Goal: Task Accomplishment & Management: Use online tool/utility

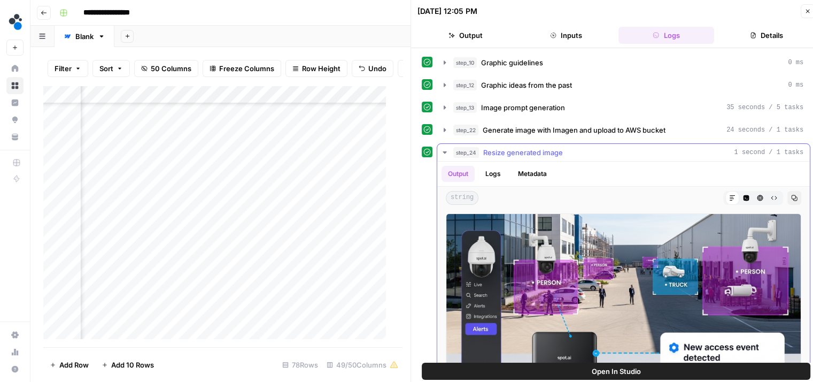
scroll to position [49, 0]
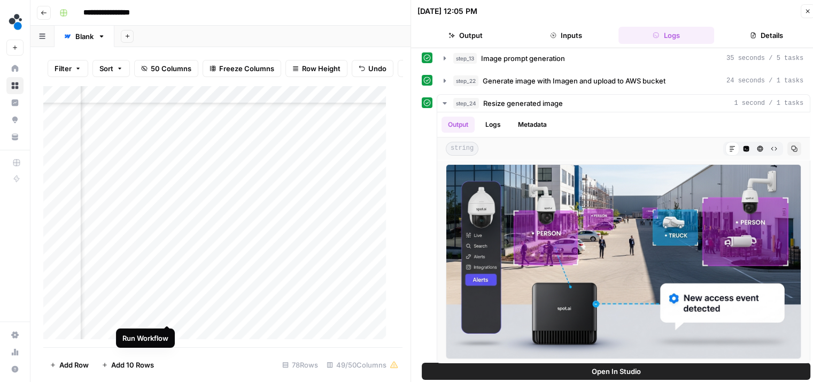
click at [161, 313] on div "Add Column" at bounding box center [218, 217] width 351 height 262
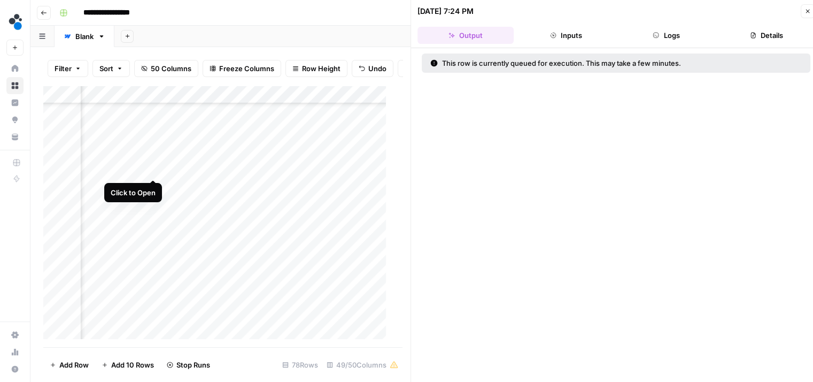
click at [154, 169] on div "Add Column" at bounding box center [218, 217] width 351 height 262
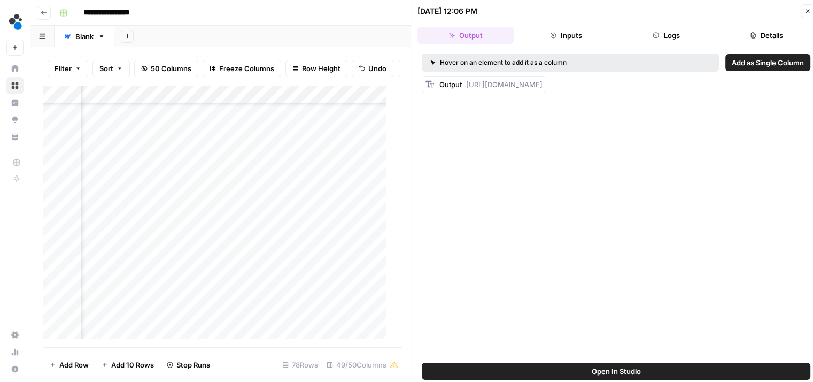
click at [674, 43] on button "Logs" at bounding box center [666, 35] width 96 height 17
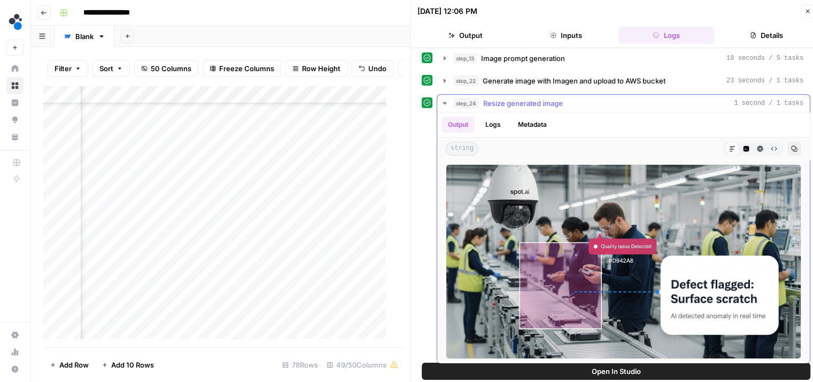
scroll to position [9, 0]
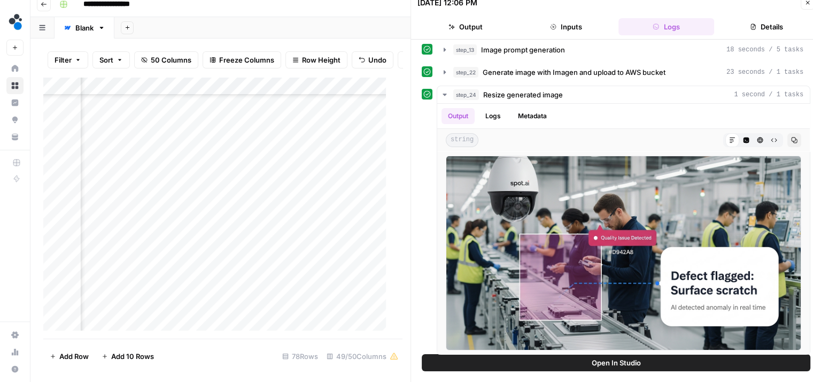
click at [474, 22] on button "Output" at bounding box center [465, 26] width 96 height 17
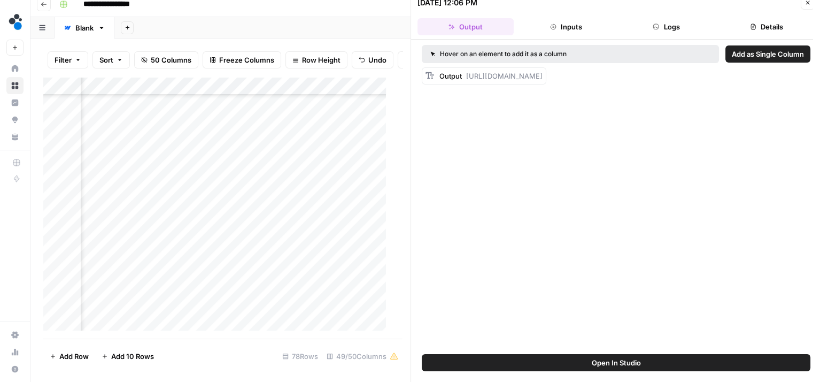
scroll to position [0, 0]
drag, startPoint x: 467, startPoint y: 123, endPoint x: 463, endPoint y: 73, distance: 50.4
click at [463, 73] on div "Output https://cdn.airops.com/rails/active_storage/representations/proxy/eyJfcm…" at bounding box center [484, 75] width 125 height 17
copy span "[URL][DOMAIN_NAME]"
click at [213, 158] on div "Add Column" at bounding box center [218, 208] width 351 height 262
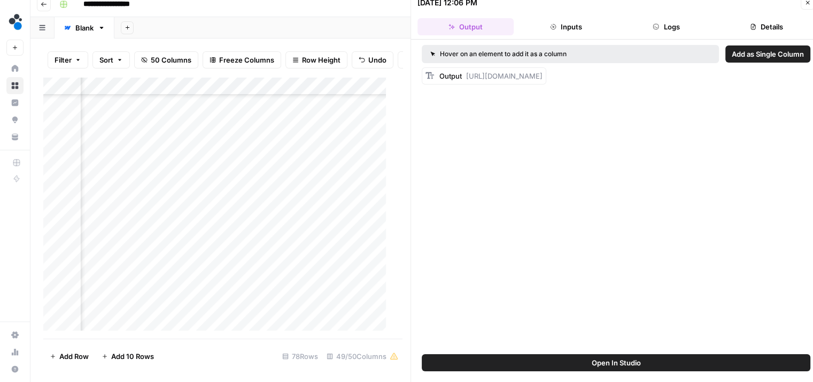
click at [213, 158] on div "Add Column" at bounding box center [218, 208] width 351 height 262
type input "**********"
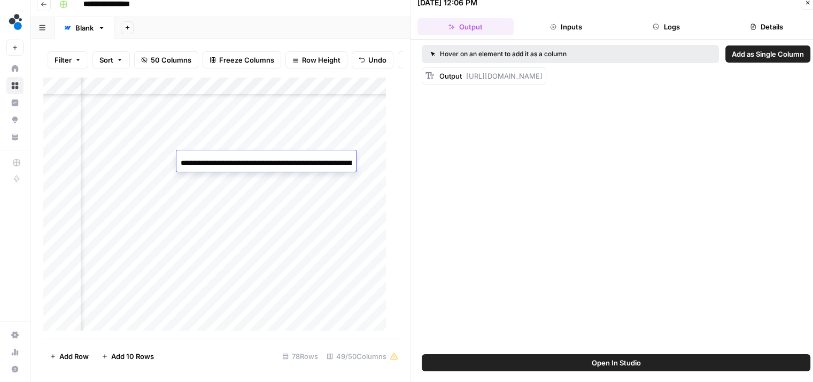
scroll to position [0, 1287]
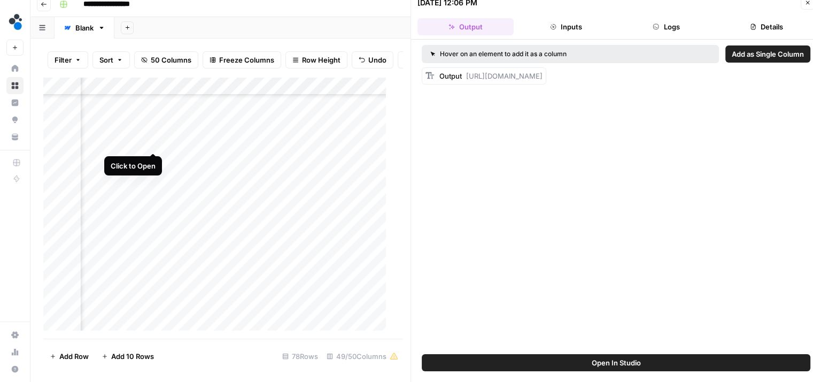
click at [153, 140] on div "Add Column" at bounding box center [218, 208] width 351 height 262
click at [674, 23] on button "Logs" at bounding box center [666, 26] width 96 height 17
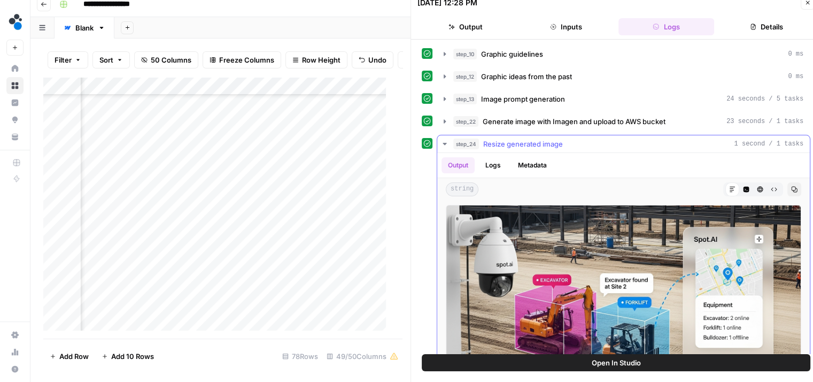
scroll to position [49, 0]
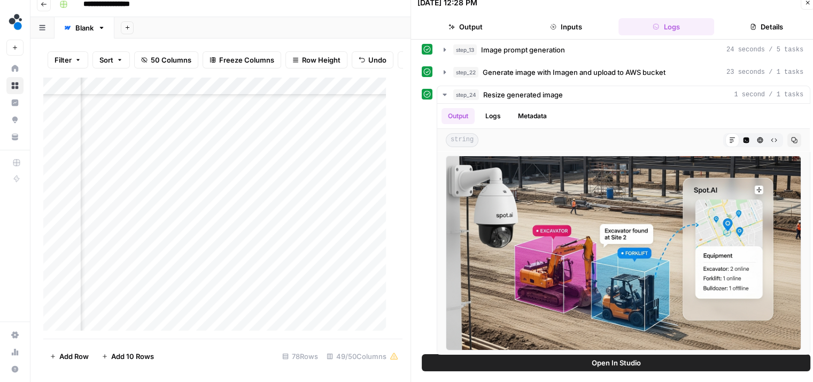
click at [473, 24] on button "Output" at bounding box center [465, 26] width 96 height 17
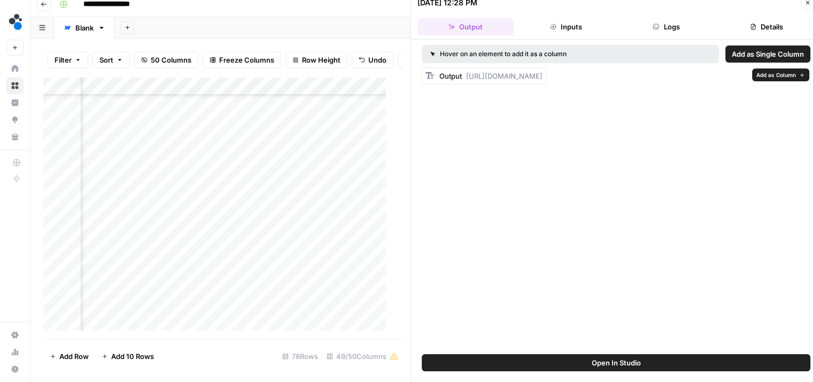
drag, startPoint x: 477, startPoint y: 121, endPoint x: 465, endPoint y: 79, distance: 44.6
click at [465, 79] on div "Output https://cdn.airops.com/rails/active_storage/representations/proxy/eyJfcm…" at bounding box center [490, 76] width 103 height 11
copy span "https://cdn.airops.com/rails/active_storage/representations/proxy/eyJfcmFpbHMiO…"
click at [235, 140] on div "Add Column" at bounding box center [218, 208] width 351 height 262
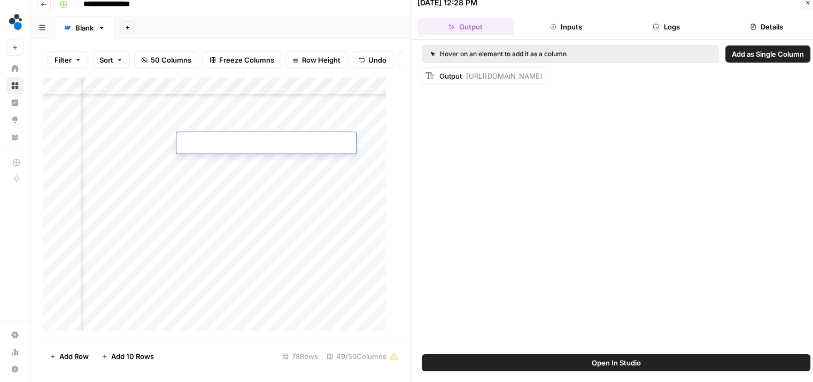
type input "**********"
click at [804, 5] on icon "button" at bounding box center [807, 2] width 6 height 6
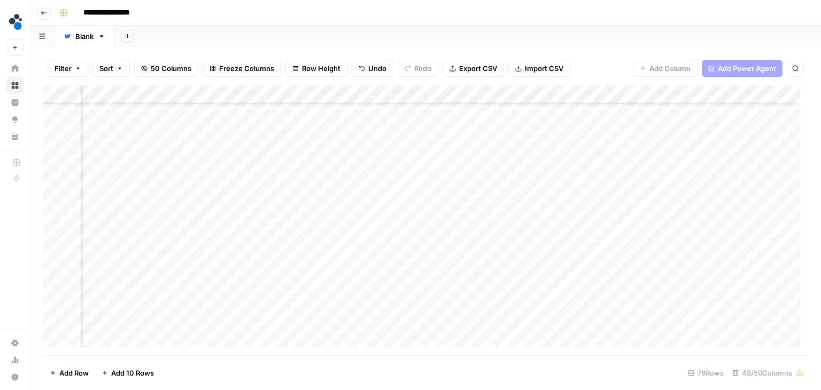
scroll to position [1089, 3523]
click at [609, 272] on div "Add Column" at bounding box center [425, 221] width 765 height 270
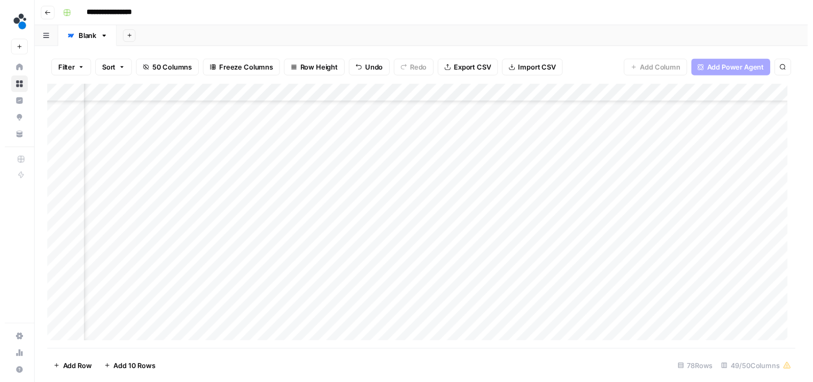
scroll to position [1089, 2634]
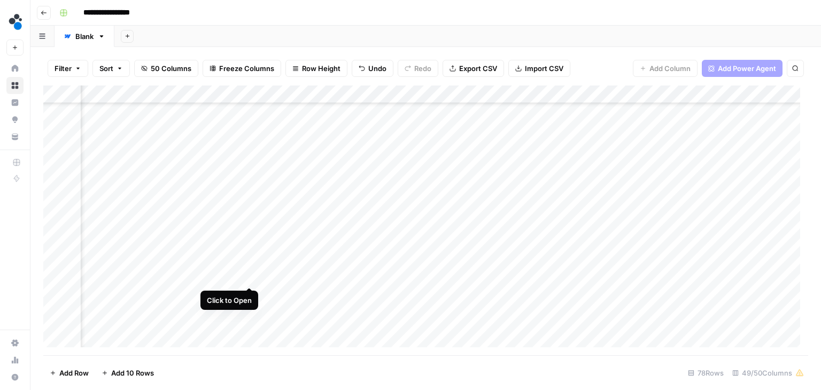
click at [249, 278] on div "Add Column" at bounding box center [425, 221] width 765 height 270
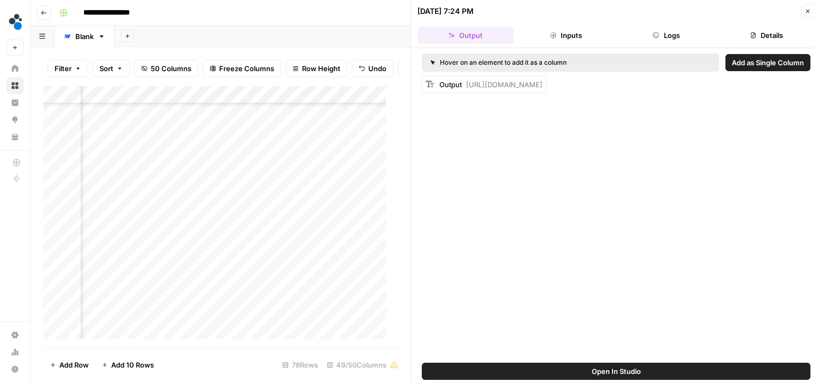
click at [663, 30] on button "Logs" at bounding box center [666, 35] width 96 height 17
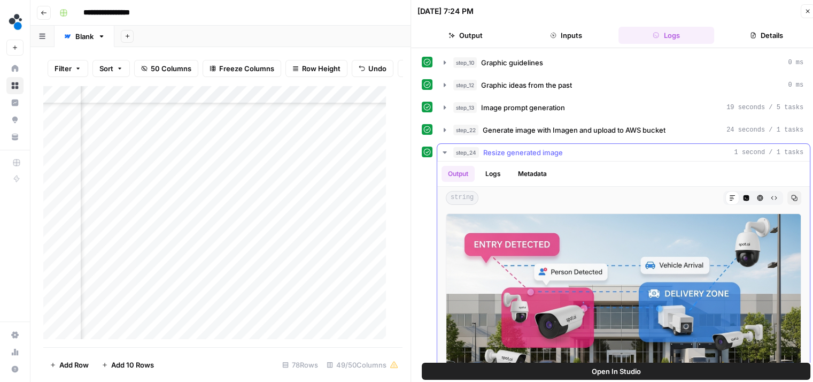
scroll to position [49, 0]
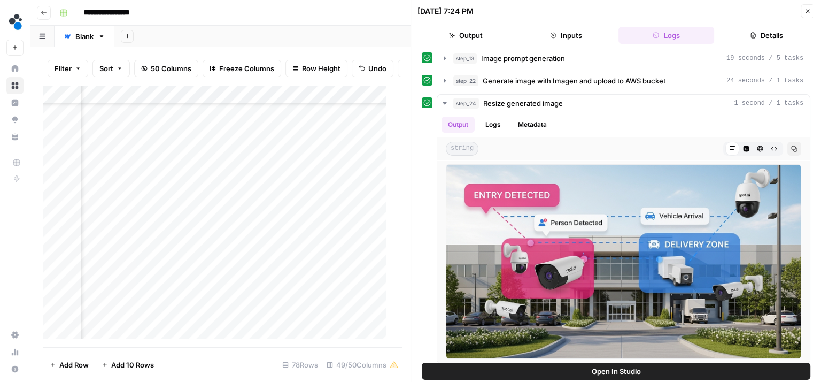
click at [262, 286] on div "Add Column" at bounding box center [218, 217] width 351 height 262
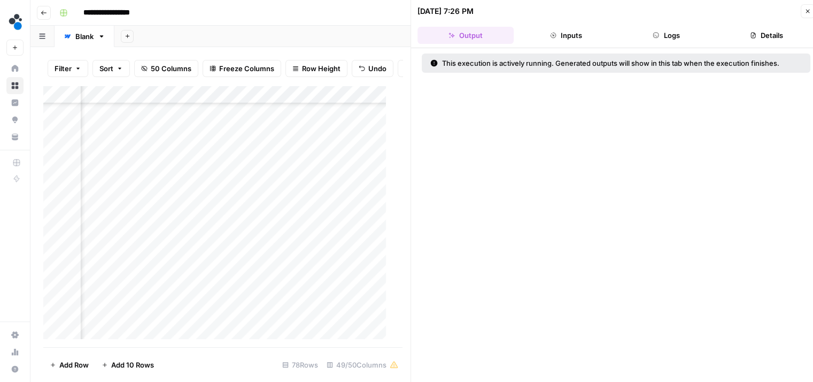
scroll to position [850, 2598]
click at [260, 250] on div "Add Column" at bounding box center [218, 217] width 351 height 262
click at [261, 233] on div "Add Column" at bounding box center [218, 217] width 351 height 262
click at [326, 208] on div "Add Column" at bounding box center [218, 217] width 351 height 262
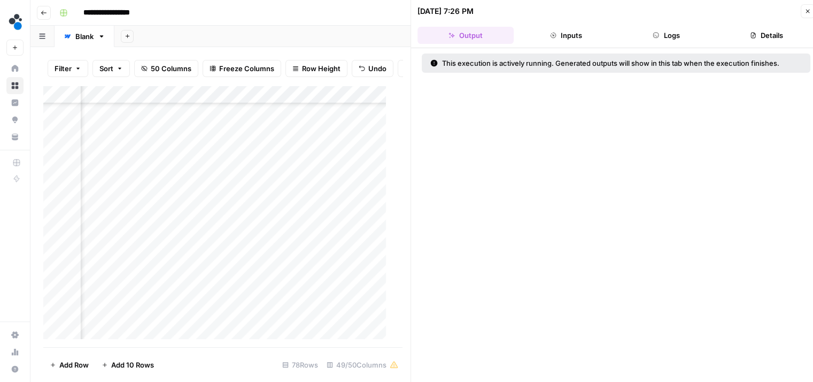
scroll to position [820, 2730]
click at [129, 207] on div "Add Column" at bounding box center [218, 217] width 351 height 262
click at [128, 187] on div "Add Column" at bounding box center [218, 217] width 351 height 262
click at [130, 135] on div "Add Column" at bounding box center [218, 217] width 351 height 262
click at [242, 135] on div "Add Column" at bounding box center [218, 217] width 351 height 262
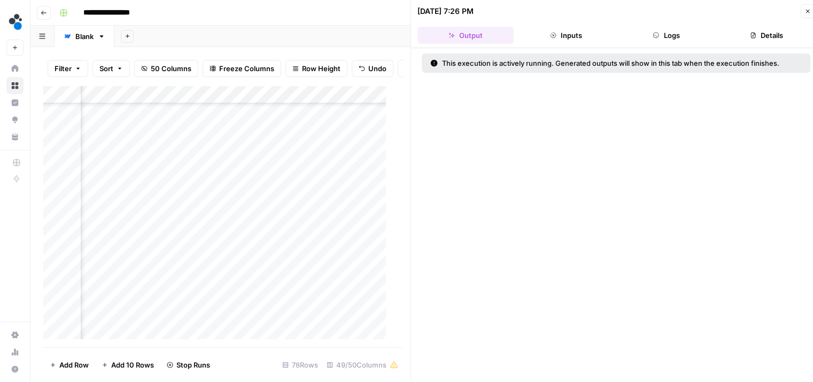
scroll to position [745, 2730]
click at [129, 138] on div "Add Column" at bounding box center [218, 217] width 351 height 262
click at [222, 135] on div "Add Column" at bounding box center [218, 217] width 351 height 262
click at [129, 155] on div "Add Column" at bounding box center [218, 217] width 351 height 262
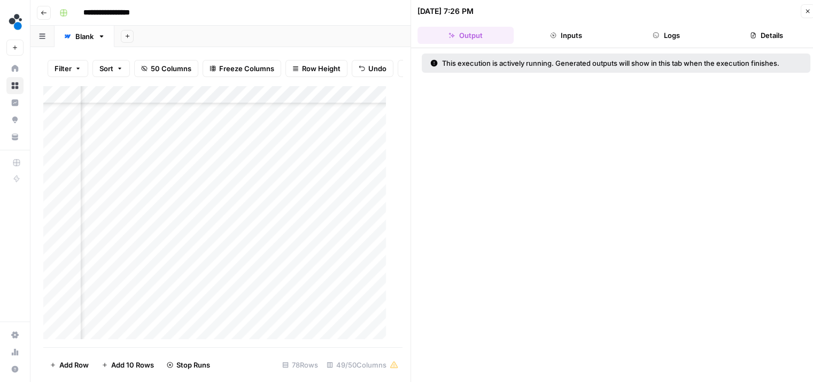
click at [127, 119] on div "Add Column" at bounding box center [218, 217] width 351 height 262
click at [127, 154] on div "Add Column" at bounding box center [218, 217] width 351 height 262
click at [213, 160] on div "Add Column" at bounding box center [218, 217] width 351 height 262
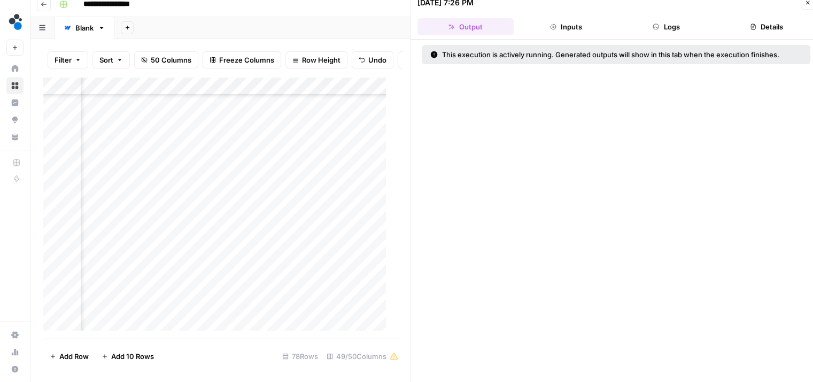
scroll to position [1199, 2634]
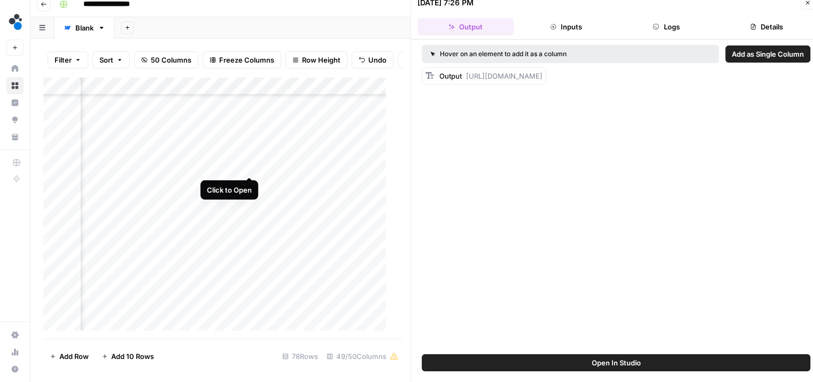
click at [250, 165] on div "Add Column" at bounding box center [218, 208] width 351 height 262
click at [641, 30] on button "Logs" at bounding box center [666, 26] width 96 height 17
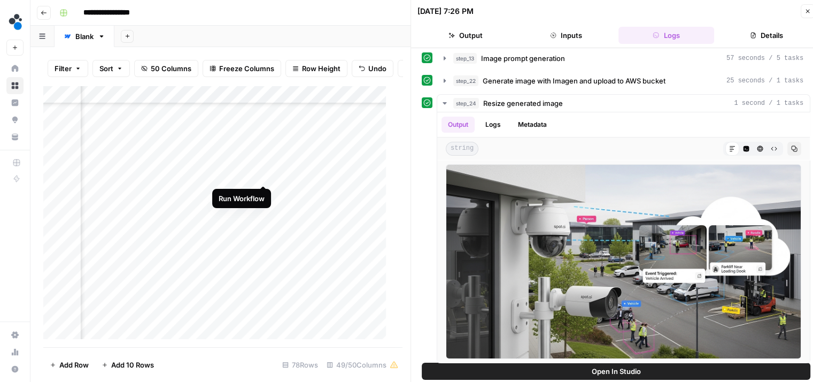
click at [264, 174] on div "Add Column" at bounding box center [218, 217] width 351 height 262
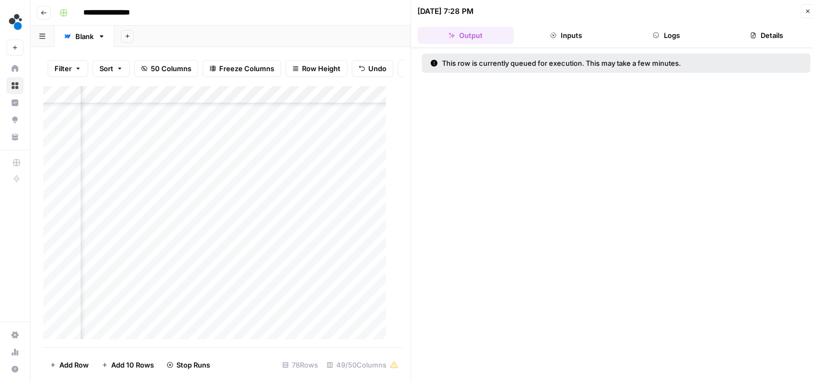
scroll to position [1124, 2634]
click at [293, 218] on div "Add Column" at bounding box center [218, 217] width 351 height 262
click at [151, 190] on div "Add Column" at bounding box center [218, 217] width 351 height 262
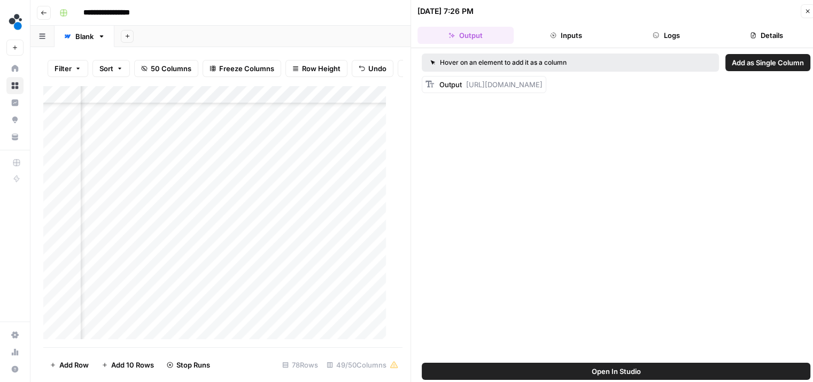
click at [659, 38] on button "Logs" at bounding box center [666, 35] width 96 height 17
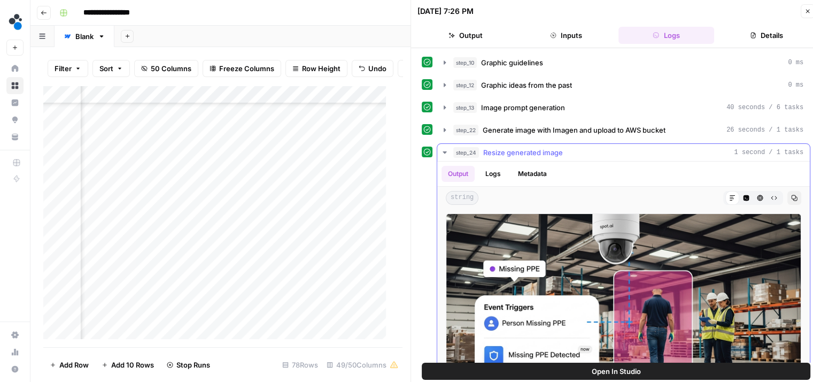
scroll to position [49, 0]
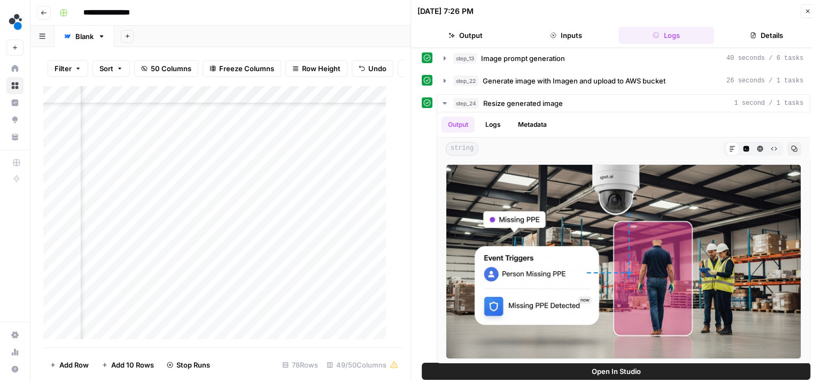
click at [166, 191] on div "Add Column" at bounding box center [218, 217] width 351 height 262
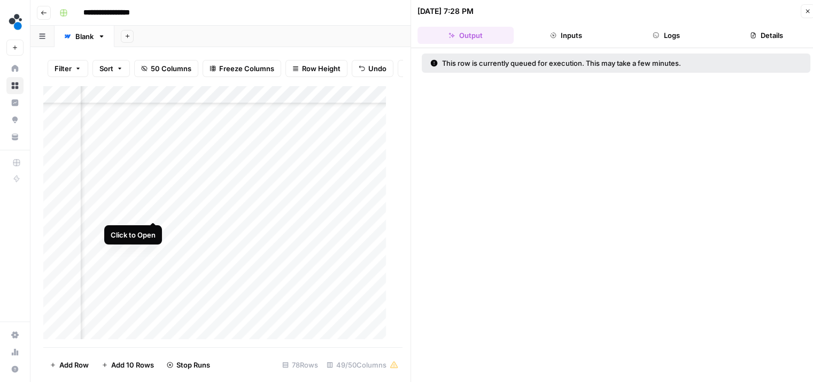
click at [152, 210] on div "Add Column" at bounding box center [218, 217] width 351 height 262
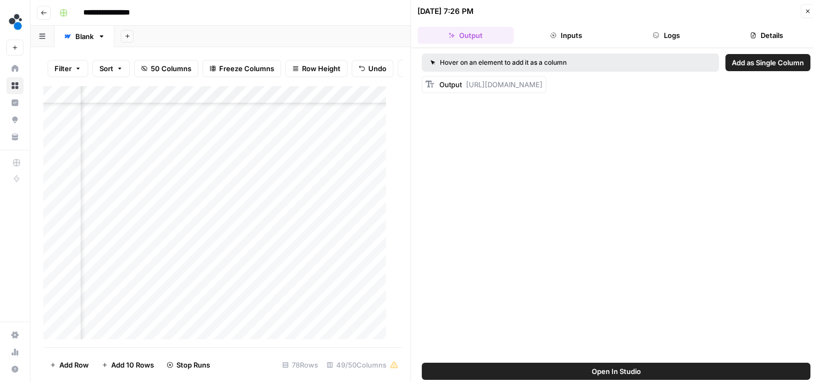
click at [661, 33] on button "Logs" at bounding box center [666, 35] width 96 height 17
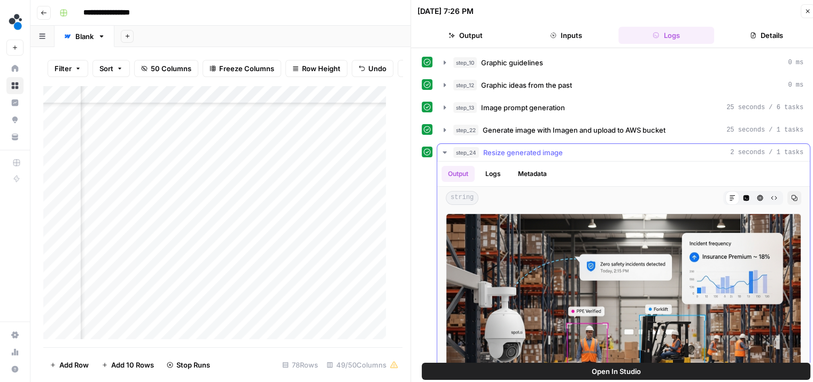
scroll to position [49, 0]
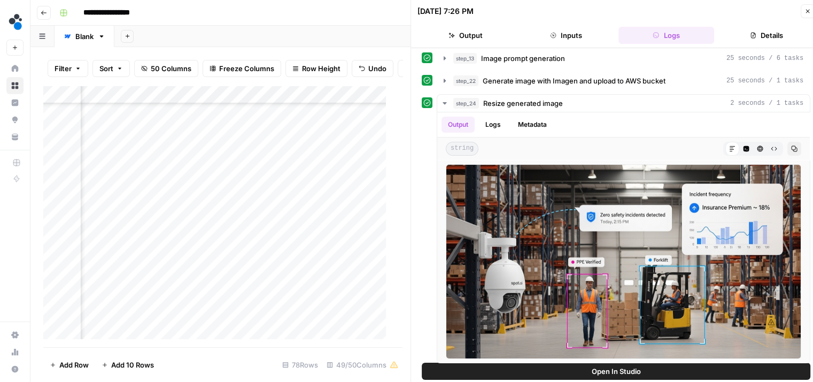
click at [477, 40] on button "Output" at bounding box center [465, 35] width 96 height 17
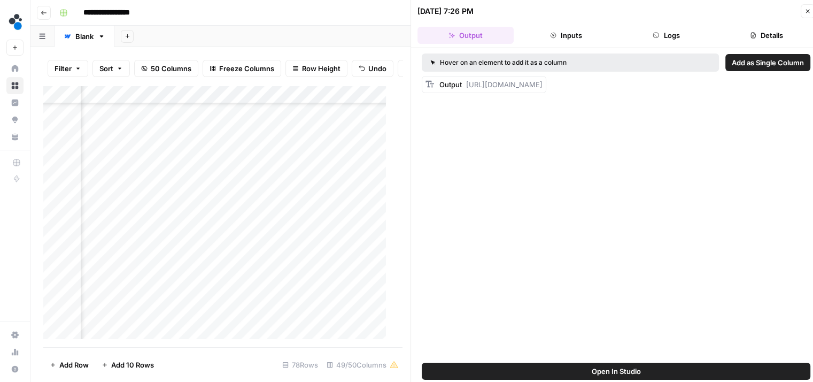
scroll to position [0, 0]
drag, startPoint x: 466, startPoint y: 120, endPoint x: 467, endPoint y: 86, distance: 34.7
click at [467, 86] on div "Output https://cdn.airops.com/rails/active_storage/representations/proxy/eyJfcm…" at bounding box center [490, 84] width 103 height 11
copy span "https://cdn.airops.com/rails/active_storage/representations/proxy/eyJfcmFpbHMiO…"
click at [217, 207] on div "Add Column" at bounding box center [218, 217] width 351 height 262
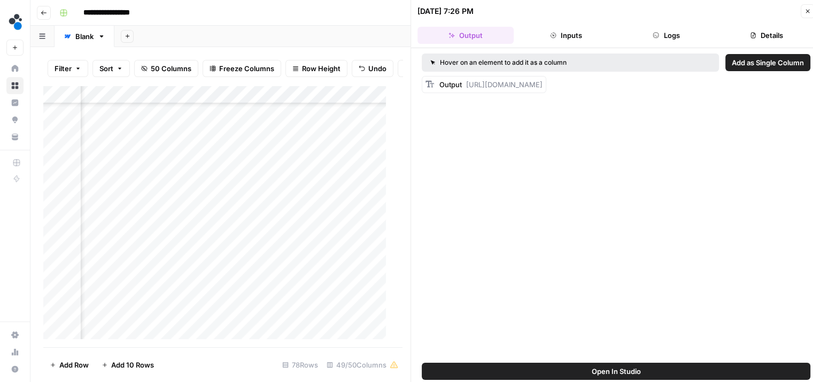
click at [217, 207] on div "Add Column" at bounding box center [218, 217] width 351 height 262
type input "**********"
click at [153, 157] on div "Add Column" at bounding box center [218, 217] width 351 height 262
click at [673, 32] on button "Logs" at bounding box center [666, 35] width 96 height 17
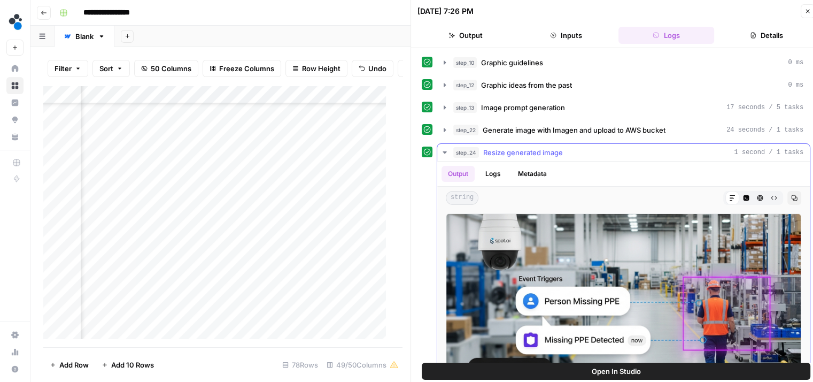
scroll to position [49, 0]
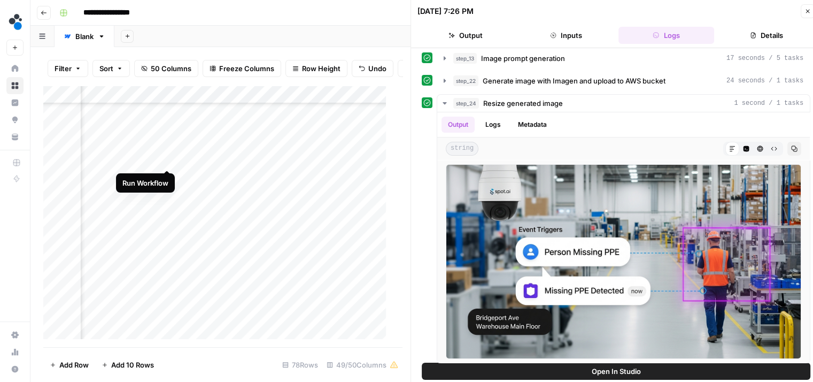
click at [167, 157] on div "Add Column" at bounding box center [218, 217] width 351 height 262
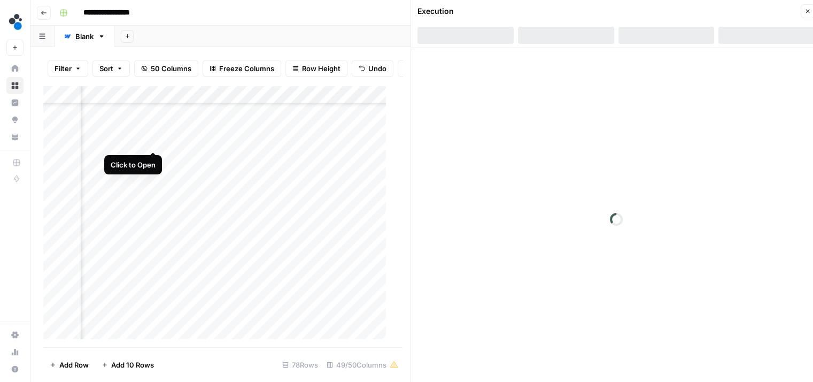
click at [153, 140] on div "Add Column" at bounding box center [218, 217] width 351 height 262
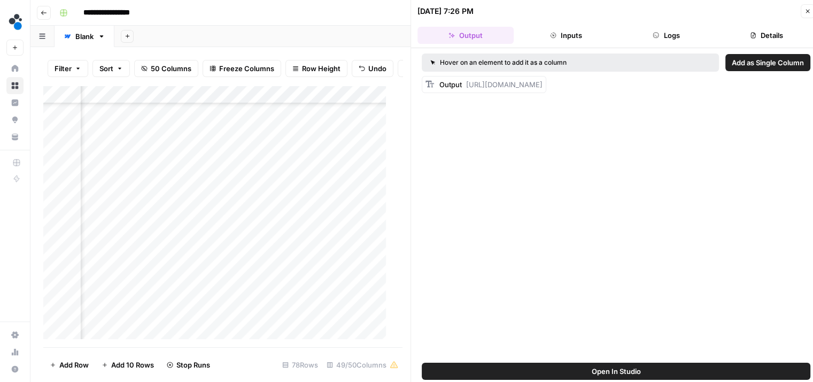
click at [671, 34] on button "Logs" at bounding box center [666, 35] width 96 height 17
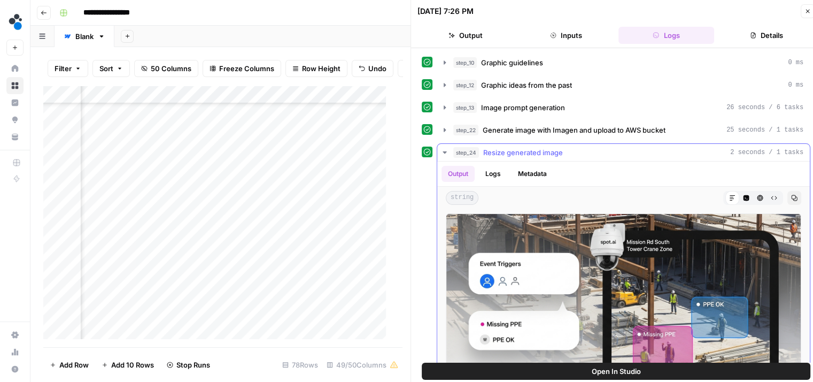
scroll to position [49, 0]
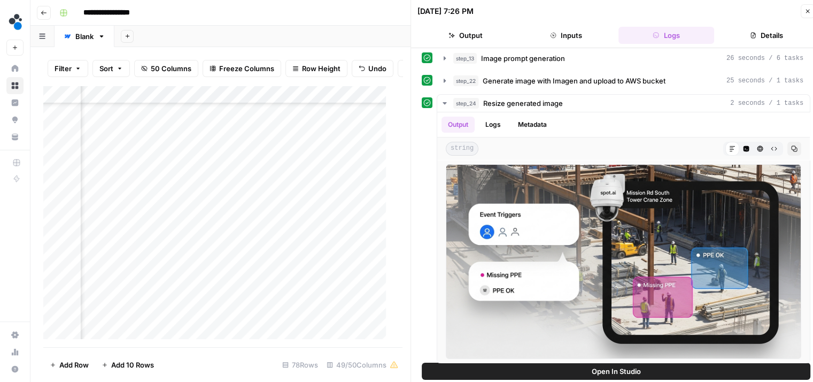
click at [492, 36] on button "Output" at bounding box center [465, 35] width 96 height 17
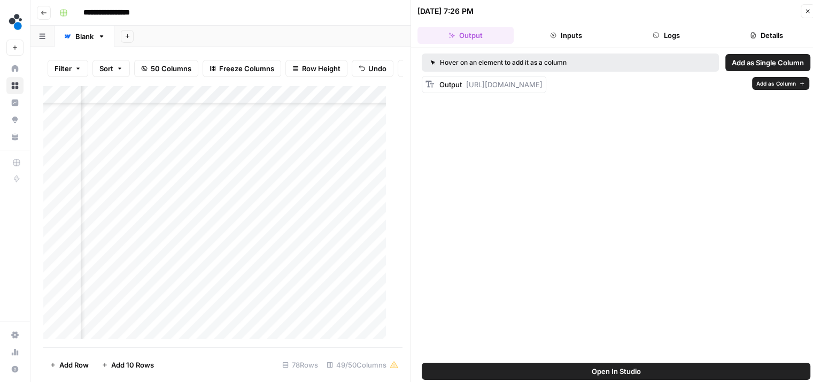
drag, startPoint x: 475, startPoint y: 127, endPoint x: 465, endPoint y: 86, distance: 42.8
click at [465, 86] on div "Output https://cdn.airops.com/rails/active_storage/representations/proxy/eyJfcm…" at bounding box center [490, 84] width 103 height 11
copy span "https://cdn.airops.com/rails/active_storage/representations/proxy/eyJfcmFpbHMiO…"
click at [203, 141] on div "Add Column" at bounding box center [218, 217] width 351 height 262
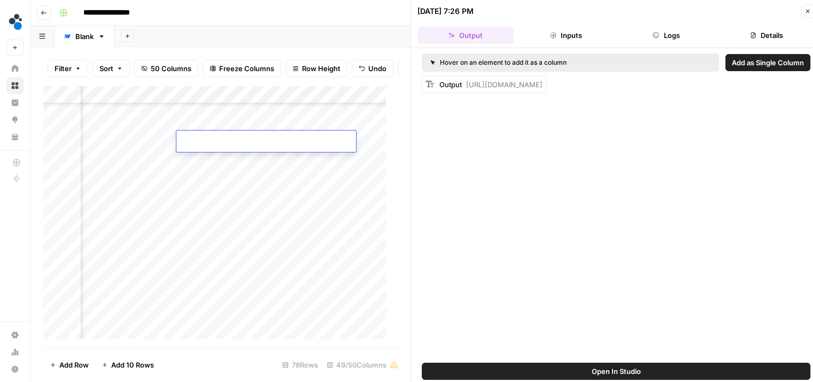
type input "**********"
click at [153, 212] on div "Add Column" at bounding box center [218, 217] width 351 height 262
click at [655, 43] on header "09/18/25 at 7:28 PM Close Output Inputs Logs Details" at bounding box center [616, 24] width 410 height 48
click at [665, 37] on button "Logs" at bounding box center [666, 35] width 96 height 17
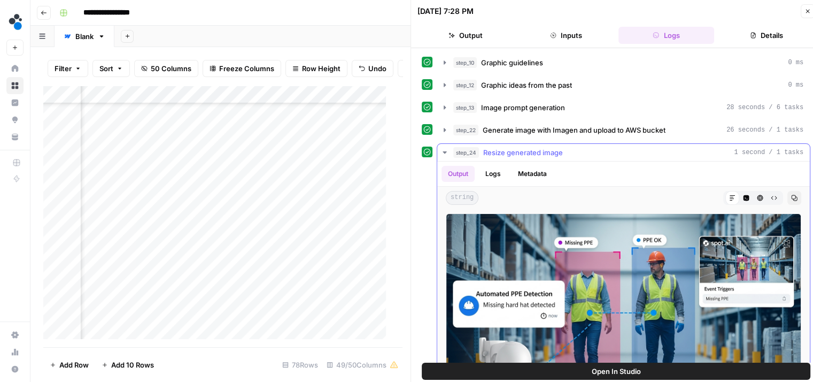
scroll to position [49, 0]
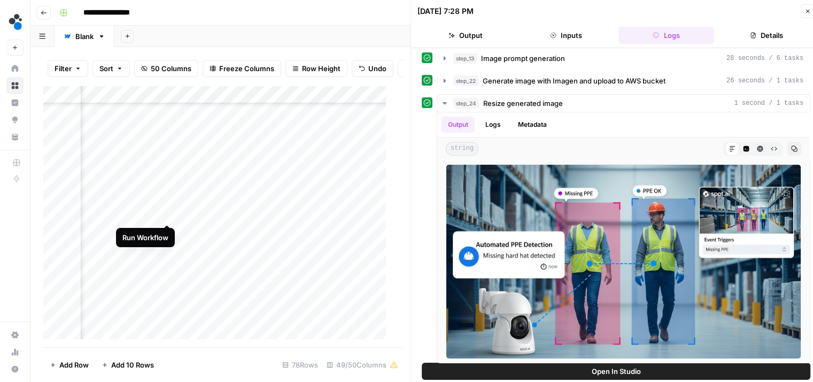
click at [166, 212] on div "Add Column" at bounding box center [218, 217] width 351 height 262
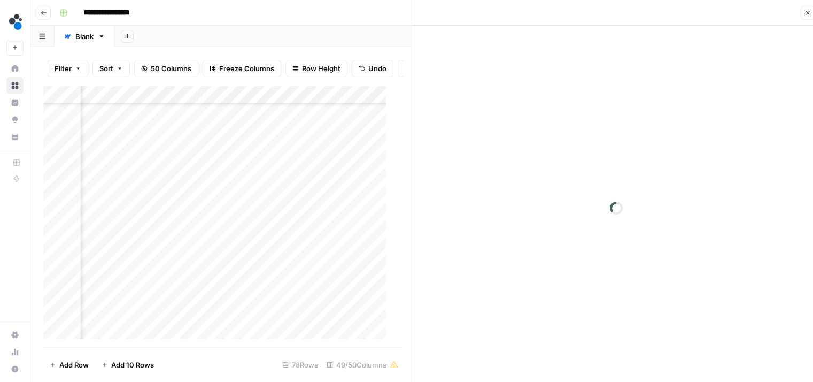
scroll to position [778, 2730]
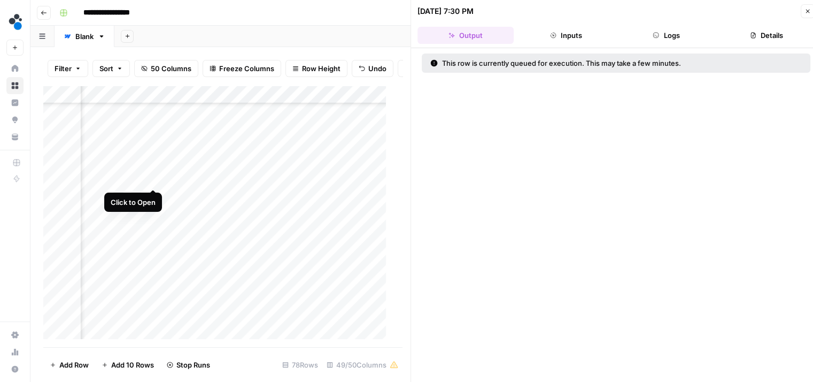
click at [151, 176] on div "Add Column" at bounding box center [218, 217] width 351 height 262
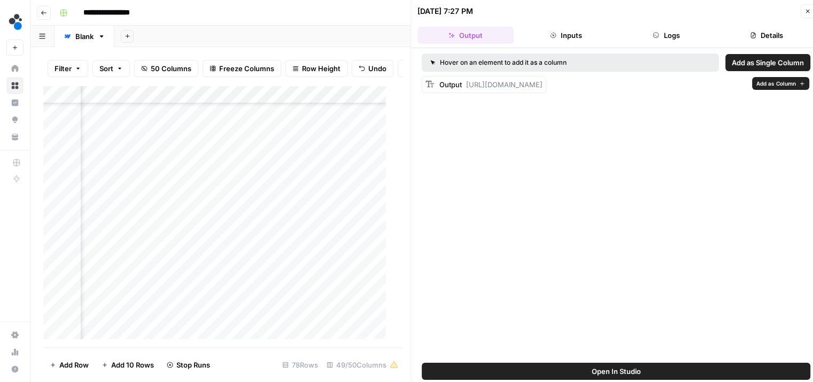
click at [675, 36] on button "Logs" at bounding box center [666, 35] width 96 height 17
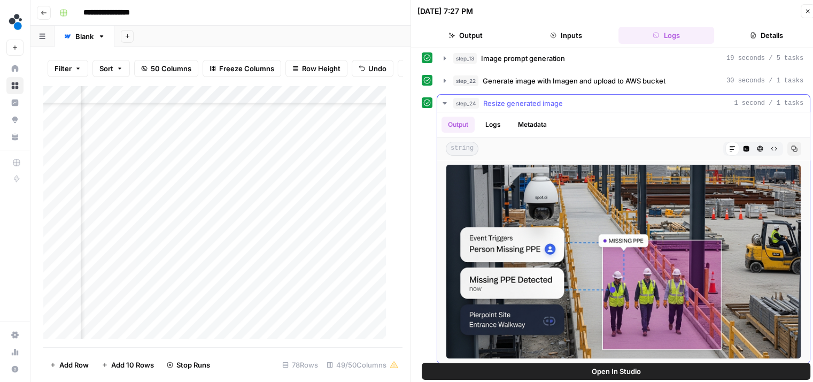
scroll to position [49, 0]
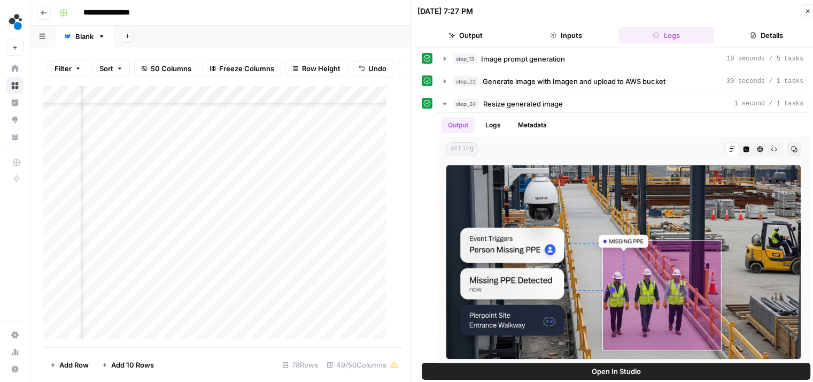
click at [478, 37] on button "Output" at bounding box center [465, 35] width 96 height 17
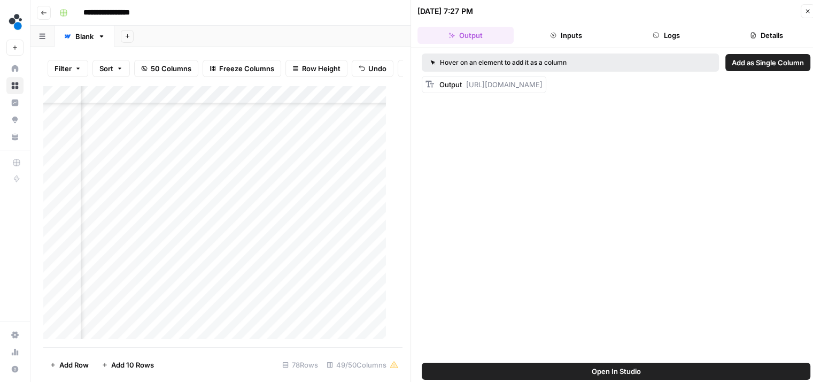
scroll to position [0, 0]
drag, startPoint x: 466, startPoint y: 126, endPoint x: 465, endPoint y: 86, distance: 39.6
click at [465, 86] on div "Output https://cdn.airops.com/rails/active_storage/representations/proxy/eyJfcm…" at bounding box center [490, 84] width 103 height 11
copy span "https://cdn.airops.com/rails/active_storage/representations/proxy/eyJfcmFpbHMiO…"
click at [204, 177] on div "Add Column" at bounding box center [218, 217] width 351 height 262
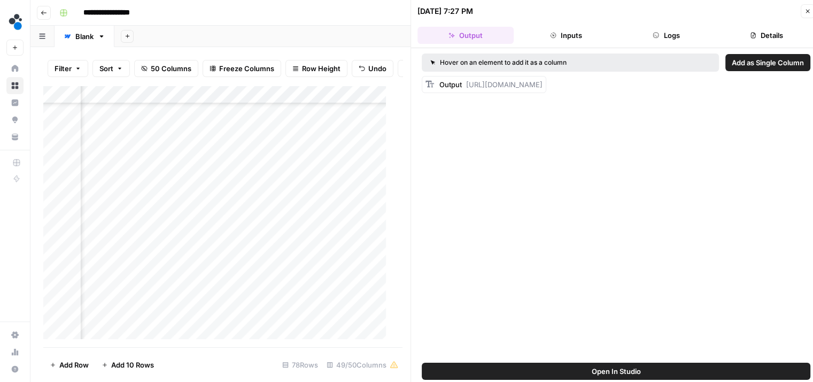
click at [204, 177] on div "Add Column" at bounding box center [218, 217] width 351 height 262
type input "**********"
click at [154, 205] on div "Add Column" at bounding box center [218, 217] width 351 height 262
click at [656, 35] on icon "button" at bounding box center [656, 35] width 6 height 6
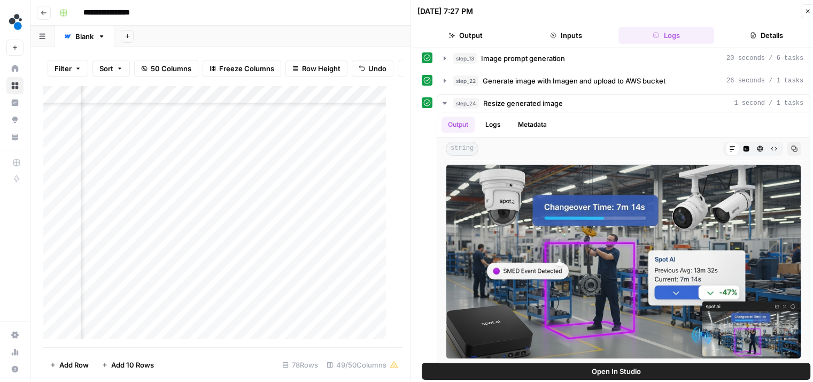
click at [485, 35] on button "Output" at bounding box center [465, 35] width 96 height 17
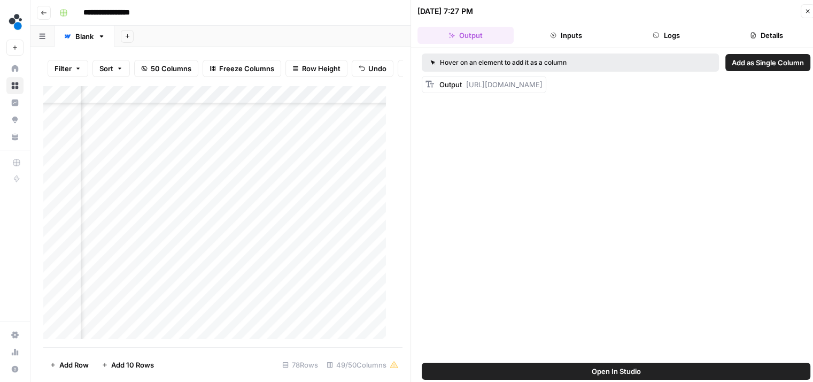
drag, startPoint x: 466, startPoint y: 133, endPoint x: 466, endPoint y: 82, distance: 50.2
click at [466, 82] on div "Output https://cdn.airops.com/rails/active_storage/representations/proxy/eyJfcm…" at bounding box center [484, 84] width 125 height 17
copy span "https://cdn.airops.com/rails/active_storage/representations/proxy/eyJfcmFpbHMiO…"
click at [244, 200] on div "Add Column" at bounding box center [218, 217] width 351 height 262
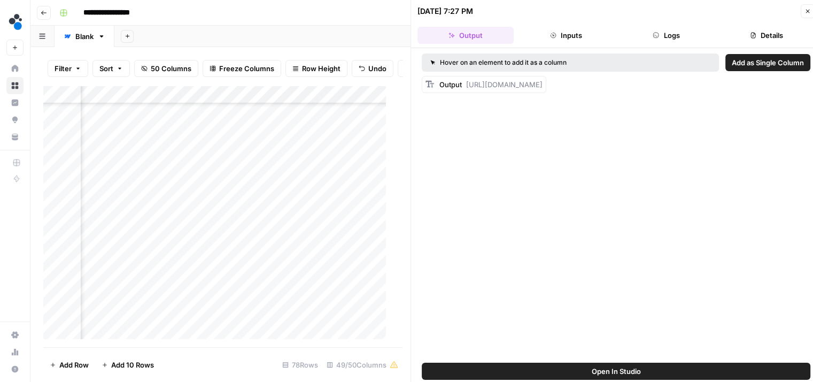
click at [244, 200] on div "Add Column" at bounding box center [218, 217] width 351 height 262
type input "**********"
click at [186, 199] on div "Add Column" at bounding box center [218, 217] width 351 height 262
click at [654, 39] on button "Logs" at bounding box center [666, 35] width 96 height 17
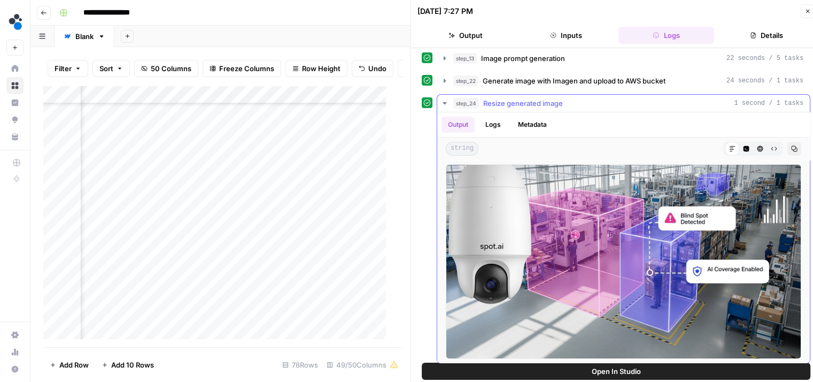
scroll to position [49, 0]
click at [200, 200] on div "Add Column" at bounding box center [218, 217] width 351 height 262
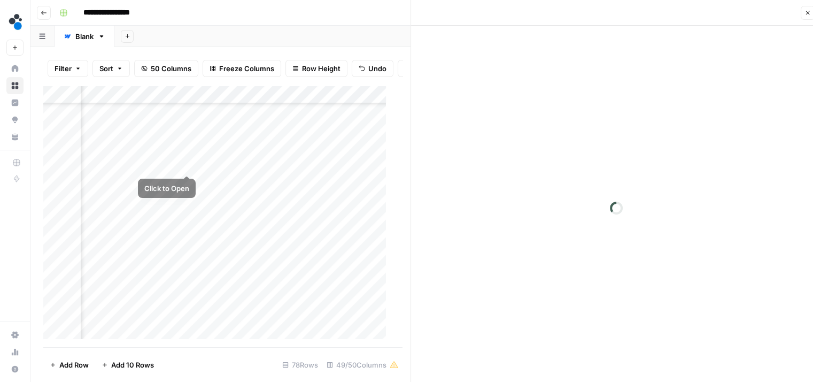
click at [185, 163] on div "Add Column" at bounding box center [218, 217] width 351 height 262
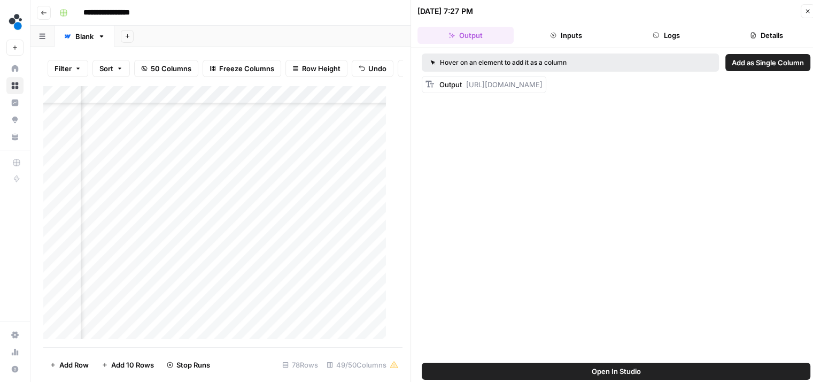
click at [650, 37] on button "Logs" at bounding box center [666, 35] width 96 height 17
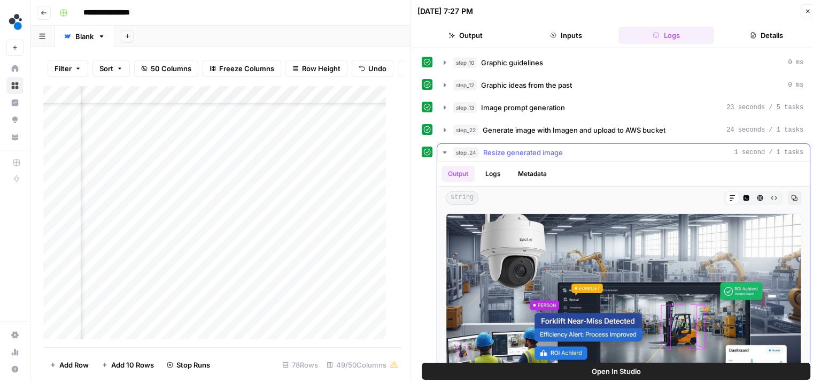
scroll to position [49, 0]
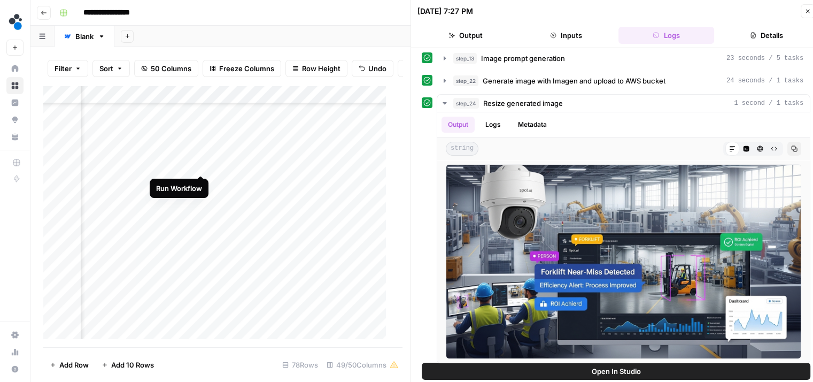
click at [199, 162] on div "Add Column" at bounding box center [218, 217] width 351 height 262
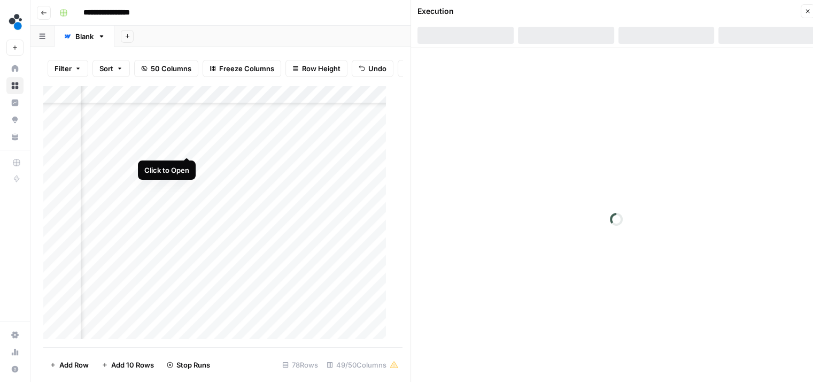
click at [184, 141] on div "Add Column" at bounding box center [218, 217] width 351 height 262
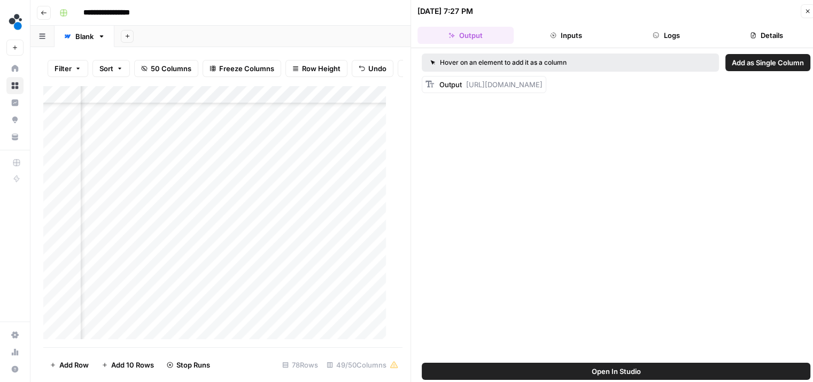
click at [648, 43] on button "Logs" at bounding box center [666, 35] width 96 height 17
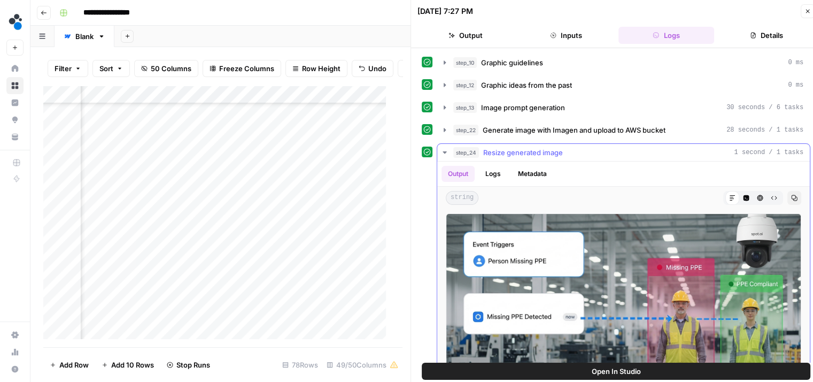
scroll to position [49, 0]
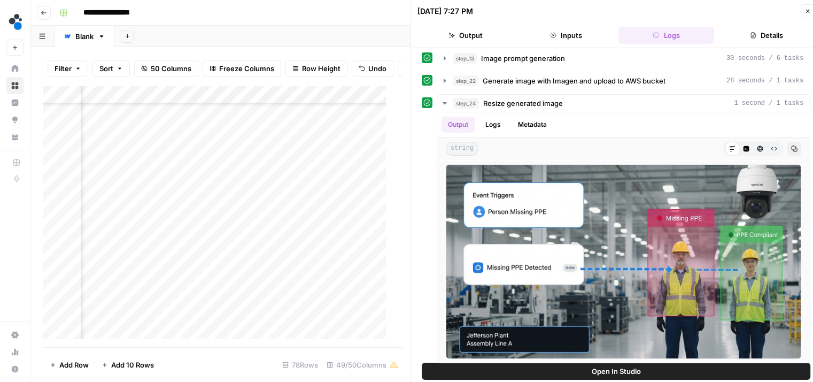
click at [189, 98] on div "Add Column" at bounding box center [218, 217] width 351 height 262
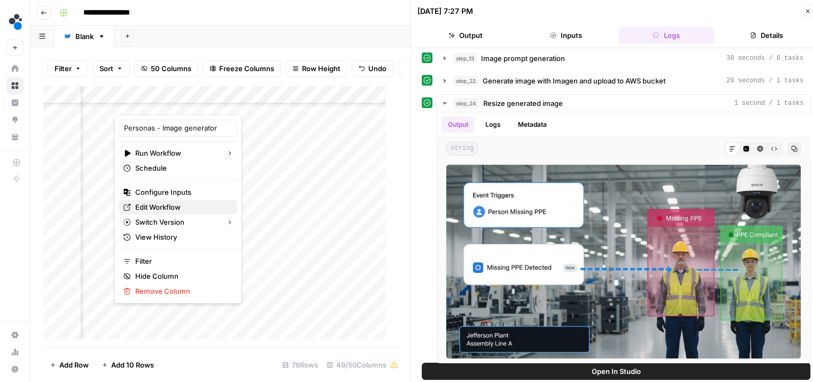
click at [169, 203] on span "Edit Workflow" at bounding box center [182, 207] width 94 height 11
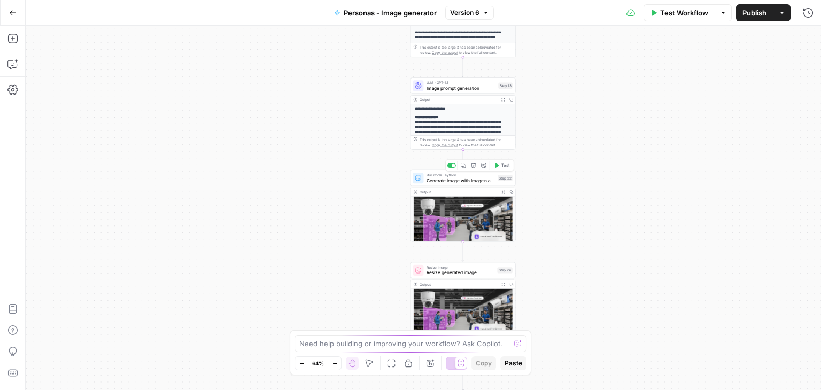
click at [455, 181] on span "Generate image with Imagen and upload to AWS bucket" at bounding box center [461, 180] width 68 height 7
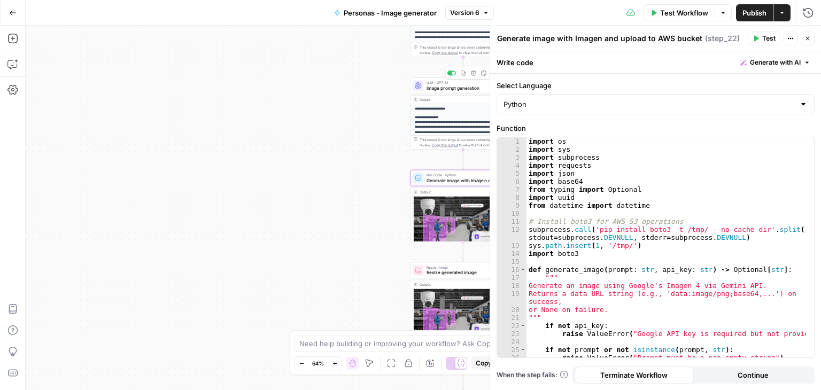
click at [440, 86] on span "Image prompt generation" at bounding box center [461, 87] width 69 height 7
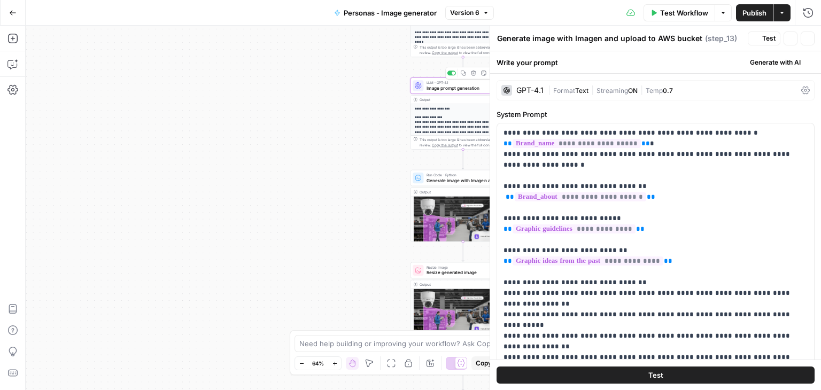
type textarea "Image prompt generation"
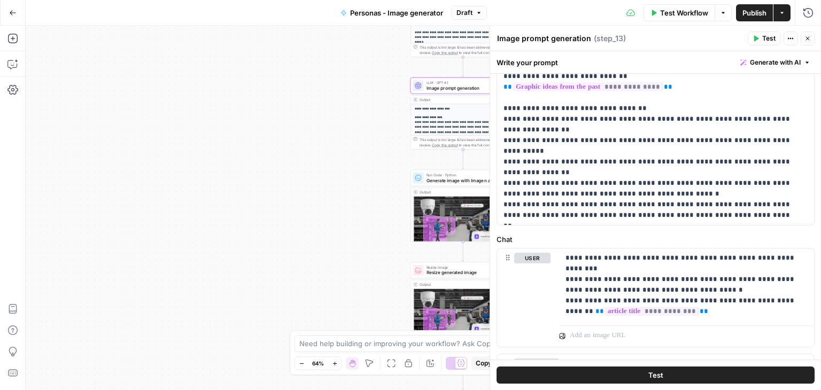
scroll to position [211, 0]
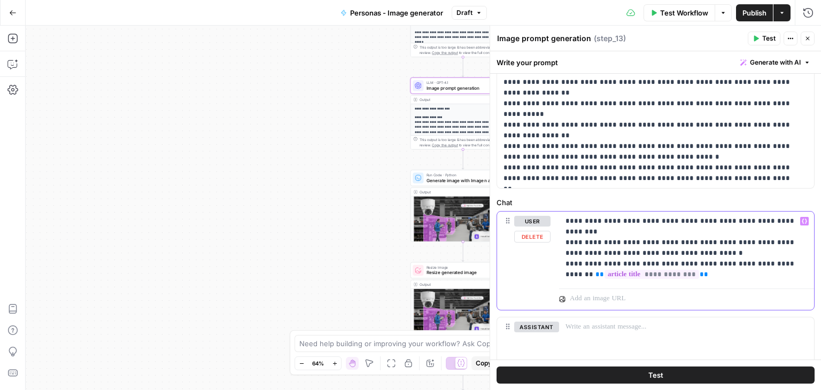
click at [661, 274] on p "**********" at bounding box center [683, 248] width 234 height 64
click at [673, 280] on div "**********" at bounding box center [686, 248] width 255 height 73
click at [669, 273] on p "**********" at bounding box center [683, 248] width 234 height 64
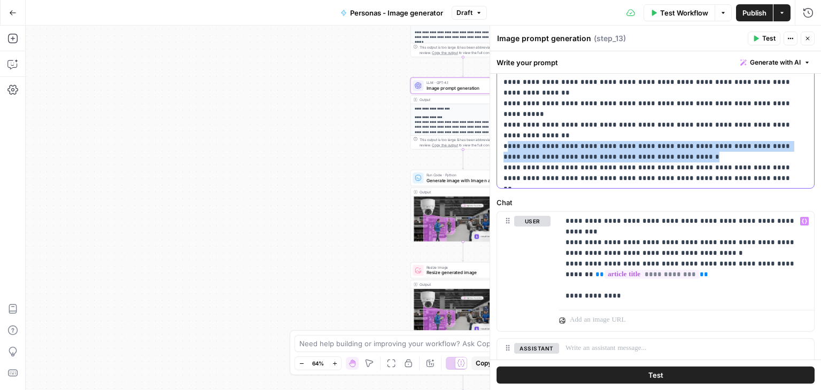
drag, startPoint x: 644, startPoint y: 129, endPoint x: 507, endPoint y: 116, distance: 137.4
click at [507, 116] on p "**********" at bounding box center [652, 50] width 296 height 267
copy p "**********"
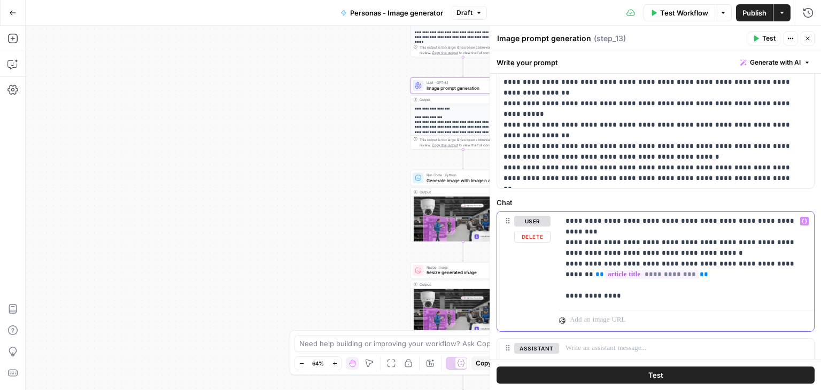
click at [629, 291] on p "**********" at bounding box center [683, 259] width 234 height 86
click at [631, 298] on p "**********" at bounding box center [683, 259] width 234 height 86
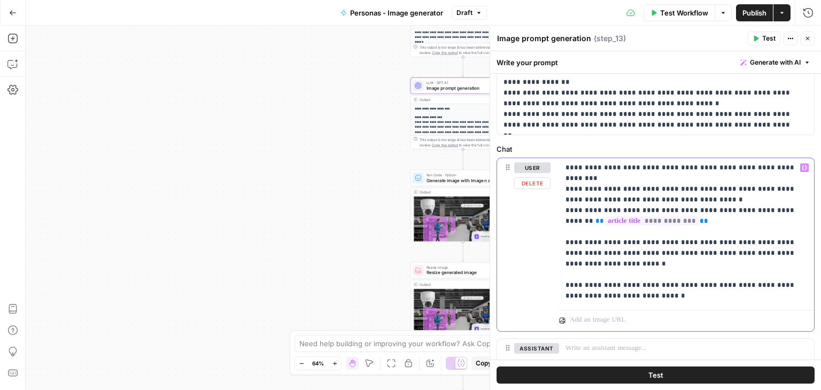
scroll to position [213, 0]
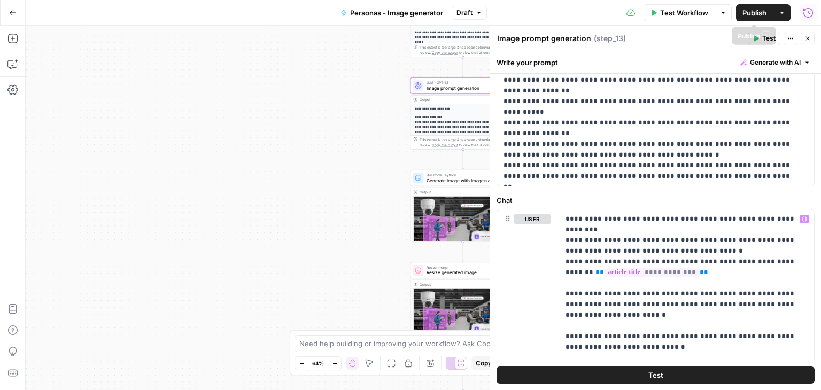
click at [746, 17] on span "Publish" at bounding box center [754, 12] width 24 height 11
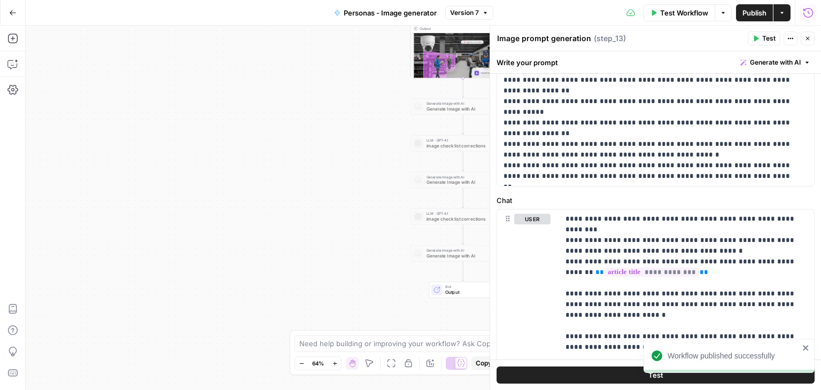
click at [355, 215] on div "**********" at bounding box center [423, 208] width 795 height 365
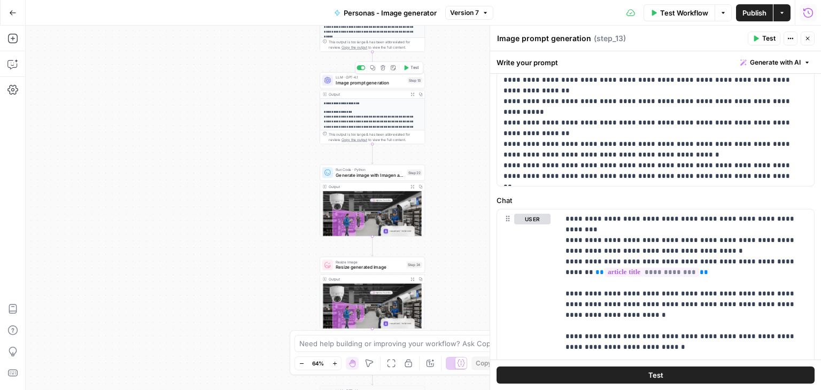
click at [359, 81] on span "Image prompt generation" at bounding box center [370, 82] width 69 height 7
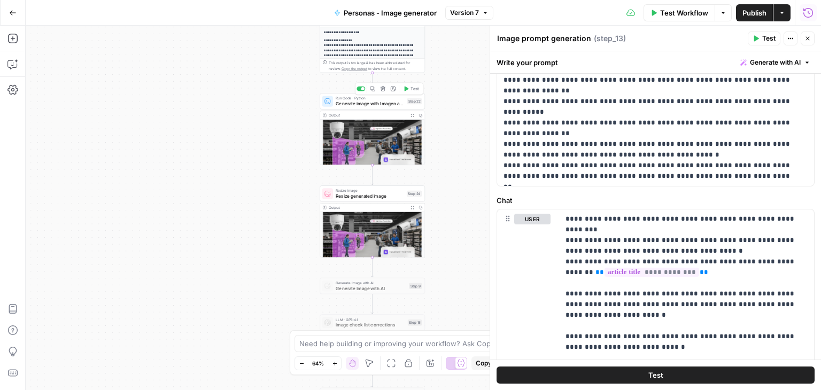
click at [360, 105] on span "Generate image with Imagen and upload to AWS bucket" at bounding box center [370, 103] width 68 height 7
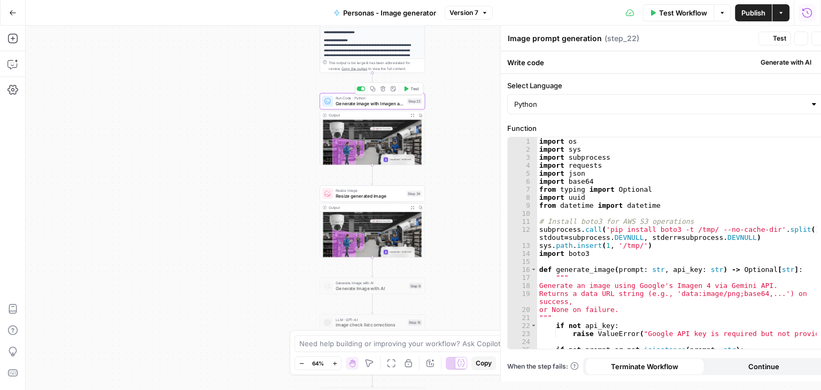
type textarea "Generate image with Imagen and upload to AWS bucket"
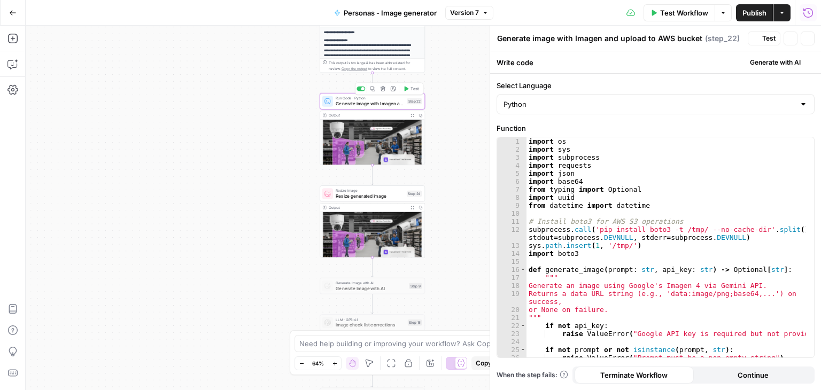
click at [360, 105] on span "Generate image with Imagen and upload to AWS bucket" at bounding box center [370, 103] width 68 height 7
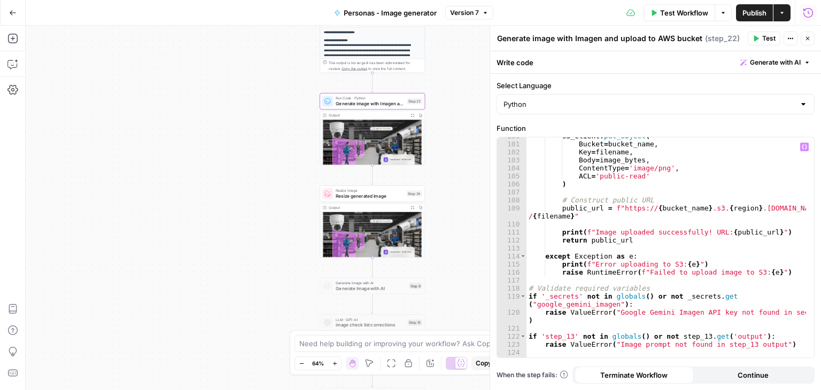
scroll to position [863, 0]
click at [476, 15] on span "Version 7" at bounding box center [464, 13] width 29 height 10
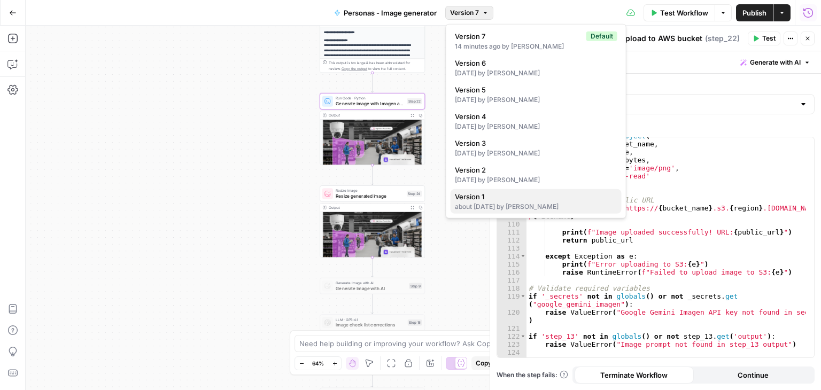
click at [471, 199] on span "Version 1" at bounding box center [534, 196] width 158 height 11
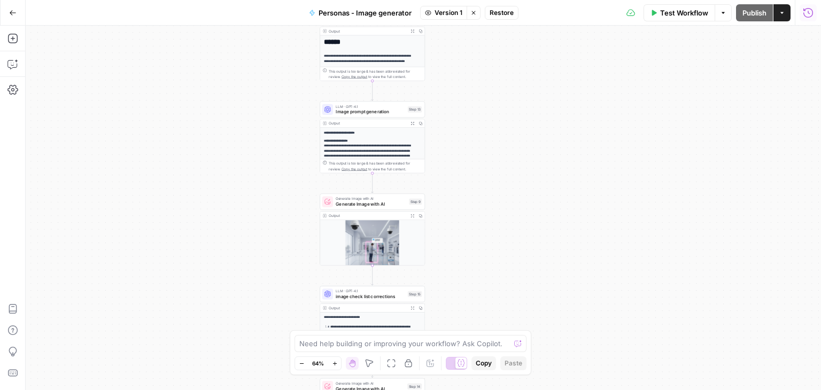
click at [455, 12] on span "Version 1" at bounding box center [449, 13] width 28 height 10
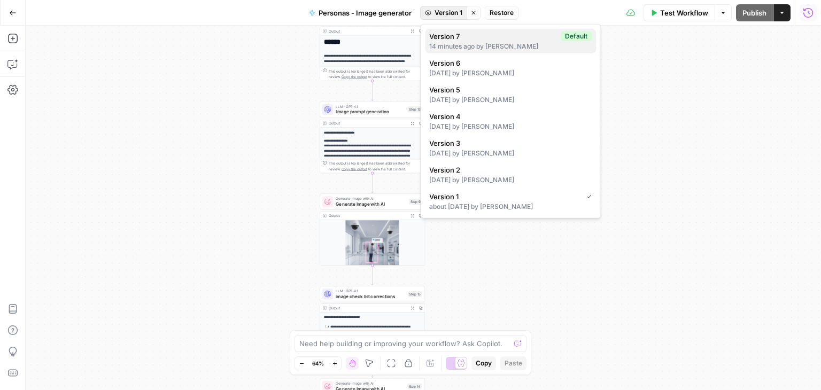
click at [460, 37] on span "Version 7" at bounding box center [492, 36] width 127 height 11
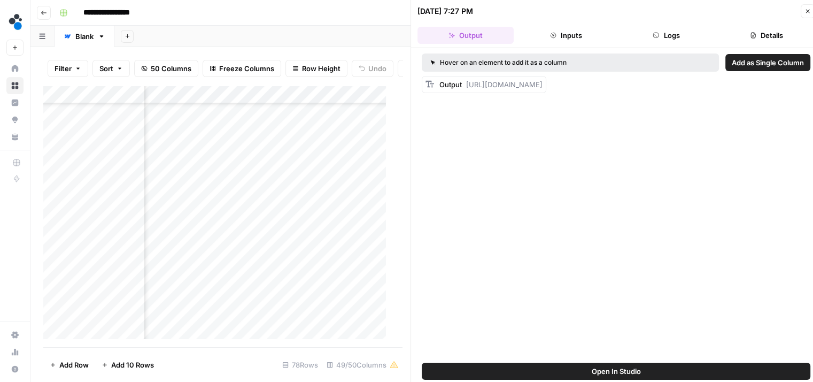
scroll to position [633, 2710]
click at [250, 176] on div "Add Column" at bounding box center [218, 217] width 351 height 262
click at [237, 158] on div "Add Column" at bounding box center [218, 217] width 351 height 262
click at [641, 39] on button "Logs" at bounding box center [666, 35] width 96 height 17
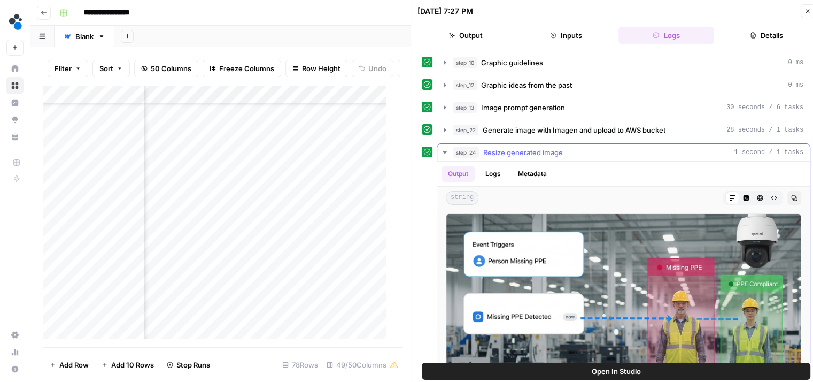
scroll to position [49, 0]
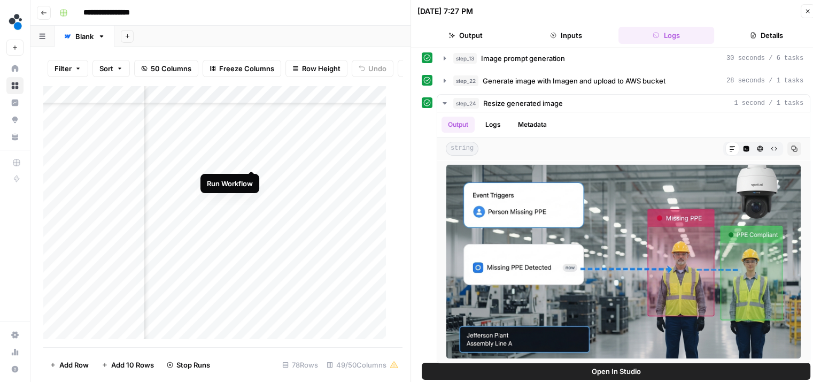
click at [254, 157] on div "Add Column" at bounding box center [218, 217] width 351 height 262
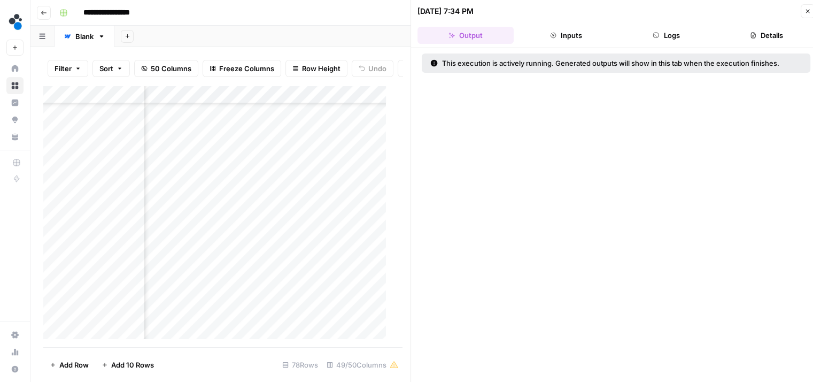
scroll to position [671, 2710]
click at [236, 177] on div "Add Column" at bounding box center [218, 217] width 351 height 262
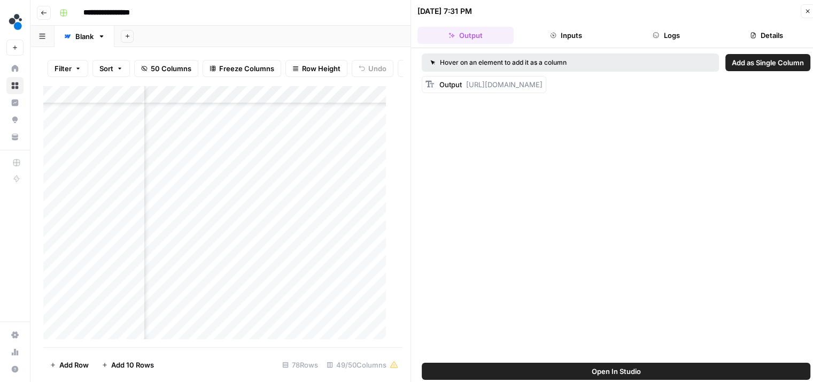
click at [640, 37] on button "Logs" at bounding box center [666, 35] width 96 height 17
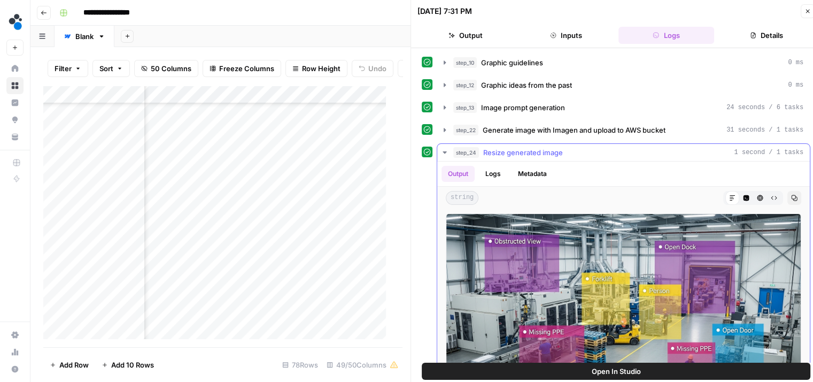
scroll to position [49, 0]
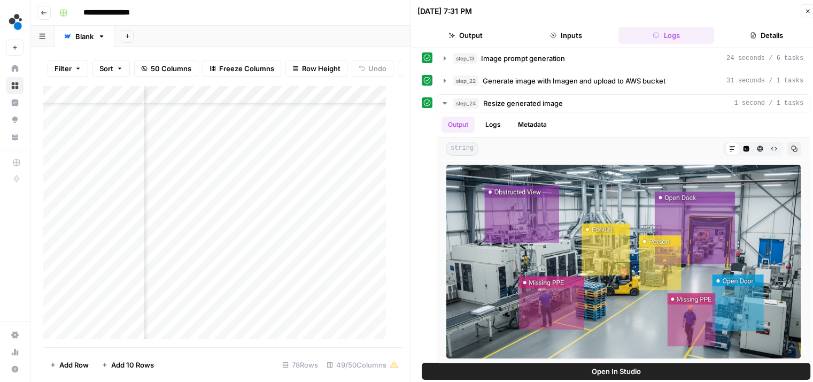
click at [250, 174] on div "Add Column" at bounding box center [218, 217] width 351 height 262
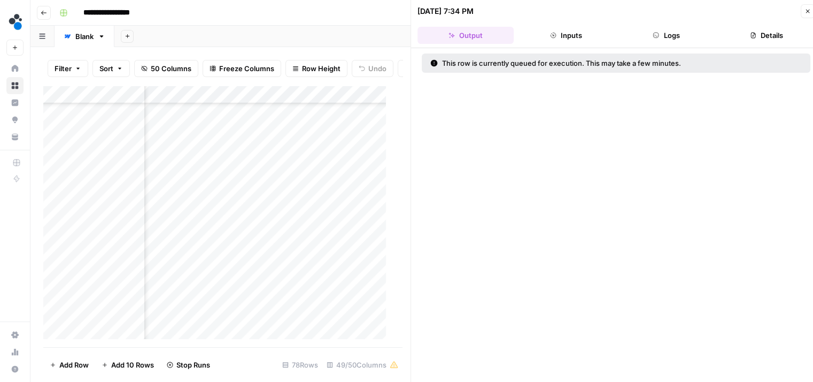
scroll to position [795, 2710]
click at [235, 235] on div "Add Column" at bounding box center [218, 217] width 351 height 262
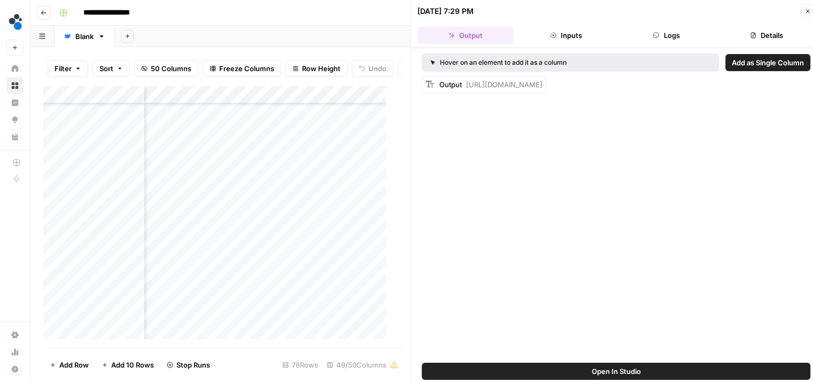
click at [686, 26] on header "[DATE] 7:29 PM Close Output Inputs Logs Details" at bounding box center [616, 24] width 410 height 48
click at [678, 35] on button "Logs" at bounding box center [666, 35] width 96 height 17
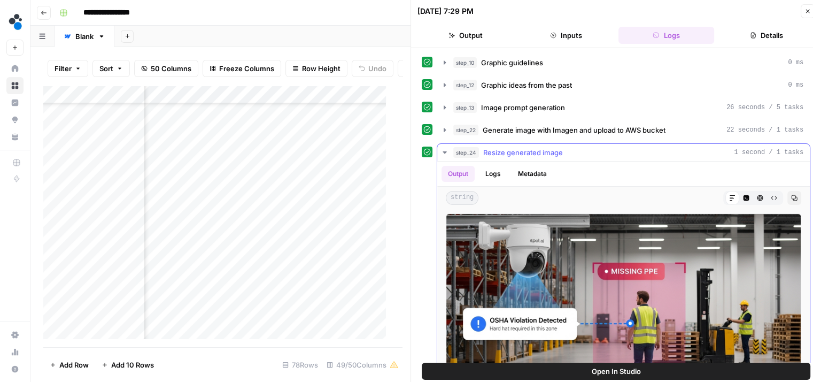
scroll to position [49, 0]
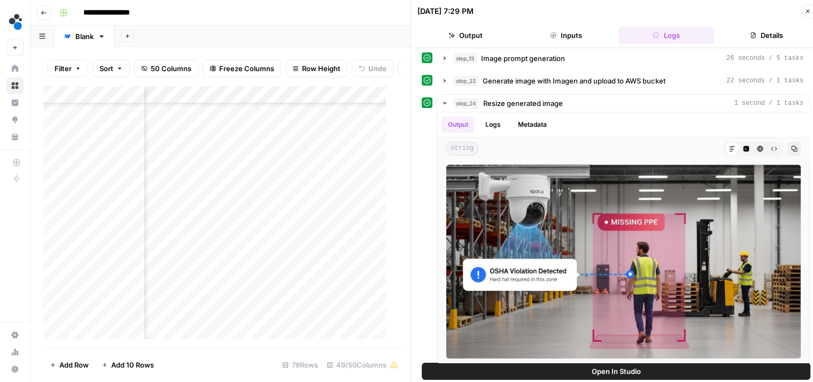
click at [490, 33] on button "Output" at bounding box center [465, 35] width 96 height 17
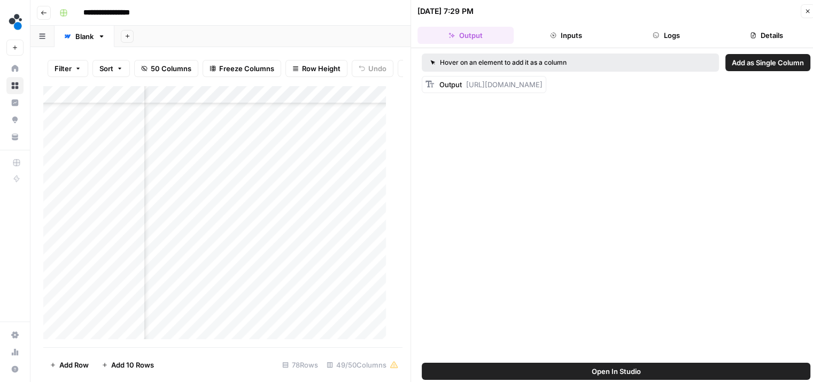
scroll to position [0, 0]
drag, startPoint x: 475, startPoint y: 127, endPoint x: 468, endPoint y: 82, distance: 45.5
click at [468, 82] on div "Output [URL][DOMAIN_NAME]" at bounding box center [490, 84] width 103 height 11
copy span "[URL][DOMAIN_NAME]"
click at [288, 233] on div "Add Column" at bounding box center [218, 217] width 351 height 262
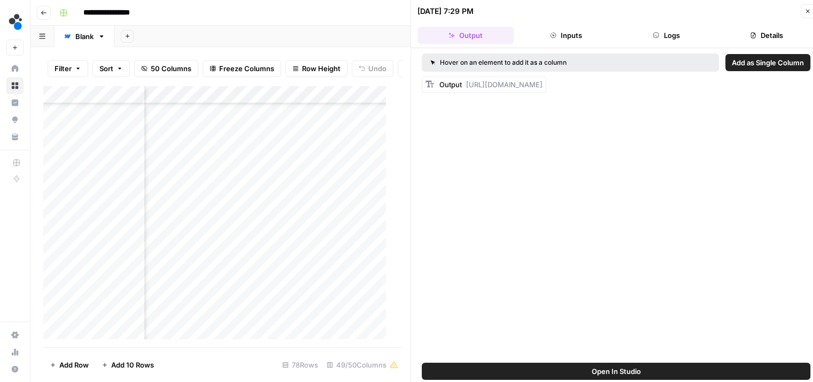
click at [288, 233] on div "Add Column" at bounding box center [218, 217] width 351 height 262
type input "**********"
click at [233, 210] on div "Add Column" at bounding box center [218, 217] width 351 height 262
click at [647, 33] on button "Logs" at bounding box center [666, 35] width 96 height 17
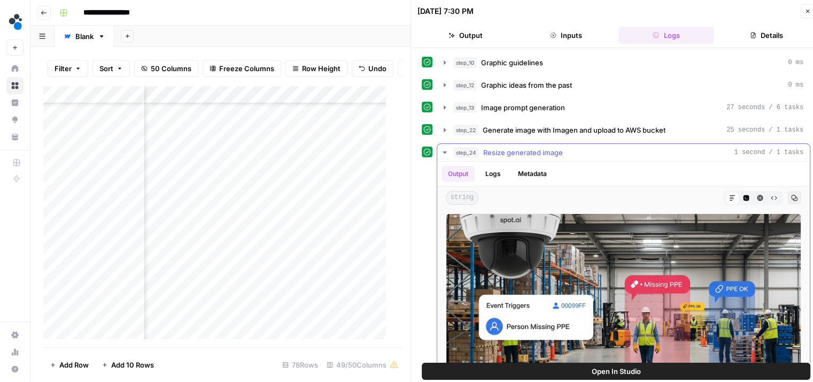
scroll to position [49, 0]
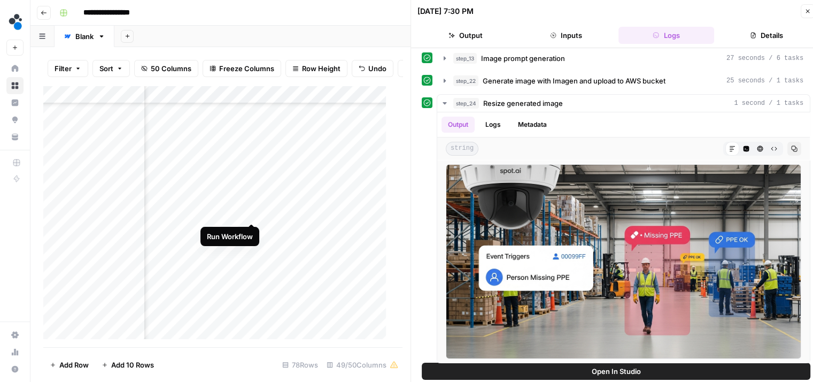
click at [250, 212] on div "Add Column" at bounding box center [218, 217] width 351 height 262
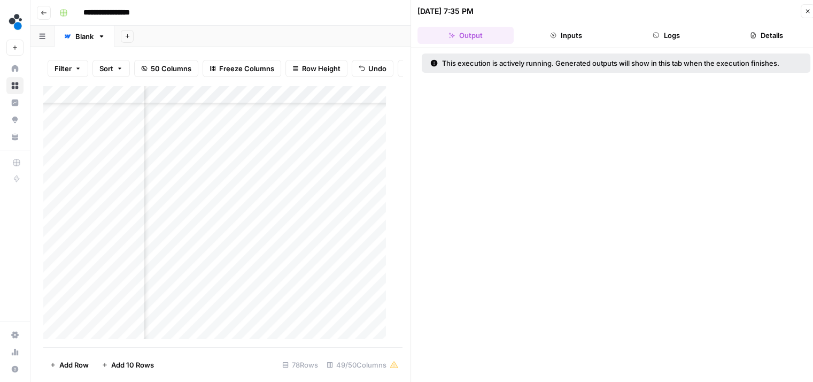
scroll to position [545, 2710]
click at [237, 265] on div "Add Column" at bounding box center [218, 217] width 351 height 262
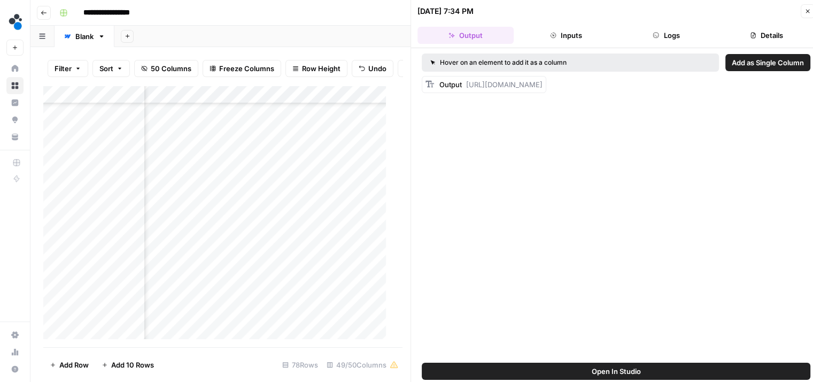
click at [658, 40] on button "Logs" at bounding box center [666, 35] width 96 height 17
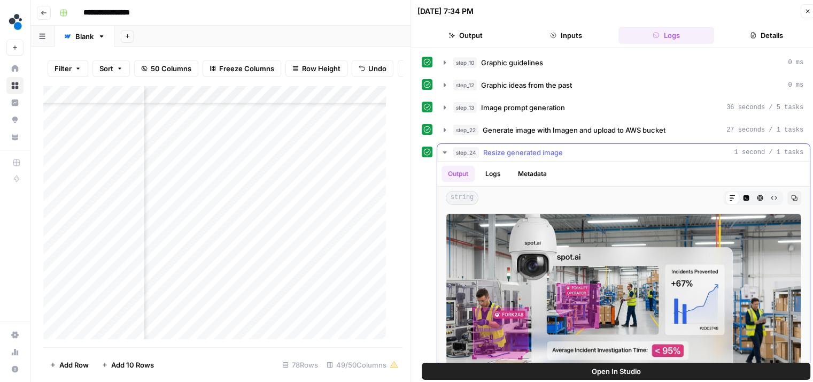
scroll to position [49, 0]
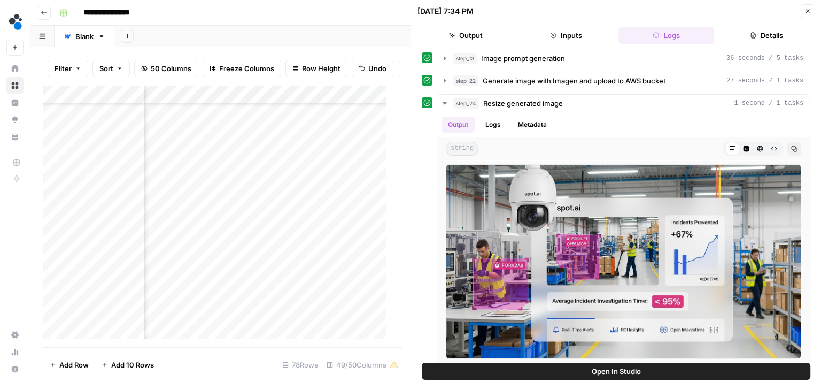
click at [252, 265] on div "Add Column" at bounding box center [218, 217] width 351 height 262
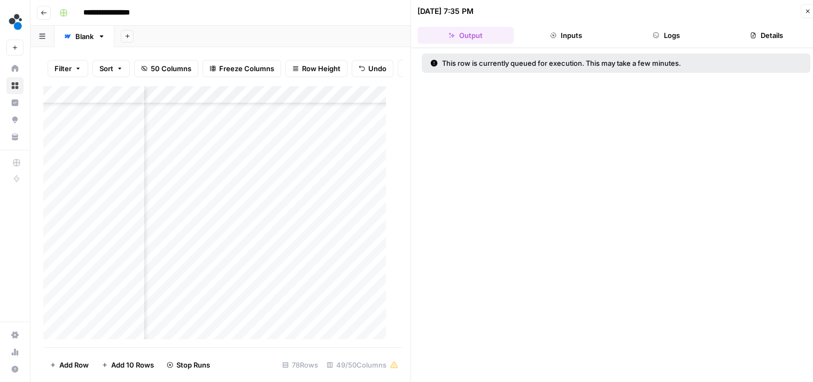
click at [247, 246] on div "Add Column" at bounding box center [218, 217] width 351 height 262
click at [250, 299] on div "Add Column" at bounding box center [218, 217] width 351 height 262
click at [334, 264] on div "Add Column" at bounding box center [218, 217] width 351 height 262
click at [238, 257] on div "Add Column" at bounding box center [218, 217] width 351 height 262
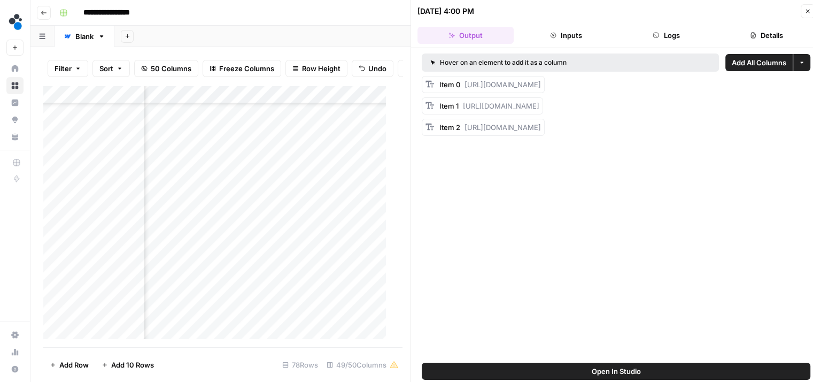
click at [569, 36] on button "Inputs" at bounding box center [566, 35] width 96 height 17
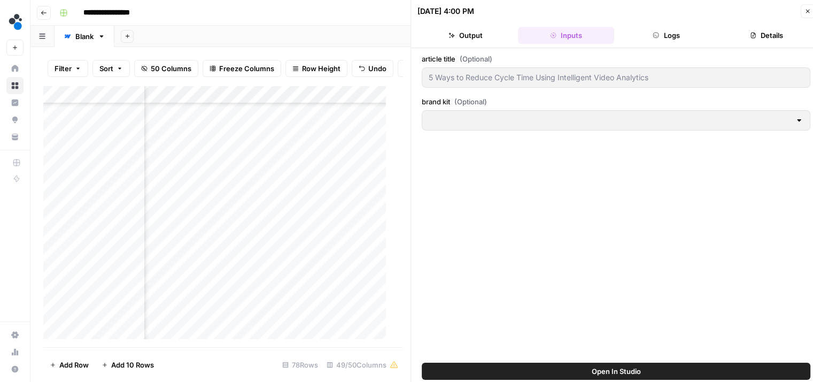
type input "Spot AI v2"
click at [645, 30] on button "Logs" at bounding box center [666, 35] width 96 height 17
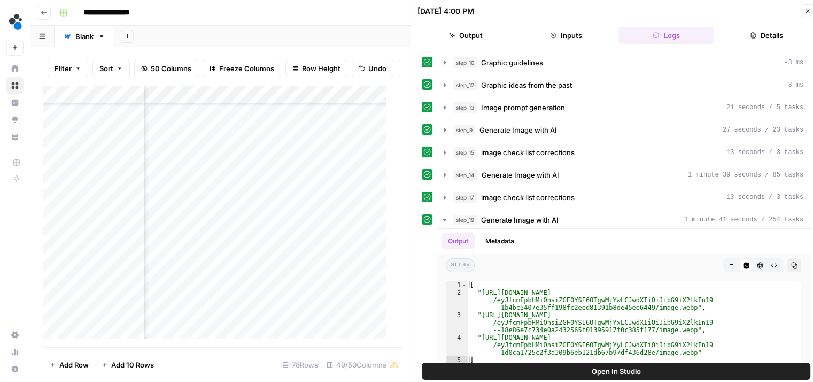
click at [584, 35] on button "Inputs" at bounding box center [566, 35] width 96 height 17
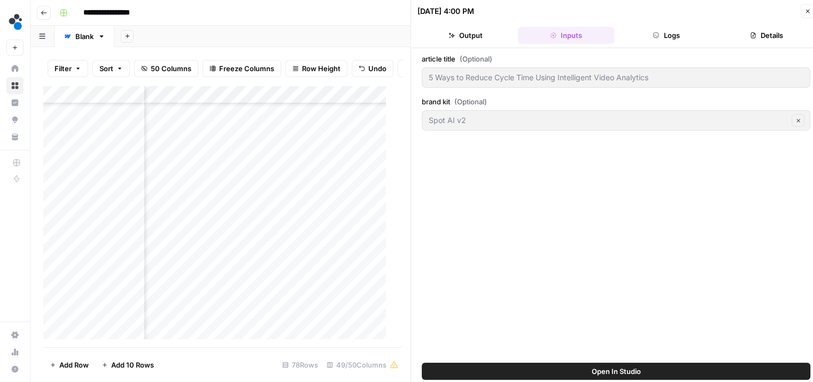
click at [483, 33] on button "Output" at bounding box center [465, 35] width 96 height 17
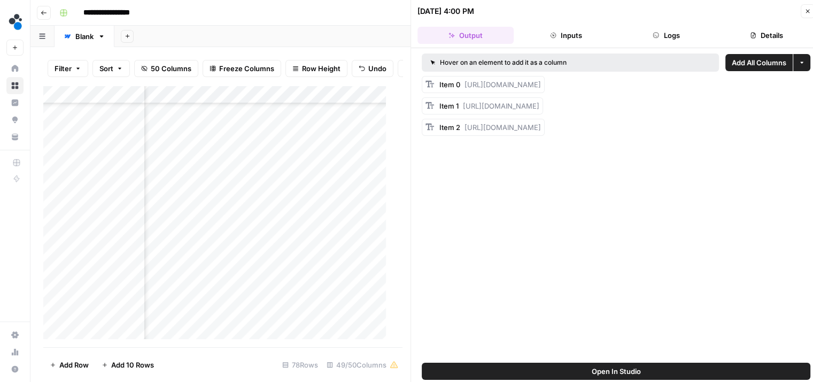
click at [334, 255] on div "Add Column" at bounding box center [218, 217] width 351 height 262
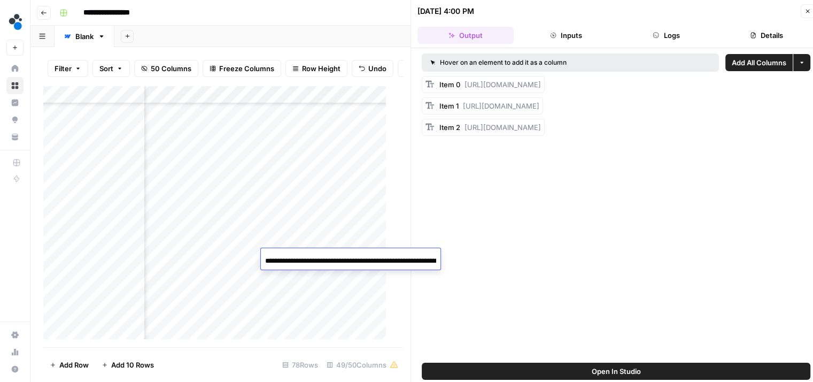
scroll to position [0, 440]
click at [335, 256] on input "**********" at bounding box center [350, 260] width 171 height 13
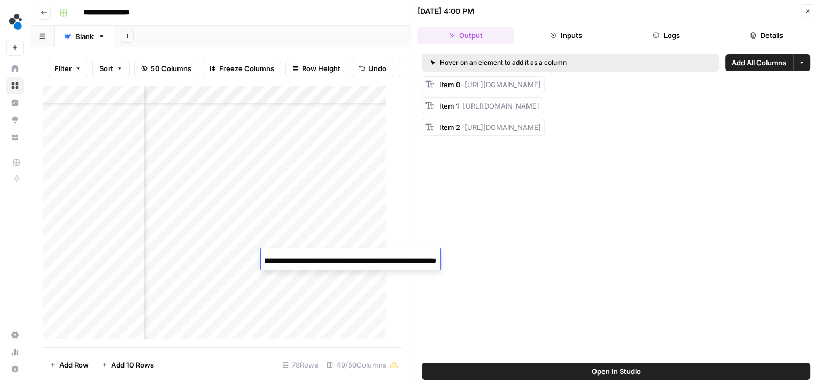
click at [238, 212] on div "Add Column" at bounding box center [218, 217] width 351 height 262
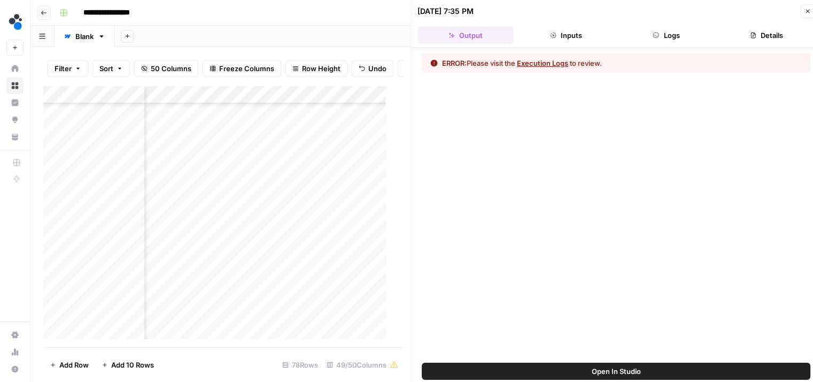
click at [672, 37] on button "Logs" at bounding box center [666, 35] width 96 height 17
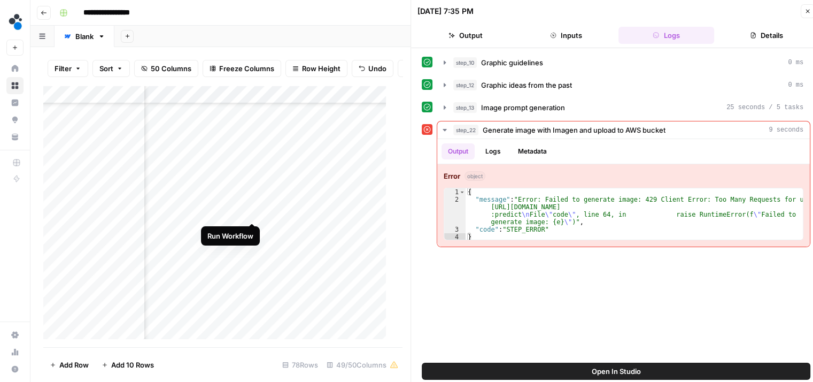
click at [251, 212] on div "Add Column" at bounding box center [218, 217] width 351 height 262
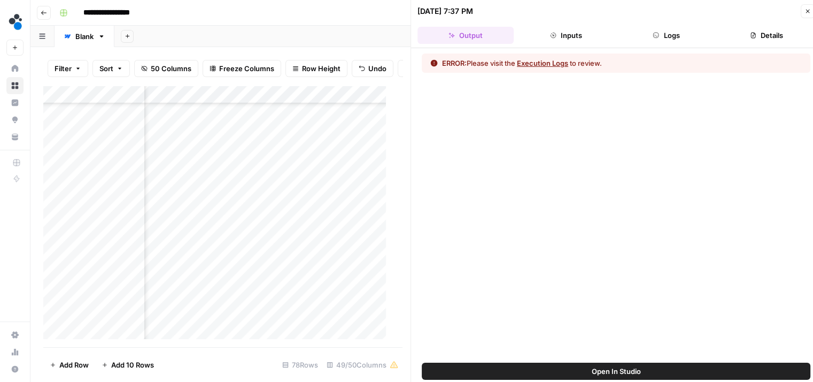
scroll to position [863, 2709]
click at [241, 219] on div "Add Column" at bounding box center [218, 217] width 351 height 262
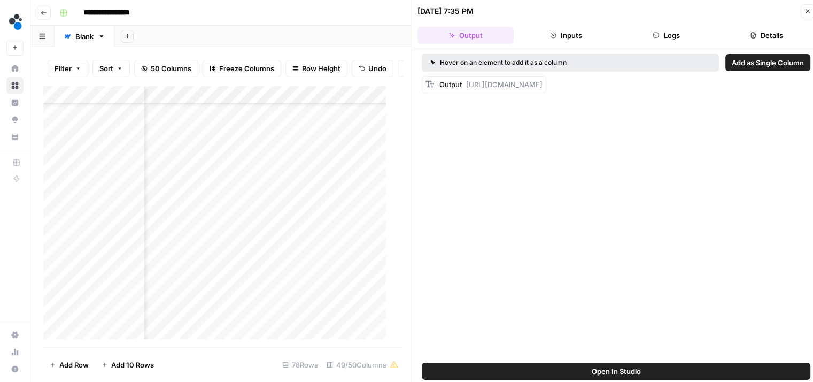
click at [650, 41] on button "Logs" at bounding box center [666, 35] width 96 height 17
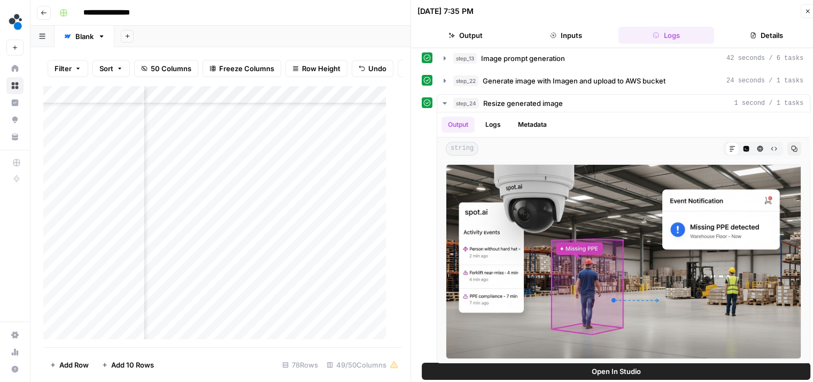
scroll to position [1128, 2709]
click at [239, 245] on div "Add Column" at bounding box center [218, 217] width 351 height 262
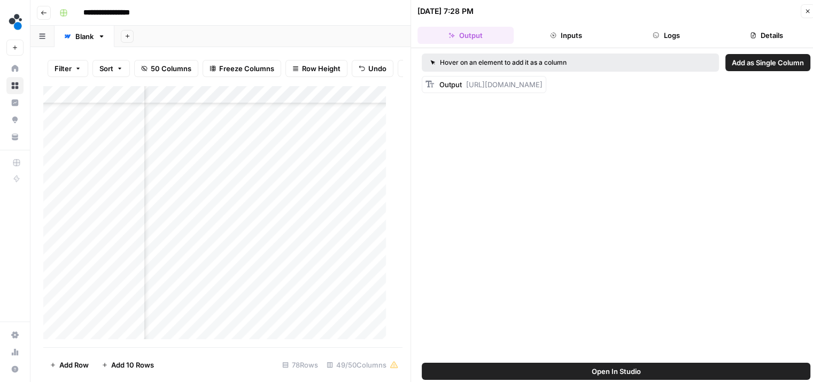
click at [664, 30] on button "Logs" at bounding box center [666, 35] width 96 height 17
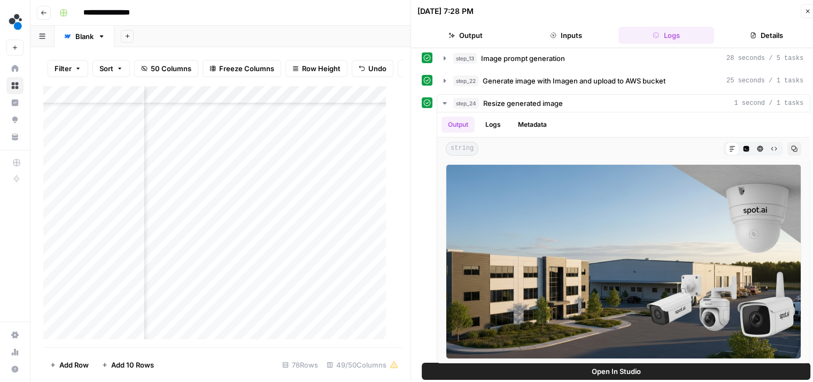
scroll to position [1185, 2709]
click at [346, 262] on div "Add Column" at bounding box center [218, 217] width 351 height 262
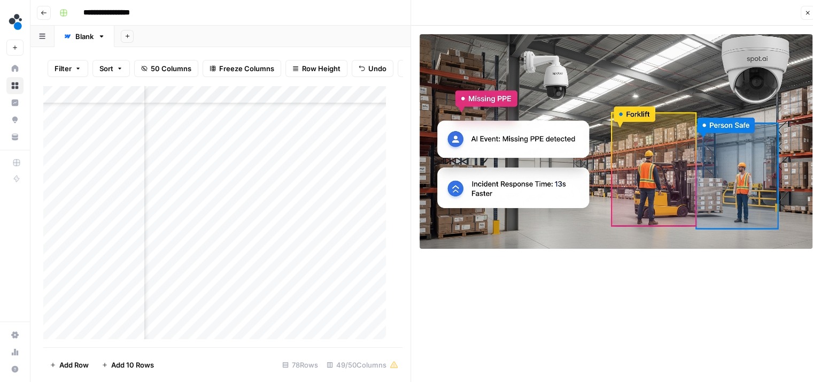
click at [295, 276] on div "Add Column" at bounding box center [218, 217] width 351 height 262
click at [313, 261] on div "Add Column" at bounding box center [218, 217] width 351 height 262
click at [319, 265] on div "Add Column" at bounding box center [218, 217] width 351 height 262
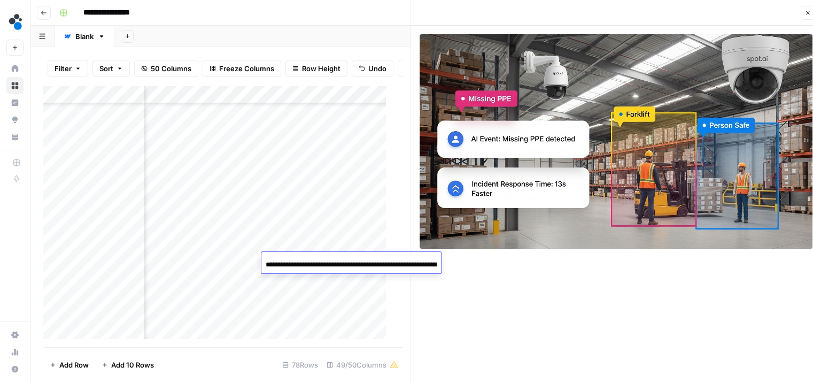
click at [319, 265] on input "**********" at bounding box center [351, 264] width 171 height 13
type input "**********"
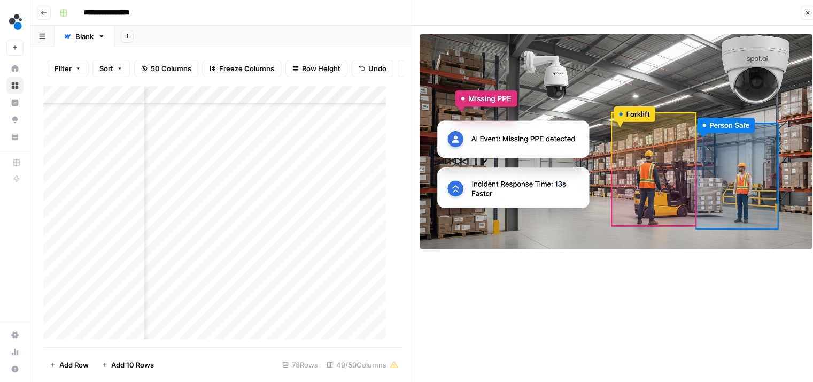
click at [311, 283] on div "Add Column" at bounding box center [218, 217] width 351 height 262
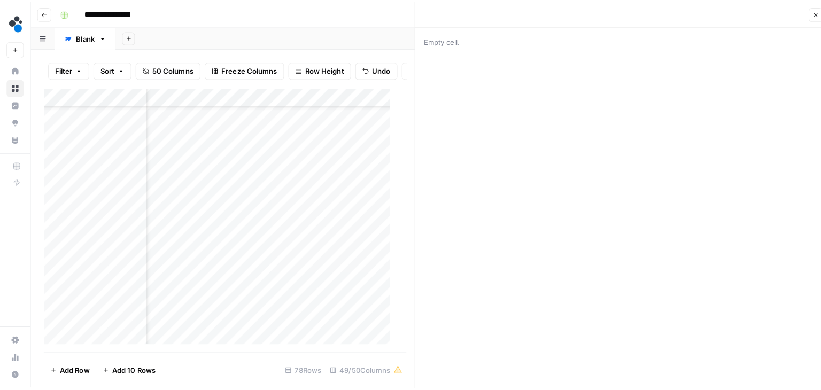
scroll to position [1174, 2709]
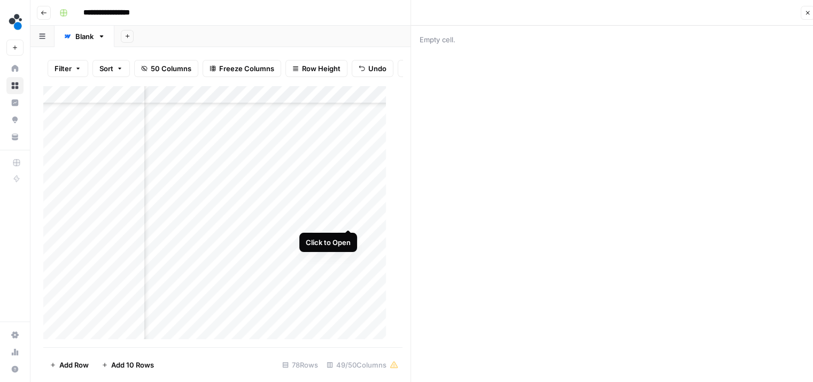
click at [345, 218] on div "Add Column" at bounding box center [218, 217] width 351 height 262
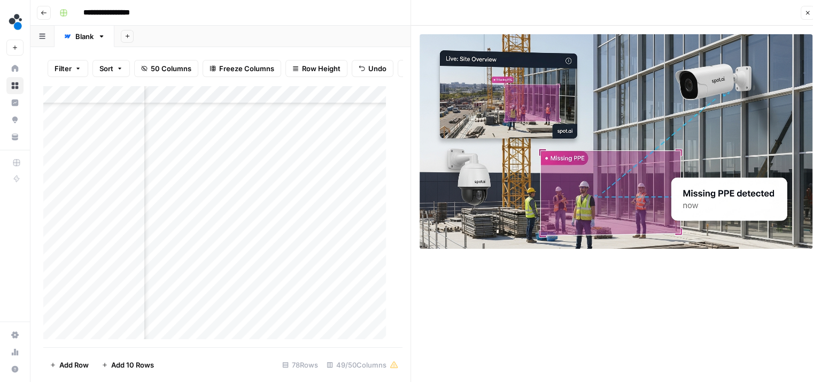
click at [344, 180] on div "Add Column" at bounding box center [218, 217] width 351 height 262
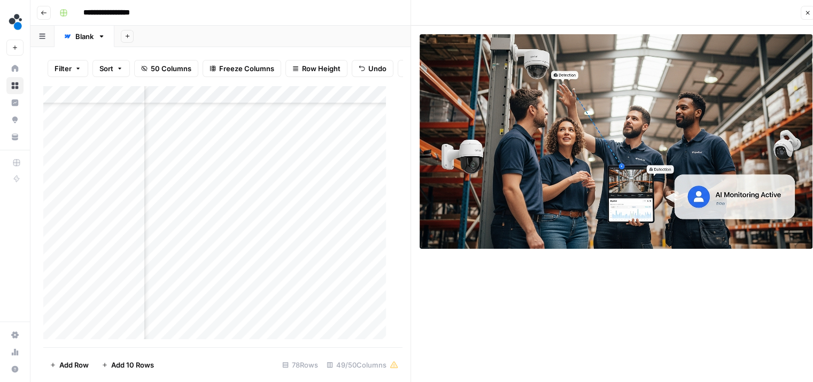
click at [809, 13] on icon "button" at bounding box center [807, 13] width 6 height 6
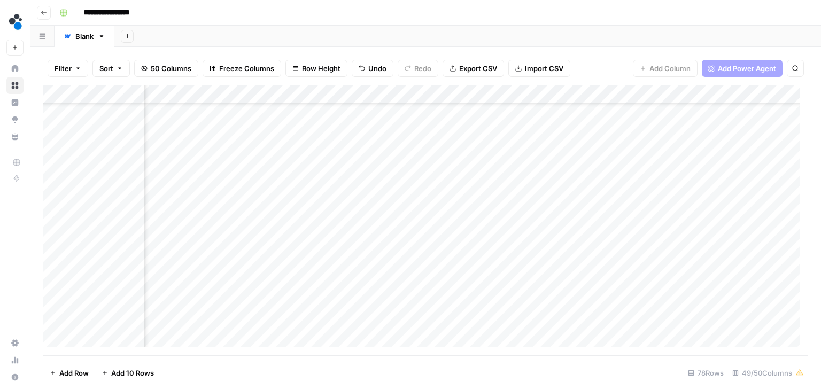
scroll to position [1124, 2709]
click at [349, 223] on div "Add Column" at bounding box center [425, 221] width 765 height 270
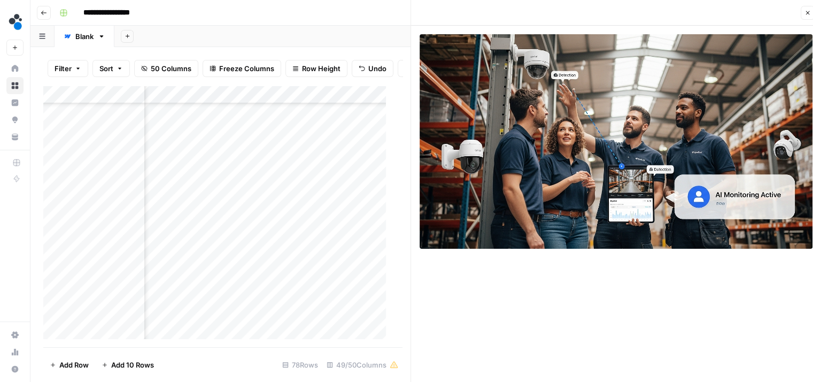
click at [806, 13] on icon "button" at bounding box center [807, 13] width 6 height 6
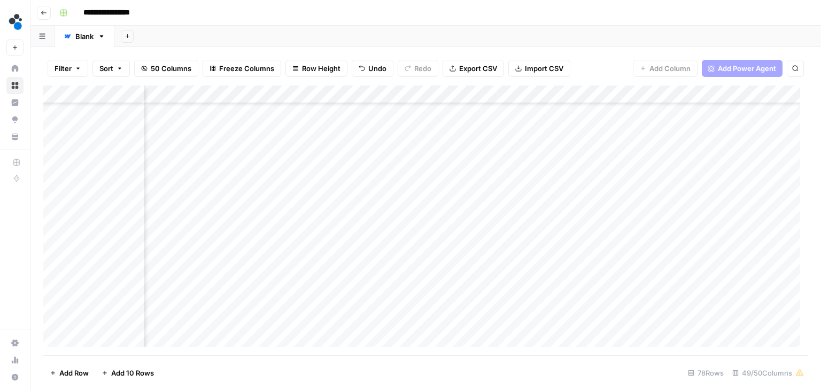
click at [368, 259] on div "Add Column" at bounding box center [425, 221] width 765 height 270
click at [790, 259] on div "Add Column" at bounding box center [425, 221] width 765 height 270
click at [788, 223] on div "Add Column" at bounding box center [425, 221] width 765 height 270
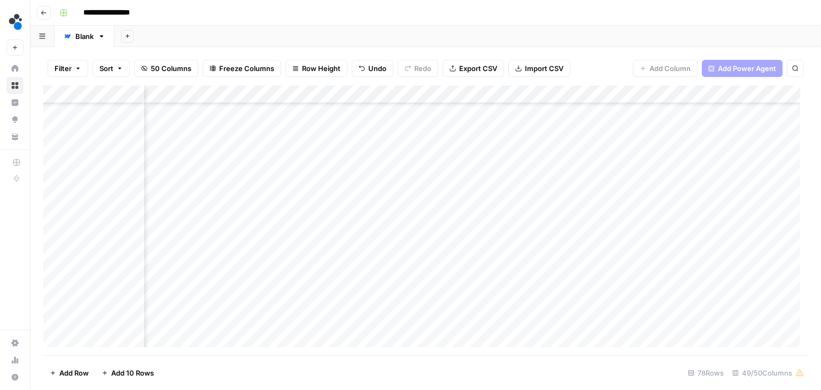
click at [101, 223] on div "Add Column" at bounding box center [425, 221] width 765 height 270
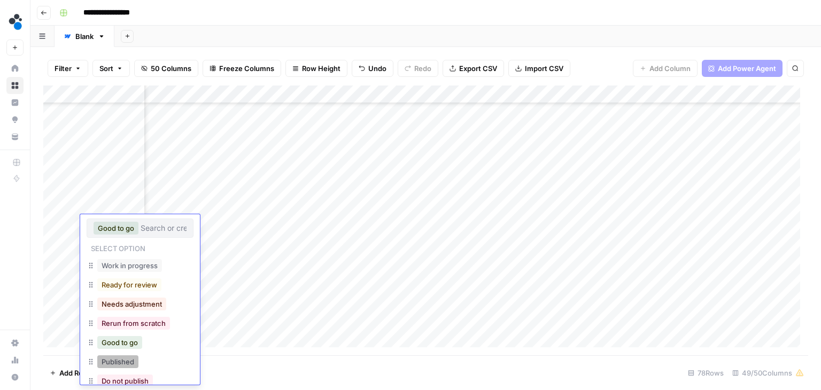
click at [133, 359] on button "Published" at bounding box center [117, 361] width 41 height 13
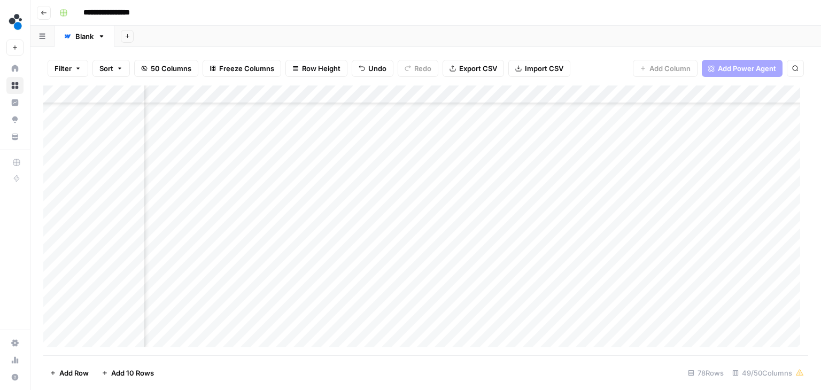
click at [104, 262] on div "Add Column" at bounding box center [425, 221] width 765 height 270
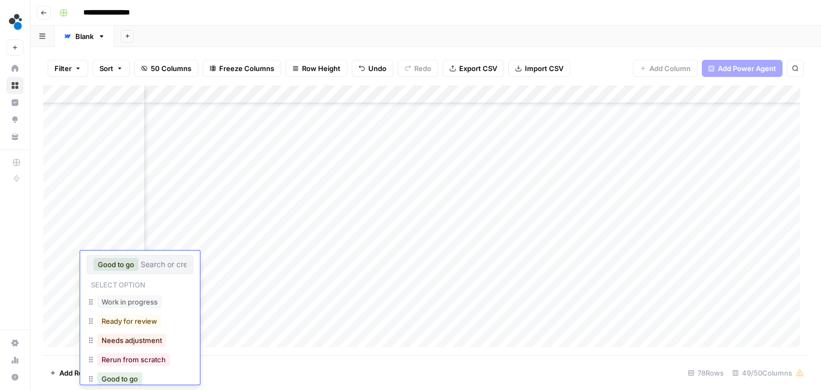
scroll to position [51, 0]
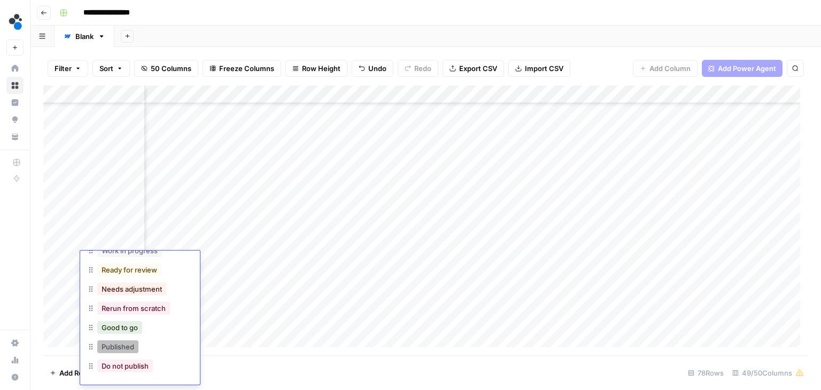
click at [124, 349] on button "Published" at bounding box center [117, 346] width 41 height 13
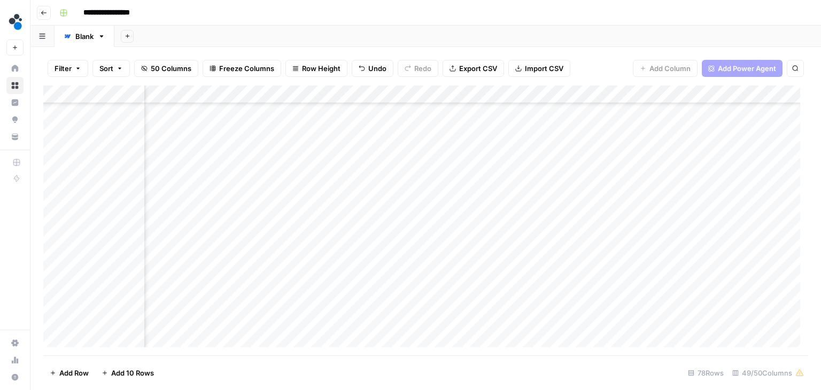
click at [186, 154] on div "Add Column" at bounding box center [425, 221] width 765 height 270
click at [421, 150] on div "Add Column" at bounding box center [425, 221] width 765 height 270
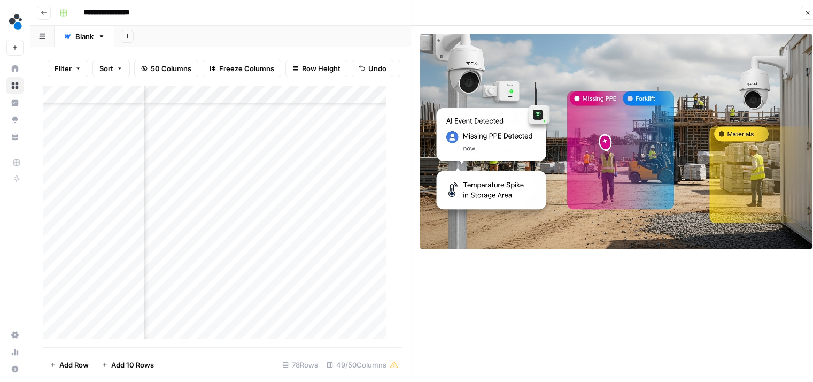
click at [802, 16] on button "Close" at bounding box center [808, 13] width 14 height 14
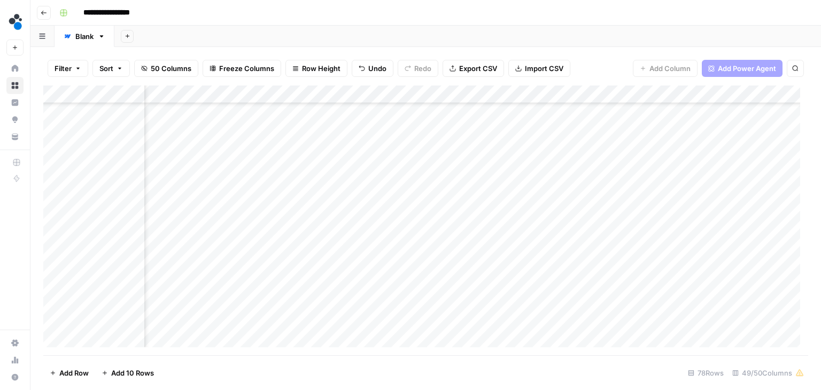
click at [447, 156] on div "Add Column" at bounding box center [425, 221] width 765 height 270
click at [787, 150] on div "Add Column" at bounding box center [425, 221] width 765 height 270
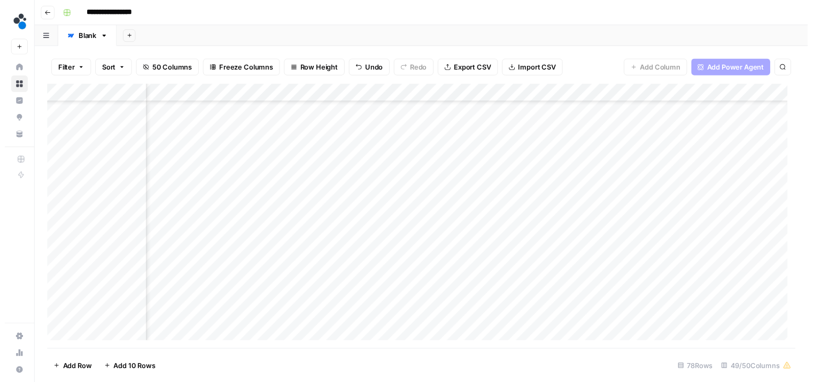
scroll to position [1124, 2730]
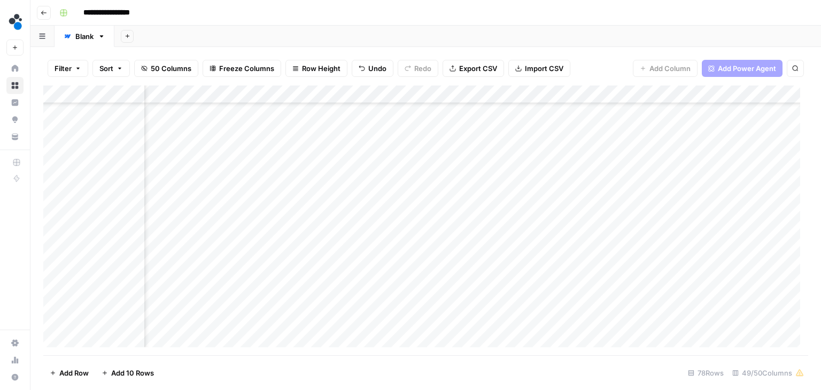
click at [103, 151] on div "Add Column" at bounding box center [425, 221] width 765 height 270
click at [110, 154] on div "Add Column" at bounding box center [425, 221] width 765 height 270
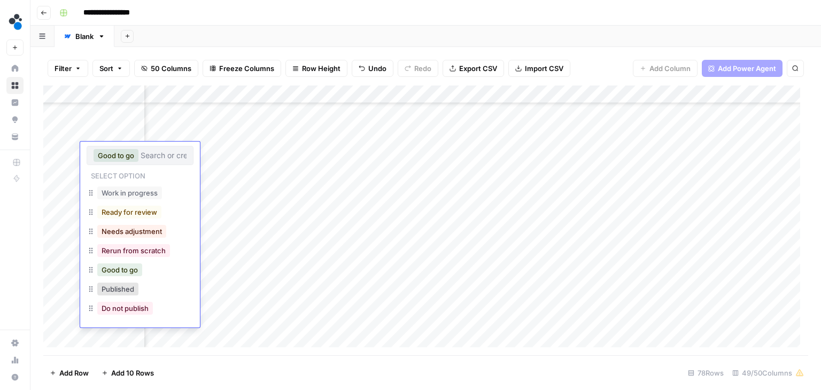
click at [110, 154] on button "Good to go" at bounding box center [116, 155] width 45 height 13
click at [128, 289] on button "Published" at bounding box center [117, 289] width 41 height 13
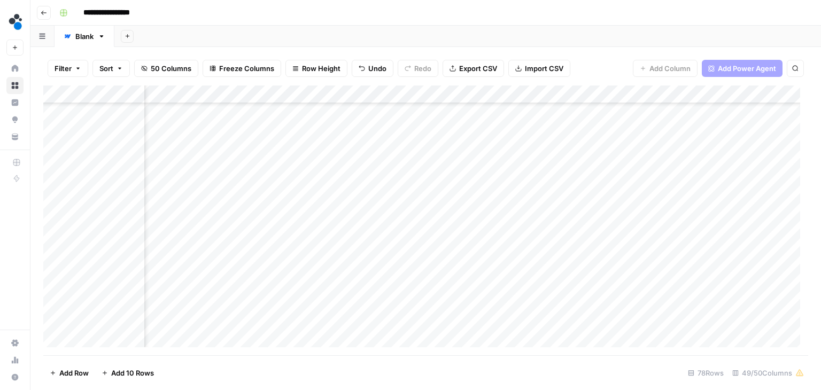
click at [324, 133] on div "Add Column" at bounding box center [425, 221] width 765 height 270
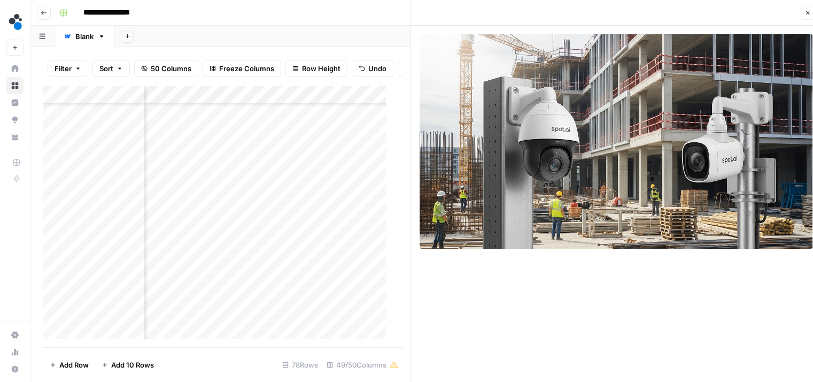
click at [289, 137] on div "Add Column" at bounding box center [218, 217] width 351 height 262
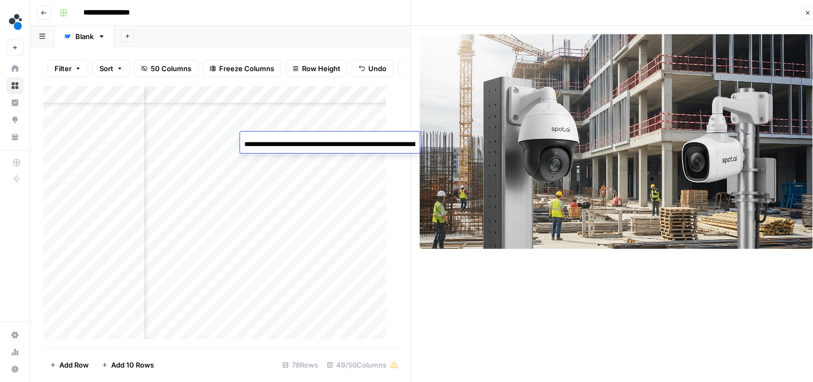
click at [289, 138] on input "**********" at bounding box center [329, 144] width 171 height 13
click at [291, 214] on div "Add Column" at bounding box center [218, 217] width 351 height 262
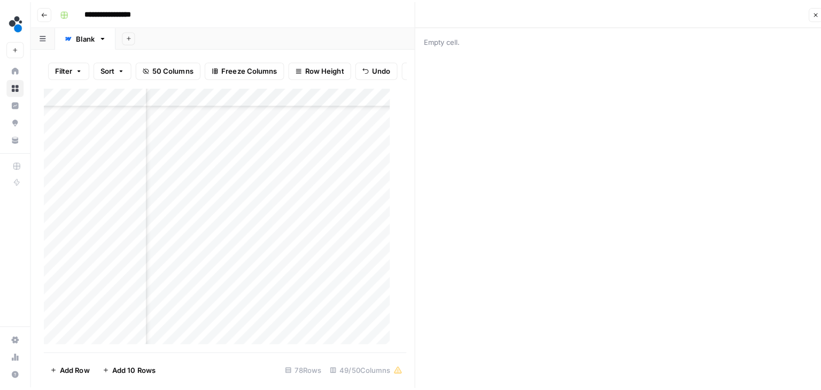
scroll to position [1049, 2730]
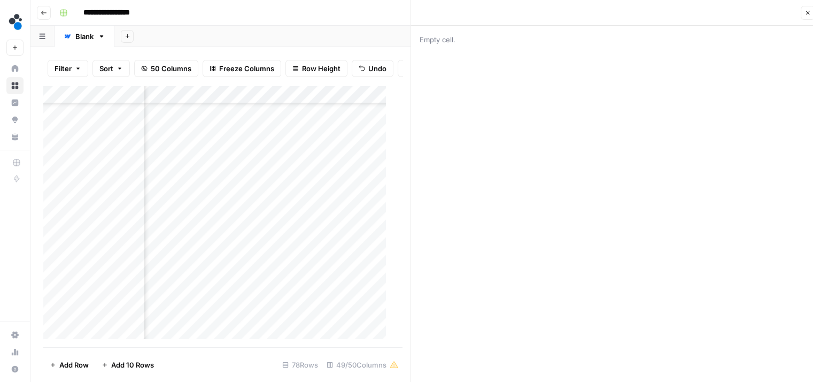
click at [284, 178] on div "Add Column" at bounding box center [218, 217] width 351 height 262
click at [327, 177] on div "Add Column" at bounding box center [218, 217] width 351 height 262
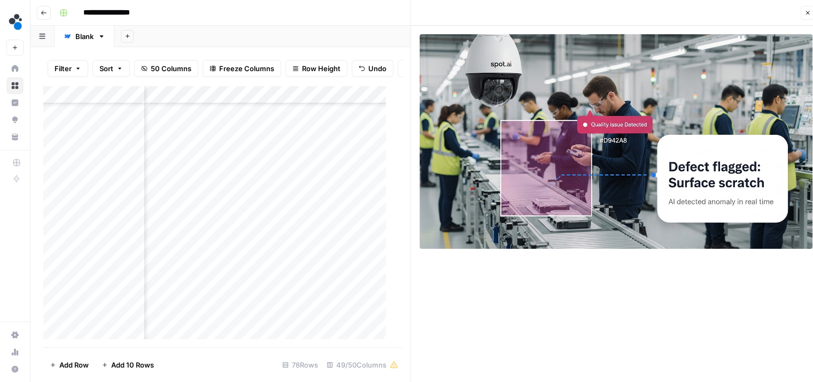
click at [808, 12] on icon "button" at bounding box center [807, 13] width 6 height 6
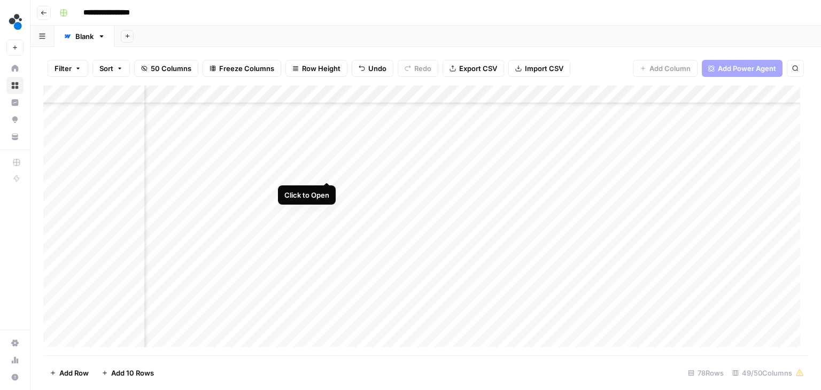
click at [304, 174] on div "Add Column" at bounding box center [425, 221] width 765 height 270
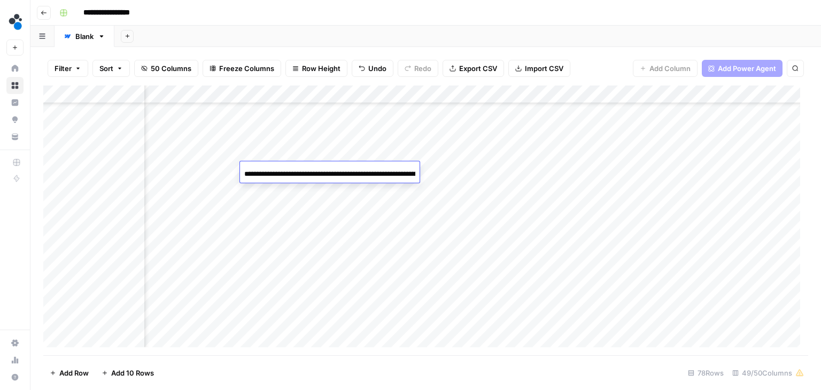
click at [304, 174] on input "**********" at bounding box center [329, 174] width 171 height 13
click at [289, 206] on div "Add Column" at bounding box center [425, 221] width 765 height 270
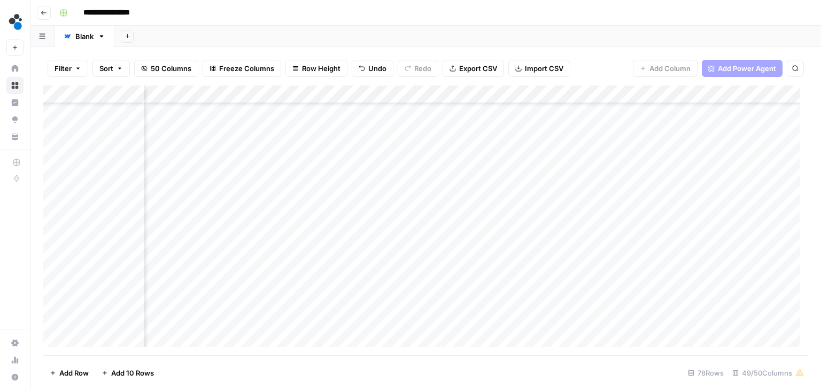
click at [307, 153] on div "Add Column" at bounding box center [425, 221] width 765 height 270
click at [326, 154] on div "Add Column" at bounding box center [425, 221] width 765 height 270
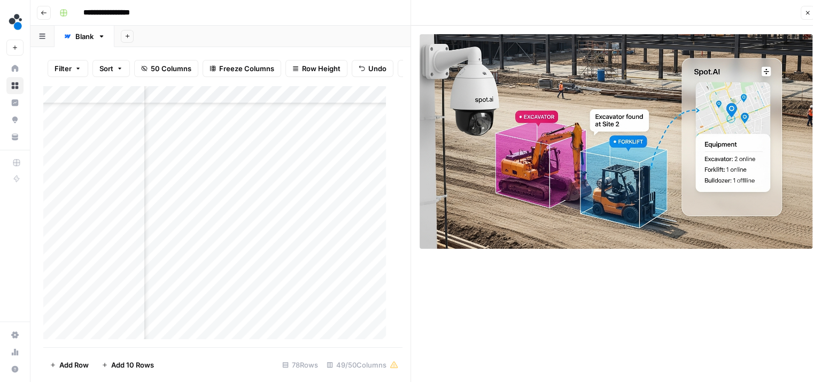
click at [809, 16] on icon "button" at bounding box center [807, 13] width 6 height 6
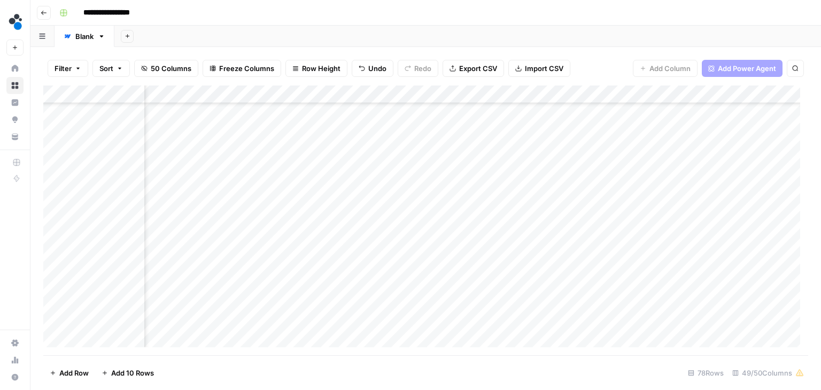
click at [355, 154] on div "Add Column" at bounding box center [425, 221] width 765 height 270
click at [634, 154] on div "Add Column" at bounding box center [425, 221] width 765 height 270
click at [471, 154] on div "Add Column" at bounding box center [425, 221] width 765 height 270
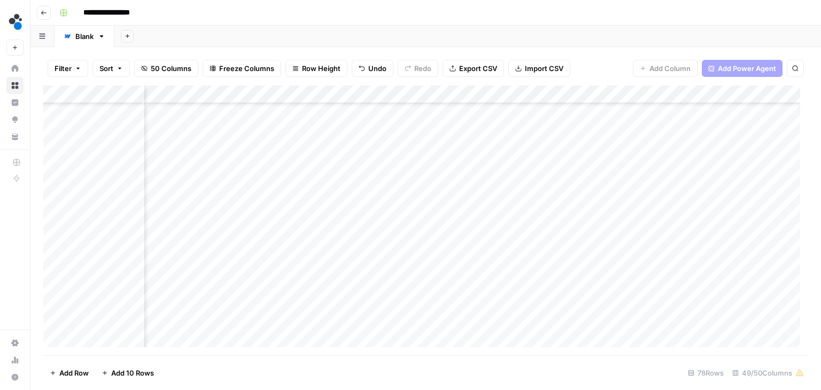
click at [103, 152] on div "Add Column" at bounding box center [425, 221] width 765 height 270
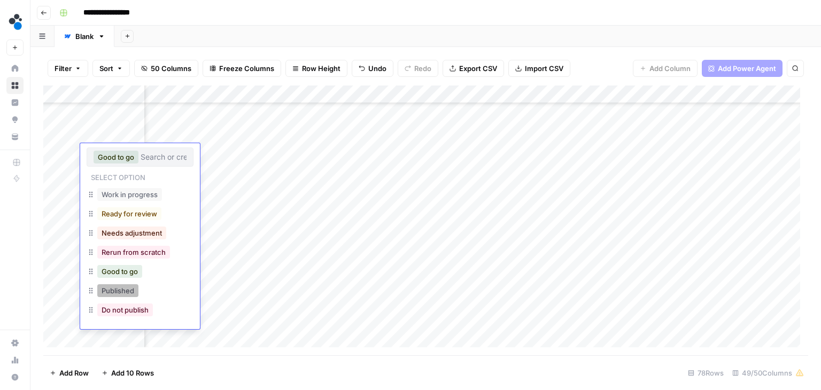
click at [122, 293] on button "Published" at bounding box center [117, 290] width 41 height 13
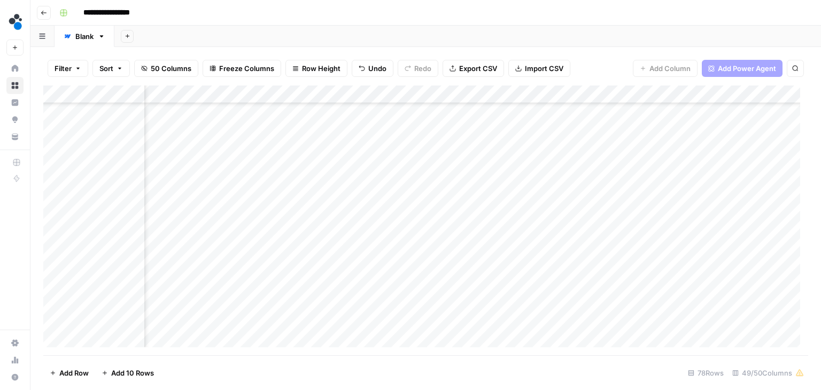
click at [278, 153] on div "Add Column" at bounding box center [425, 221] width 765 height 270
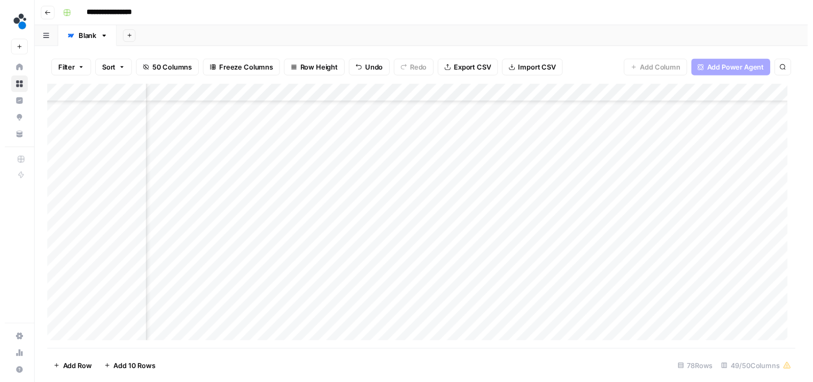
scroll to position [1000, 2730]
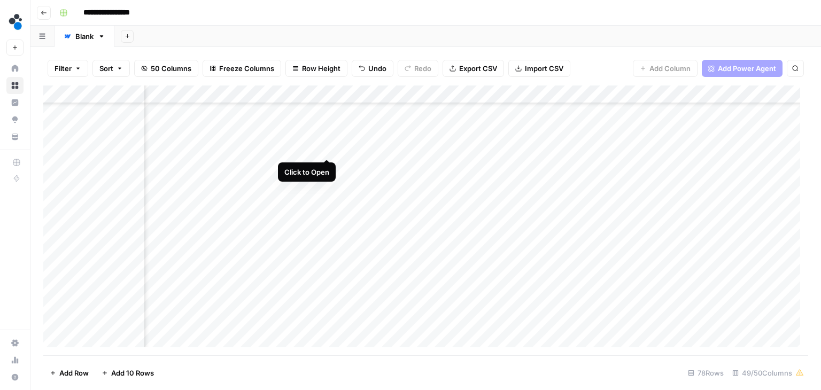
click at [327, 149] on div "Add Column" at bounding box center [425, 221] width 765 height 270
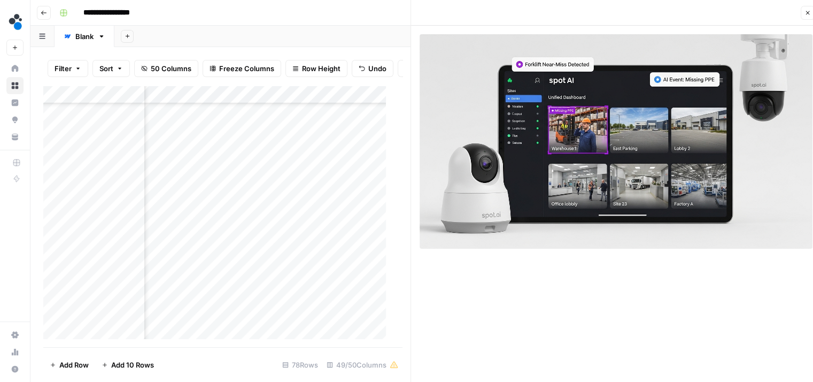
click at [350, 152] on div "Add Column" at bounding box center [218, 217] width 351 height 262
click at [374, 158] on div "Add Column" at bounding box center [218, 217] width 351 height 262
click at [104, 159] on div "Add Column" at bounding box center [218, 217] width 351 height 262
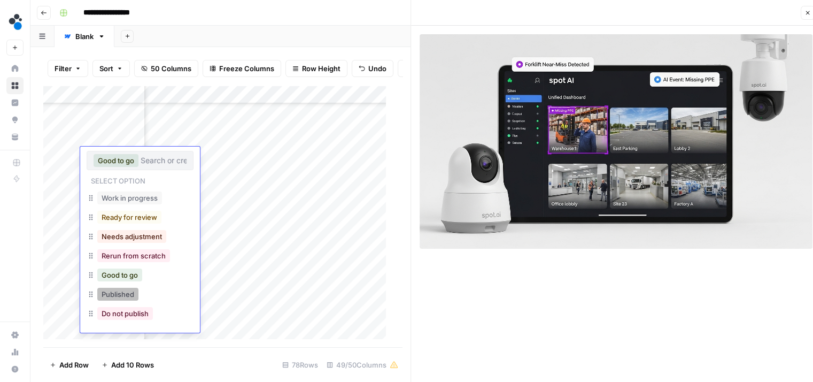
click at [126, 288] on button "Published" at bounding box center [117, 294] width 41 height 13
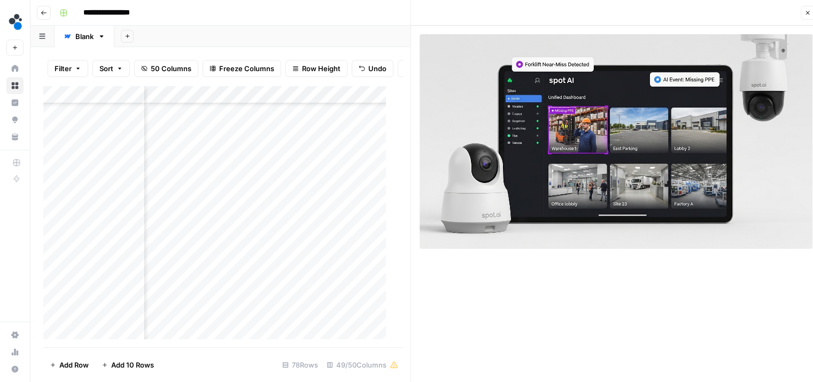
click at [202, 156] on div "Add Column" at bounding box center [218, 217] width 351 height 262
click at [325, 137] on div "Add Column" at bounding box center [218, 217] width 351 height 262
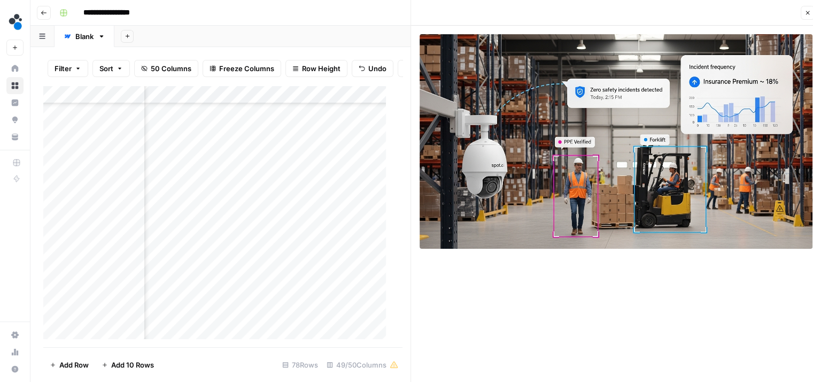
click at [342, 135] on div "Add Column" at bounding box center [218, 217] width 351 height 262
click at [272, 136] on div "Add Column" at bounding box center [218, 217] width 351 height 262
click at [101, 141] on div "Add Column" at bounding box center [218, 217] width 351 height 262
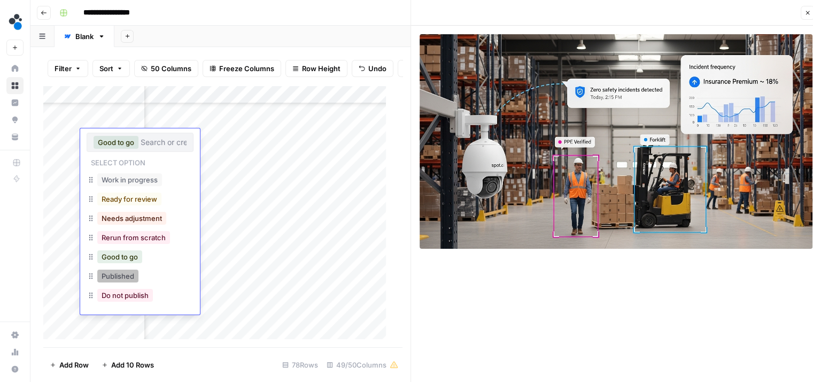
click at [133, 270] on button "Published" at bounding box center [117, 275] width 41 height 13
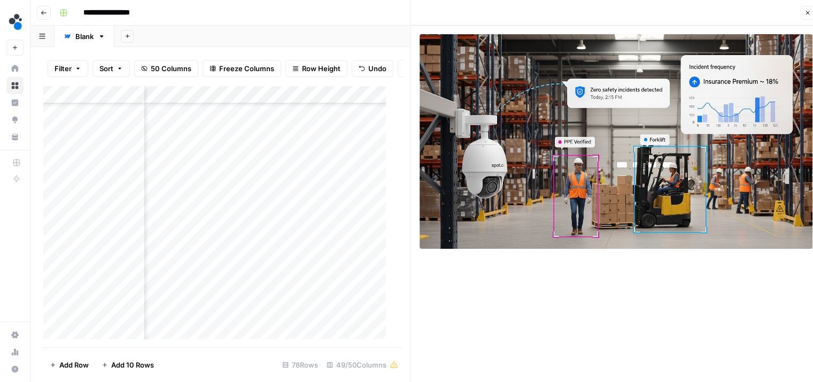
click at [177, 120] on div "Add Column" at bounding box center [218, 217] width 351 height 262
click at [216, 119] on div "Add Column" at bounding box center [218, 217] width 351 height 262
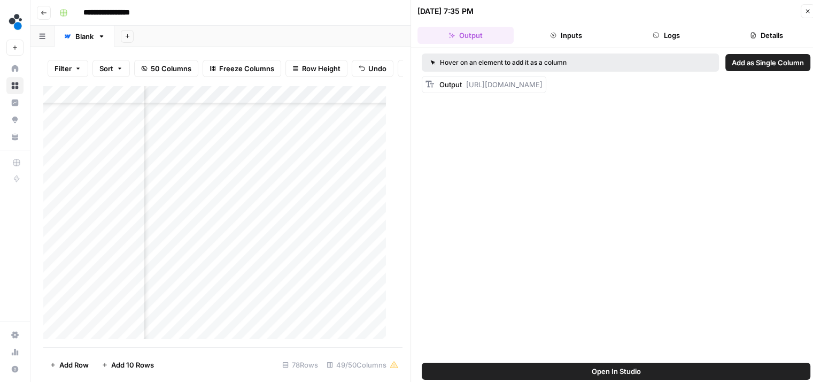
click at [664, 27] on button "Logs" at bounding box center [666, 35] width 96 height 17
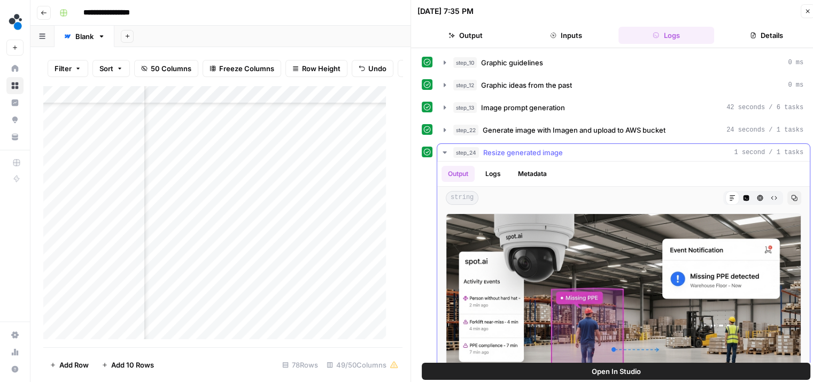
scroll to position [49, 0]
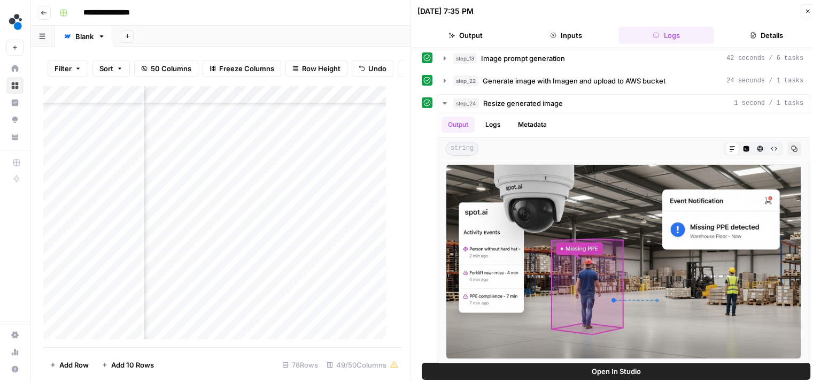
click at [479, 35] on button "Output" at bounding box center [465, 35] width 96 height 17
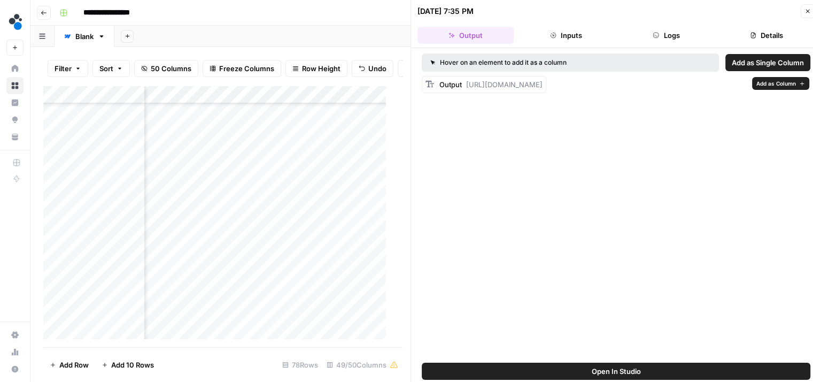
drag, startPoint x: 479, startPoint y: 128, endPoint x: 466, endPoint y: 84, distance: 46.2
click at [466, 84] on div "Output https://cdn.airops.com/rails/active_storage/representations/proxy/eyJfcm…" at bounding box center [490, 84] width 103 height 11
copy span "https://cdn.airops.com/rails/active_storage/representations/proxy/eyJfcmFpbHMiO…"
click at [282, 115] on div "Add Column" at bounding box center [218, 217] width 351 height 262
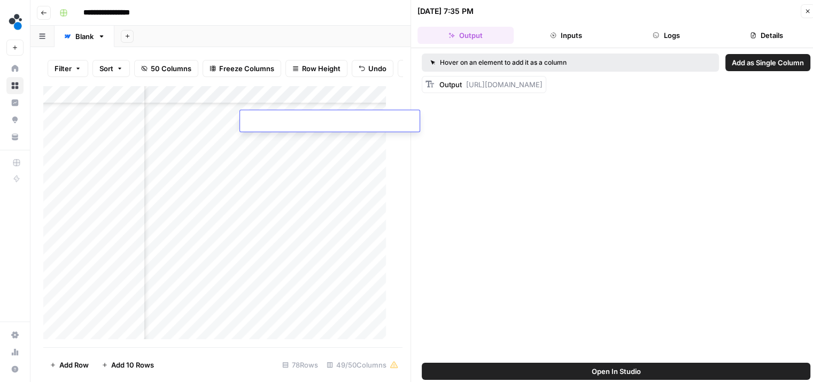
type input "**********"
click at [113, 119] on div "Add Column" at bounding box center [218, 217] width 351 height 262
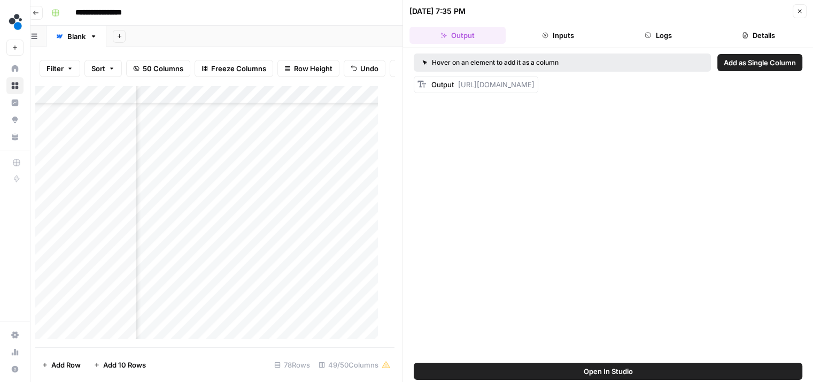
scroll to position [963, 4746]
click at [265, 122] on div "Add Column" at bounding box center [210, 217] width 351 height 262
click at [105, 120] on div "Add Column" at bounding box center [210, 217] width 351 height 262
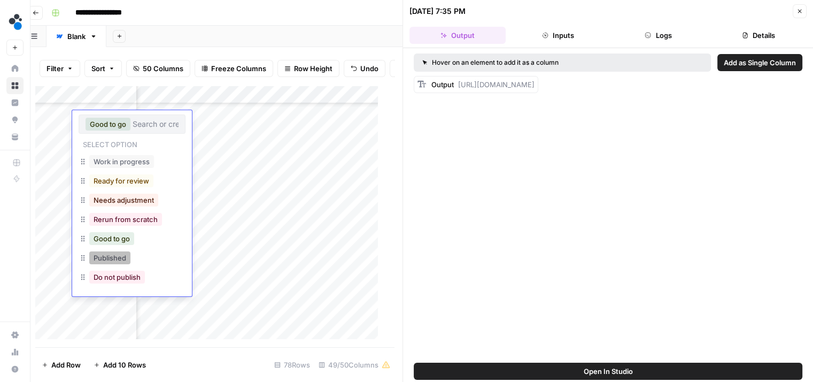
click at [122, 253] on button "Published" at bounding box center [109, 257] width 41 height 13
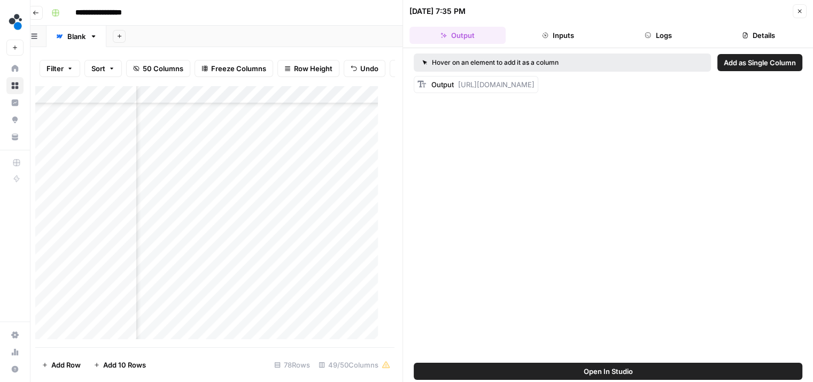
scroll to position [872, 4702]
click at [160, 152] on div "Add Column" at bounding box center [210, 217] width 351 height 262
click at [316, 157] on div "Add Column" at bounding box center [210, 217] width 351 height 262
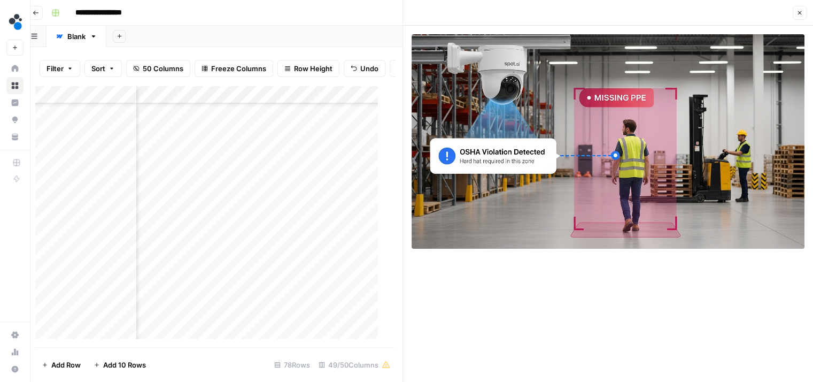
scroll to position [872, 4646]
click at [367, 157] on div "Add Column" at bounding box center [210, 217] width 351 height 262
click at [99, 158] on div "Add Column" at bounding box center [210, 217] width 351 height 262
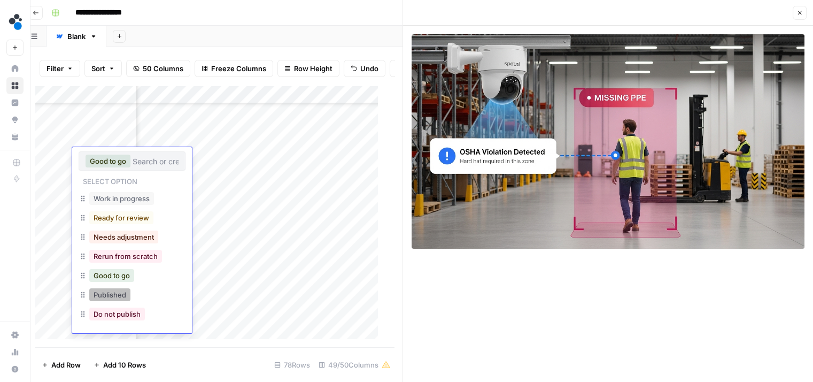
click at [115, 291] on button "Published" at bounding box center [109, 294] width 41 height 13
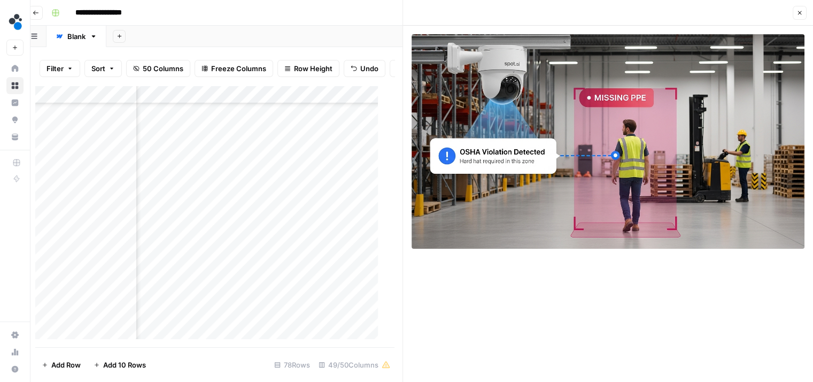
click at [184, 139] on div "Add Column" at bounding box center [210, 217] width 351 height 262
click at [318, 139] on div "Add Column" at bounding box center [210, 217] width 351 height 262
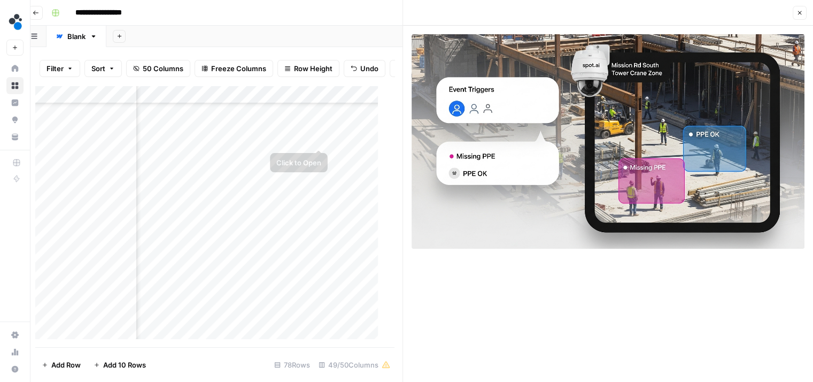
click at [336, 142] on div "Add Column" at bounding box center [210, 217] width 351 height 262
click at [265, 137] on div "Add Column" at bounding box center [210, 217] width 351 height 262
click at [105, 140] on div "Add Column" at bounding box center [210, 217] width 351 height 262
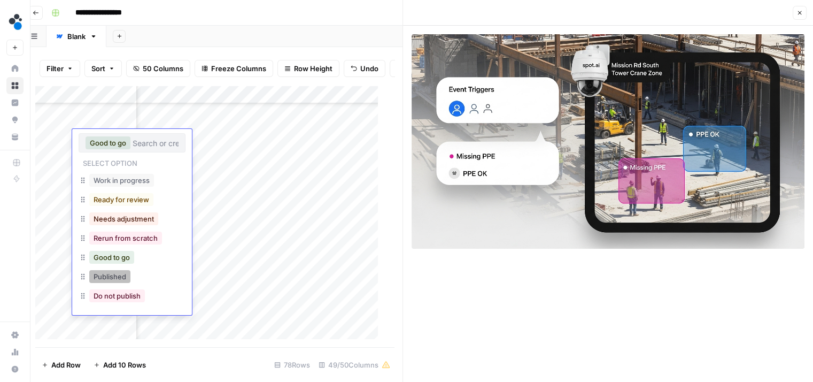
click at [109, 274] on button "Published" at bounding box center [109, 276] width 41 height 13
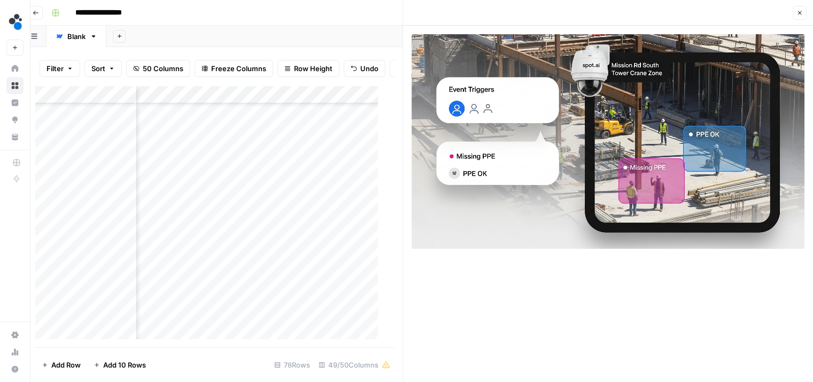
scroll to position [780, 4746]
click at [304, 172] on div "Add Column" at bounding box center [210, 217] width 351 height 262
click at [316, 175] on div "Add Column" at bounding box center [210, 217] width 351 height 262
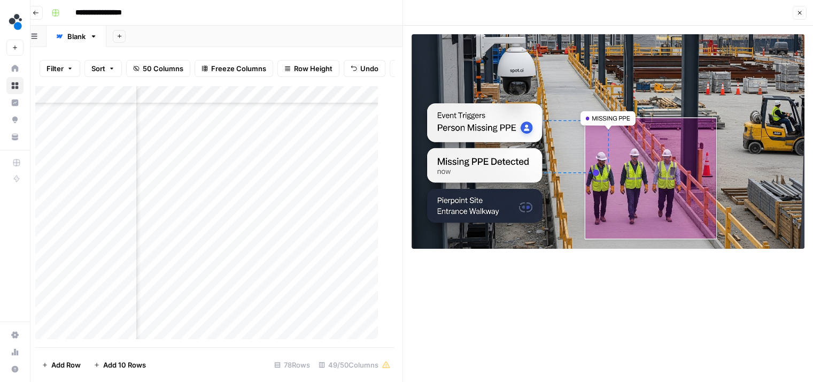
click at [334, 175] on div "Add Column" at bounding box center [210, 217] width 351 height 262
click at [264, 174] on div "Add Column" at bounding box center [210, 217] width 351 height 262
click at [100, 175] on div "Add Column" at bounding box center [210, 217] width 351 height 262
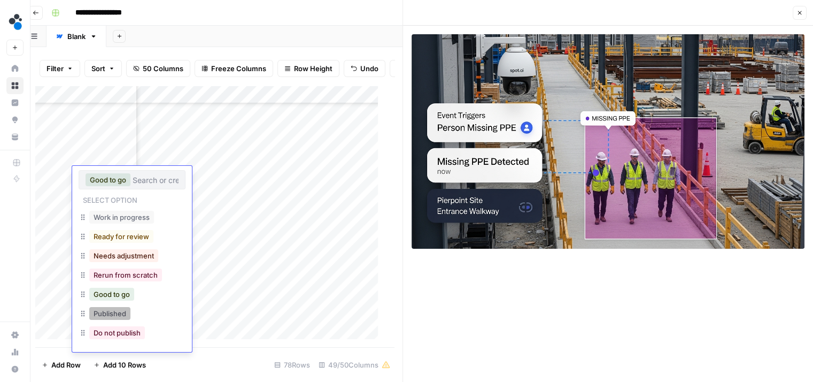
click at [119, 318] on button "Published" at bounding box center [109, 313] width 41 height 13
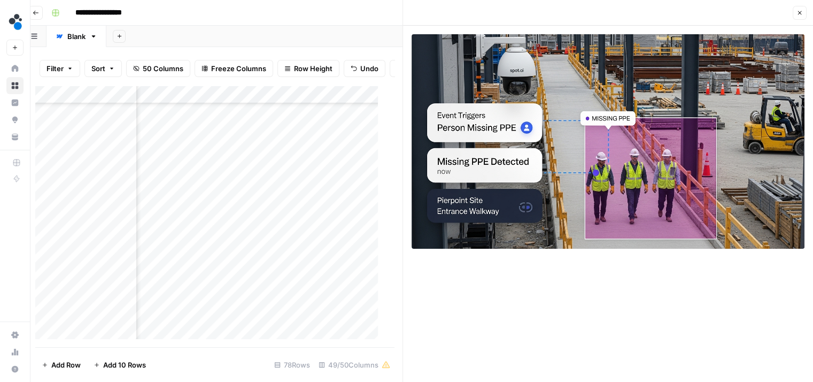
scroll to position [696, 4746]
click at [182, 184] on div "Add Column" at bounding box center [210, 217] width 351 height 262
click at [319, 184] on div "Add Column" at bounding box center [210, 217] width 351 height 262
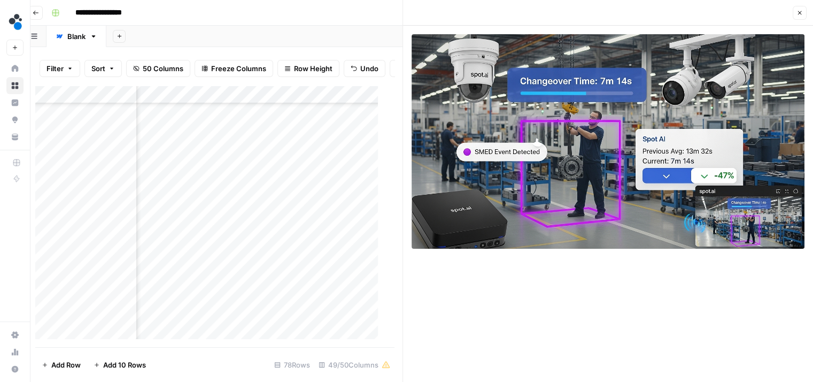
click at [345, 185] on div "Add Column" at bounding box center [210, 217] width 351 height 262
click at [366, 188] on div "Add Column" at bounding box center [210, 217] width 351 height 262
click at [109, 184] on div "Add Column" at bounding box center [210, 217] width 351 height 262
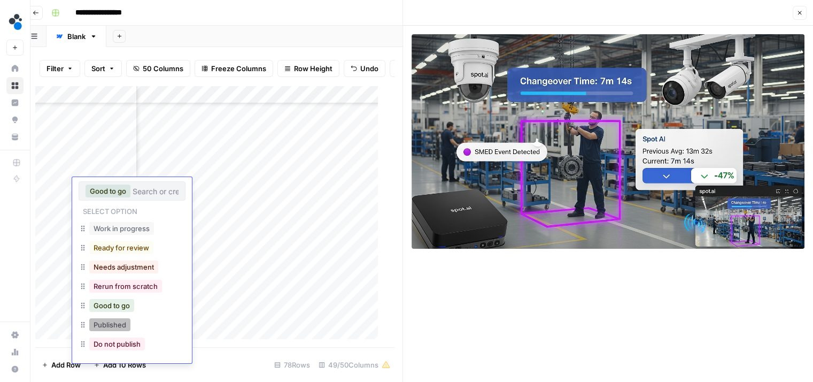
click at [118, 323] on button "Published" at bounding box center [109, 324] width 41 height 13
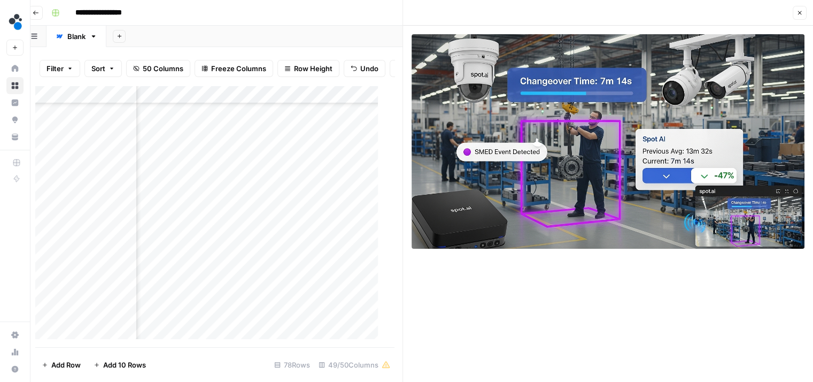
scroll to position [687, 4646]
click at [215, 157] on div "Add Column" at bounding box center [210, 217] width 351 height 262
click at [222, 159] on div "Add Column" at bounding box center [210, 217] width 351 height 262
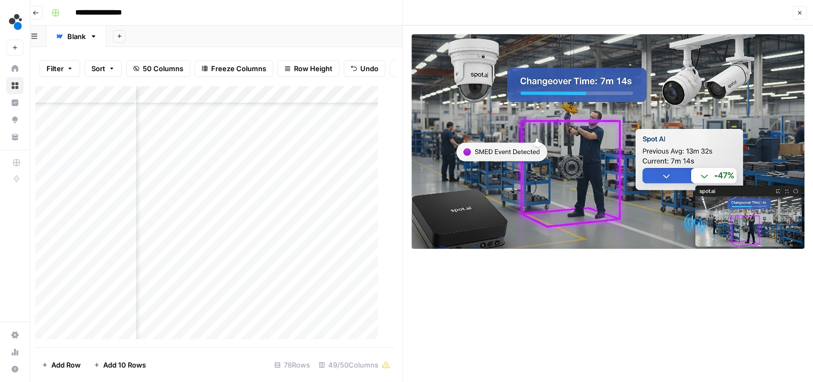
drag, startPoint x: 222, startPoint y: 159, endPoint x: 222, endPoint y: 116, distance: 42.8
click at [222, 116] on div "Add Column" at bounding box center [210, 217] width 351 height 262
click at [222, 122] on div "Add Column" at bounding box center [210, 217] width 351 height 262
click at [220, 157] on div "Add Column" at bounding box center [210, 217] width 351 height 262
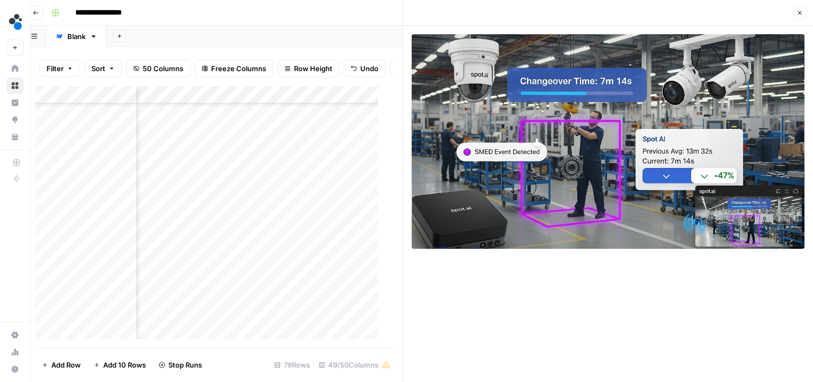
scroll to position [598, 2730]
click at [319, 156] on div "Add Column" at bounding box center [210, 217] width 351 height 262
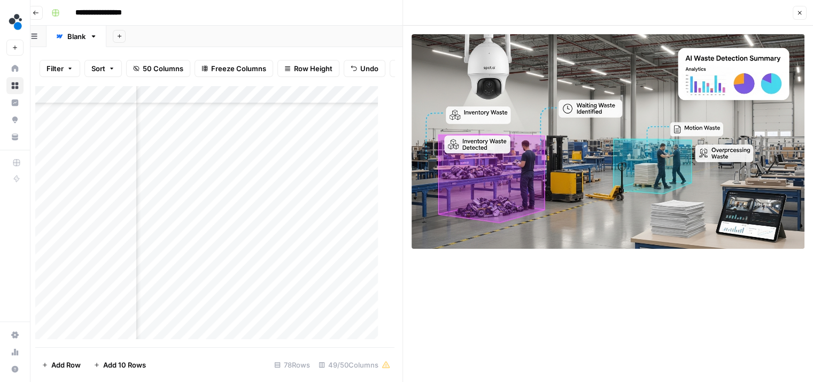
click at [334, 154] on div "Add Column" at bounding box center [210, 217] width 351 height 262
click at [363, 160] on div "Add Column" at bounding box center [210, 217] width 351 height 262
click at [95, 157] on div "Add Column" at bounding box center [210, 217] width 351 height 262
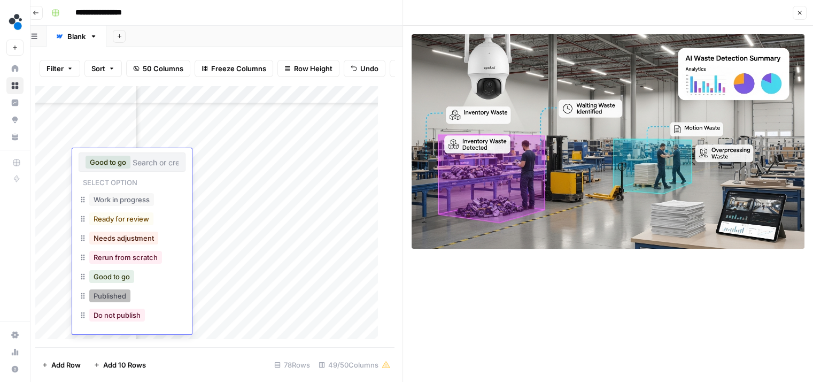
click at [119, 291] on button "Published" at bounding box center [109, 295] width 41 height 13
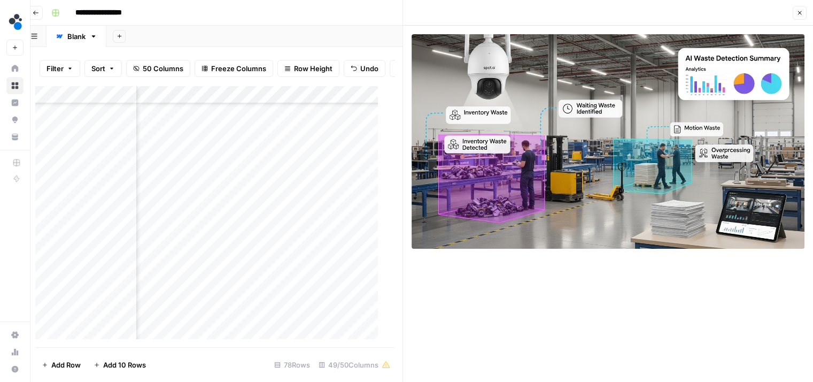
scroll to position [572, 2713]
click at [226, 221] on div "Add Column" at bounding box center [210, 217] width 351 height 262
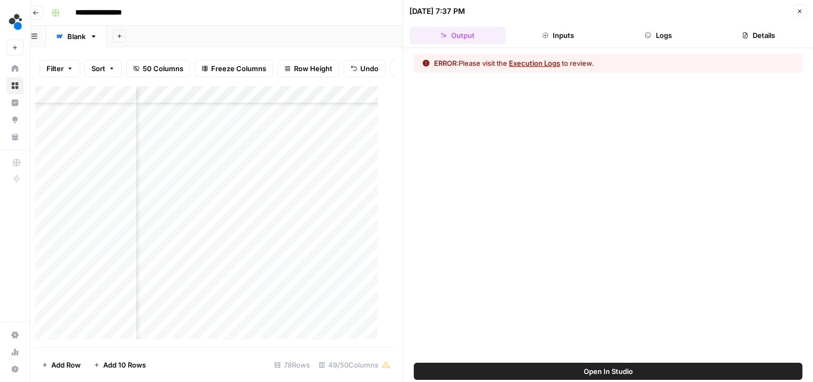
click at [564, 38] on button "Inputs" at bounding box center [558, 35] width 96 height 17
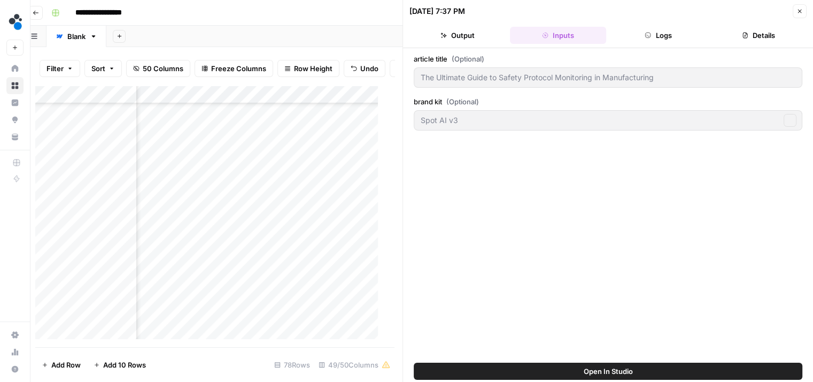
click at [649, 33] on icon "button" at bounding box center [648, 35] width 6 height 6
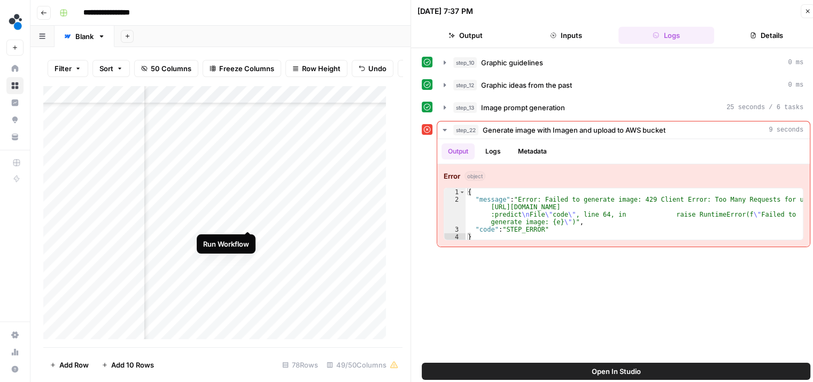
click at [247, 219] on div "Add Column" at bounding box center [218, 217] width 351 height 262
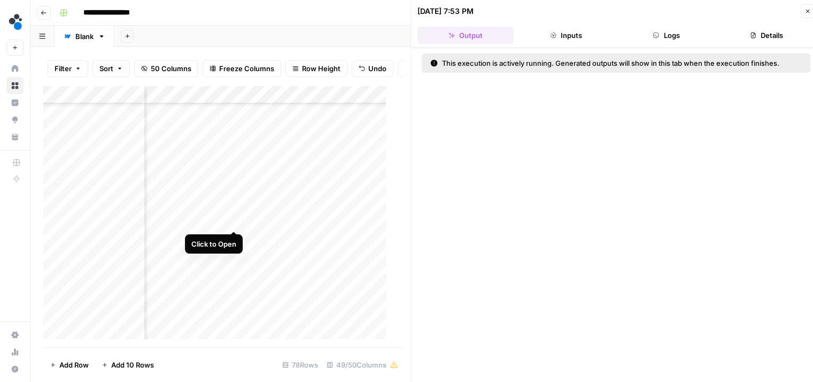
click at [232, 218] on div "Add Column" at bounding box center [218, 217] width 351 height 262
click at [654, 30] on button "Logs" at bounding box center [666, 35] width 96 height 17
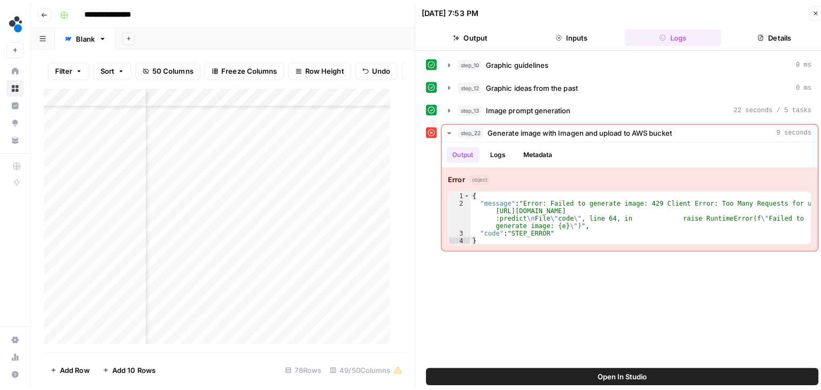
scroll to position [572, 2903]
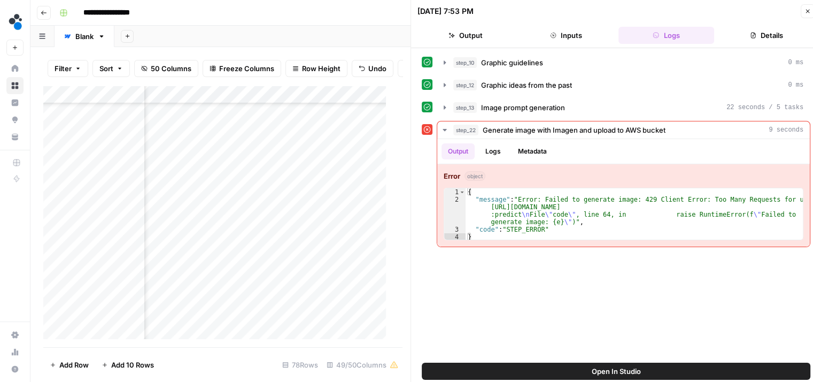
click at [803, 9] on button "Close" at bounding box center [808, 11] width 14 height 14
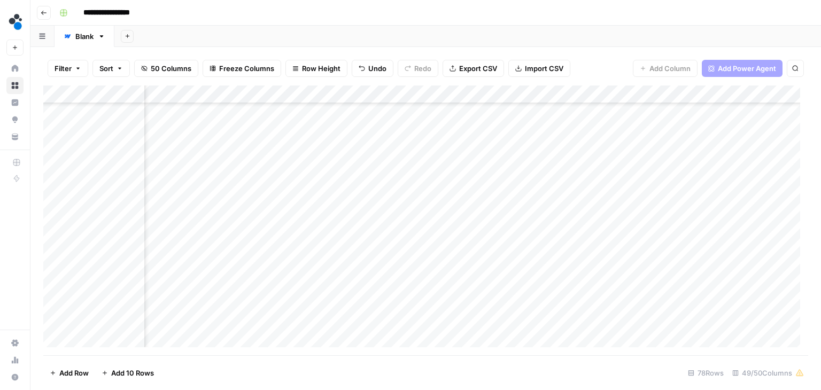
scroll to position [540, 4331]
click at [675, 92] on div "Add Column" at bounding box center [425, 221] width 765 height 270
click at [117, 67] on icon "button" at bounding box center [120, 68] width 6 height 6
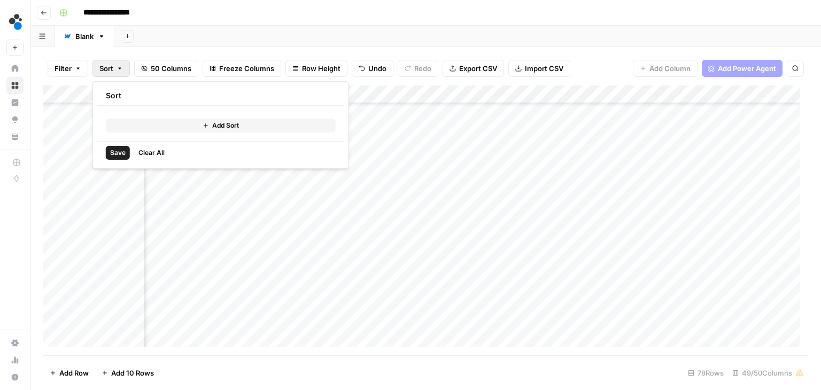
click at [169, 125] on button "Add Sort" at bounding box center [221, 126] width 230 height 14
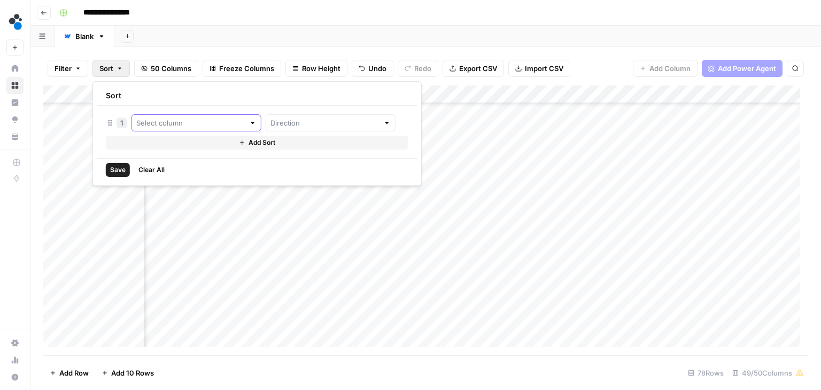
click at [181, 122] on input "text" at bounding box center [190, 123] width 109 height 11
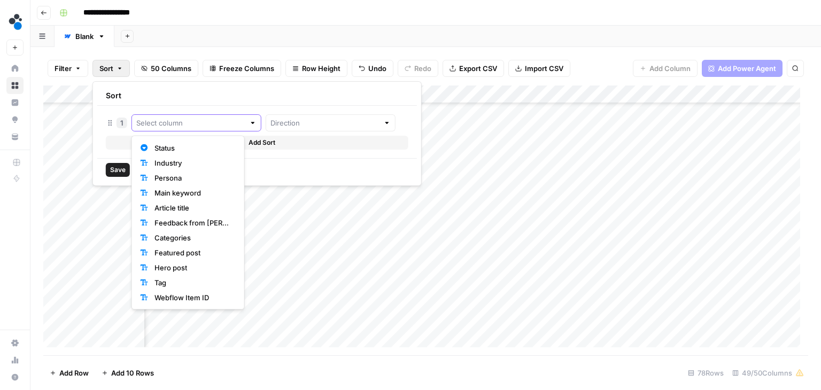
click at [192, 122] on input "text" at bounding box center [190, 123] width 109 height 11
click at [225, 100] on div "Sort" at bounding box center [257, 96] width 320 height 20
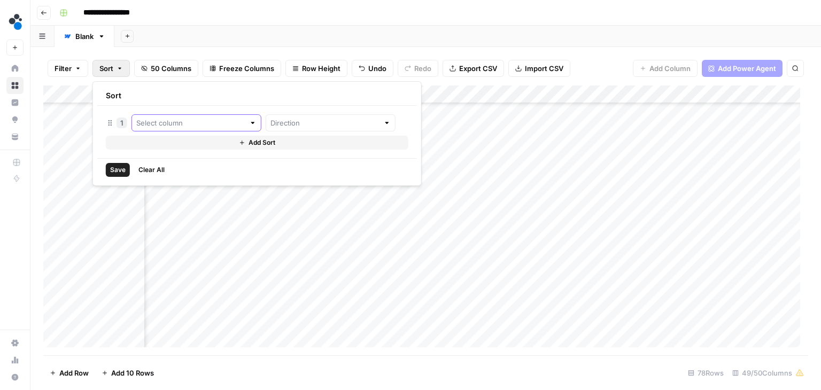
click at [168, 125] on input "text" at bounding box center [190, 123] width 109 height 11
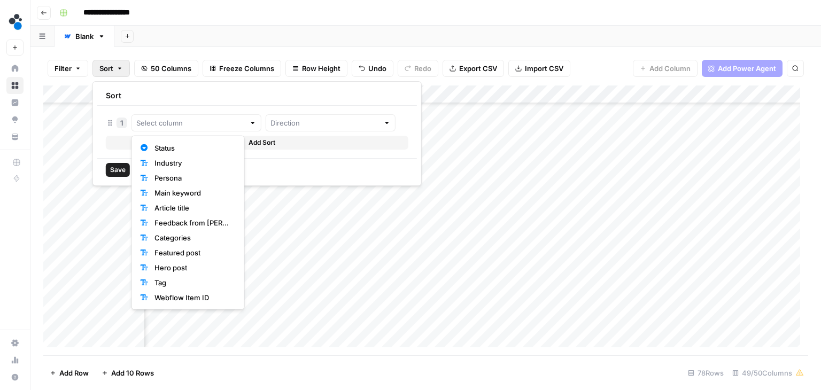
scroll to position [540, 4465]
click at [176, 150] on span "Status" at bounding box center [192, 148] width 77 height 11
type input "Status"
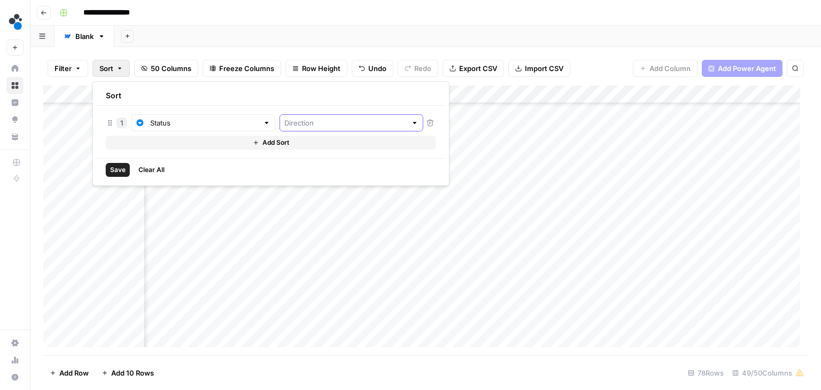
click at [287, 127] on input "text" at bounding box center [345, 123] width 122 height 11
click at [297, 152] on span "Ascending" at bounding box center [324, 148] width 105 height 11
type input "Ascending"
click at [118, 172] on span "Save" at bounding box center [118, 170] width 16 height 10
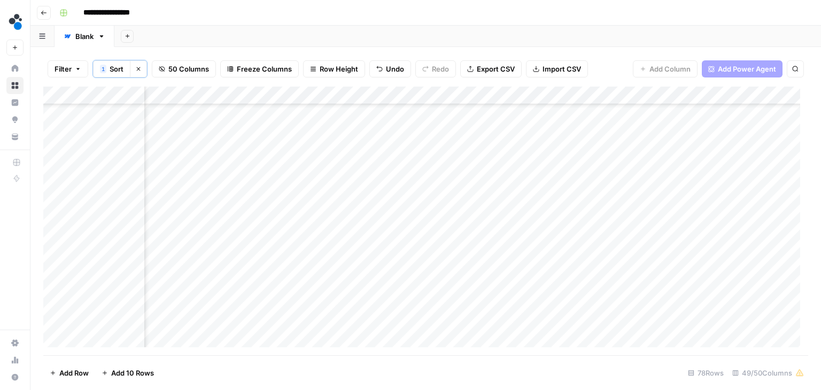
scroll to position [158, 4422]
click at [391, 208] on div "Add Column" at bounding box center [425, 221] width 765 height 269
click at [422, 175] on div "Add Column" at bounding box center [425, 221] width 765 height 269
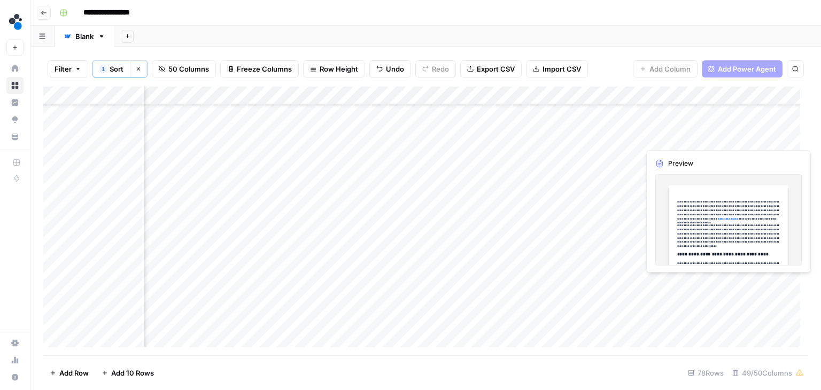
click at [717, 141] on div "Add Column" at bounding box center [425, 221] width 765 height 269
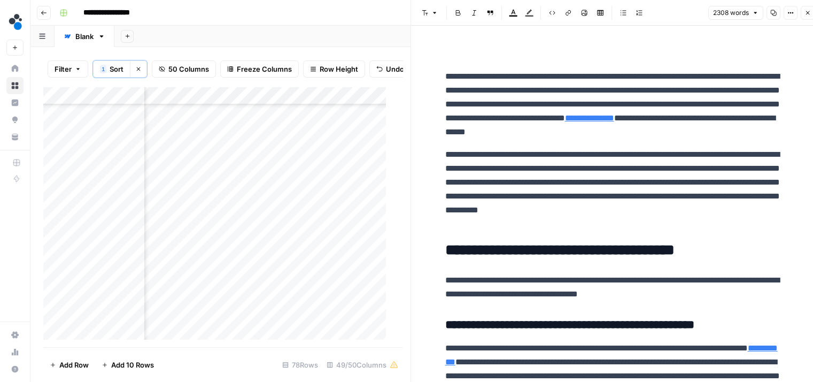
click at [804, 18] on button "Close" at bounding box center [808, 13] width 14 height 14
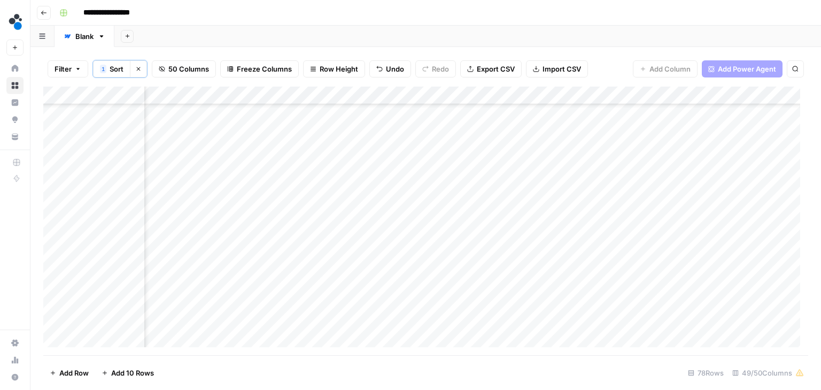
scroll to position [1155, 4490]
click at [517, 94] on div "Add Column" at bounding box center [425, 221] width 765 height 269
click at [451, 82] on div "Filter 1 Sort Clear sorts 50 Columns Freeze Columns Row Height Undo Redo Export…" at bounding box center [425, 68] width 765 height 35
click at [135, 97] on div "Add Column" at bounding box center [425, 221] width 765 height 269
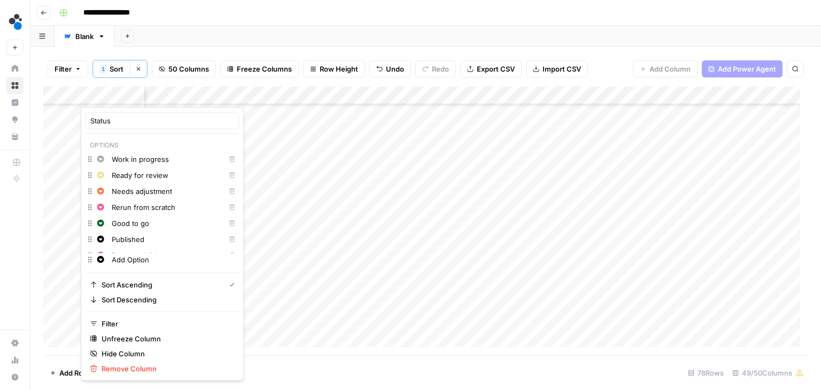
click at [135, 97] on div at bounding box center [113, 96] width 64 height 21
click at [213, 49] on div "Filter 1 Sort Clear sorts 50 Columns Freeze Columns Row Height Undo Redo Export…" at bounding box center [425, 218] width 791 height 343
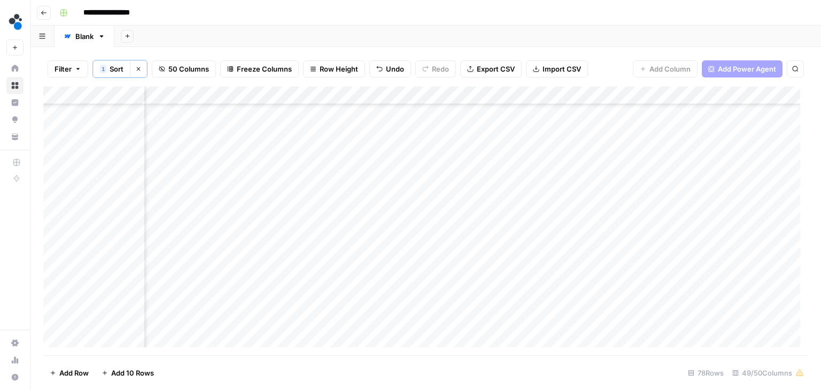
click at [254, 68] on span "Freeze Columns" at bounding box center [264, 69] width 55 height 11
click at [269, 121] on span "First 2 Columns" at bounding box center [272, 120] width 89 height 11
click at [269, 67] on span "Freeze Columns" at bounding box center [264, 69] width 55 height 11
click at [254, 101] on span "First 1 Column" at bounding box center [272, 105] width 89 height 11
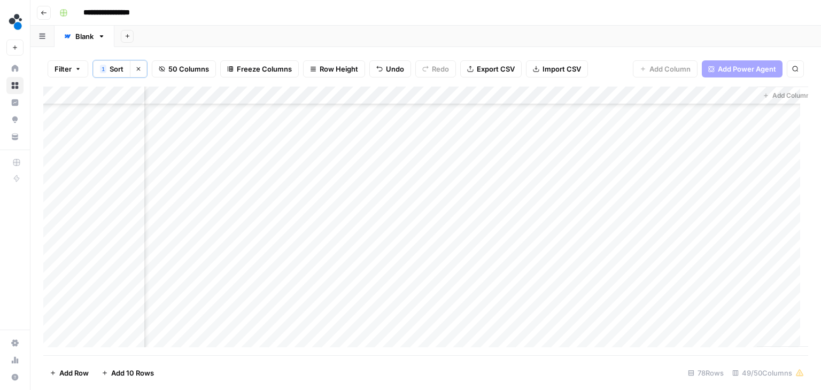
scroll to position [1155, 4599]
click at [264, 65] on span "Freeze Columns" at bounding box center [264, 69] width 55 height 11
click at [253, 130] on span "First 3 Columns" at bounding box center [272, 135] width 89 height 11
click at [253, 73] on span "Freeze Columns" at bounding box center [264, 69] width 55 height 11
click at [255, 106] on span "First 1 Column" at bounding box center [272, 105] width 89 height 11
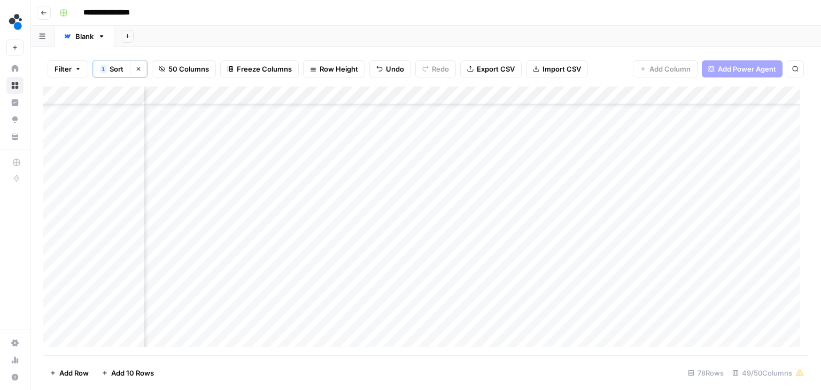
scroll to position [1159, 2695]
click at [361, 280] on div "Add Column" at bounding box center [425, 221] width 765 height 269
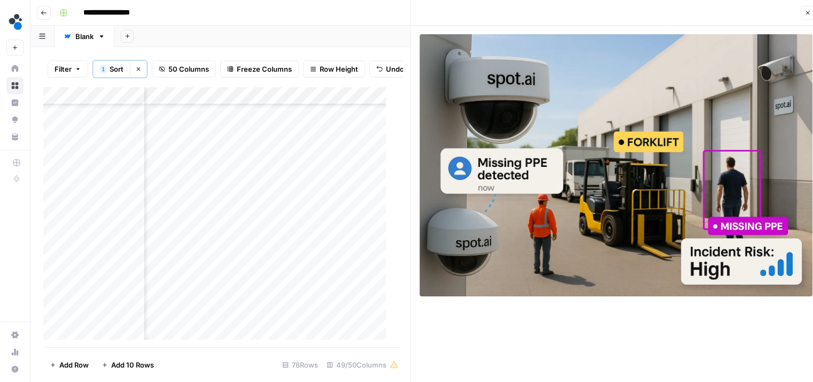
click at [804, 16] on button "Close" at bounding box center [808, 13] width 14 height 14
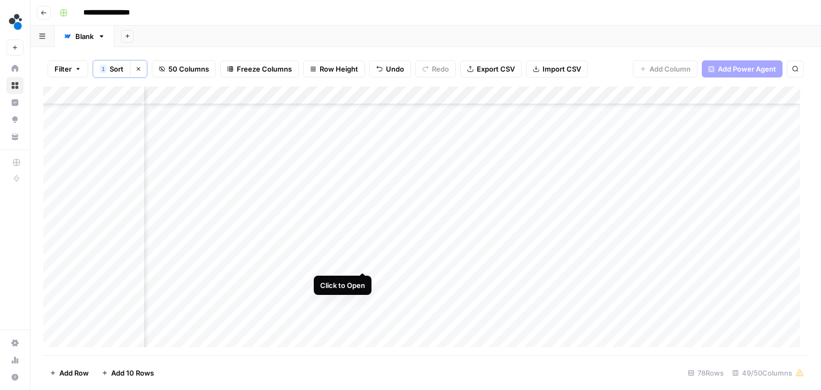
click at [361, 263] on div "Add Column" at bounding box center [425, 221] width 765 height 269
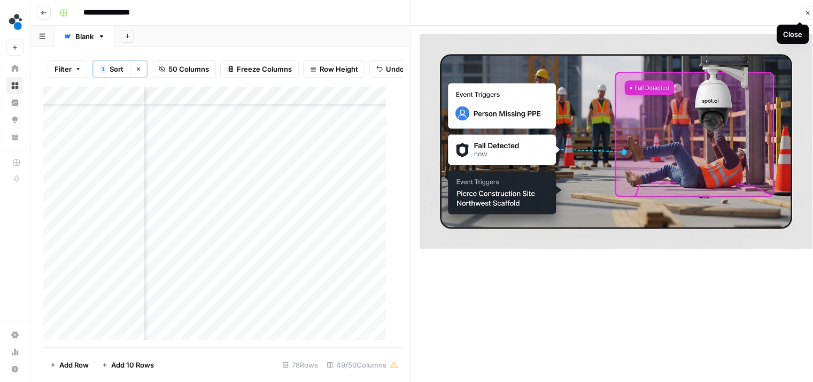
click at [803, 11] on button "Close" at bounding box center [808, 13] width 14 height 14
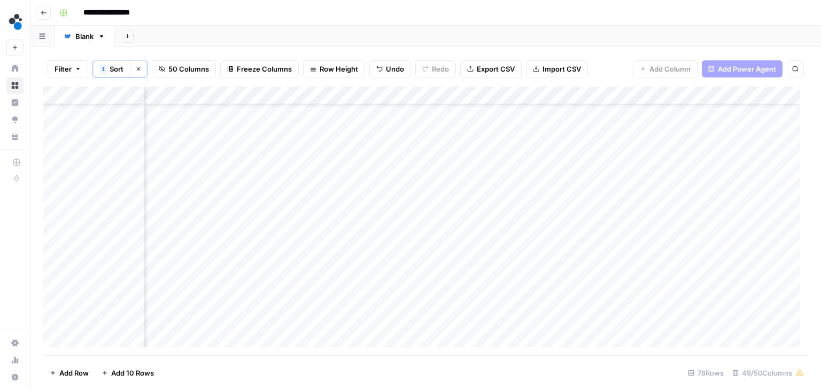
click at [362, 243] on div "Add Column" at bounding box center [425, 221] width 765 height 269
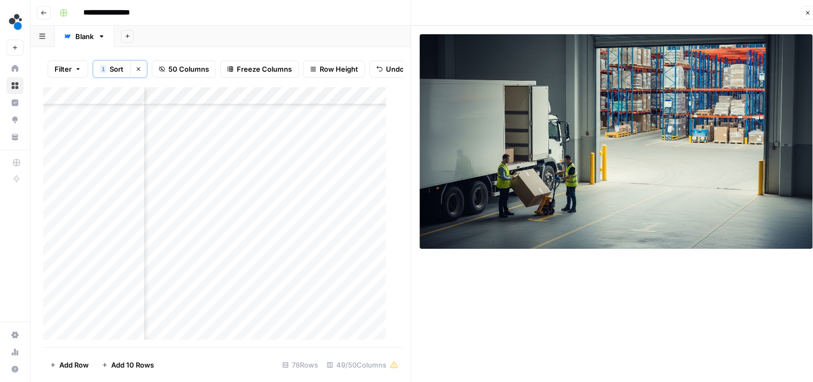
click at [807, 6] on button "Close" at bounding box center [808, 13] width 14 height 14
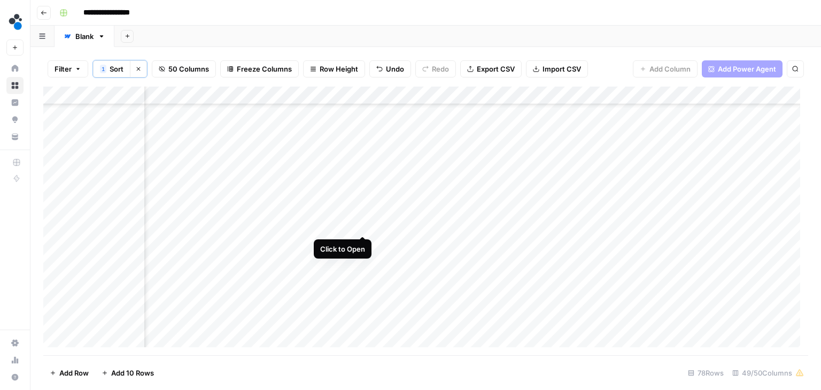
click at [363, 223] on div "Add Column" at bounding box center [425, 221] width 765 height 269
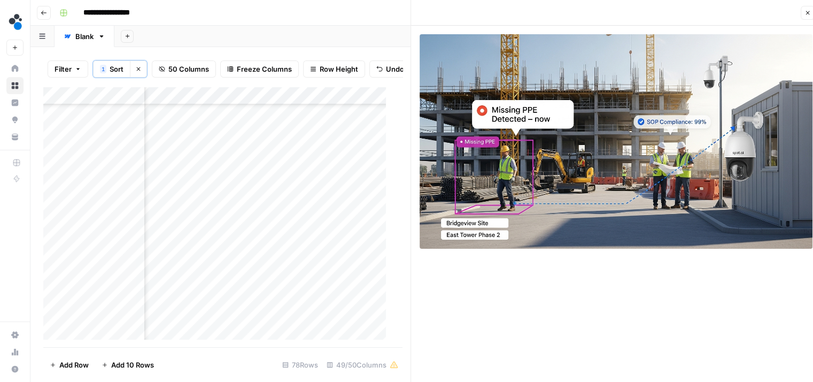
click at [806, 13] on icon "button" at bounding box center [807, 13] width 6 height 6
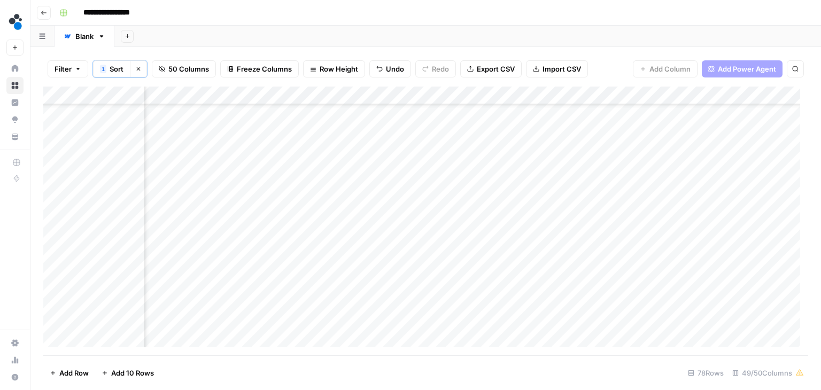
click at [361, 206] on div "Add Column" at bounding box center [425, 221] width 765 height 269
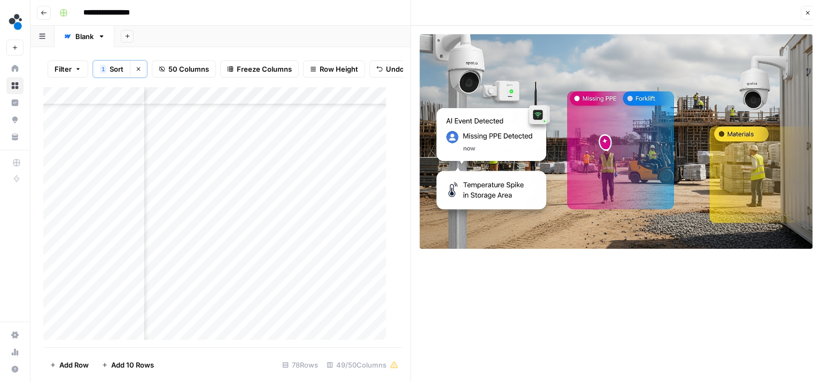
click at [810, 11] on icon "button" at bounding box center [807, 13] width 6 height 6
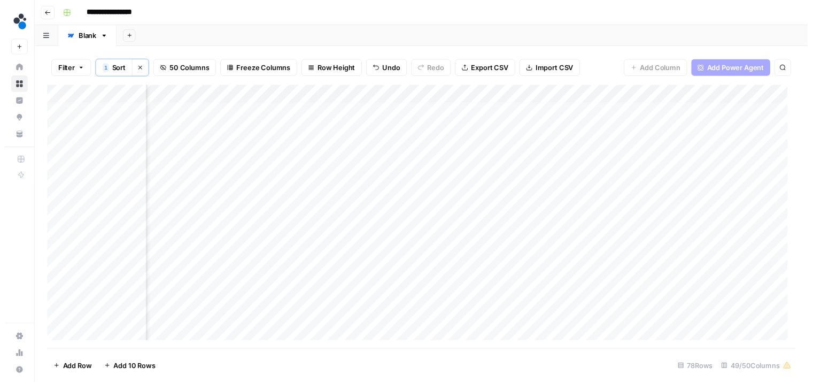
scroll to position [0, 2695]
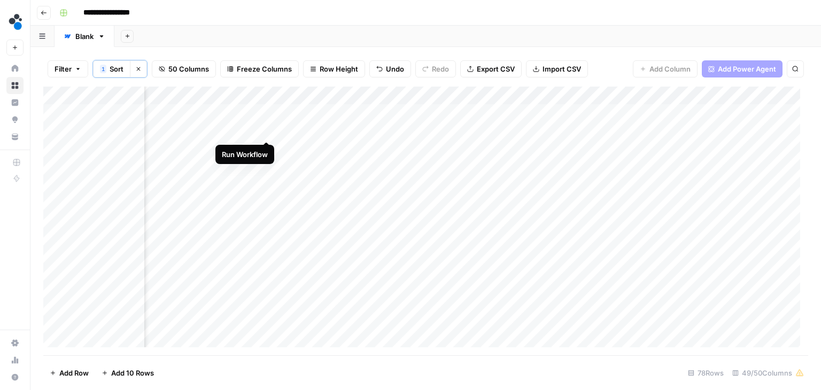
click at [267, 133] on div "Add Column" at bounding box center [425, 221] width 765 height 269
click at [252, 146] on div "Add Column" at bounding box center [425, 221] width 765 height 269
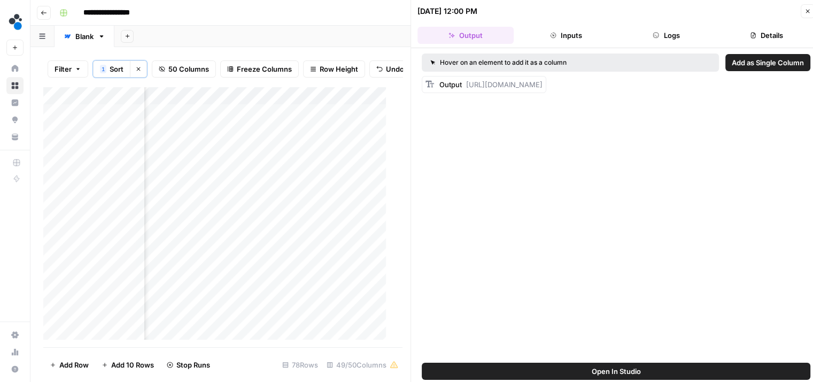
click at [663, 41] on button "Logs" at bounding box center [666, 35] width 96 height 17
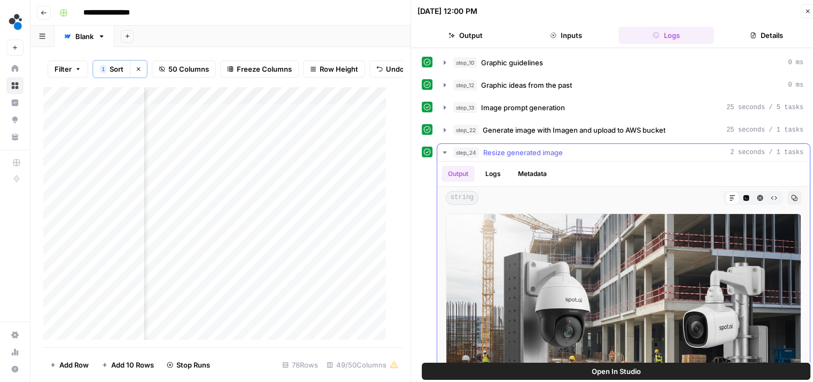
scroll to position [49, 0]
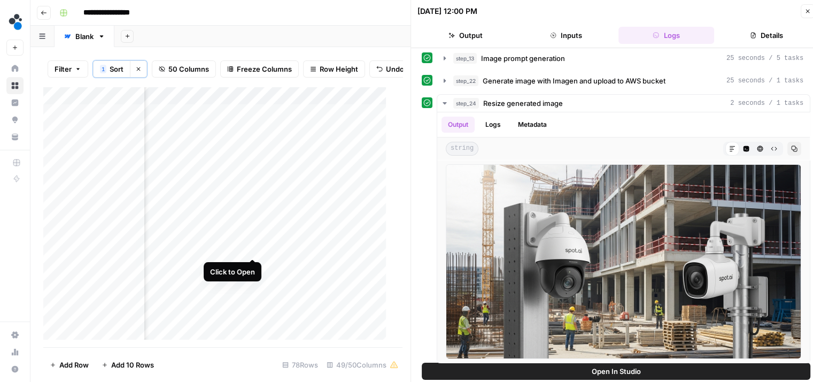
click at [252, 246] on div "Add Column" at bounding box center [218, 217] width 351 height 261
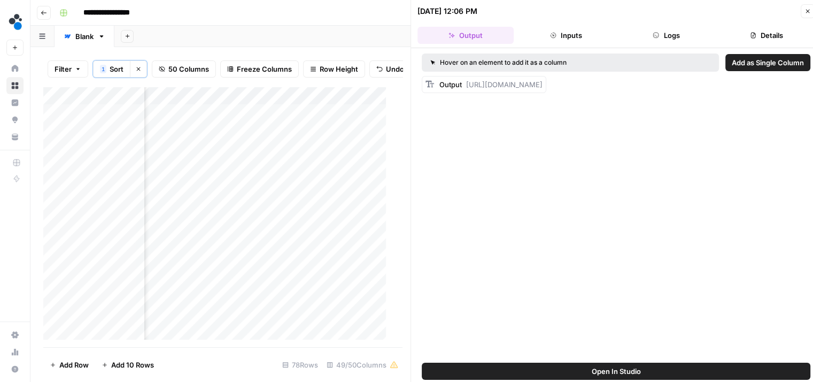
click at [653, 35] on icon "button" at bounding box center [656, 35] width 6 height 6
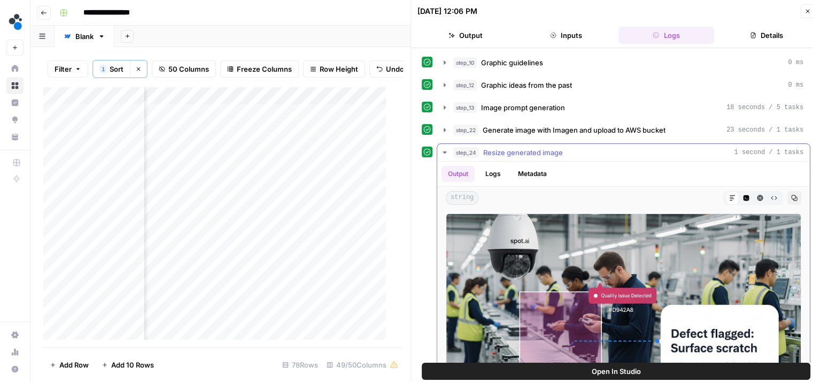
scroll to position [49, 0]
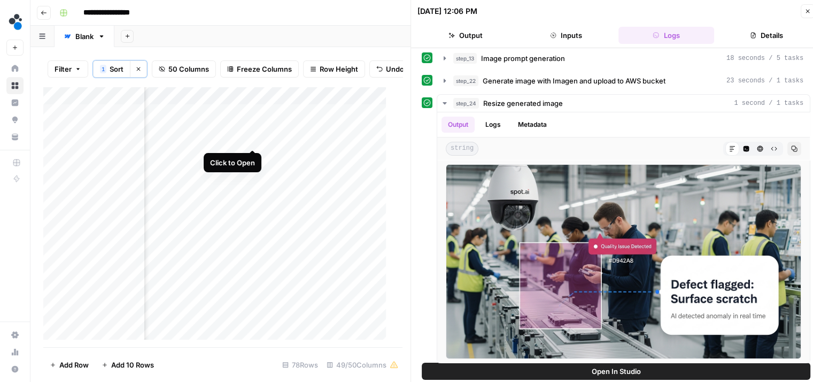
click at [251, 137] on div "Add Column" at bounding box center [218, 217] width 351 height 261
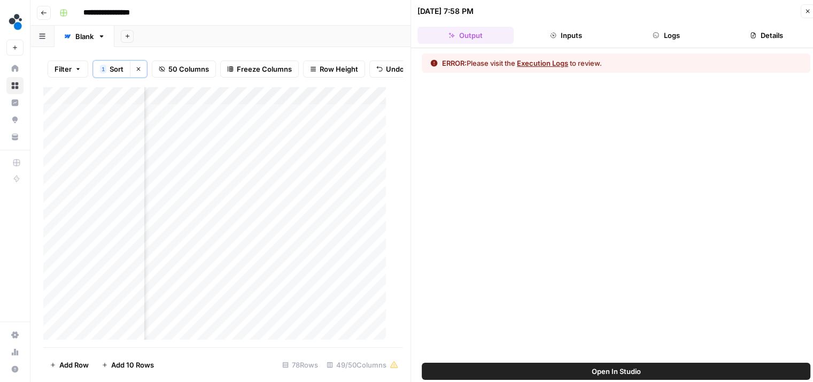
click at [575, 36] on button "Inputs" at bounding box center [566, 35] width 96 height 17
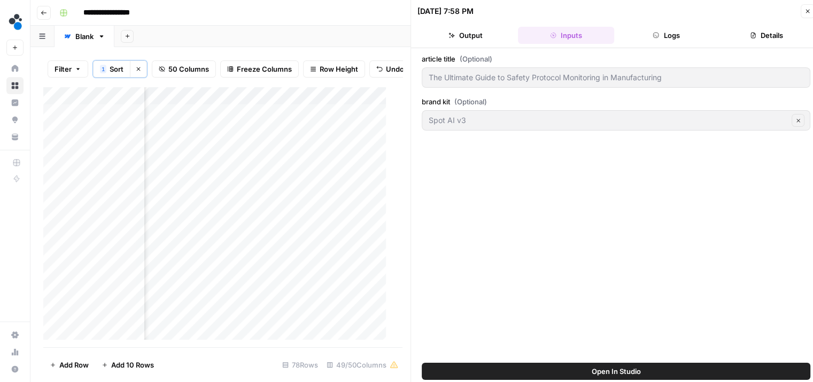
click at [252, 104] on div "Add Column" at bounding box center [218, 217] width 351 height 261
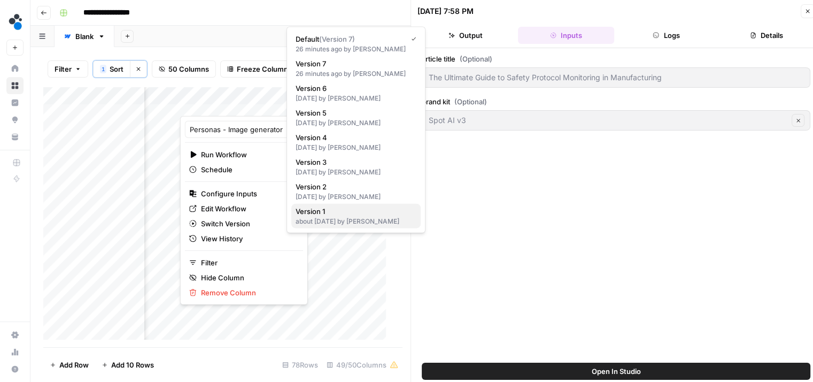
click at [343, 219] on div "about [DATE] by [PERSON_NAME]" at bounding box center [356, 221] width 121 height 10
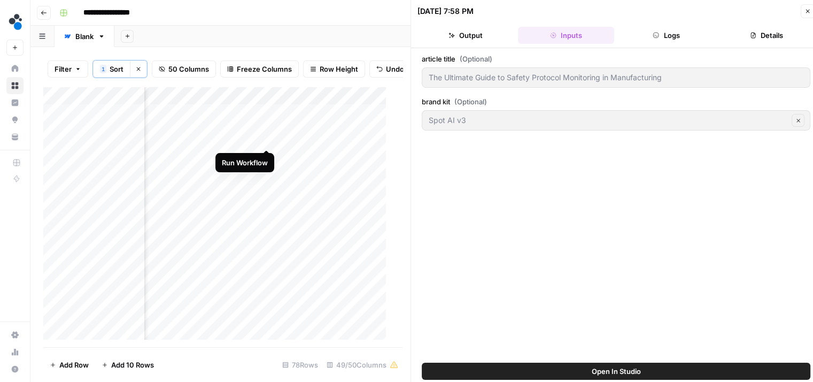
click at [265, 137] on div "Add Column" at bounding box center [218, 217] width 351 height 261
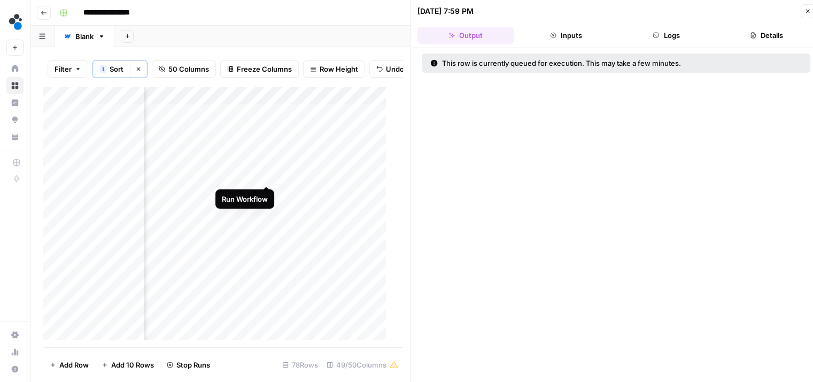
click at [266, 175] on div "Add Column" at bounding box center [218, 217] width 351 height 261
click at [266, 191] on div "Add Column" at bounding box center [218, 217] width 351 height 261
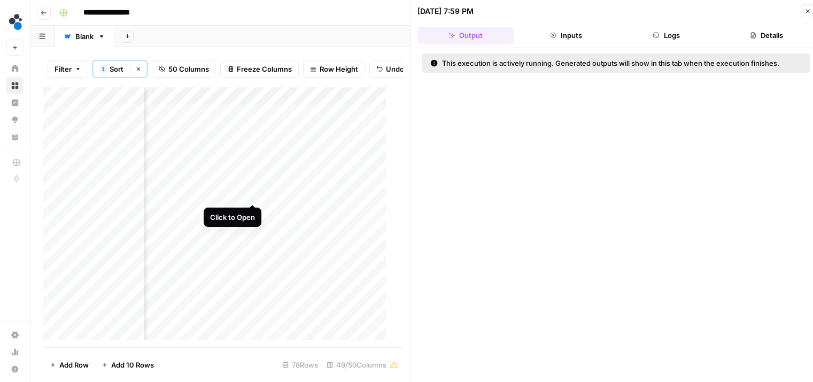
click at [253, 191] on div "Add Column" at bounding box center [218, 217] width 351 height 261
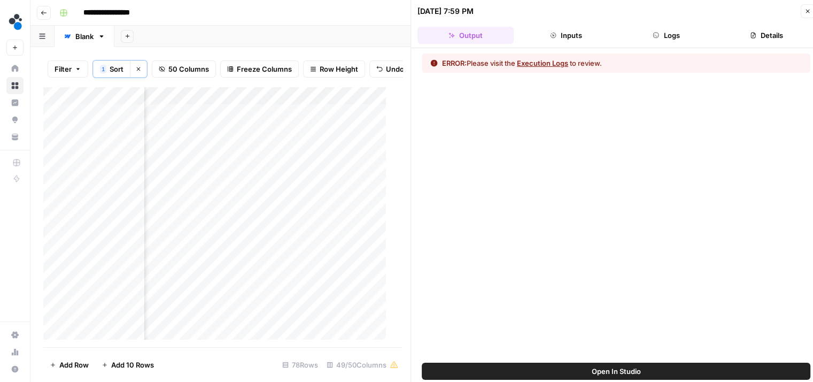
click at [659, 28] on button "Logs" at bounding box center [666, 35] width 96 height 17
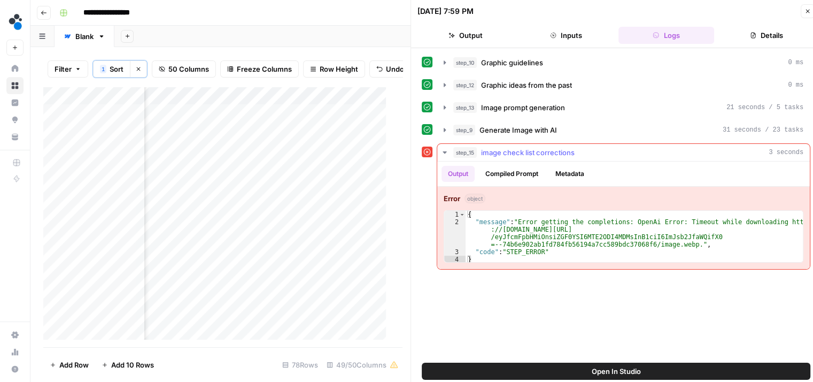
type textarea "**********"
click at [681, 243] on div "{ "message" : "Error getting the completions: OpenAi Error: Timeout while downl…" at bounding box center [635, 244] width 338 height 67
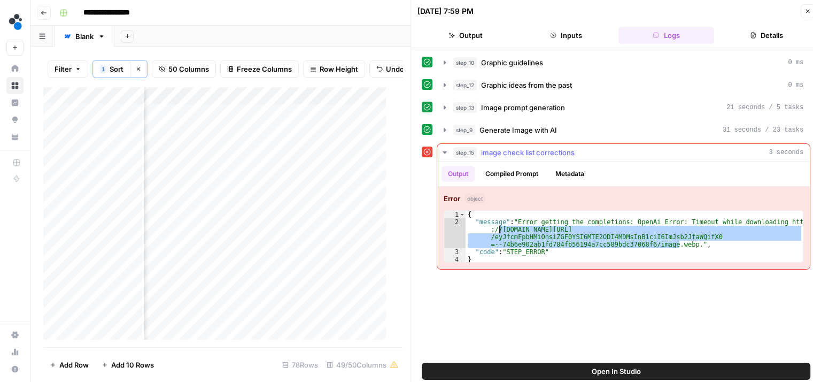
drag, startPoint x: 680, startPoint y: 243, endPoint x: 498, endPoint y: 229, distance: 182.2
click at [498, 229] on div "{ "message" : "Error getting the completions: OpenAi Error: Timeout while downl…" at bounding box center [635, 244] width 338 height 67
click at [304, 188] on div "Add Column" at bounding box center [218, 217] width 351 height 261
type input "**********"
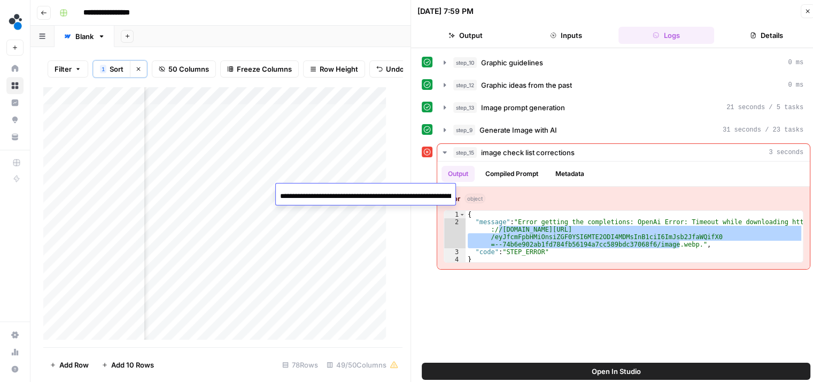
scroll to position [0, 440]
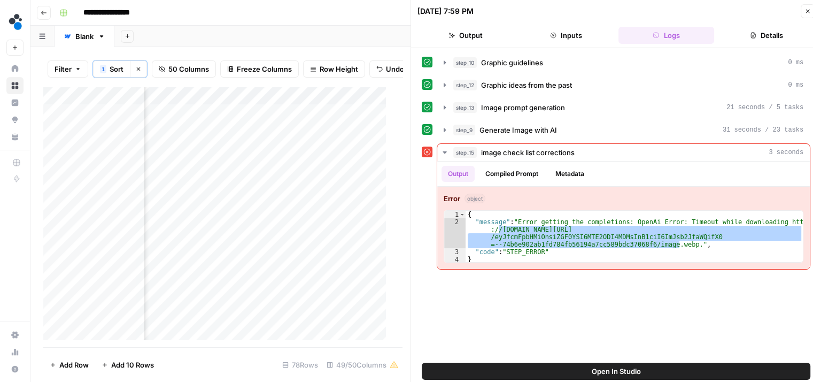
click at [354, 197] on div "Add Column" at bounding box center [218, 217] width 351 height 261
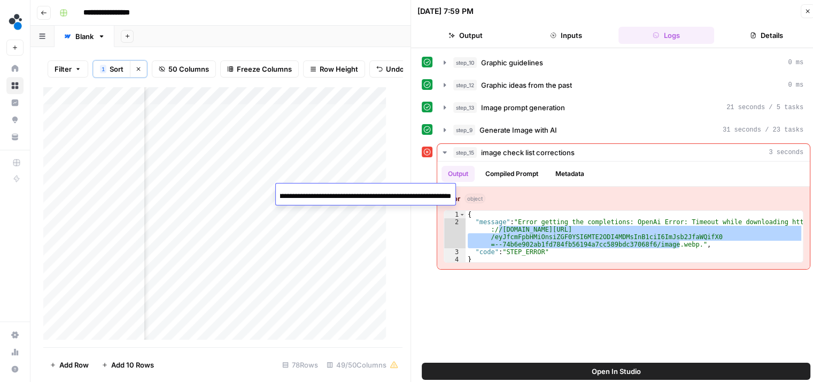
scroll to position [0, 0]
click at [509, 131] on span "Generate Image with AI" at bounding box center [518, 130] width 78 height 11
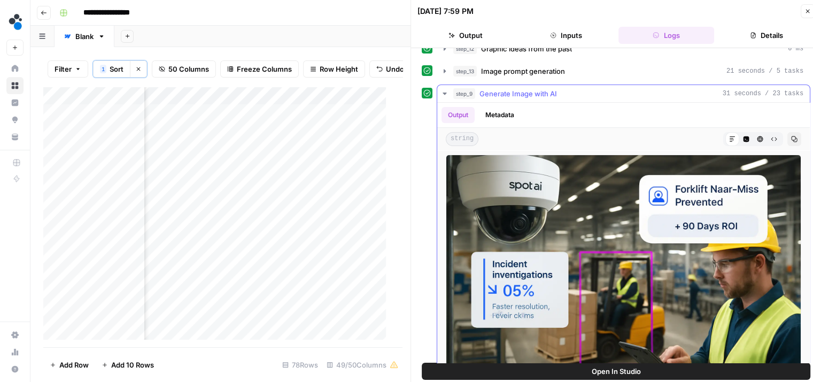
scroll to position [35, 0]
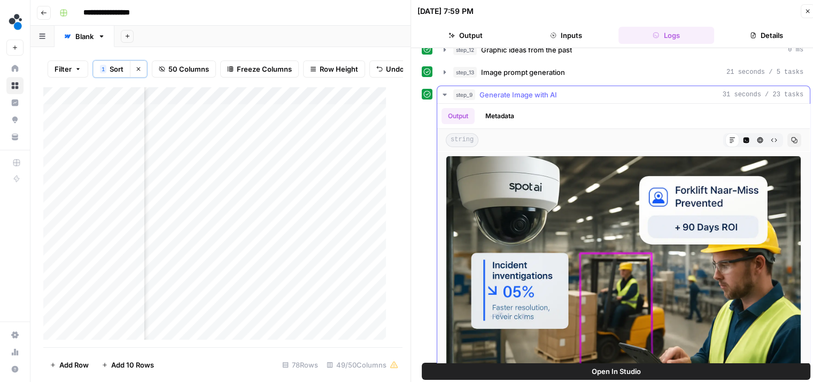
click at [448, 94] on icon "button" at bounding box center [444, 94] width 9 height 9
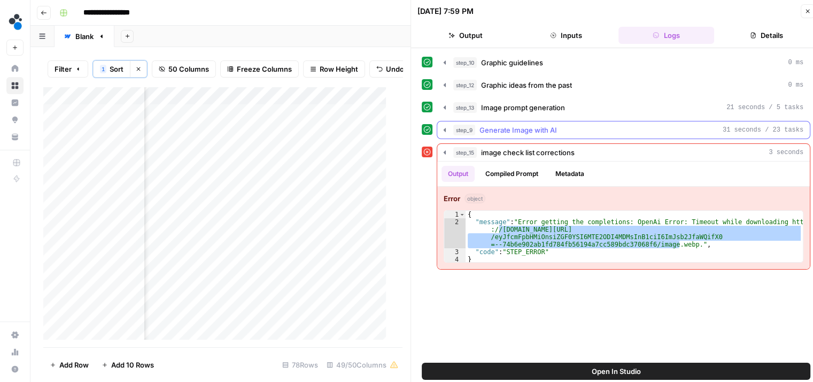
scroll to position [0, 0]
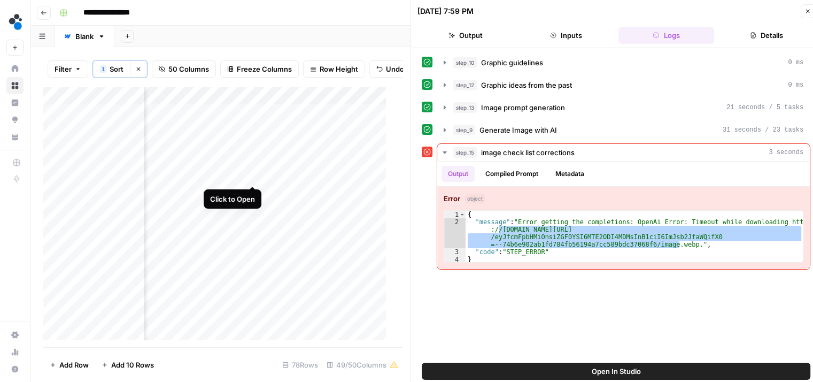
click at [249, 176] on div "Add Column" at bounding box center [218, 217] width 351 height 261
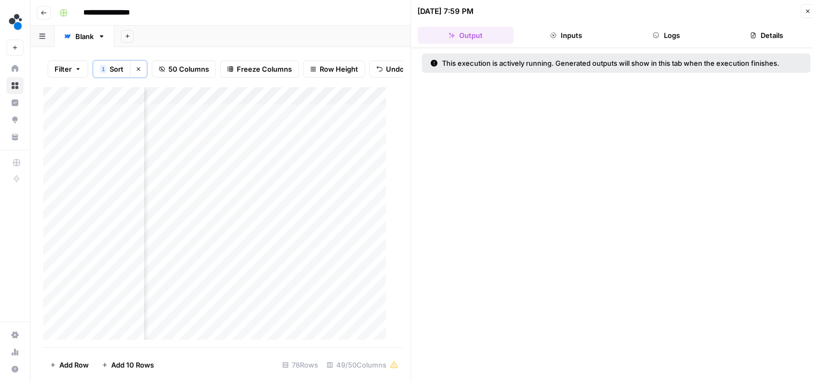
click at [656, 35] on icon "button" at bounding box center [656, 35] width 6 height 6
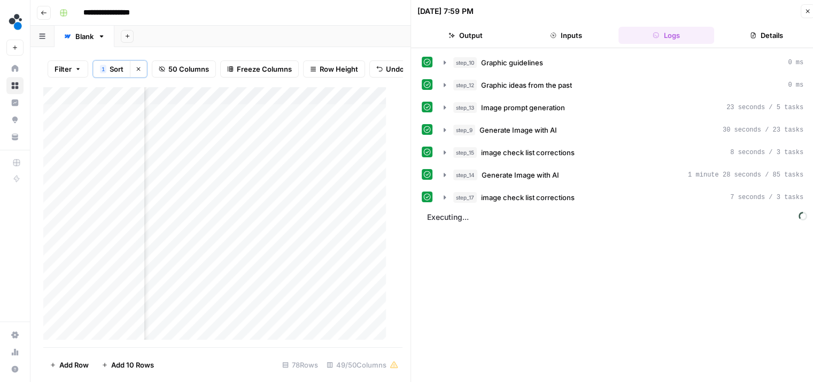
click at [329, 192] on div "Add Column" at bounding box center [218, 217] width 351 height 261
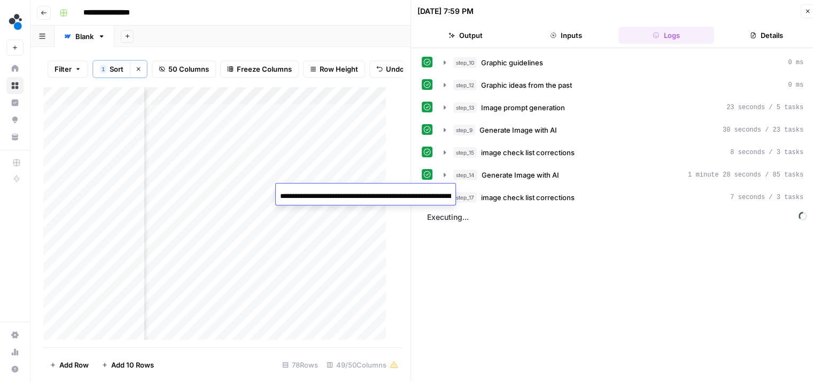
click at [329, 192] on input "**********" at bounding box center [365, 196] width 171 height 13
click at [306, 175] on div "Add Column" at bounding box center [218, 217] width 351 height 261
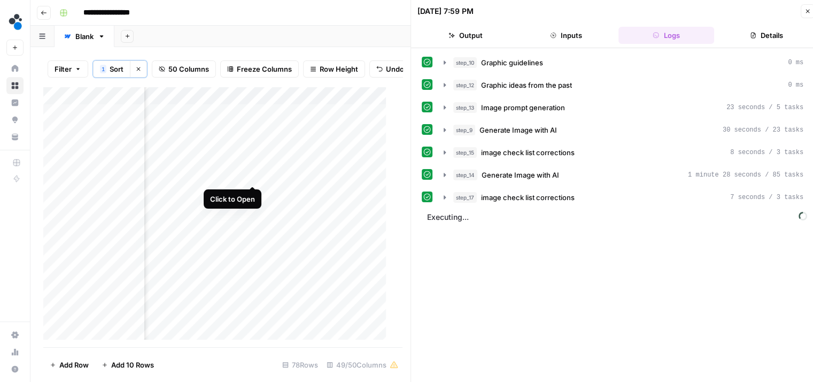
click at [250, 174] on div "Add Column" at bounding box center [218, 217] width 351 height 261
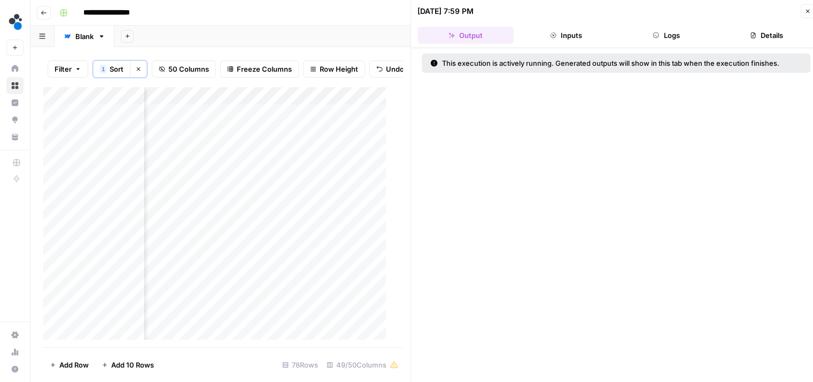
click at [656, 40] on button "Logs" at bounding box center [666, 35] width 96 height 17
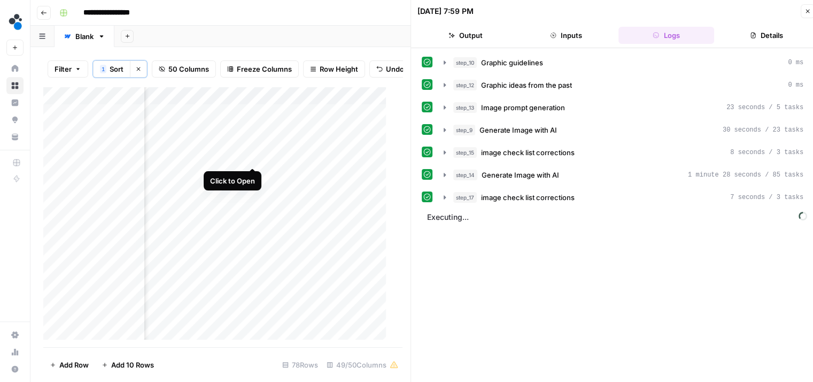
click at [252, 157] on div "Add Column" at bounding box center [218, 217] width 351 height 261
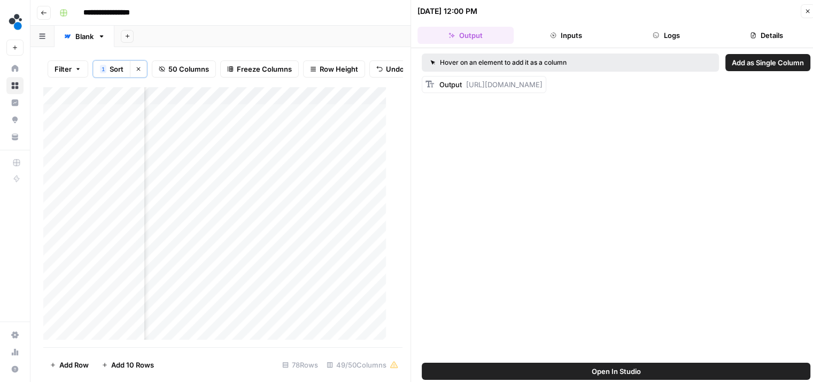
click at [648, 39] on button "Logs" at bounding box center [666, 35] width 96 height 17
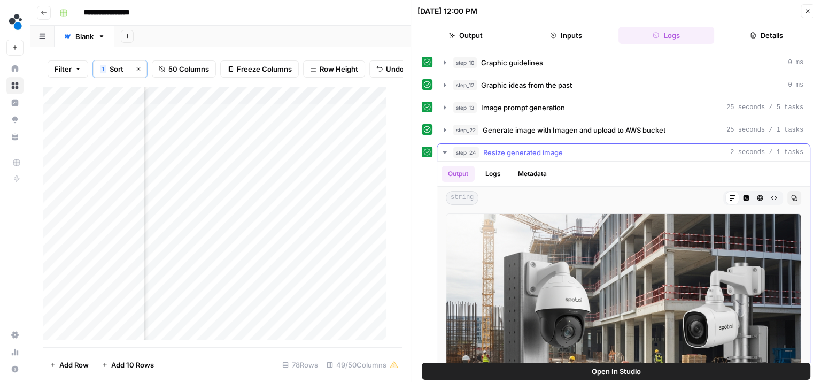
scroll to position [49, 0]
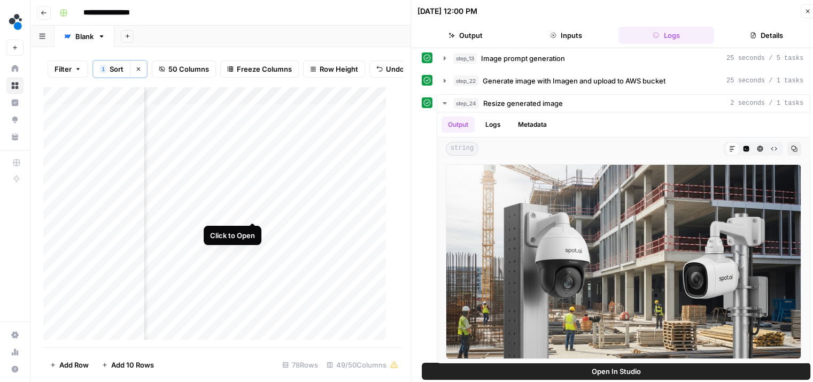
click at [250, 212] on div "Add Column" at bounding box center [218, 217] width 351 height 261
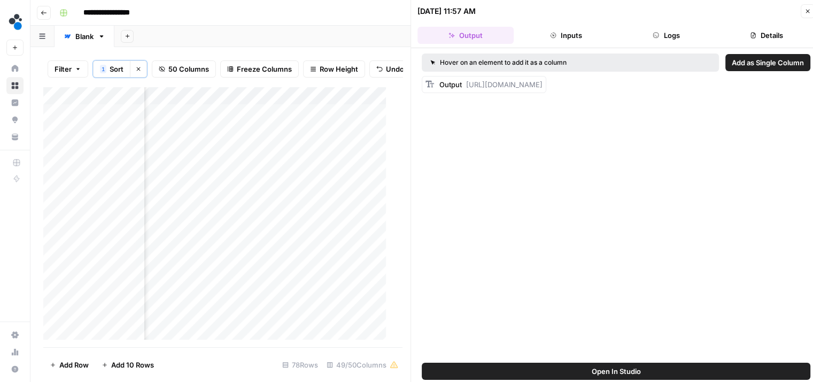
click at [653, 32] on icon "button" at bounding box center [656, 35] width 6 height 6
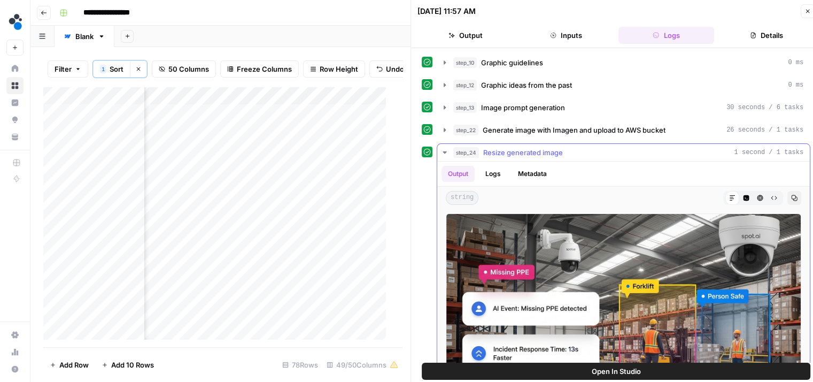
scroll to position [49, 0]
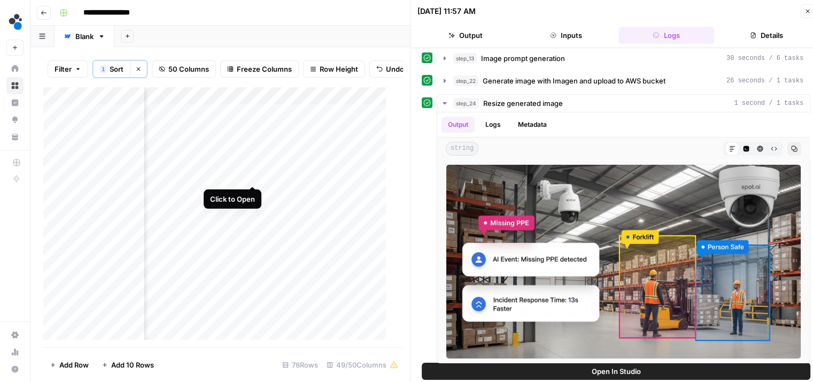
click at [251, 172] on div "Add Column" at bounding box center [218, 217] width 351 height 261
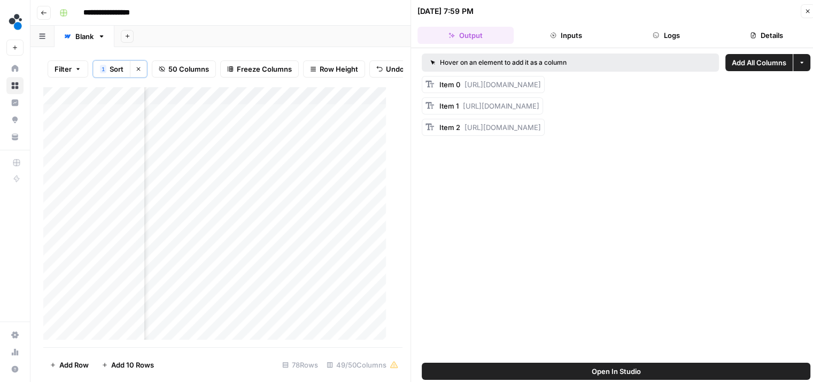
click at [662, 37] on button "Logs" at bounding box center [666, 35] width 96 height 17
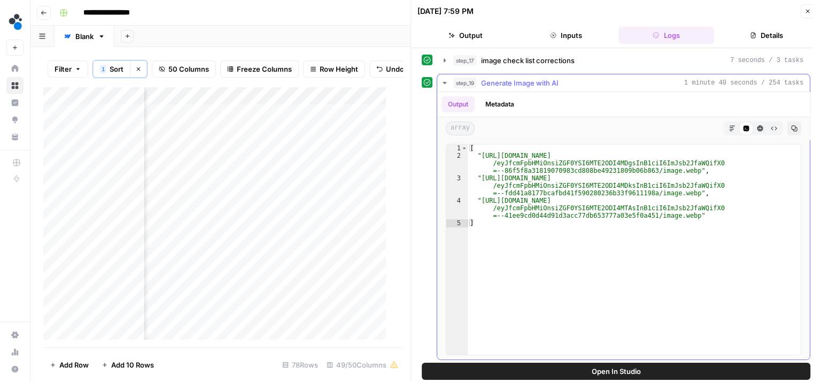
scroll to position [45, 0]
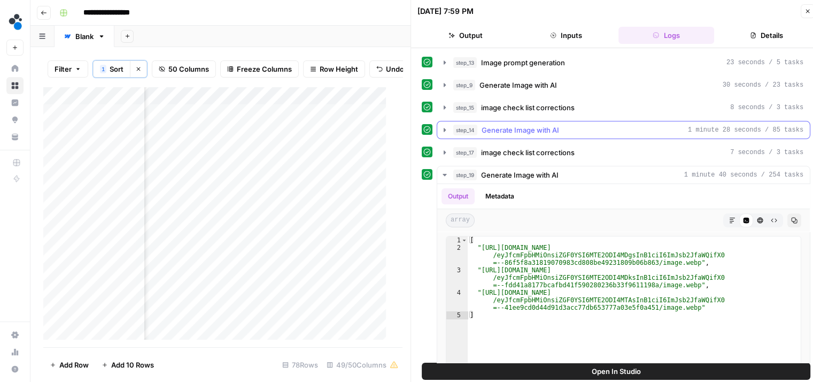
click at [447, 133] on button "step_14 Generate Image with AI 1 minute 28 seconds / 85 tasks" at bounding box center [623, 129] width 373 height 17
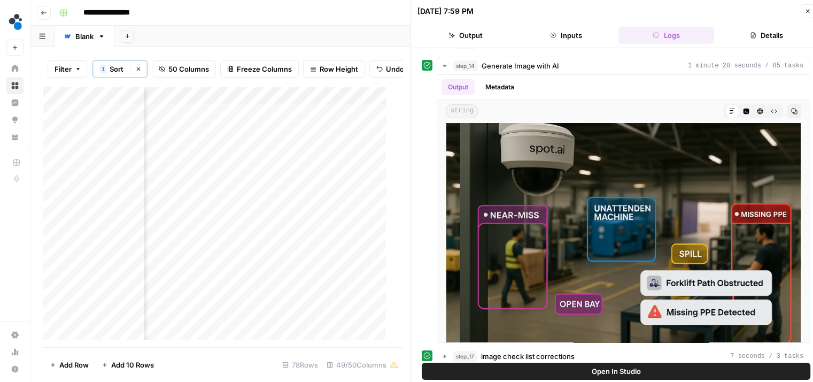
scroll to position [34, 0]
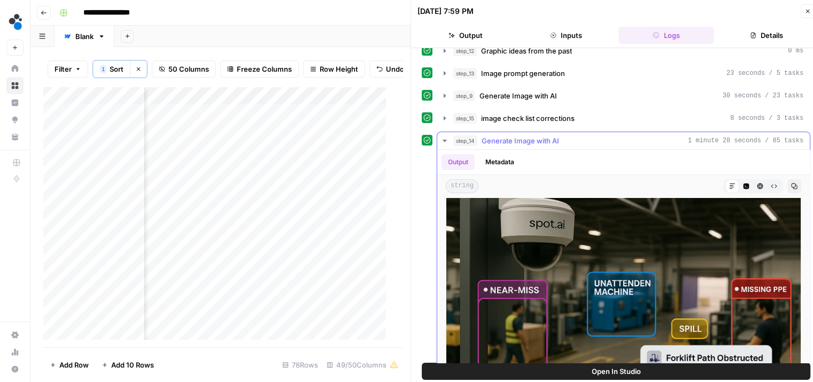
click at [511, 142] on span "Generate Image with AI" at bounding box center [521, 140] width 78 height 11
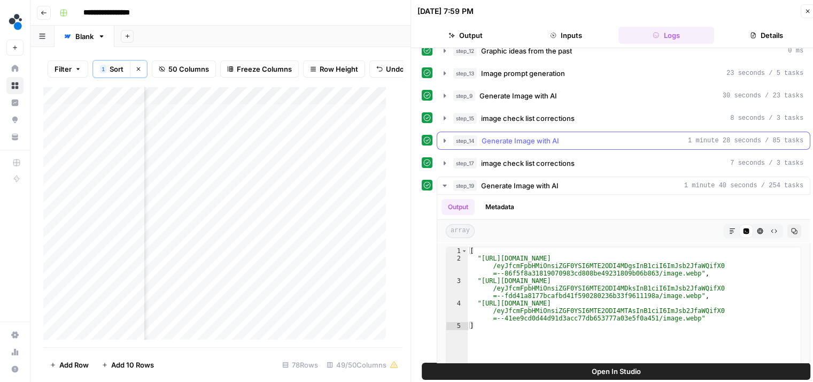
scroll to position [22, 0]
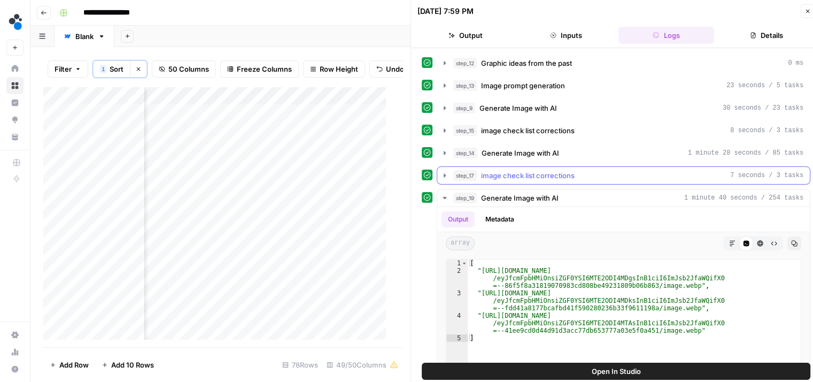
click at [502, 171] on span "image check list corrections" at bounding box center [528, 175] width 94 height 11
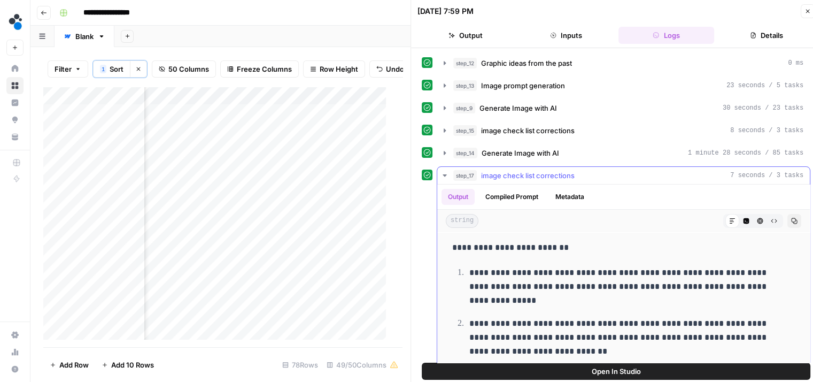
click at [502, 171] on span "image check list corrections" at bounding box center [528, 175] width 94 height 11
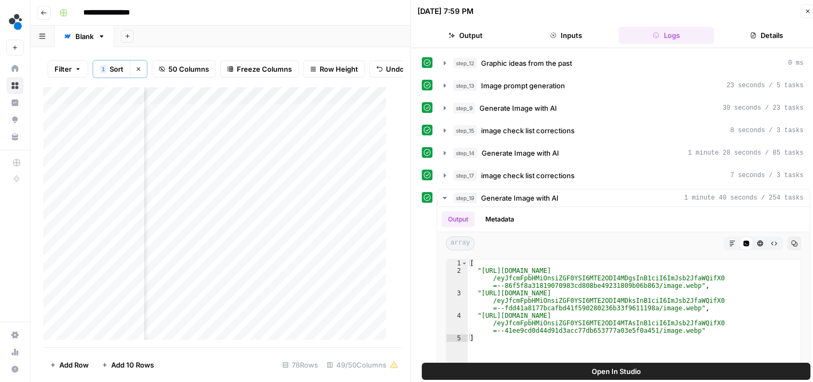
click at [473, 35] on button "Output" at bounding box center [465, 35] width 96 height 17
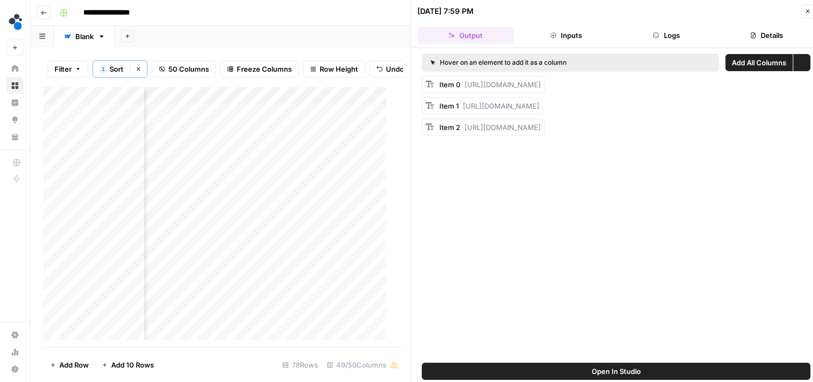
scroll to position [0, 0]
drag, startPoint x: 736, startPoint y: 159, endPoint x: 465, endPoint y: 149, distance: 270.6
click at [465, 133] on div "Item 2 https://cdn.airops.com/rails/active_storage/blobs/proxy/eyJfcmFpbHMiOnsi…" at bounding box center [490, 127] width 102 height 11
copy span "https://cdn.airops.com/rails/active_storage/blobs/proxy/eyJfcmFpbHMiOnsiZGF0YSI…"
click at [308, 174] on div "Add Column" at bounding box center [218, 217] width 351 height 261
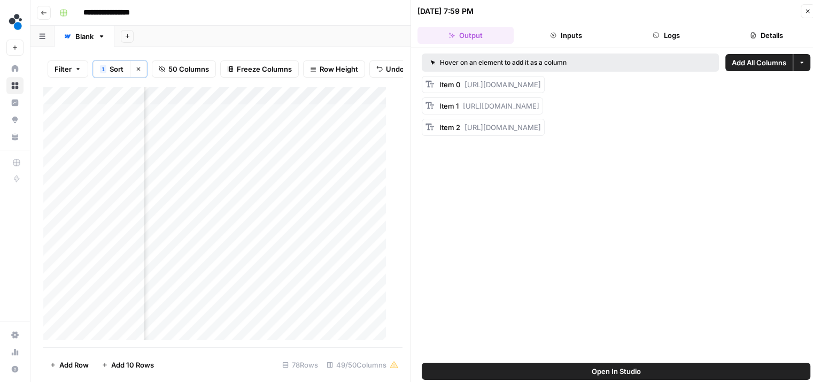
click at [308, 174] on div "Add Column" at bounding box center [218, 217] width 351 height 261
type input "**********"
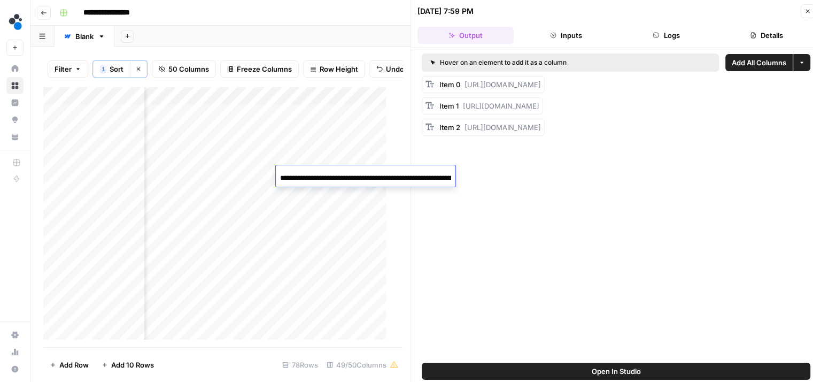
scroll to position [0, 463]
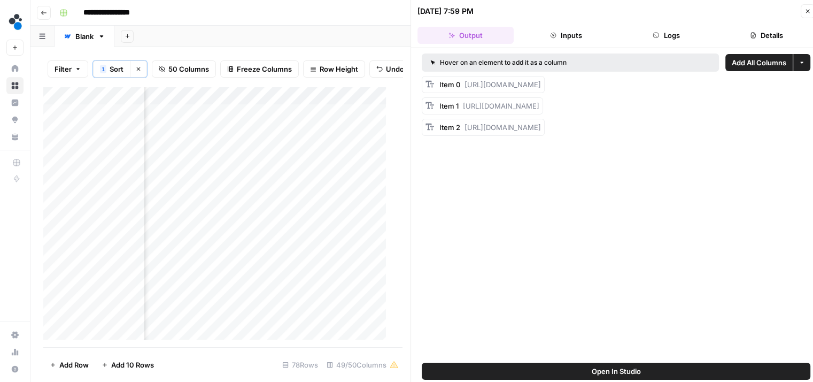
click at [293, 174] on div "Add Column" at bounding box center [218, 217] width 351 height 261
click at [375, 174] on div "Add Column" at bounding box center [218, 217] width 351 height 261
click at [119, 174] on div "Add Column" at bounding box center [218, 217] width 351 height 261
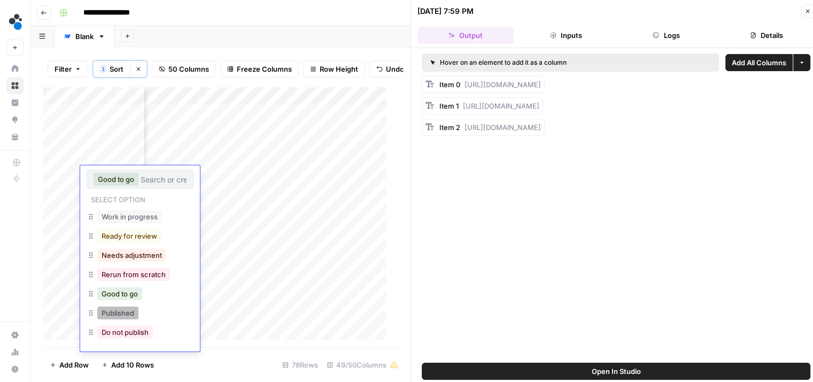
click at [115, 312] on button "Published" at bounding box center [117, 312] width 41 height 13
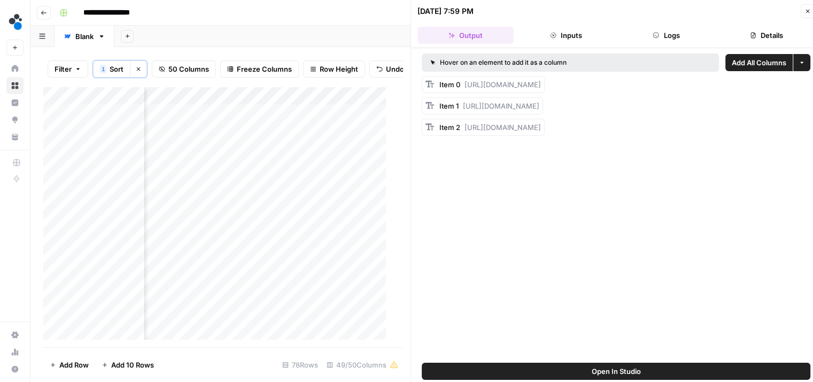
click at [188, 161] on div "Add Column" at bounding box center [218, 217] width 351 height 261
click at [218, 157] on div "Add Column" at bounding box center [218, 217] width 351 height 261
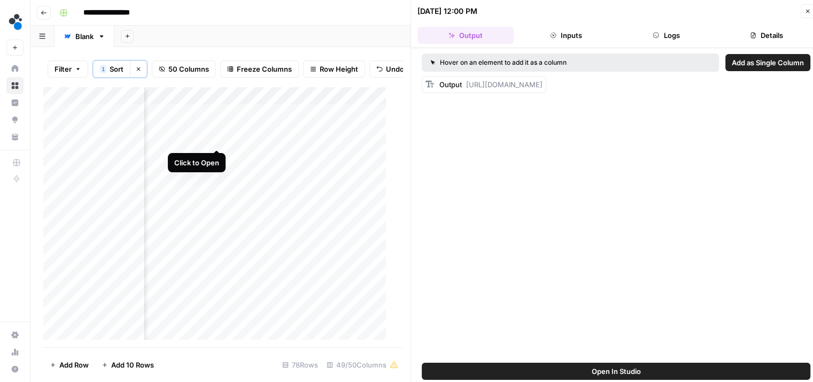
click at [214, 140] on div "Add Column" at bounding box center [218, 217] width 351 height 261
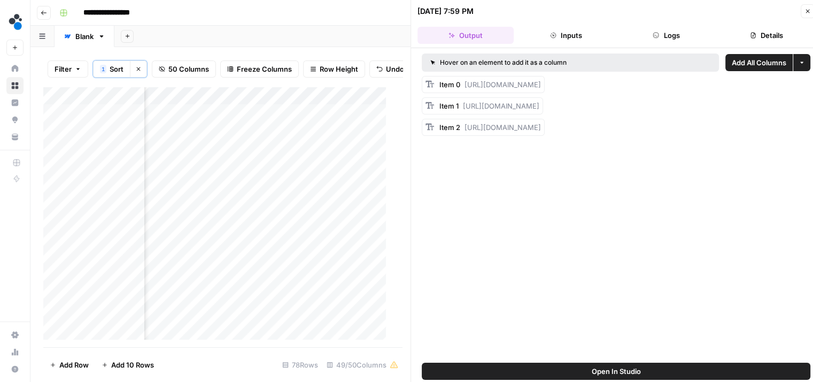
click at [675, 34] on button "Logs" at bounding box center [666, 35] width 96 height 17
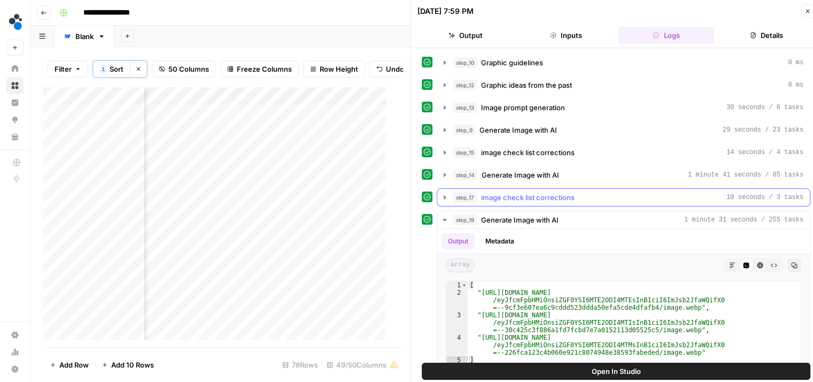
click at [453, 192] on span "step_17" at bounding box center [465, 197] width 24 height 11
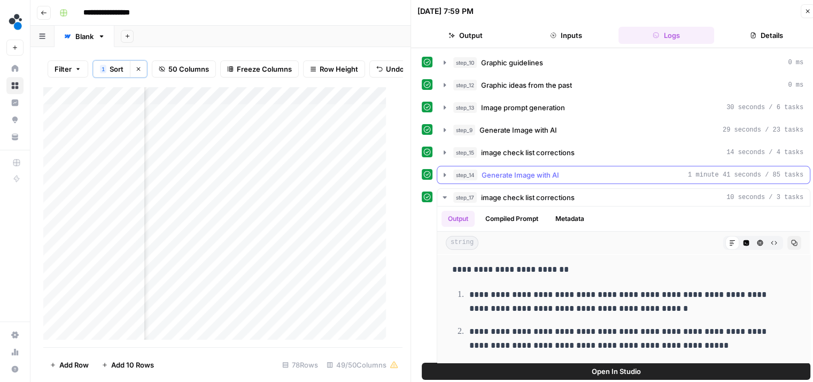
click at [458, 174] on span "step_14" at bounding box center [465, 174] width 24 height 11
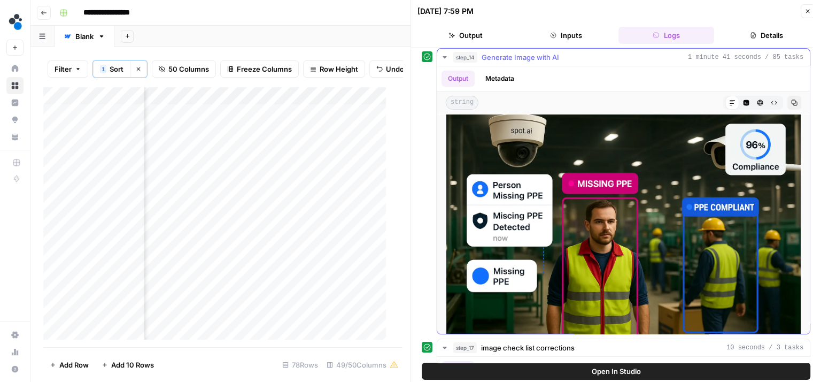
scroll to position [119, 0]
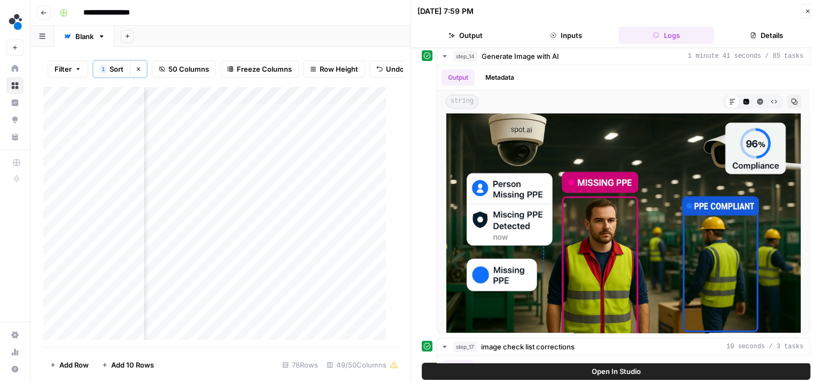
click at [218, 103] on div "Add Column" at bounding box center [218, 217] width 351 height 261
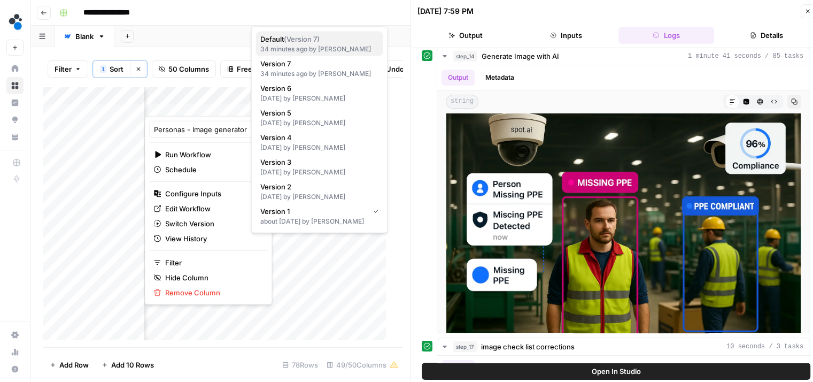
click at [335, 49] on div "34 minutes ago by Jan Głębocki" at bounding box center [319, 49] width 119 height 10
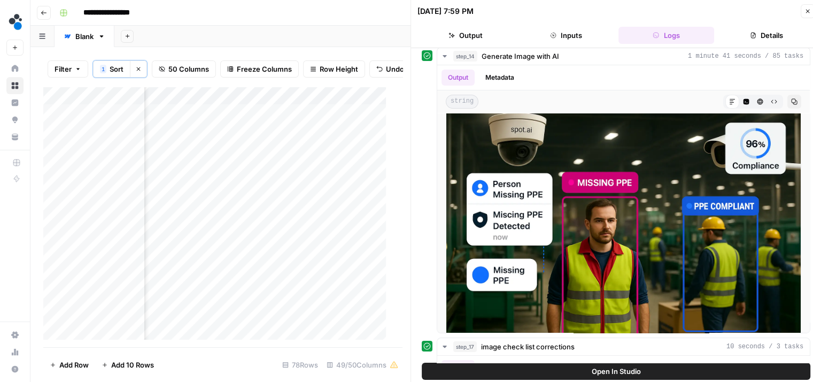
click at [265, 206] on div "Add Column" at bounding box center [218, 217] width 351 height 261
click at [229, 192] on div "Add Column" at bounding box center [218, 217] width 351 height 261
click at [215, 195] on div "Add Column" at bounding box center [218, 217] width 351 height 261
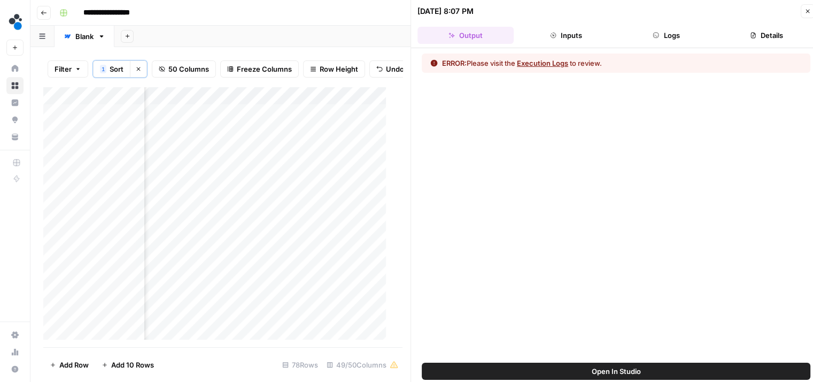
click at [563, 37] on button "Inputs" at bounding box center [566, 35] width 96 height 17
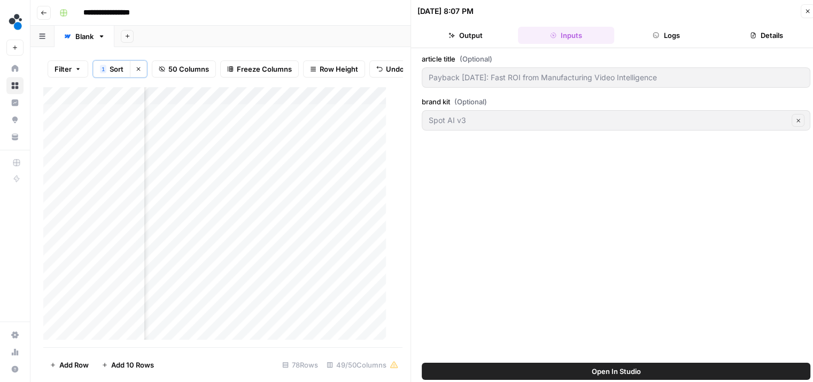
click at [642, 41] on button "Logs" at bounding box center [666, 35] width 96 height 17
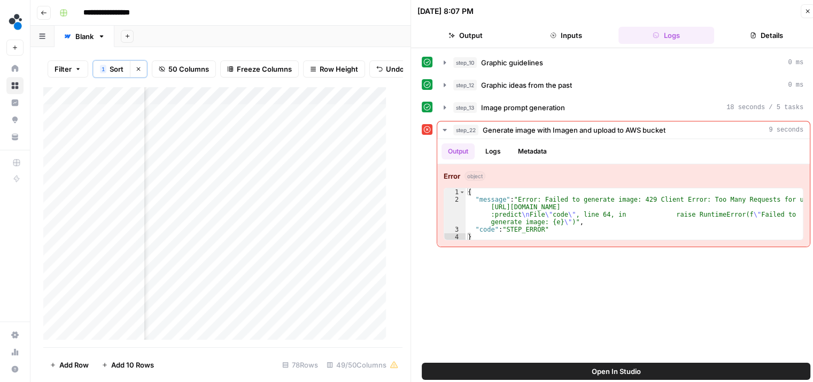
click at [218, 100] on div "Add Column" at bounding box center [218, 217] width 351 height 261
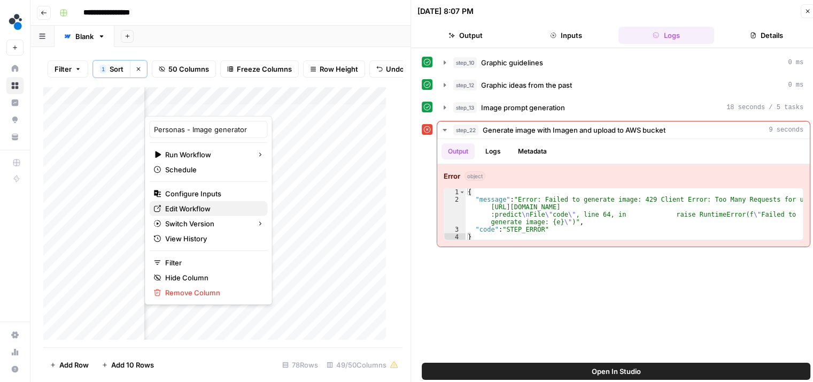
click at [196, 205] on span "Edit Workflow" at bounding box center [212, 208] width 94 height 11
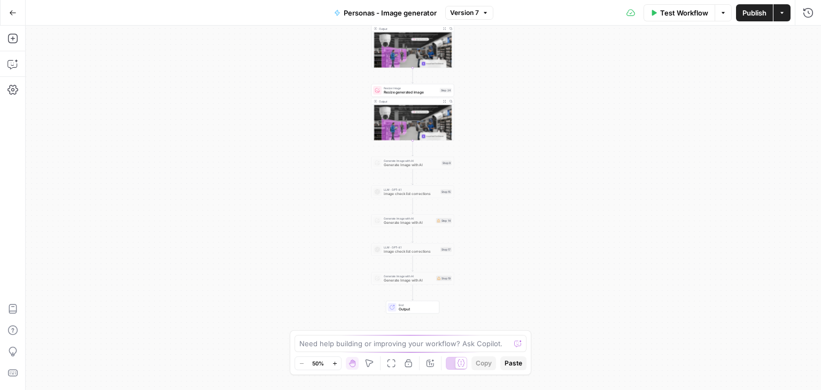
drag, startPoint x: 505, startPoint y: 216, endPoint x: 494, endPoint y: 48, distance: 169.3
click at [494, 48] on div "**********" at bounding box center [423, 208] width 795 height 365
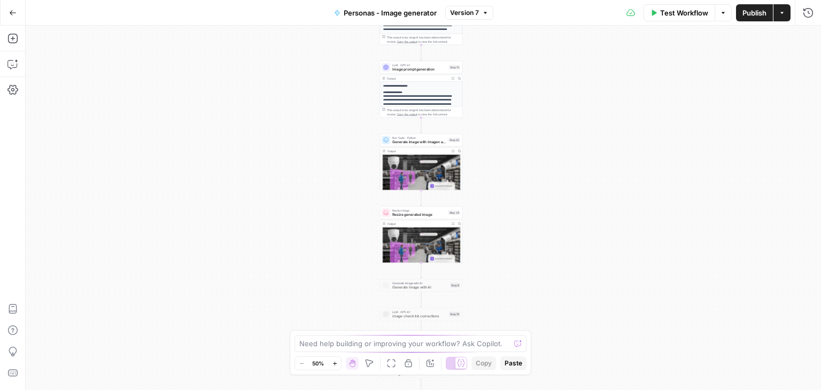
drag, startPoint x: 505, startPoint y: 188, endPoint x: 514, endPoint y: 311, distance: 122.7
click at [514, 311] on div "**********" at bounding box center [423, 208] width 795 height 365
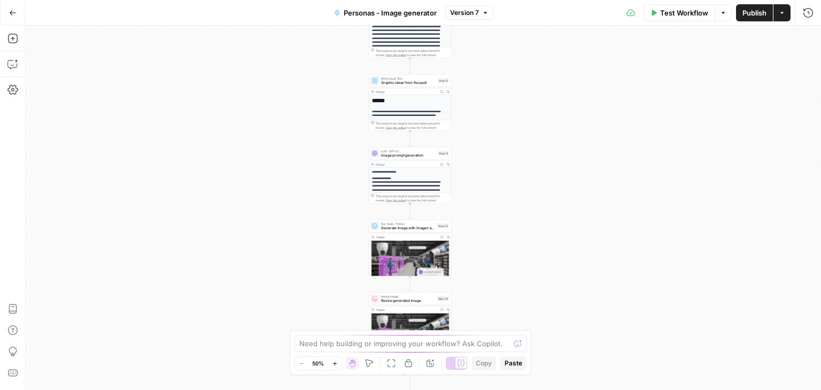
drag, startPoint x: 513, startPoint y: 176, endPoint x: 501, endPoint y: 262, distance: 86.9
click at [501, 262] on div "**********" at bounding box center [423, 208] width 795 height 365
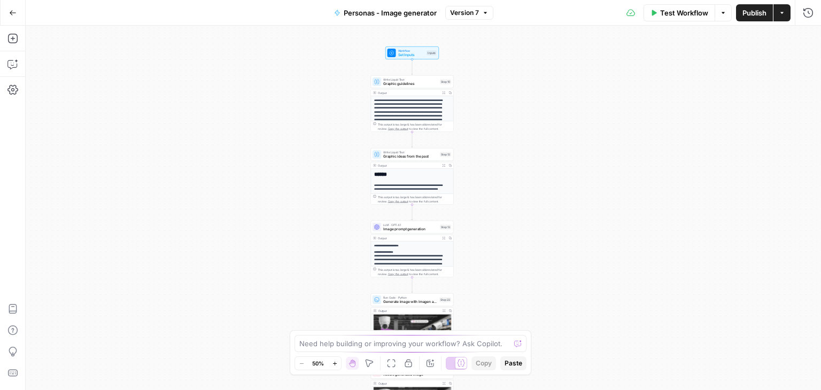
drag, startPoint x: 502, startPoint y: 182, endPoint x: 504, endPoint y: 256, distance: 73.8
click at [504, 256] on div "**********" at bounding box center [423, 208] width 795 height 365
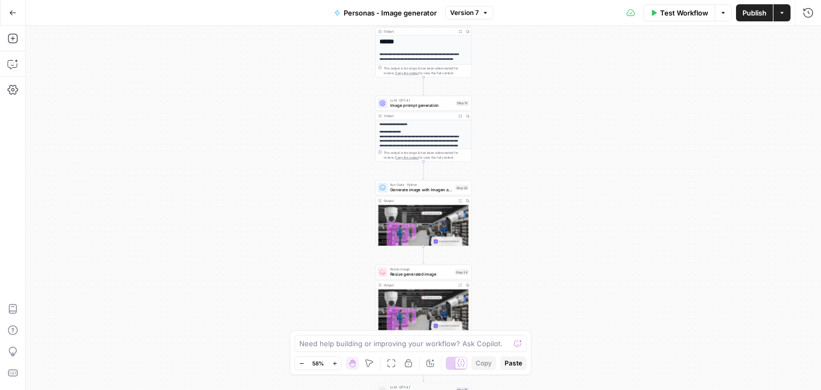
drag, startPoint x: 502, startPoint y: 242, endPoint x: 517, endPoint y: 105, distance: 138.1
click at [517, 105] on div "**********" at bounding box center [423, 208] width 795 height 365
click at [417, 189] on span "Generate image with Imagen and upload to AWS bucket" at bounding box center [421, 189] width 63 height 6
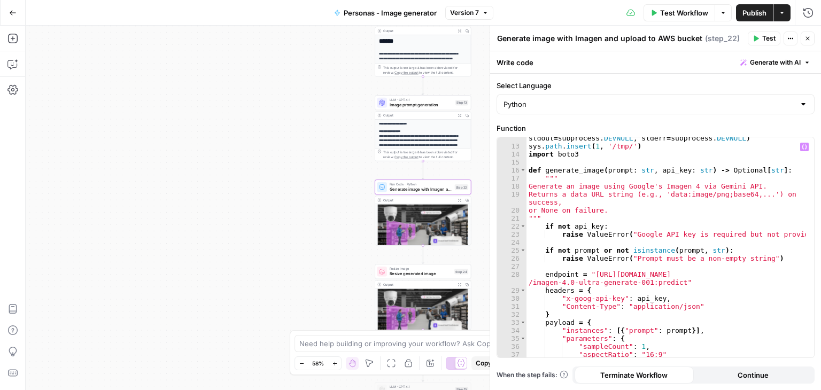
scroll to position [99, 0]
click at [588, 285] on div "subprocess . call ( 'pip install boto3 -t /tmp/ --no-cache-dir' . split ( ) , s…" at bounding box center [667, 248] width 280 height 244
type textarea "**********"
click at [748, 16] on span "Publish" at bounding box center [754, 12] width 24 height 11
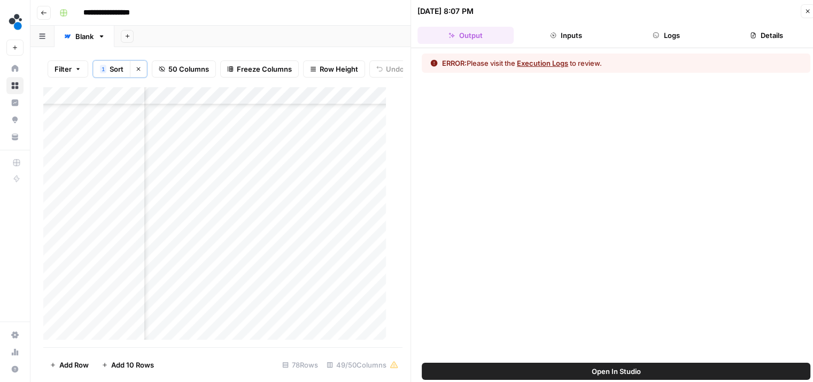
scroll to position [0, 2697]
click at [261, 226] on div "Add Column" at bounding box center [218, 217] width 351 height 261
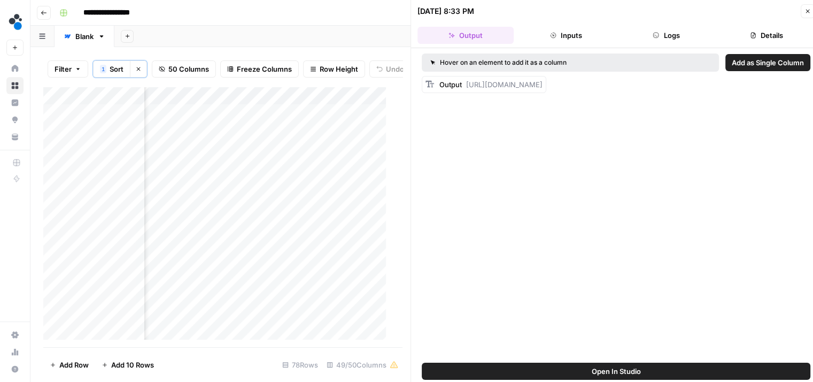
click at [591, 38] on button "Inputs" at bounding box center [566, 35] width 96 height 17
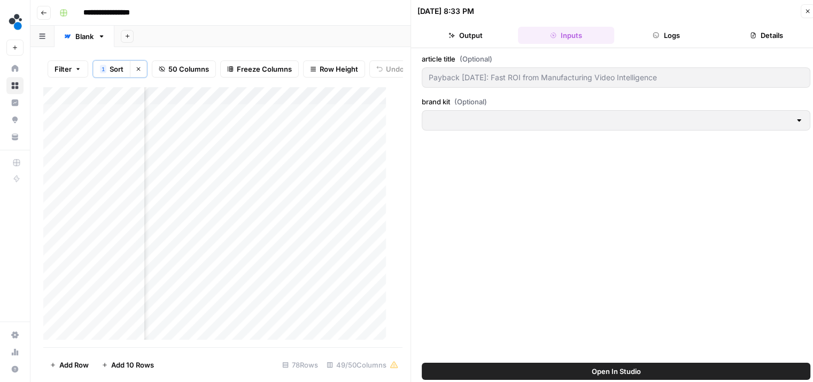
type input "Spot AI v3"
click at [641, 35] on button "Logs" at bounding box center [666, 35] width 96 height 17
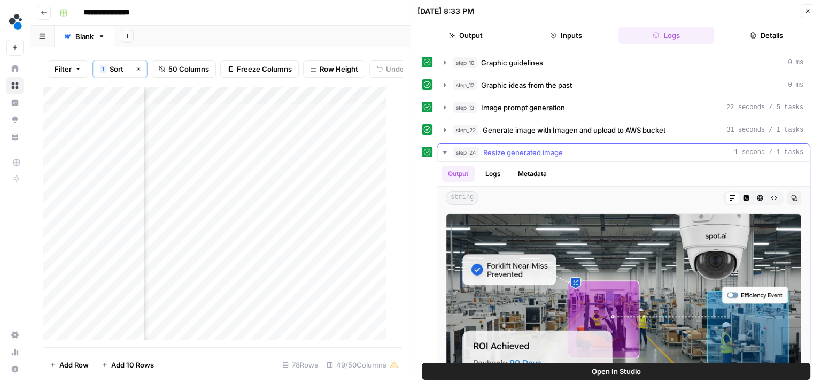
scroll to position [49, 0]
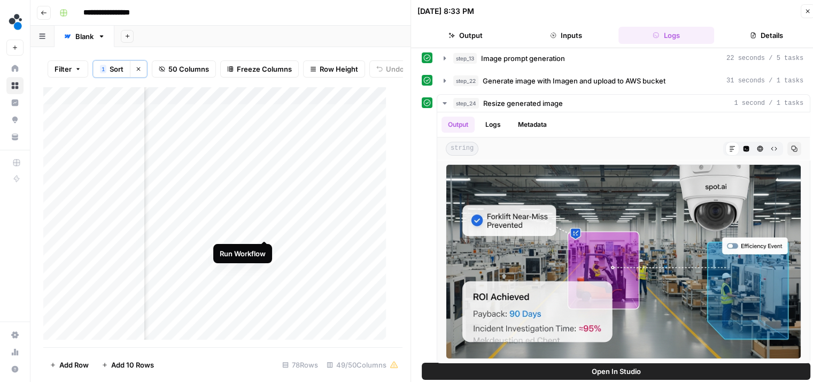
click at [264, 227] on div "Add Column" at bounding box center [218, 217] width 351 height 261
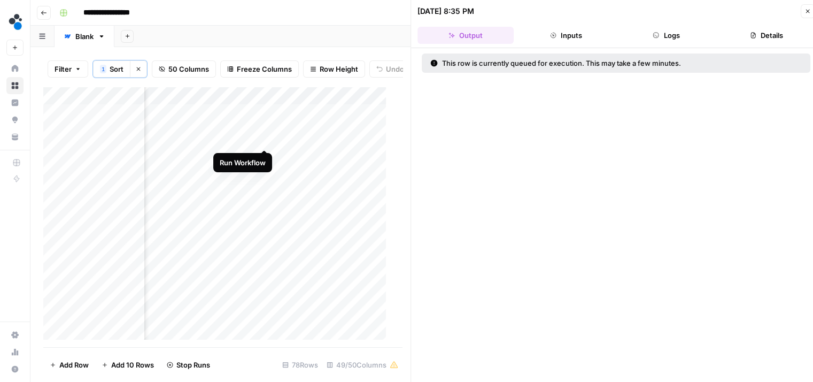
click at [261, 139] on div "Add Column" at bounding box center [218, 217] width 351 height 261
click at [263, 157] on div "Add Column" at bounding box center [218, 217] width 351 height 261
click at [262, 177] on div "Add Column" at bounding box center [218, 217] width 351 height 261
click at [262, 194] on div "Add Column" at bounding box center [218, 217] width 351 height 261
click at [263, 211] on div "Add Column" at bounding box center [218, 217] width 351 height 261
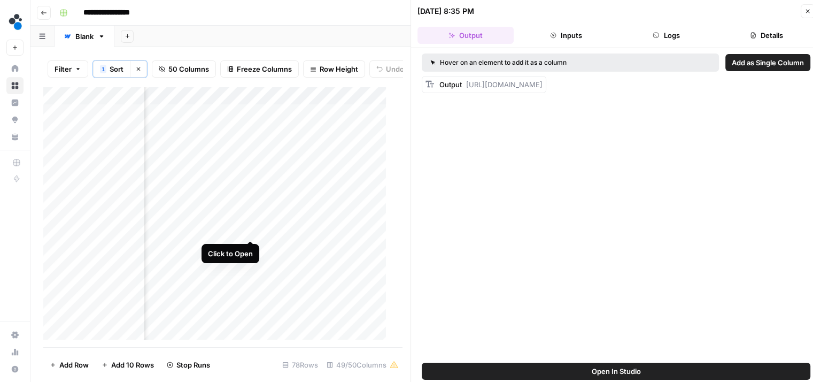
click at [250, 228] on div "Add Column" at bounding box center [218, 217] width 351 height 261
click at [683, 27] on button "Logs" at bounding box center [666, 35] width 96 height 17
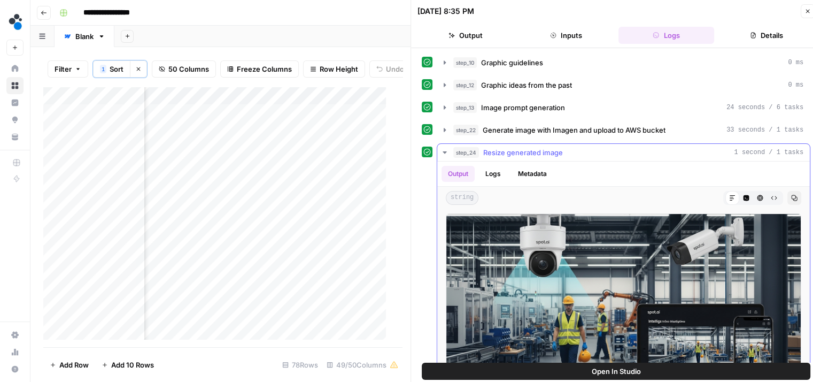
scroll to position [49, 0]
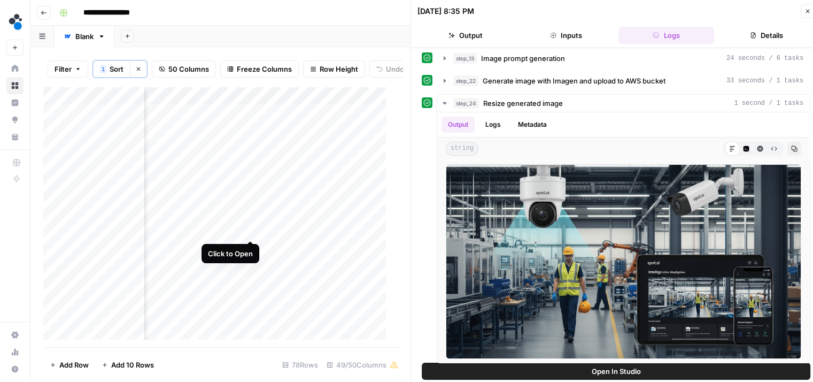
click at [248, 229] on div "Add Column" at bounding box center [218, 217] width 351 height 261
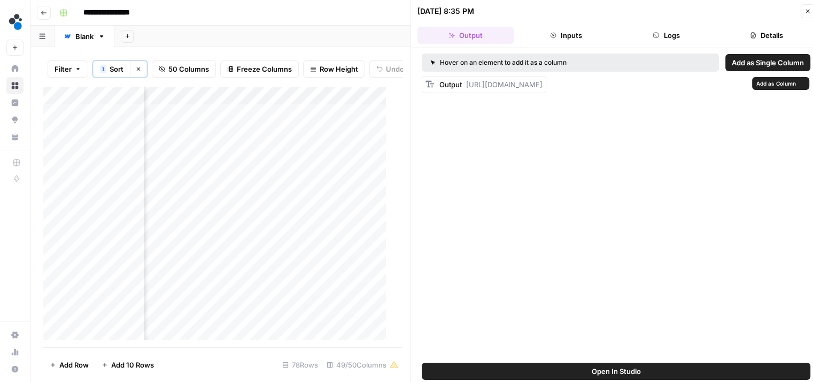
drag, startPoint x: 472, startPoint y: 126, endPoint x: 466, endPoint y: 80, distance: 46.3
click at [466, 80] on div "Output https://cdn.airops.com/rails/active_storage/representations/proxy/eyJfcm…" at bounding box center [490, 84] width 103 height 11
copy span "https://cdn.airops.com/rails/active_storage/representations/proxy/eyJfcmFpbHMiO…"
click at [304, 231] on div "Add Column" at bounding box center [218, 217] width 351 height 261
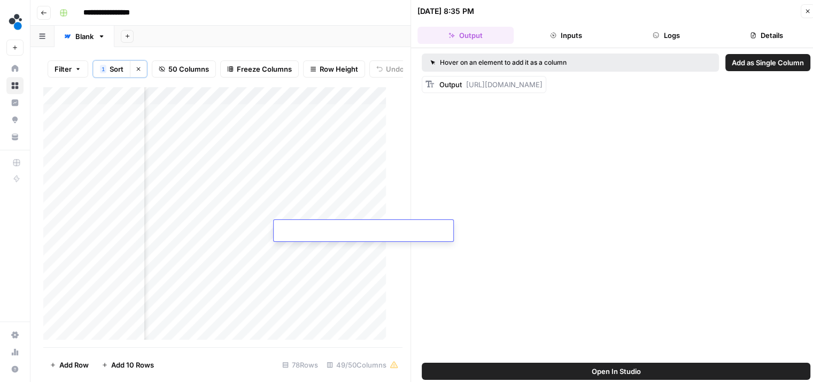
click at [304, 231] on input at bounding box center [363, 232] width 171 height 13
type input "**********"
click at [249, 138] on div "Add Column" at bounding box center [218, 217] width 351 height 261
click at [639, 36] on button "Logs" at bounding box center [666, 35] width 96 height 17
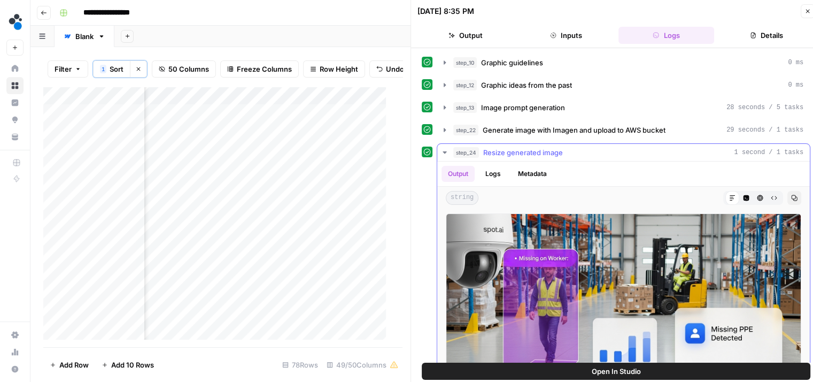
scroll to position [49, 0]
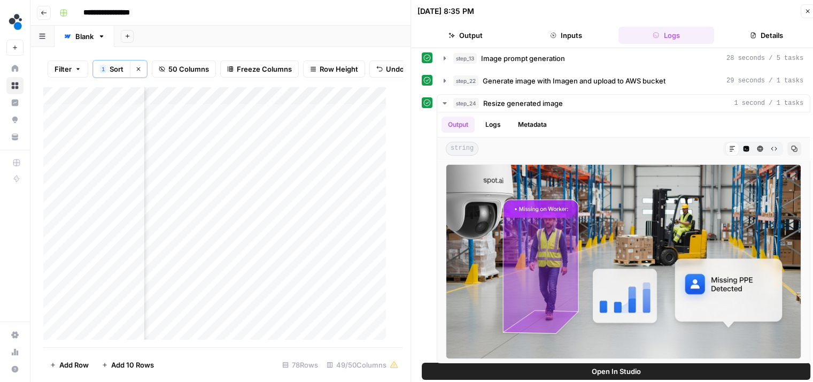
click at [472, 43] on button "Output" at bounding box center [465, 35] width 96 height 17
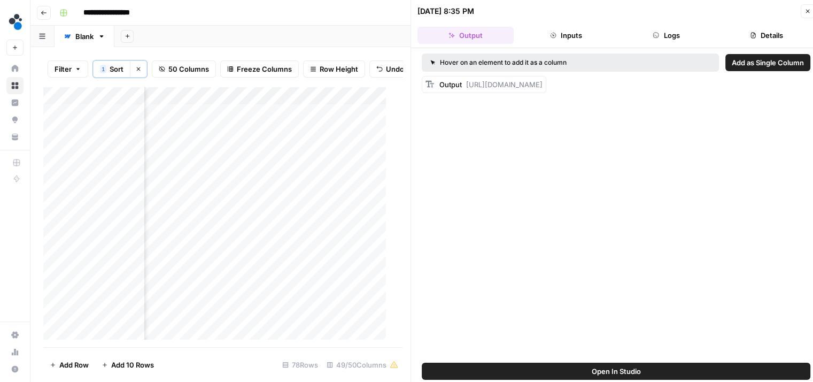
scroll to position [0, 0]
drag, startPoint x: 469, startPoint y: 127, endPoint x: 467, endPoint y: 86, distance: 40.7
click at [467, 86] on div "Output https://cdn.airops.com/rails/active_storage/representations/proxy/eyJfcm…" at bounding box center [490, 84] width 103 height 11
copy span "https://cdn.airops.com/rails/active_storage/representations/proxy/eyJfcmFpbHMiO…"
click at [291, 140] on div "Add Column" at bounding box center [218, 217] width 351 height 261
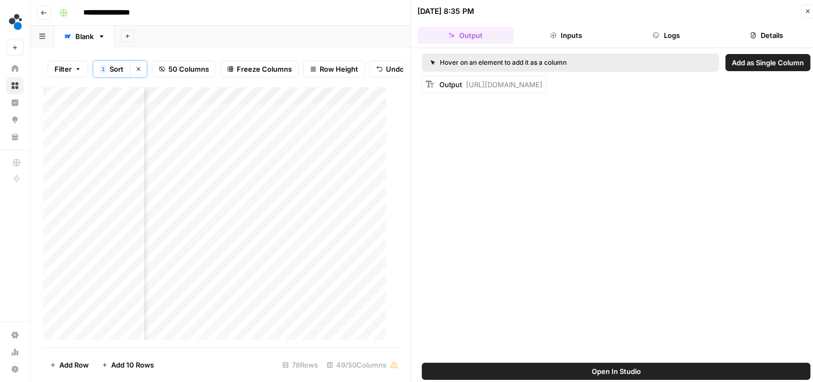
click at [291, 140] on div "Add Column" at bounding box center [218, 217] width 351 height 261
type input "**********"
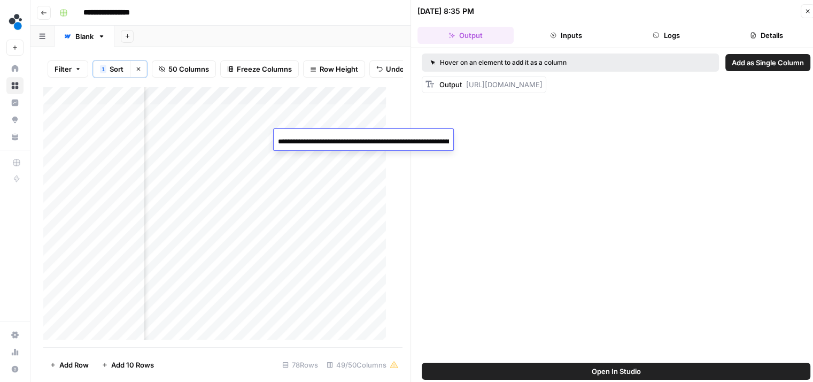
scroll to position [0, 1289]
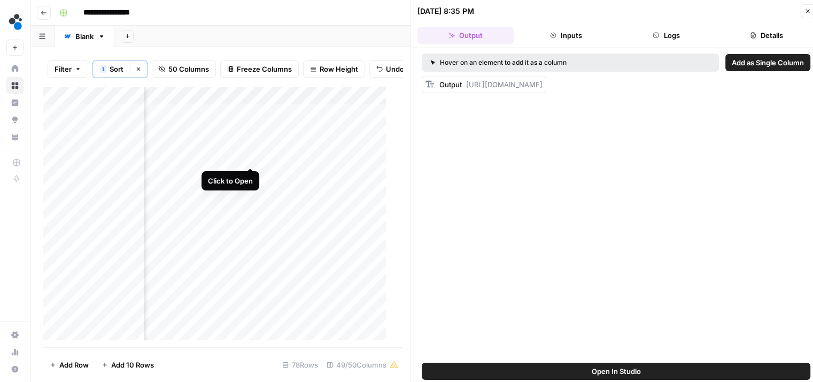
click at [250, 157] on div "Add Column" at bounding box center [218, 217] width 351 height 261
click at [646, 22] on header "09/18/25 at 8:35 PM Close Output Inputs Logs Details" at bounding box center [616, 24] width 410 height 48
click at [662, 33] on button "Logs" at bounding box center [666, 35] width 96 height 17
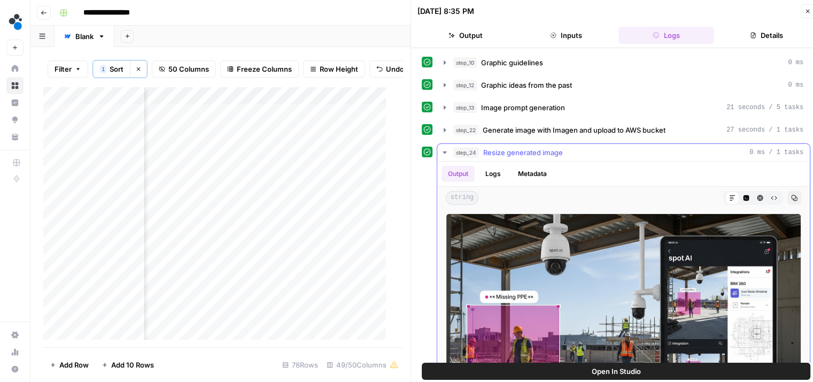
scroll to position [49, 0]
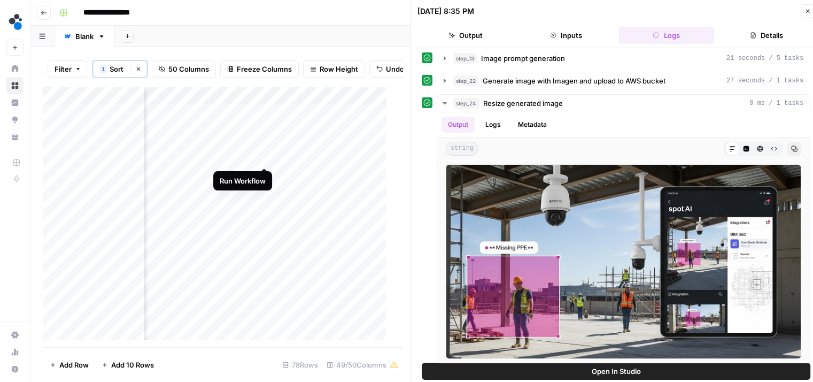
click at [261, 157] on div "Add Column" at bounding box center [218, 217] width 351 height 261
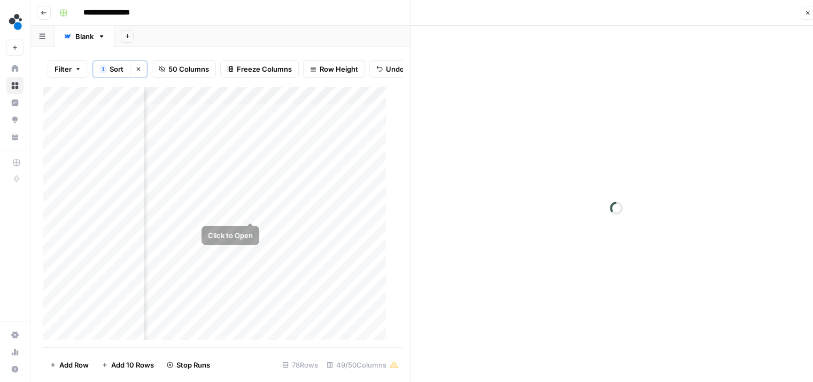
click at [251, 210] on div "Add Column" at bounding box center [218, 217] width 351 height 261
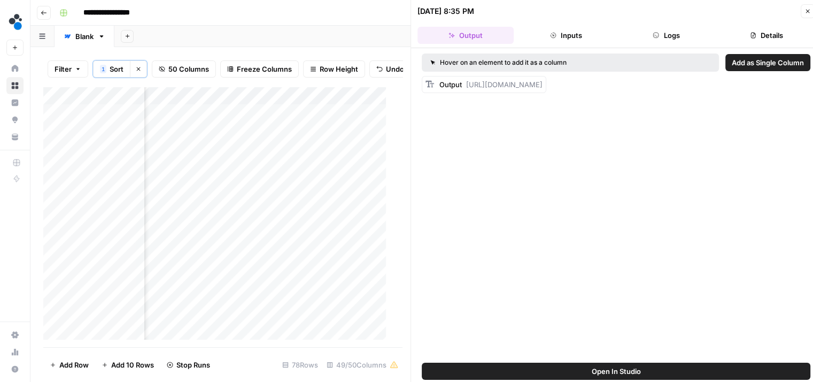
click at [663, 38] on button "Logs" at bounding box center [666, 35] width 96 height 17
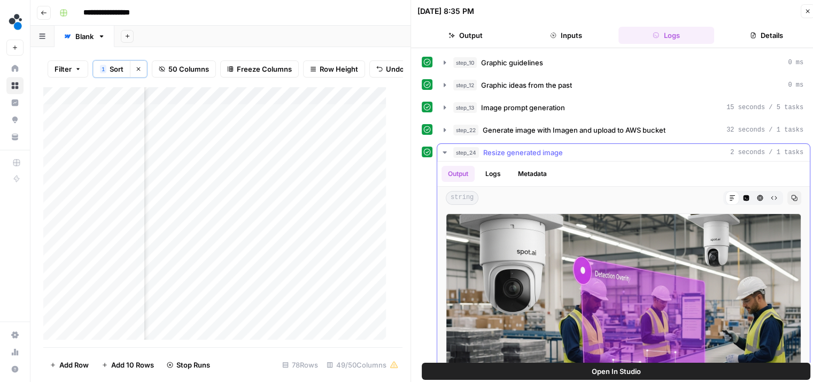
scroll to position [49, 0]
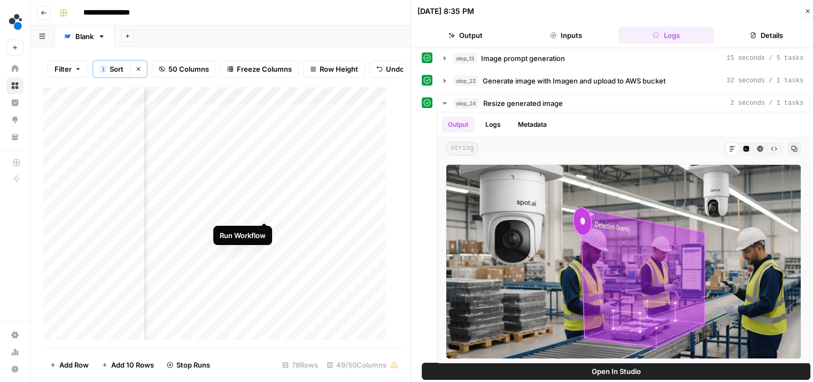
click at [265, 211] on div "Add Column" at bounding box center [218, 217] width 351 height 261
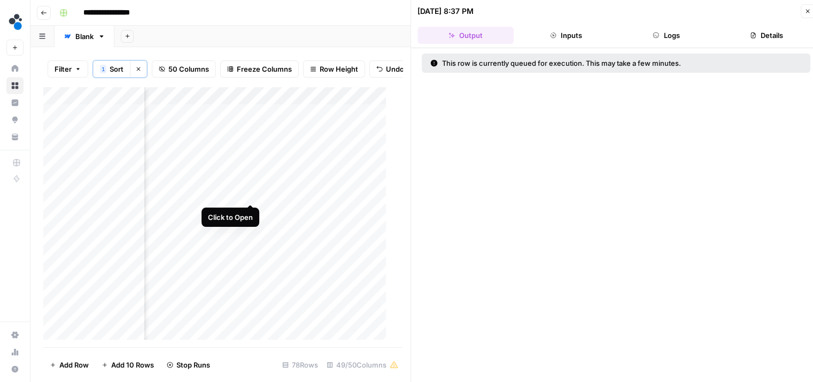
click at [250, 194] on div "Add Column" at bounding box center [218, 217] width 351 height 261
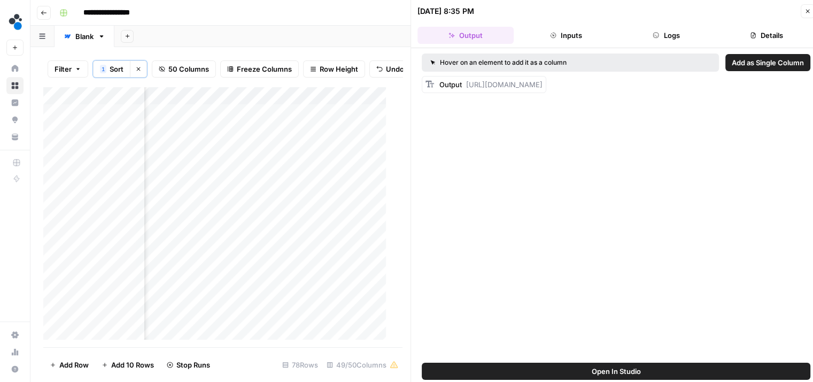
click at [663, 37] on button "Logs" at bounding box center [666, 35] width 96 height 17
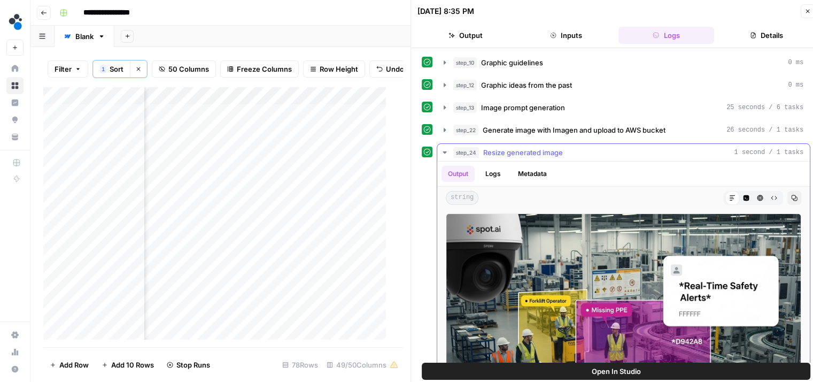
scroll to position [49, 0]
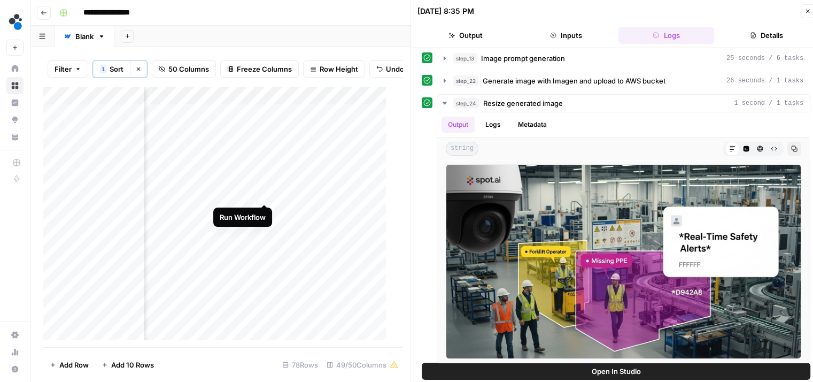
click at [265, 190] on div "Add Column" at bounding box center [218, 217] width 351 height 261
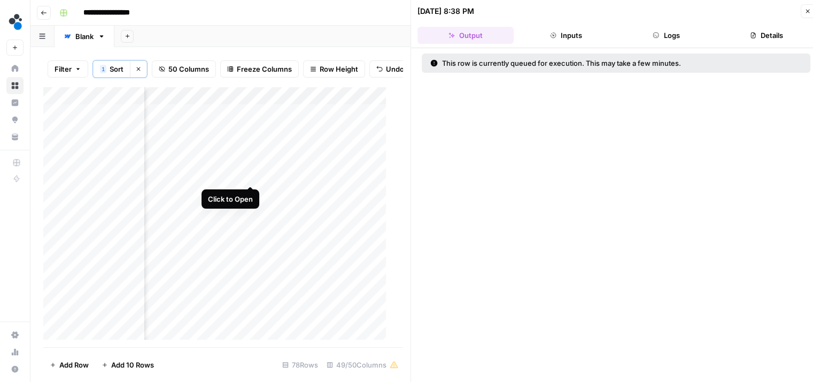
click at [247, 174] on div "Add Column" at bounding box center [218, 217] width 351 height 261
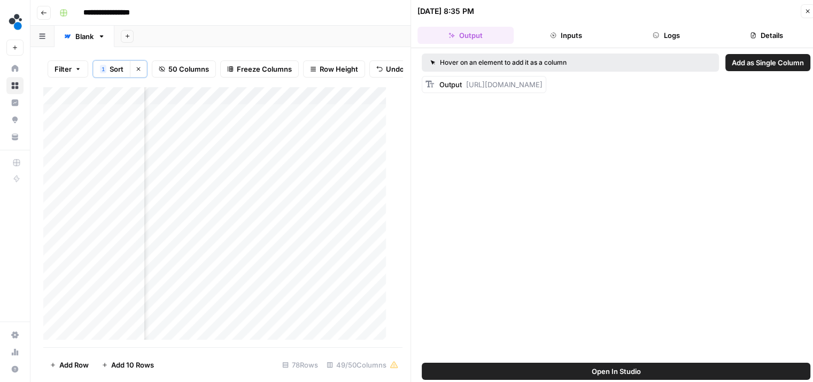
click at [658, 41] on button "Logs" at bounding box center [666, 35] width 96 height 17
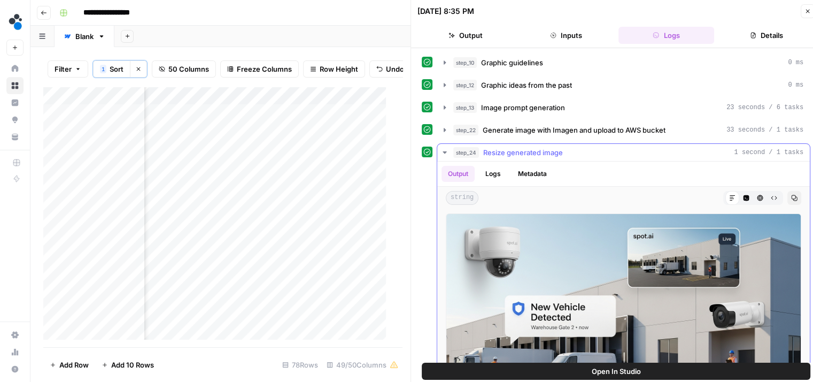
scroll to position [49, 0]
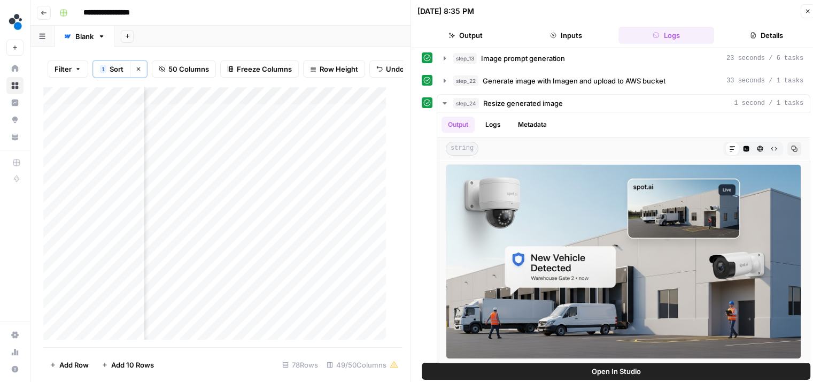
click at [462, 28] on button "Output" at bounding box center [465, 35] width 96 height 17
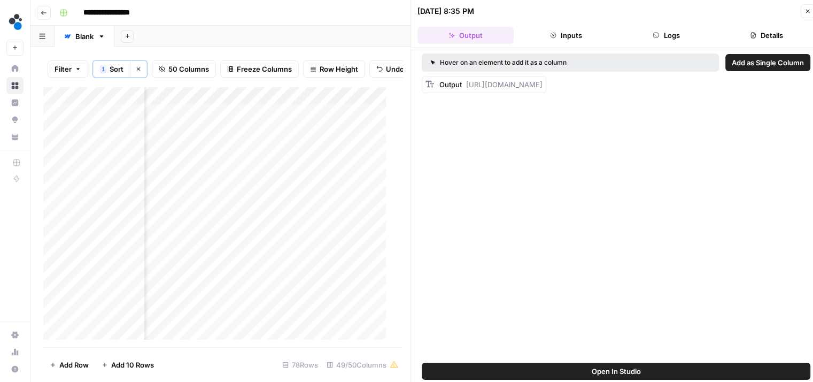
scroll to position [0, 0]
drag, startPoint x: 471, startPoint y: 131, endPoint x: 466, endPoint y: 84, distance: 47.3
click at [466, 84] on div "Output https://cdn.airops.com/rails/active_storage/representations/proxy/eyJfcm…" at bounding box center [484, 84] width 125 height 17
copy span "https://cdn.airops.com/rails/active_storage/representations/proxy/eyJfcmFpbHMiO…"
click at [306, 176] on div "Add Column" at bounding box center [218, 217] width 351 height 261
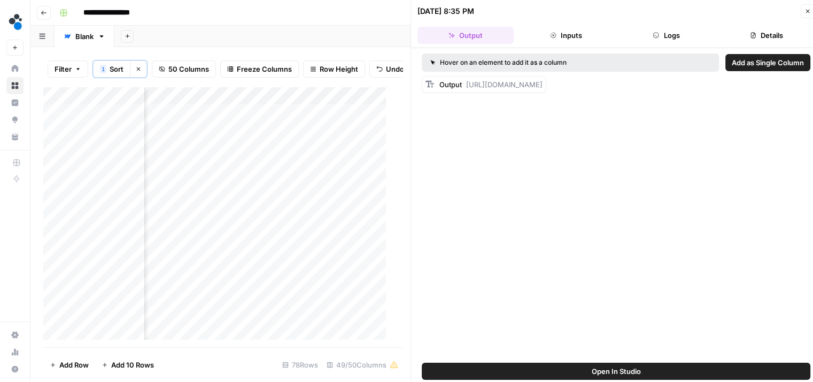
click at [306, 176] on div "Add Column" at bounding box center [218, 217] width 351 height 261
type input "**********"
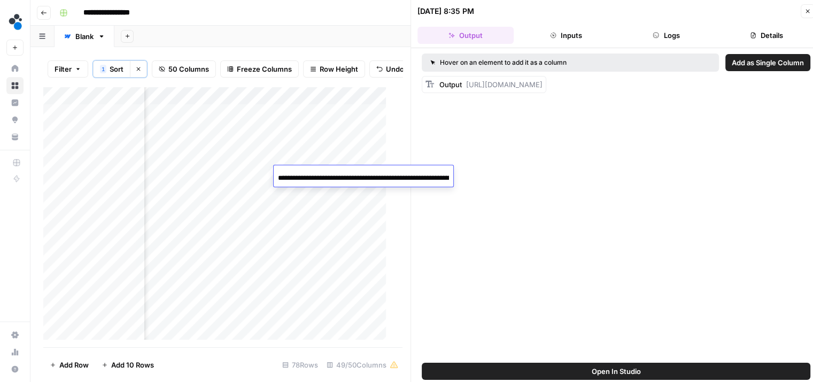
scroll to position [0, 1288]
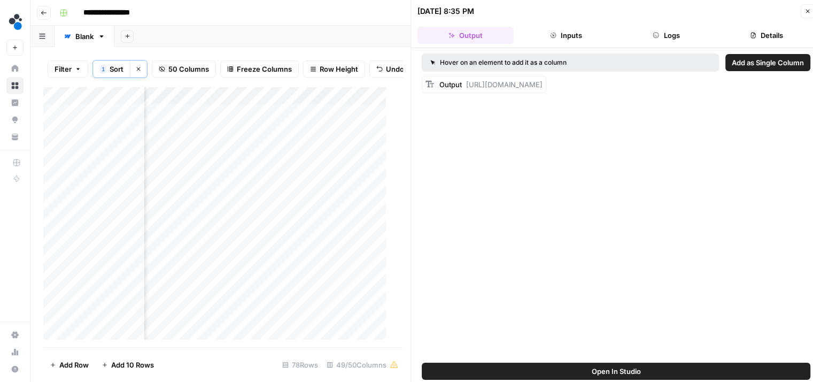
click at [377, 138] on div "Add Column" at bounding box center [218, 217] width 351 height 261
click at [375, 137] on div "Add Column" at bounding box center [218, 217] width 351 height 261
click at [118, 137] on div "Add Column" at bounding box center [218, 217] width 351 height 261
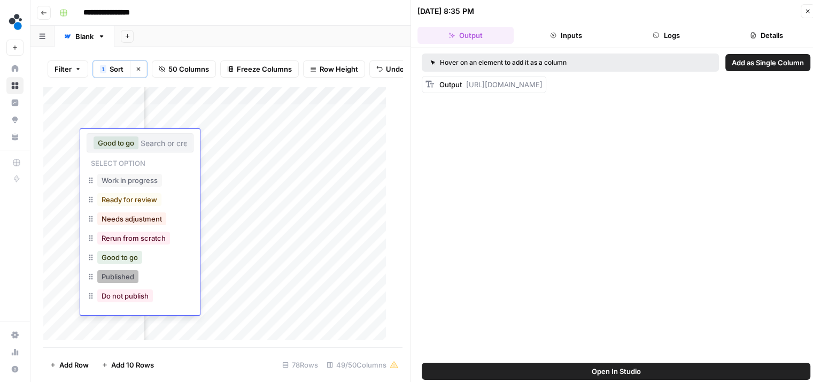
click at [126, 279] on button "Published" at bounding box center [117, 276] width 41 height 13
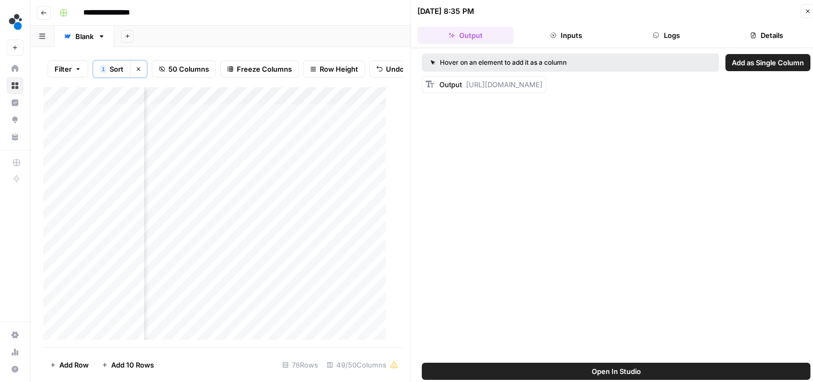
click at [265, 154] on div "Add Column" at bounding box center [218, 217] width 351 height 261
click at [216, 156] on div "Add Column" at bounding box center [218, 217] width 351 height 261
click at [647, 40] on button "Logs" at bounding box center [666, 35] width 96 height 17
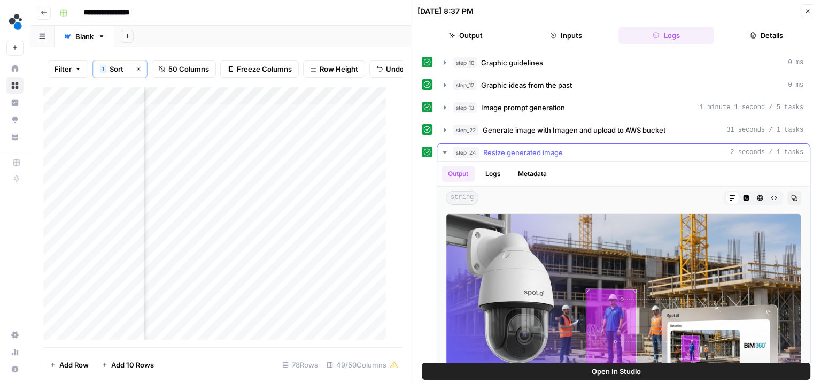
scroll to position [49, 0]
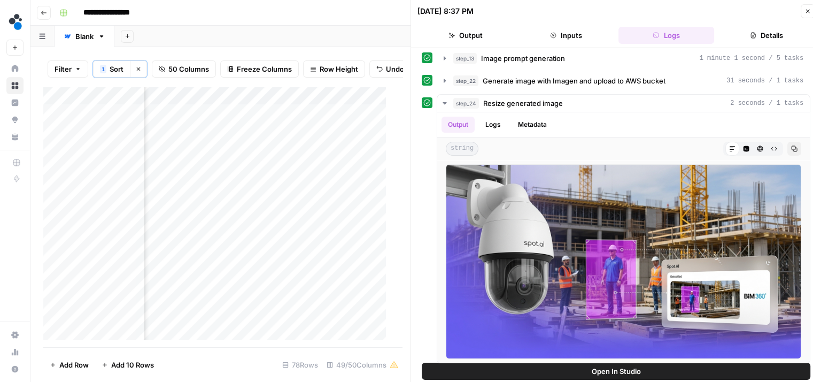
click at [479, 28] on button "Output" at bounding box center [465, 35] width 96 height 17
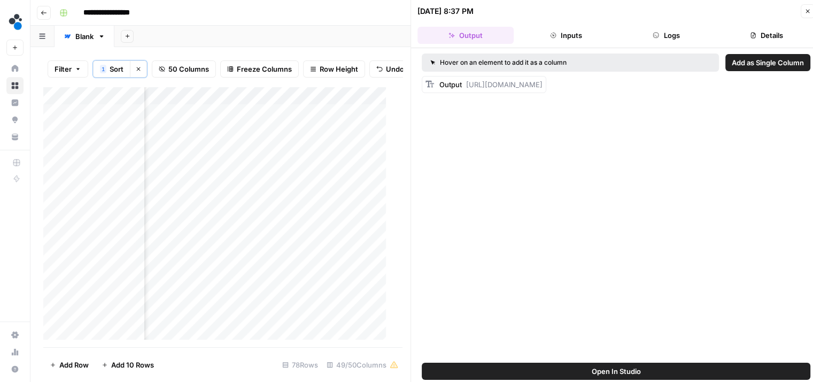
scroll to position [0, 0]
drag, startPoint x: 467, startPoint y: 127, endPoint x: 464, endPoint y: 87, distance: 40.2
click at [464, 87] on div "Output https://cdn.airops.com/rails/active_storage/representations/proxy/eyJfcm…" at bounding box center [490, 84] width 103 height 11
copy span "https://cdn.airops.com/rails/active_storage/representations/proxy/eyJfcmFpbHMiO…"
click at [661, 36] on button "Logs" at bounding box center [666, 35] width 96 height 17
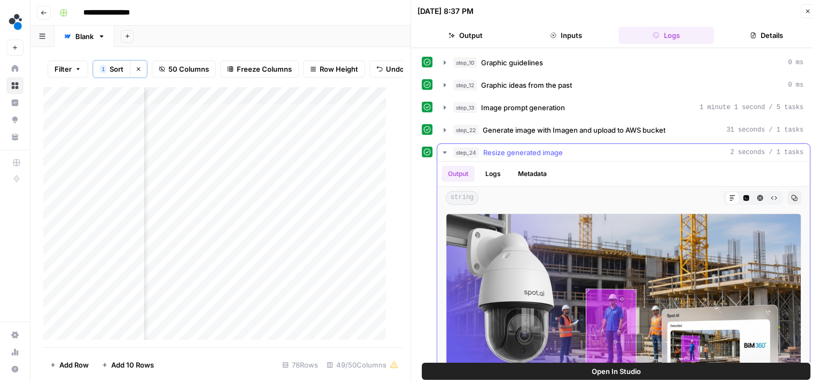
scroll to position [49, 0]
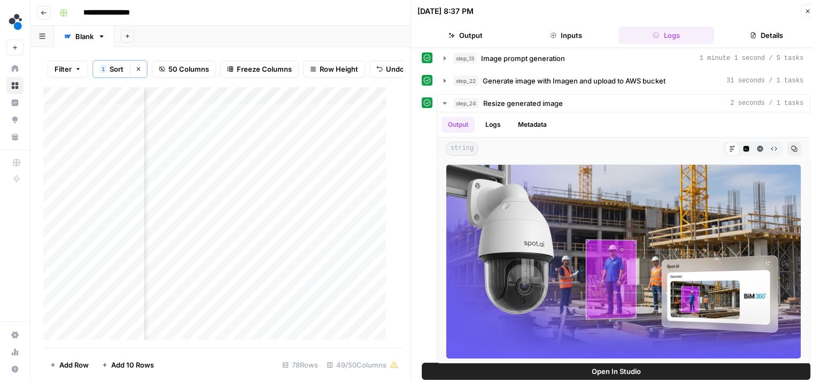
click at [295, 159] on div "Add Column" at bounding box center [218, 217] width 351 height 261
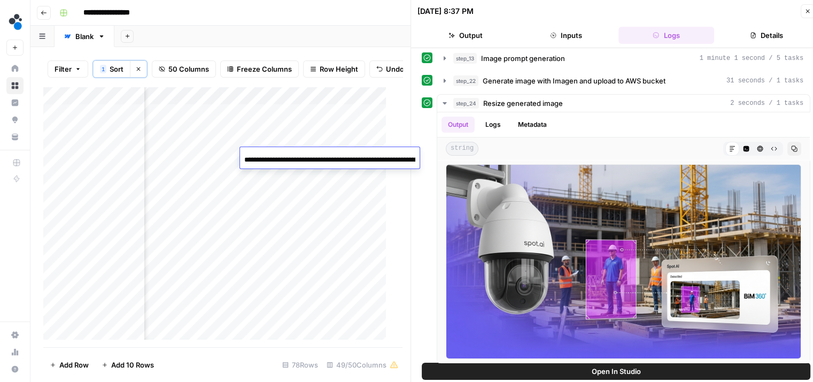
scroll to position [0, 1287]
type input "**********"
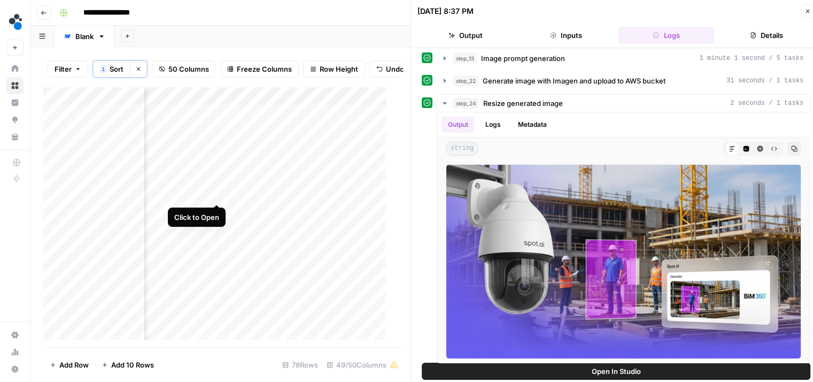
click at [216, 195] on div "Add Column" at bounding box center [218, 217] width 351 height 261
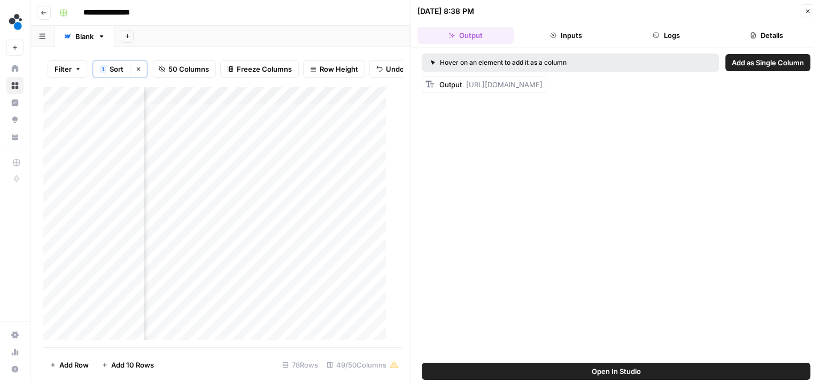
click at [671, 38] on button "Logs" at bounding box center [666, 35] width 96 height 17
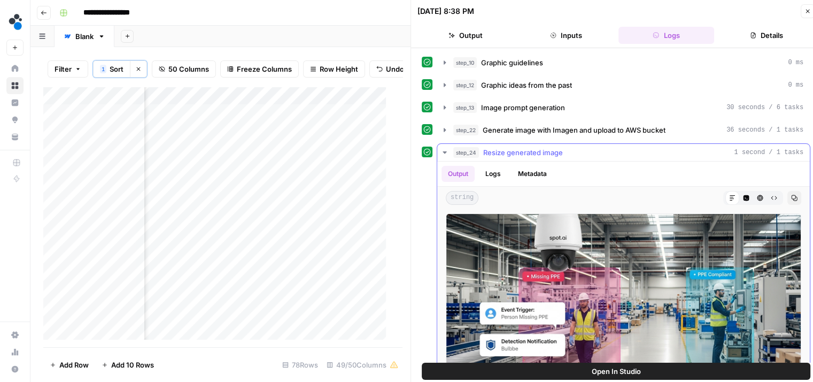
scroll to position [49, 0]
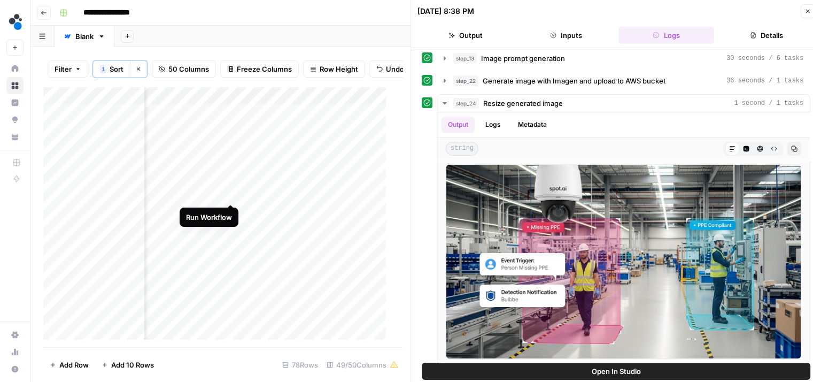
click at [231, 191] on div "Add Column" at bounding box center [218, 217] width 351 height 261
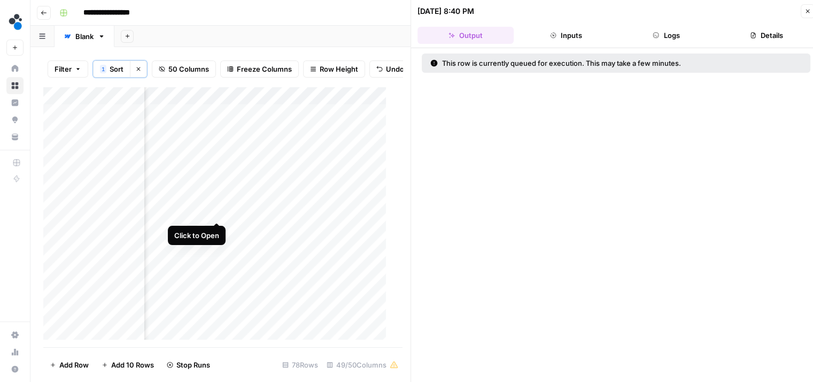
click at [214, 211] on div "Add Column" at bounding box center [218, 217] width 351 height 261
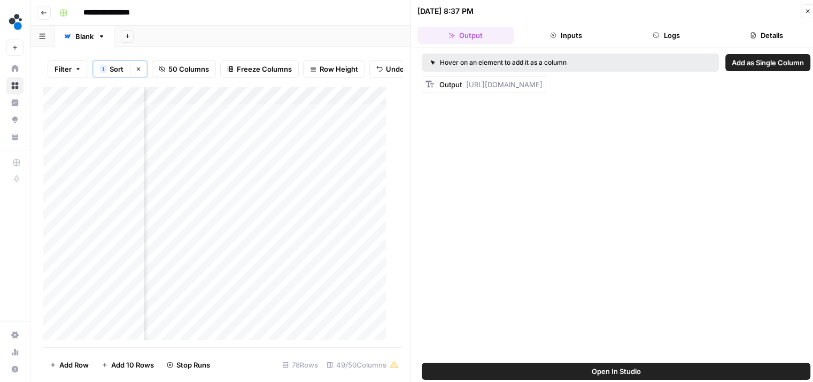
click at [671, 38] on button "Logs" at bounding box center [666, 35] width 96 height 17
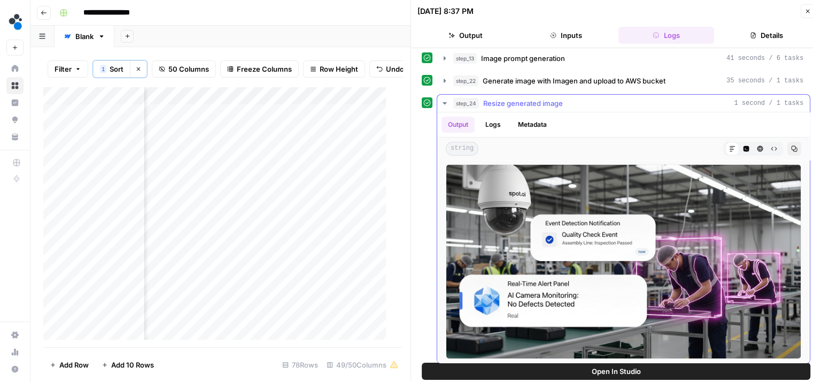
scroll to position [9, 0]
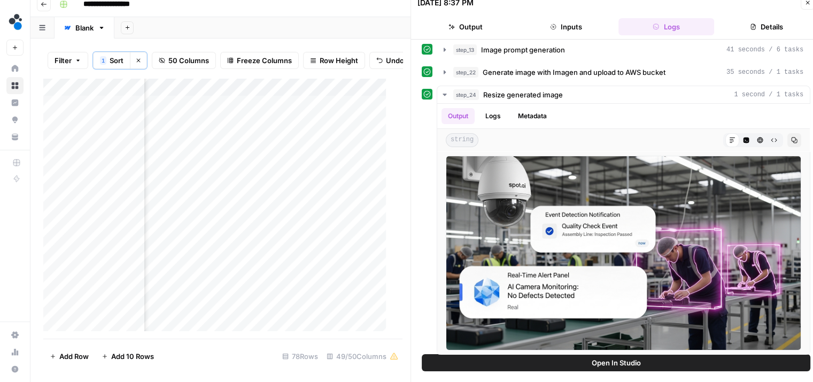
click at [485, 25] on button "Output" at bounding box center [465, 26] width 96 height 17
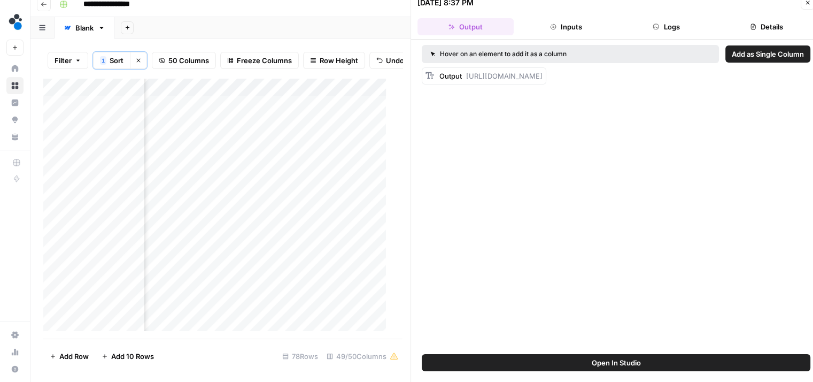
scroll to position [0, 0]
drag, startPoint x: 465, startPoint y: 120, endPoint x: 467, endPoint y: 79, distance: 40.7
click at [467, 79] on div "Output https://cdn.airops.com/rails/active_storage/representations/proxy/eyJfcm…" at bounding box center [490, 76] width 103 height 11
copy span "https://cdn.airops.com/rails/active_storage/representations/proxy/eyJfcmFpbHMiO…"
click at [277, 200] on div "Add Column" at bounding box center [218, 208] width 351 height 261
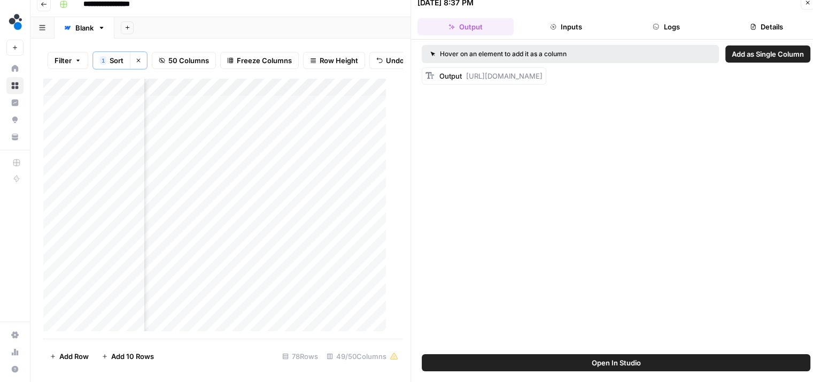
click at [277, 200] on div "Add Column" at bounding box center [218, 208] width 351 height 261
type input "**********"
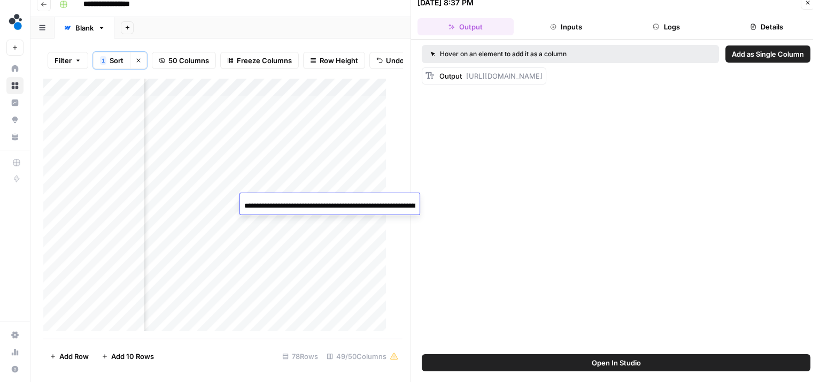
scroll to position [0, 1291]
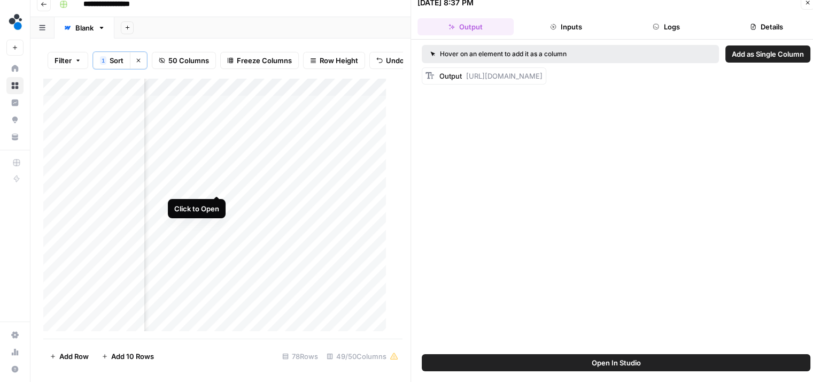
click at [217, 184] on div "Add Column" at bounding box center [218, 208] width 351 height 261
click at [674, 25] on button "Logs" at bounding box center [666, 26] width 96 height 17
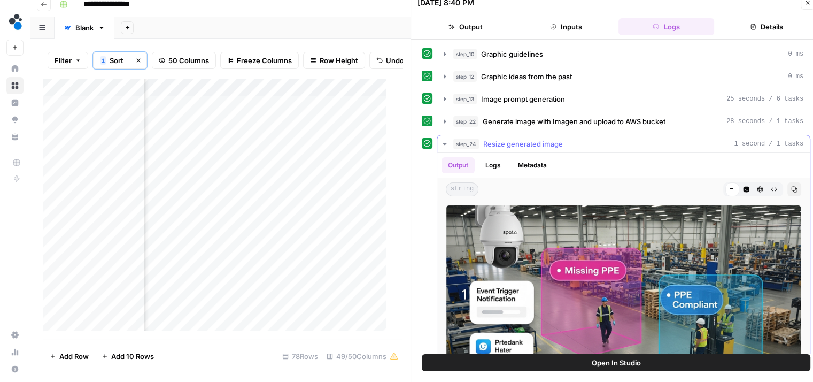
scroll to position [49, 0]
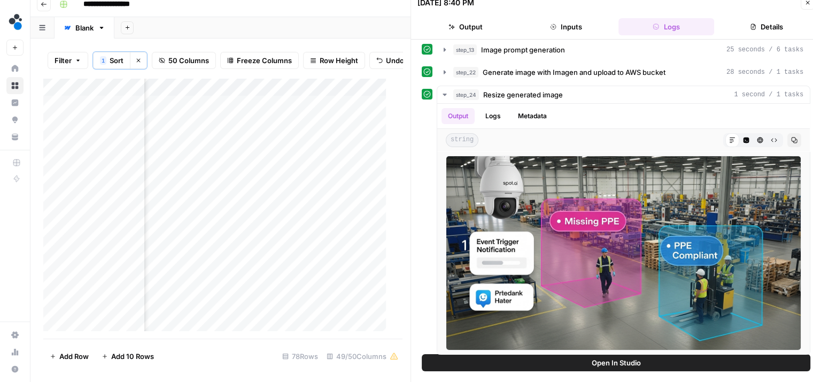
click at [229, 184] on div "Add Column" at bounding box center [218, 208] width 351 height 261
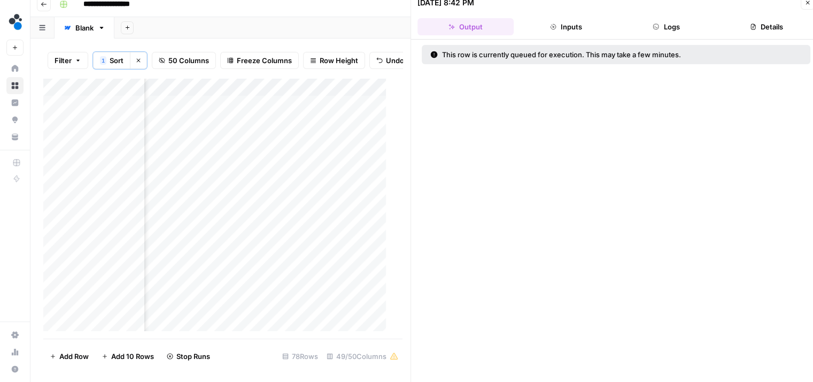
click at [666, 26] on button "Logs" at bounding box center [666, 26] width 96 height 17
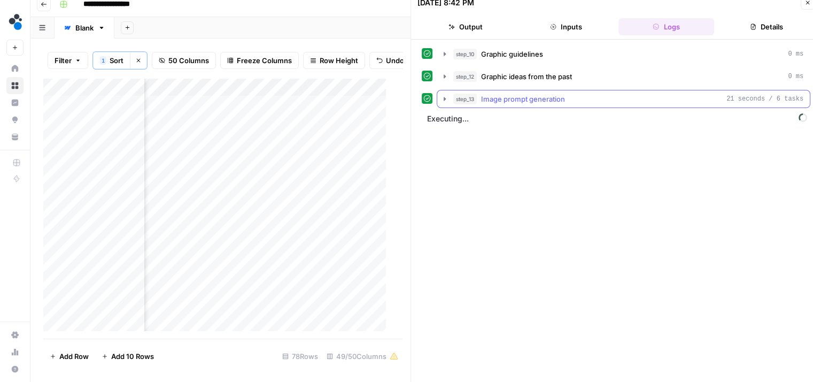
click at [449, 98] on button "step_13 Image prompt generation 21 seconds / 6 tasks" at bounding box center [623, 98] width 373 height 17
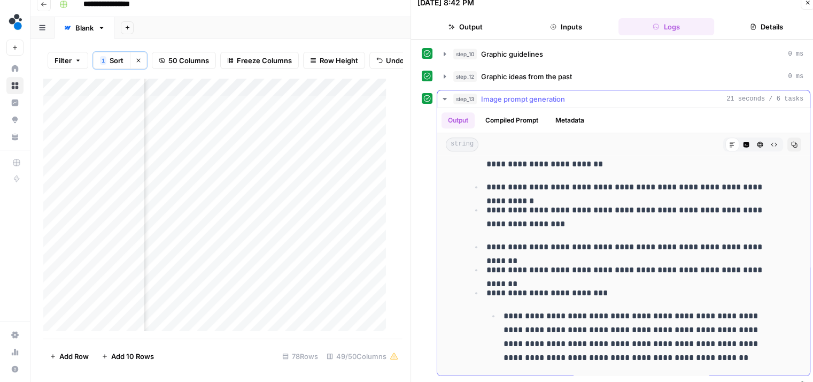
scroll to position [1201, 0]
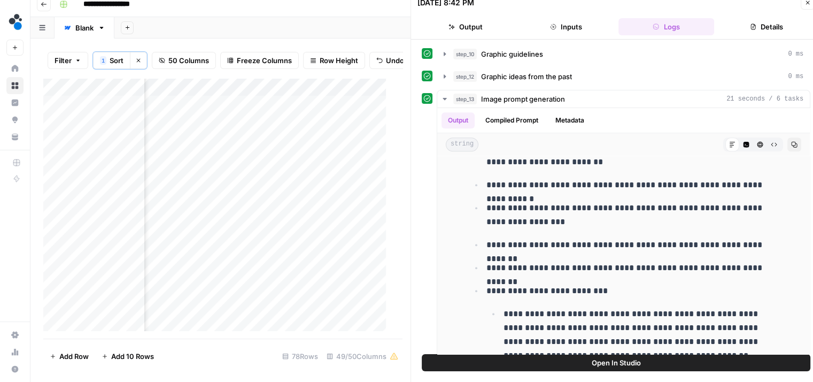
click at [216, 182] on div "Add Column" at bounding box center [218, 208] width 351 height 261
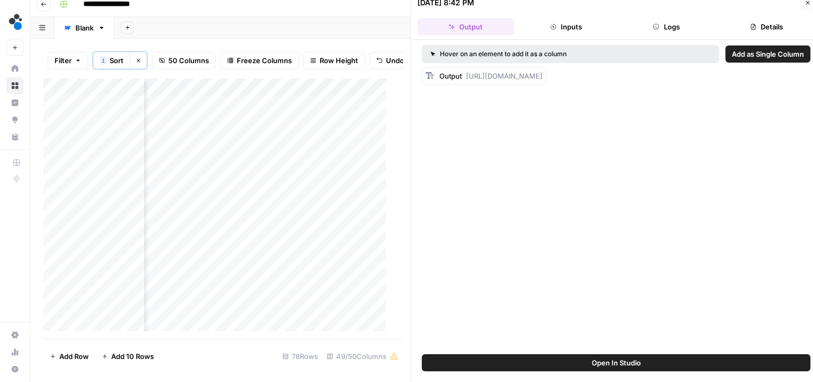
click at [648, 32] on button "Logs" at bounding box center [666, 26] width 96 height 17
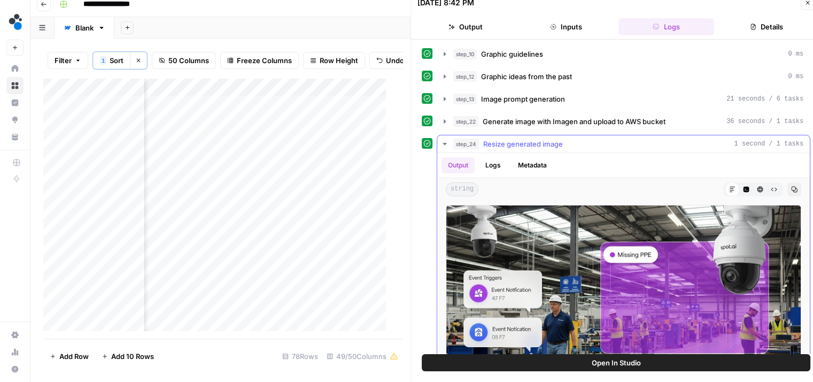
scroll to position [49, 0]
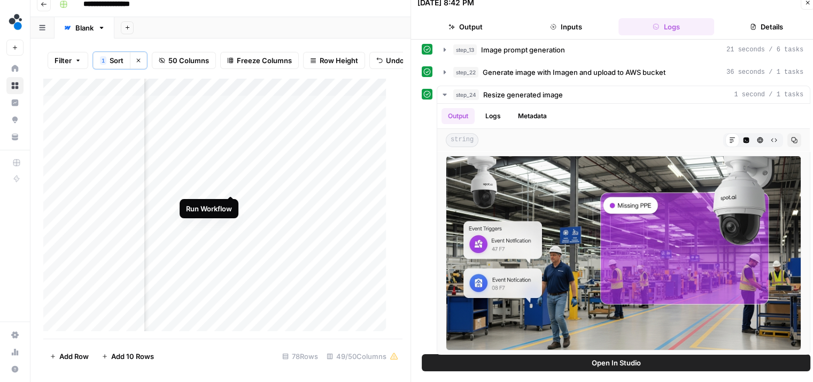
click at [228, 185] on div "Add Column" at bounding box center [218, 208] width 351 height 261
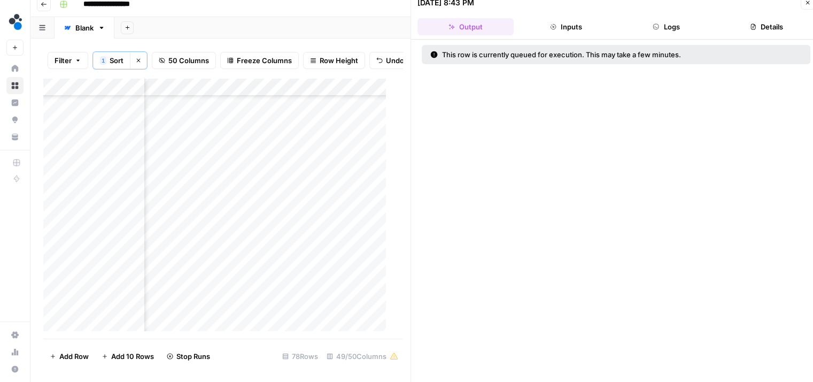
scroll to position [109, 2730]
click at [326, 258] on div "Add Column" at bounding box center [218, 208] width 351 height 261
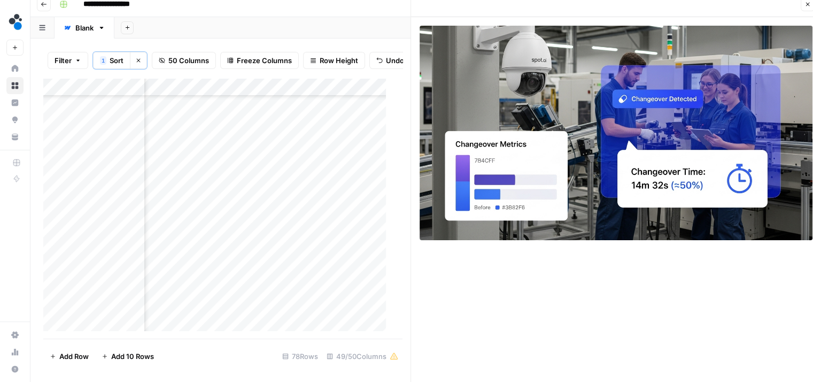
click at [807, 5] on icon "button" at bounding box center [807, 4] width 6 height 6
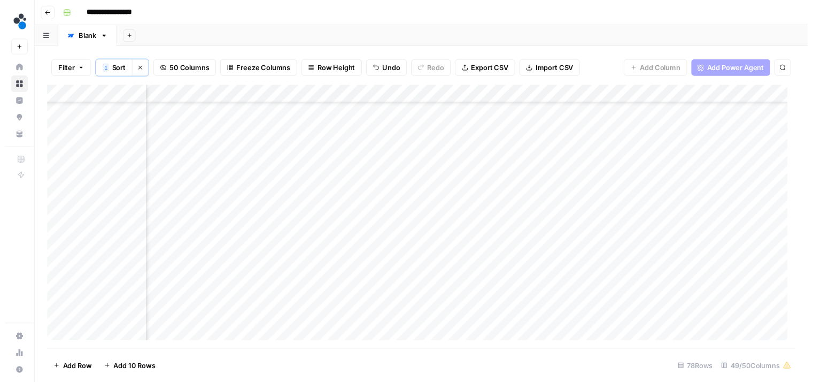
scroll to position [0, 2730]
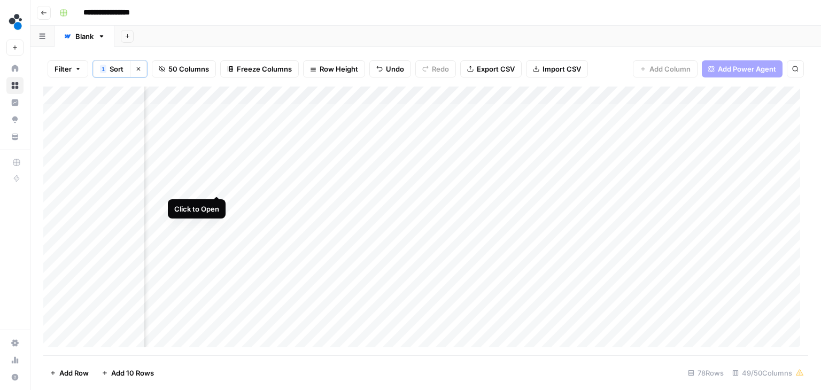
click at [218, 184] on div "Add Column" at bounding box center [425, 221] width 765 height 269
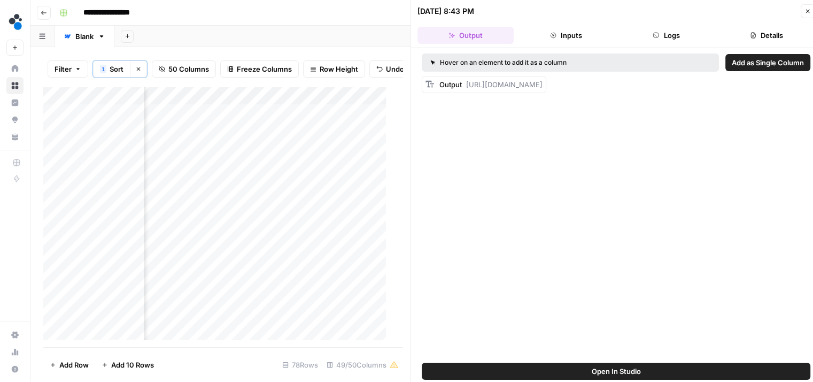
click at [653, 42] on button "Logs" at bounding box center [666, 35] width 96 height 17
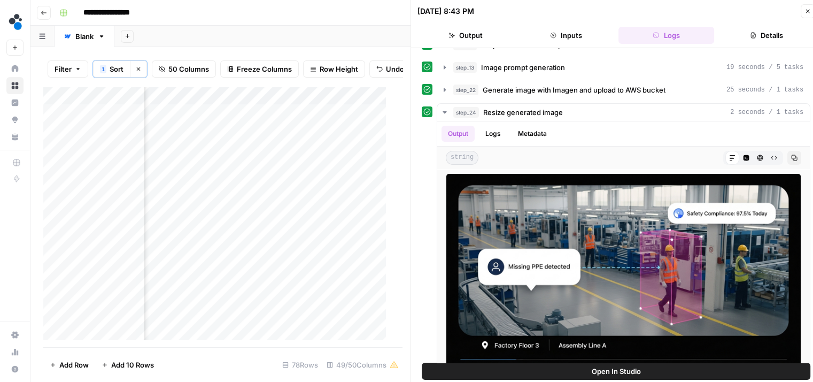
scroll to position [0, 2730]
click at [218, 105] on div "Add Column" at bounding box center [218, 217] width 351 height 261
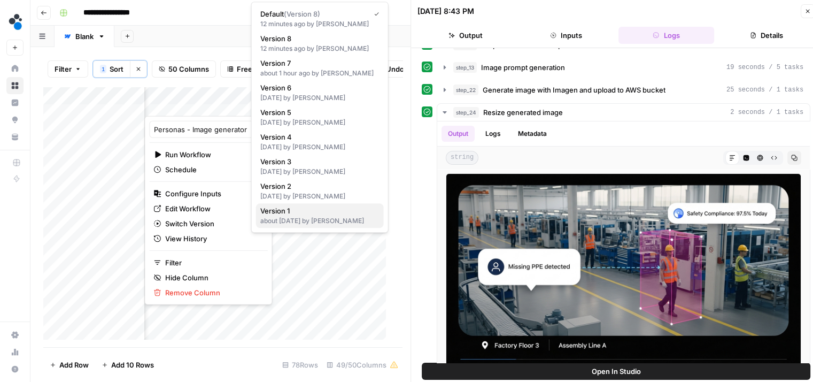
click at [313, 218] on div "about [DATE] by [PERSON_NAME]" at bounding box center [319, 221] width 119 height 10
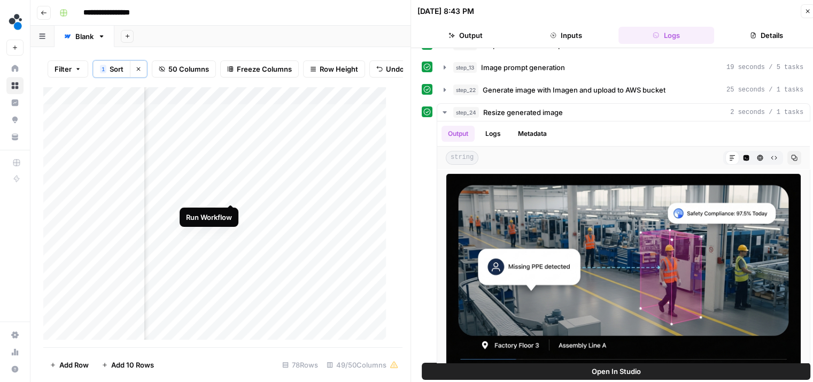
click at [231, 193] on div "Add Column" at bounding box center [218, 217] width 351 height 261
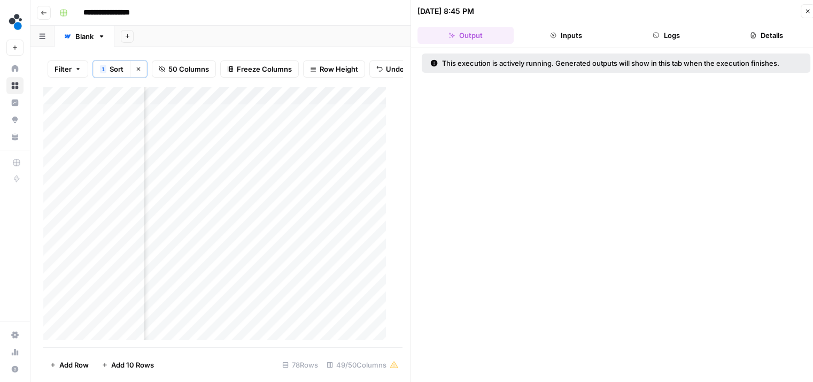
click at [349, 192] on div "Add Column" at bounding box center [218, 217] width 351 height 261
click at [277, 212] on div "Add Column" at bounding box center [218, 217] width 351 height 261
click at [274, 231] on div "Add Column" at bounding box center [218, 217] width 351 height 261
click at [273, 157] on div "Add Column" at bounding box center [218, 217] width 351 height 261
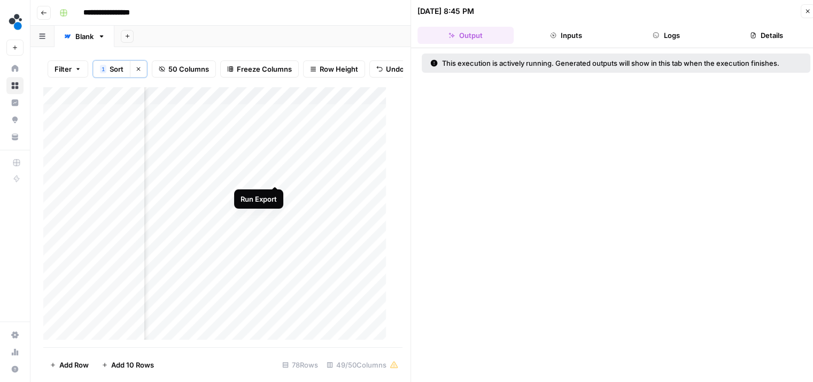
click at [273, 174] on div "Add Column" at bounding box center [218, 217] width 351 height 261
click at [107, 227] on div "Add Column" at bounding box center [218, 217] width 351 height 261
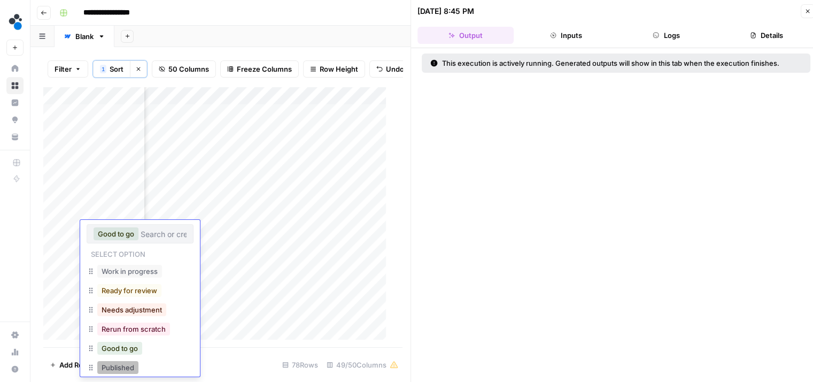
click at [123, 363] on button "Published" at bounding box center [117, 367] width 41 height 13
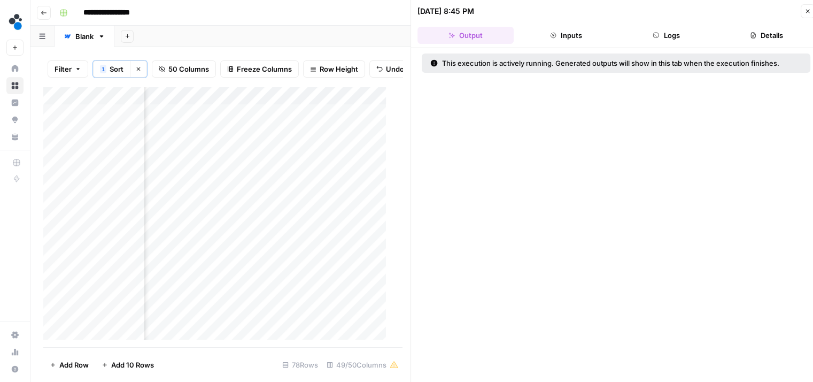
click at [112, 211] on div "Add Column" at bounding box center [218, 217] width 351 height 261
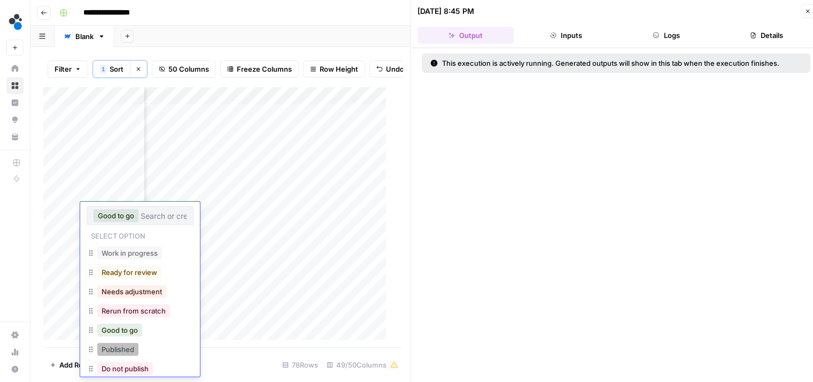
click at [123, 350] on button "Published" at bounding box center [117, 349] width 41 height 13
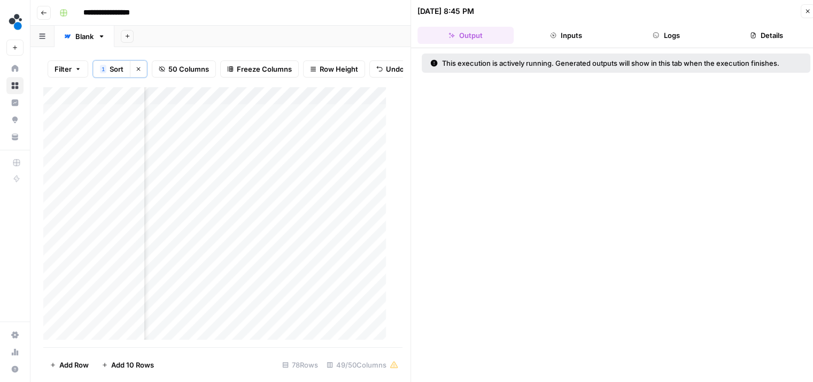
click at [118, 171] on div "Add Column" at bounding box center [218, 217] width 351 height 261
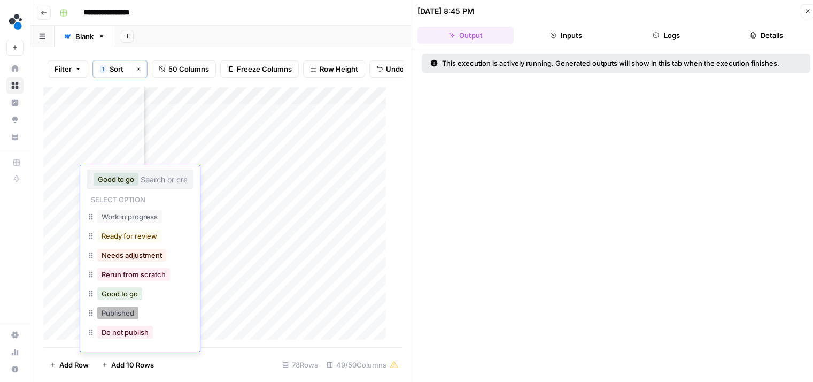
click at [114, 313] on button "Published" at bounding box center [117, 312] width 41 height 13
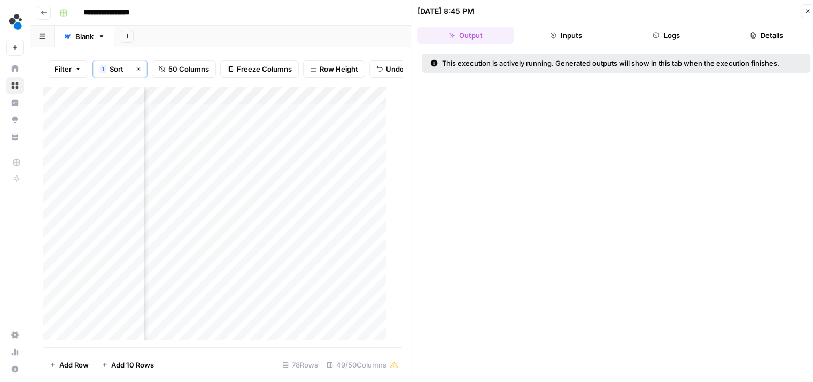
click at [108, 154] on div "Add Column" at bounding box center [218, 217] width 351 height 261
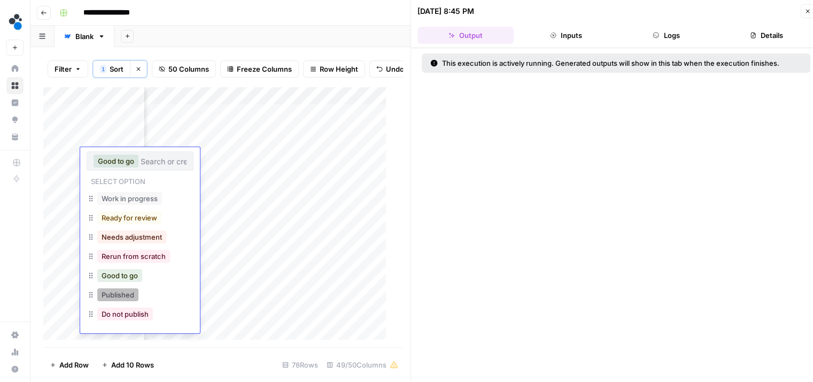
click at [122, 290] on button "Published" at bounding box center [117, 294] width 41 height 13
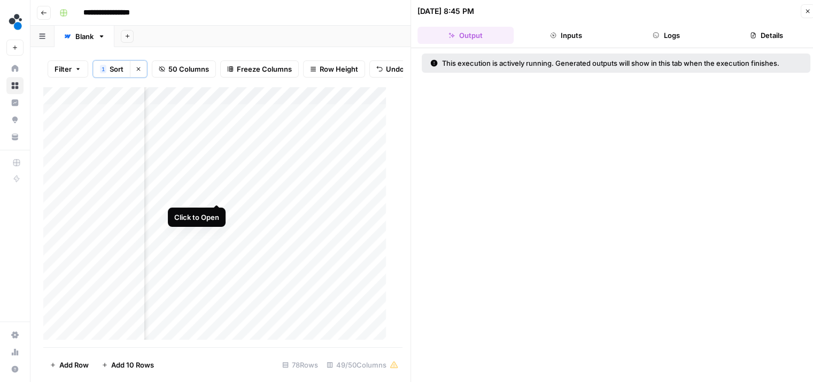
click at [216, 191] on div "Add Column" at bounding box center [218, 217] width 351 height 261
click at [663, 34] on button "Logs" at bounding box center [666, 35] width 96 height 17
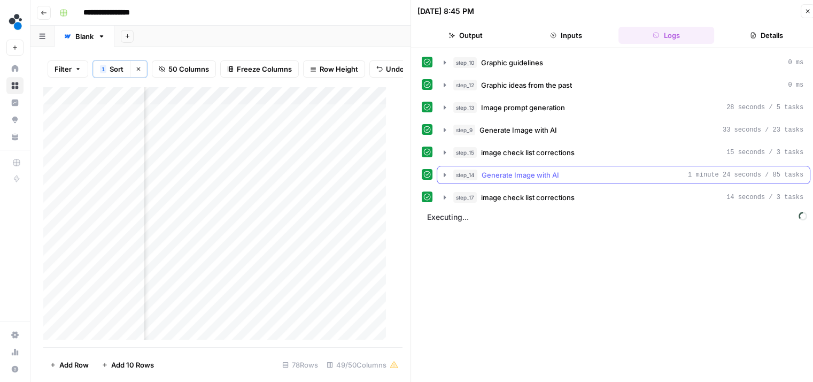
click at [445, 178] on button "step_14 Generate Image with AI 1 minute 24 seconds / 85 tasks" at bounding box center [623, 174] width 373 height 17
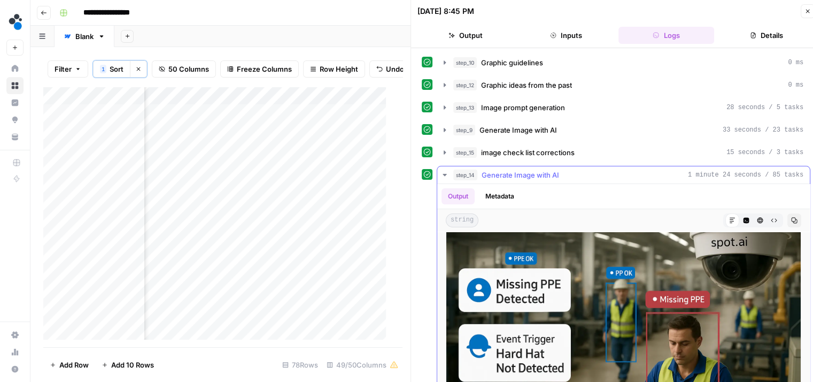
scroll to position [58, 0]
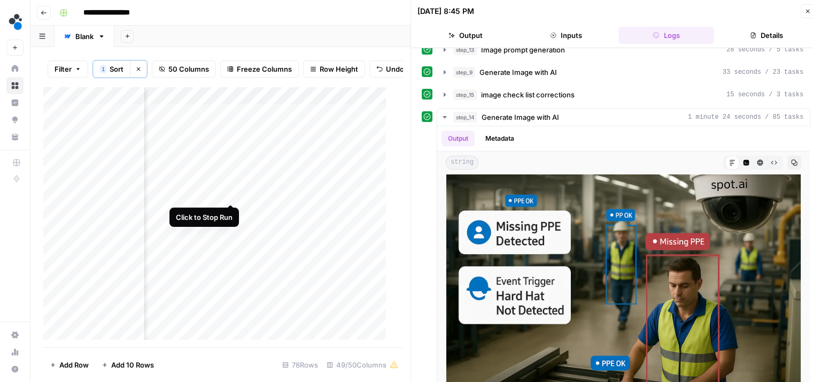
click at [231, 193] on div "Add Column" at bounding box center [218, 217] width 351 height 261
click at [218, 104] on div "Add Column" at bounding box center [218, 217] width 351 height 261
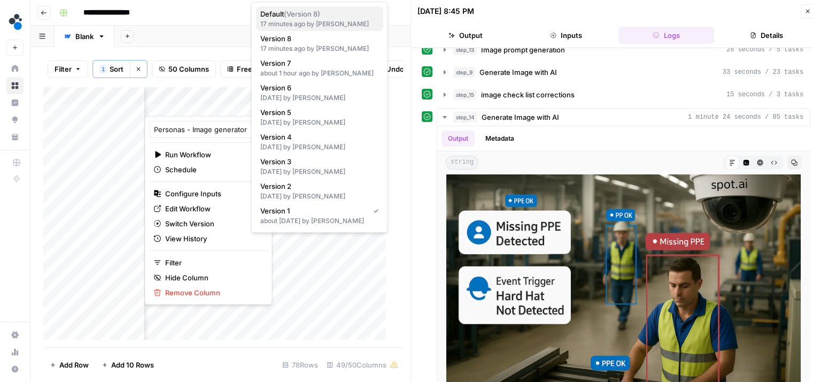
click at [343, 22] on div "17 minutes ago by [PERSON_NAME]" at bounding box center [319, 24] width 119 height 10
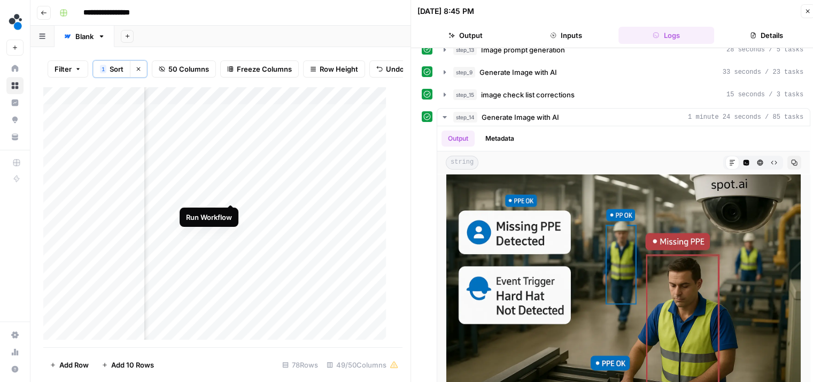
click at [227, 191] on div "Add Column" at bounding box center [218, 217] width 351 height 261
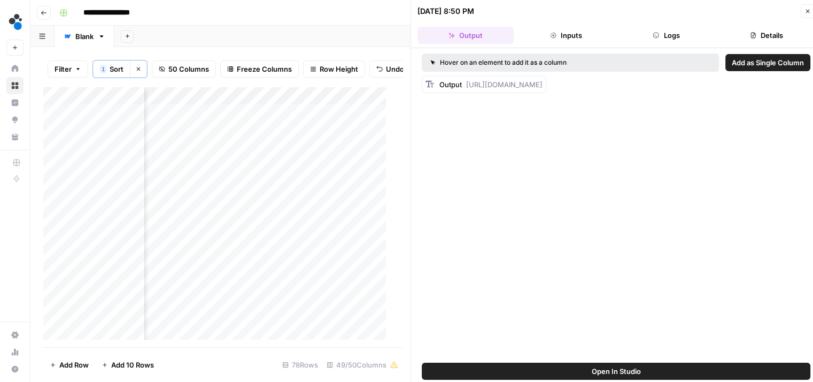
click at [652, 30] on button "Logs" at bounding box center [666, 35] width 96 height 17
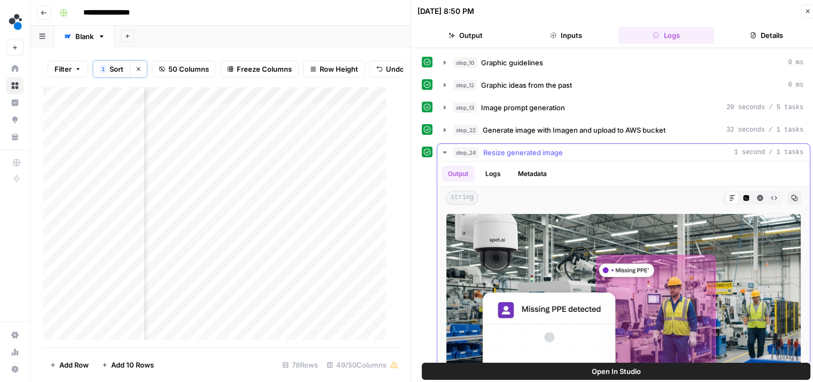
scroll to position [49, 0]
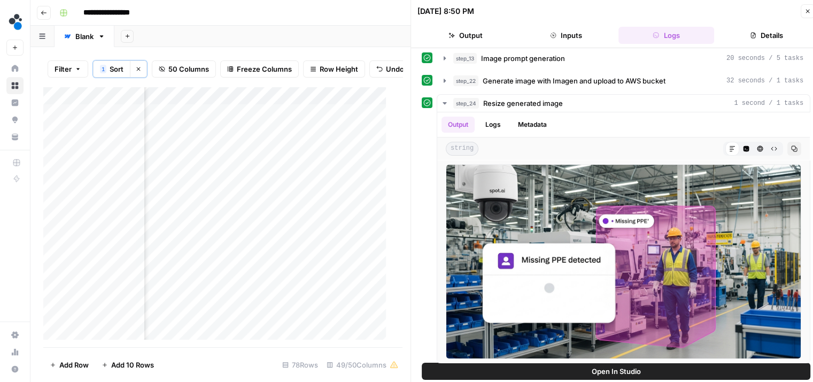
click at [228, 195] on div "Add Column" at bounding box center [218, 217] width 351 height 261
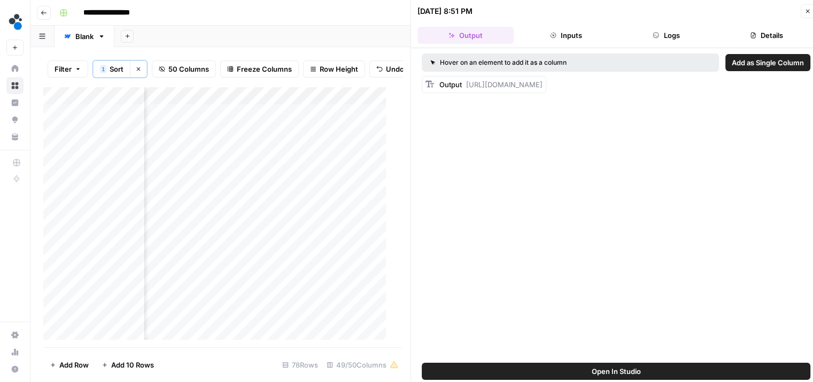
click at [665, 28] on button "Logs" at bounding box center [666, 35] width 96 height 17
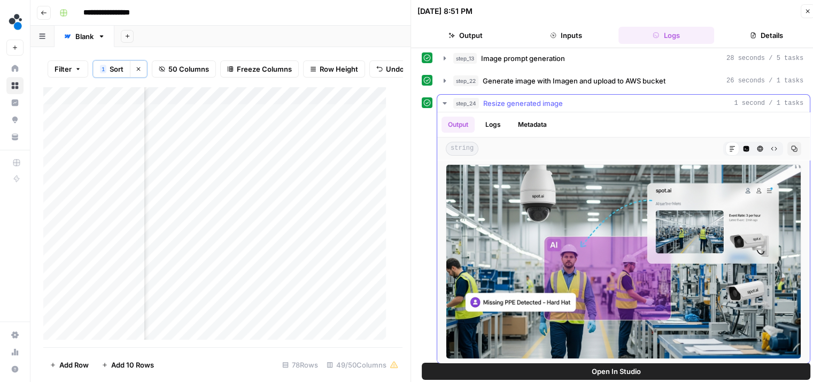
scroll to position [49, 0]
click at [218, 99] on div "Add Column" at bounding box center [218, 217] width 351 height 261
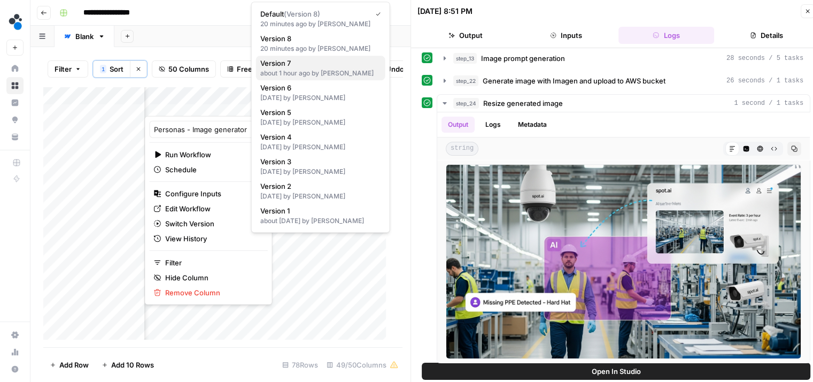
click at [350, 75] on div "about 1 hour ago by [PERSON_NAME]" at bounding box center [320, 73] width 121 height 10
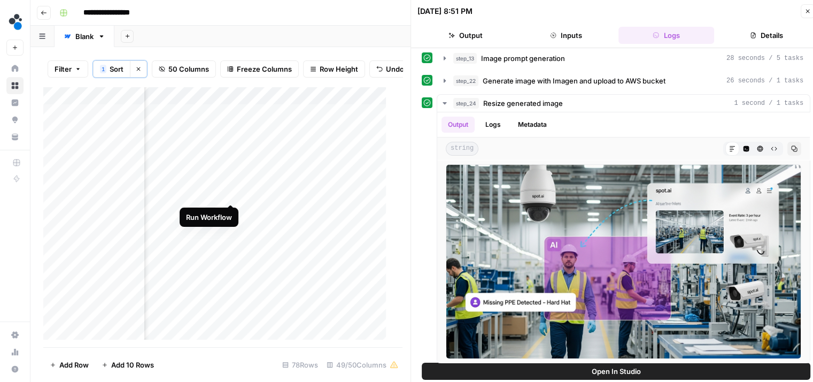
click at [229, 194] on div "Add Column" at bounding box center [218, 217] width 351 height 261
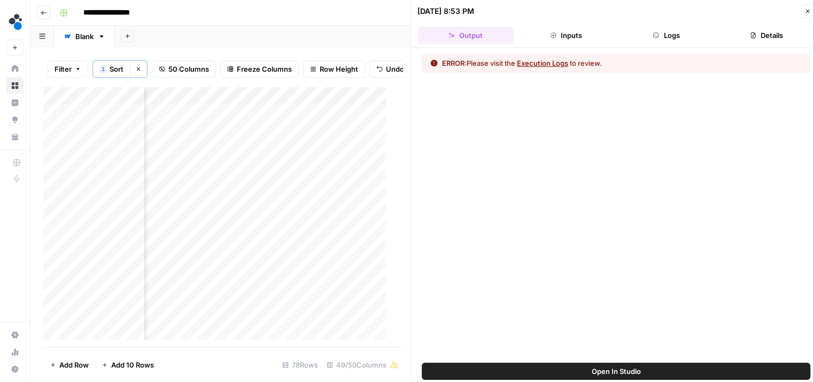
click at [218, 100] on div "Add Column" at bounding box center [218, 217] width 351 height 261
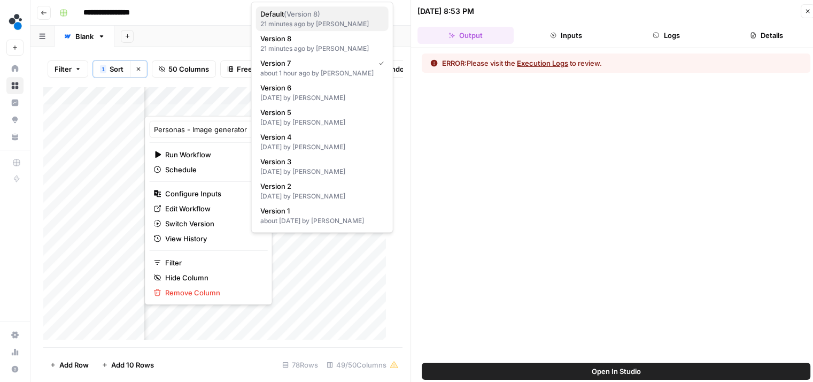
click at [308, 22] on div "21 minutes ago by [PERSON_NAME]" at bounding box center [322, 24] width 124 height 10
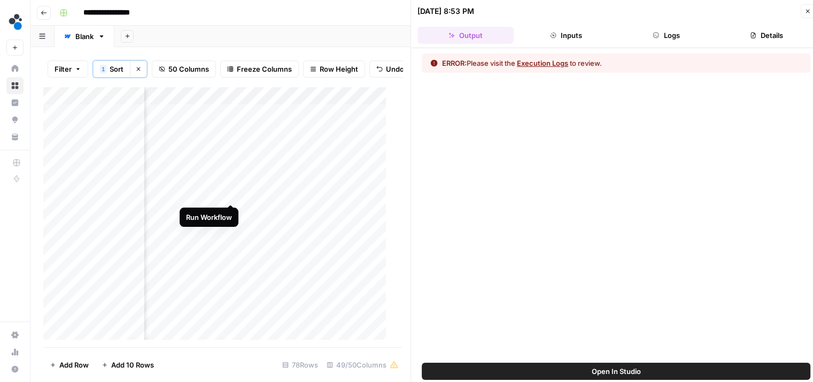
click at [231, 194] on div "Add Column" at bounding box center [218, 217] width 351 height 261
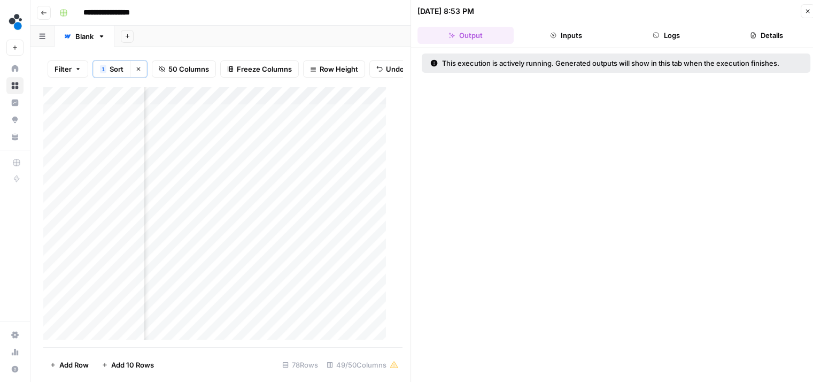
click at [677, 39] on button "Logs" at bounding box center [666, 35] width 96 height 17
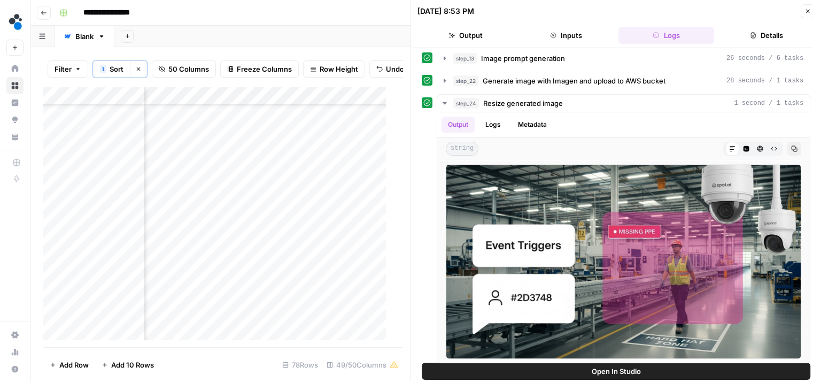
scroll to position [199, 2730]
click at [326, 264] on div "Add Column" at bounding box center [218, 217] width 351 height 261
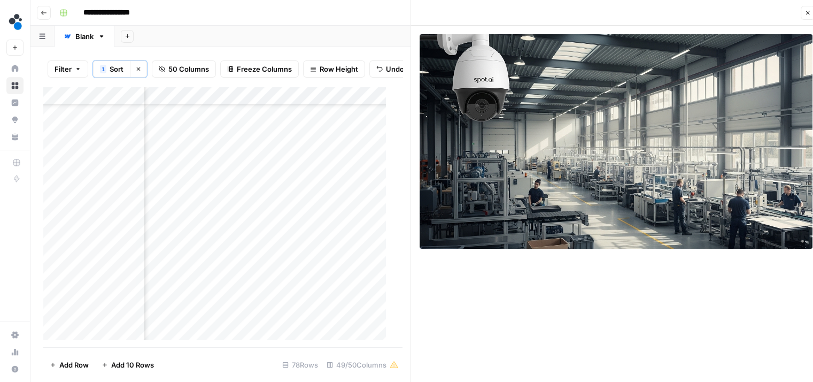
scroll to position [385, 2730]
click at [328, 278] on div "Add Column" at bounding box center [218, 217] width 351 height 261
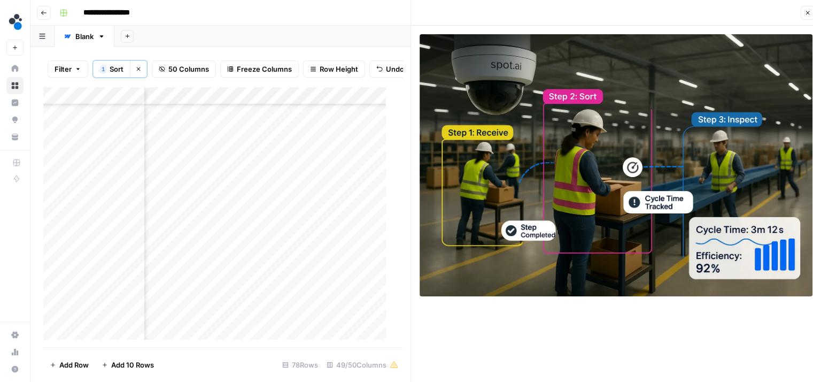
scroll to position [527, 2730]
click at [326, 265] on div "Add Column" at bounding box center [218, 217] width 351 height 261
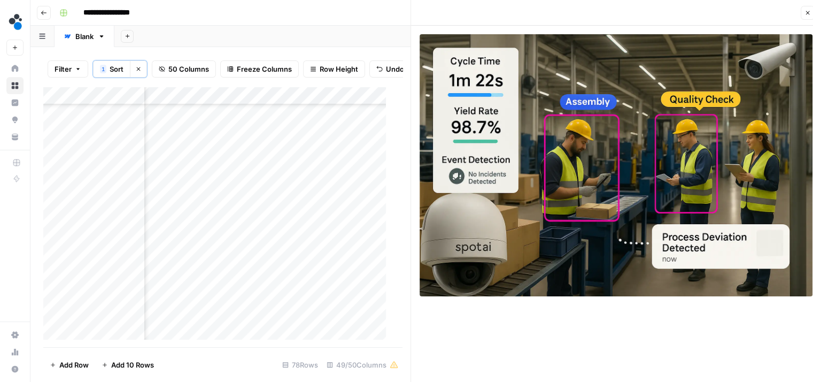
scroll to position [724, 2730]
click at [327, 267] on div "Add Column" at bounding box center [218, 217] width 351 height 261
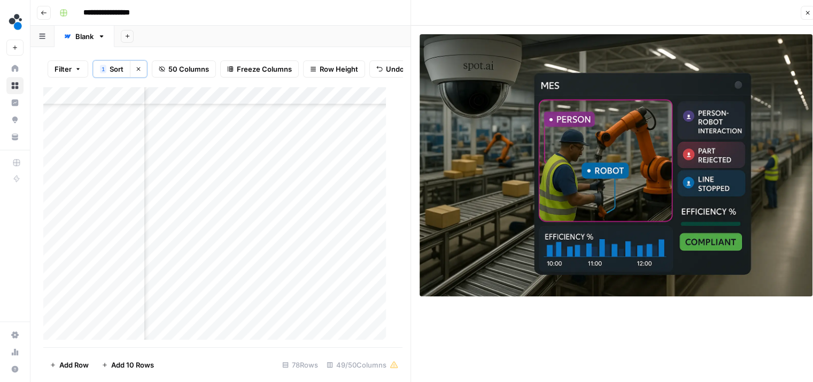
scroll to position [894, 2730]
click at [327, 281] on div "Add Column" at bounding box center [218, 217] width 351 height 261
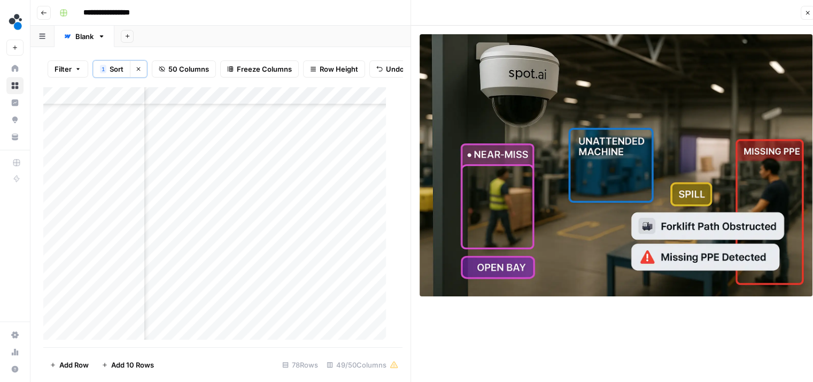
scroll to position [1090, 2730]
click at [324, 268] on div "Add Column" at bounding box center [218, 217] width 351 height 261
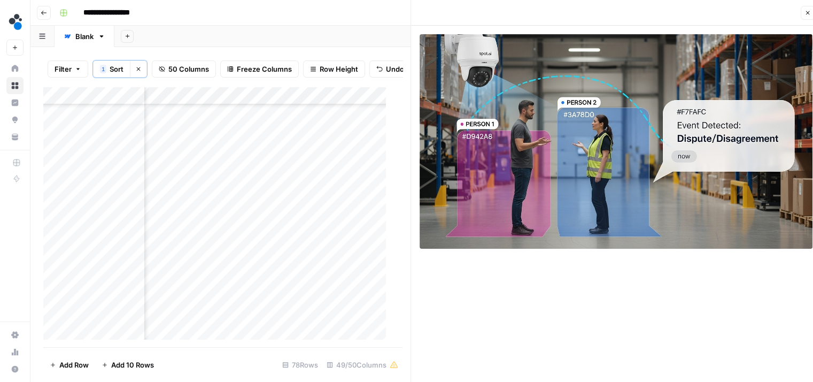
scroll to position [0, 2730]
